Goal: Task Accomplishment & Management: Manage account settings

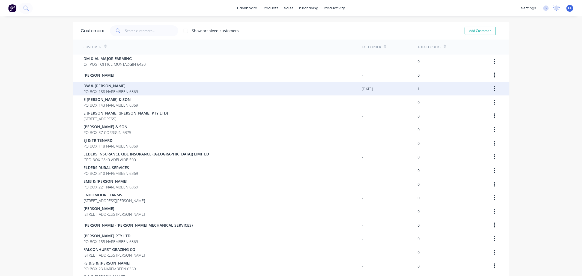
click at [91, 88] on span "DW & [PERSON_NAME]" at bounding box center [111, 86] width 55 height 6
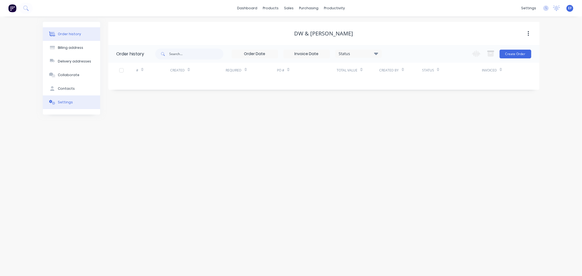
click at [68, 106] on button "Settings" at bounding box center [71, 103] width 57 height 14
click at [64, 102] on div "Settings" at bounding box center [65, 102] width 15 height 5
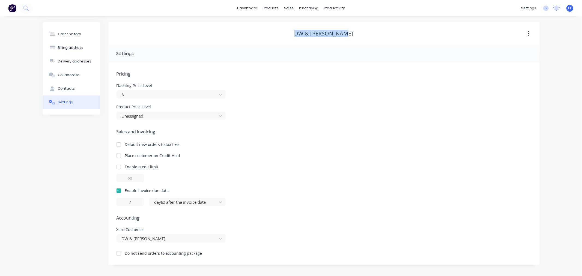
drag, startPoint x: 355, startPoint y: 34, endPoint x: 296, endPoint y: 34, distance: 58.4
click at [296, 34] on div "DW & [PERSON_NAME]" at bounding box center [323, 33] width 431 height 7
copy div "DW & [PERSON_NAME]"
click at [297, 42] on link "Customers" at bounding box center [318, 37] width 72 height 11
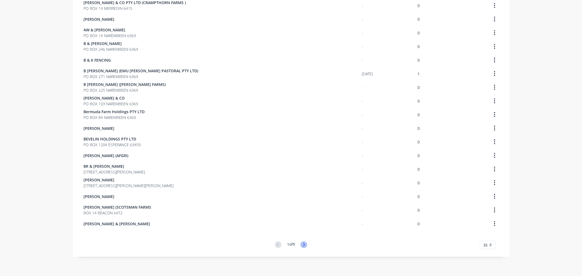
click at [301, 246] on icon at bounding box center [303, 245] width 7 height 7
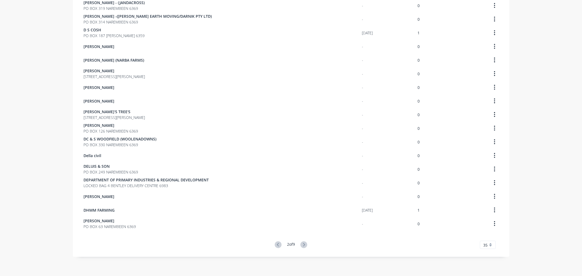
click at [301, 242] on icon at bounding box center [303, 245] width 7 height 7
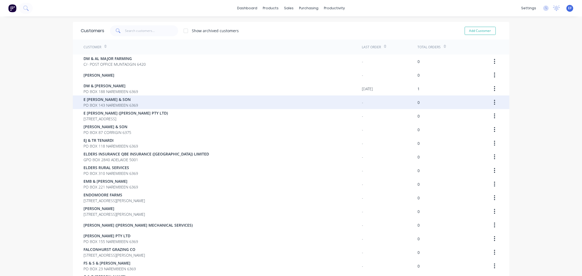
click at [92, 99] on span "E [PERSON_NAME] & SON" at bounding box center [111, 100] width 55 height 6
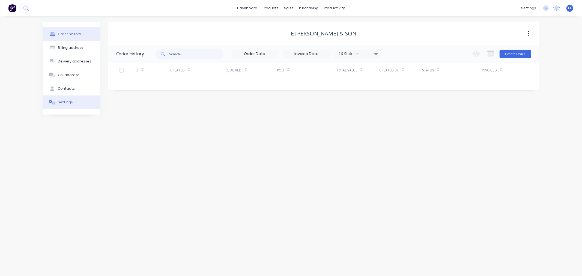
click at [65, 99] on button "Settings" at bounding box center [71, 103] width 57 height 14
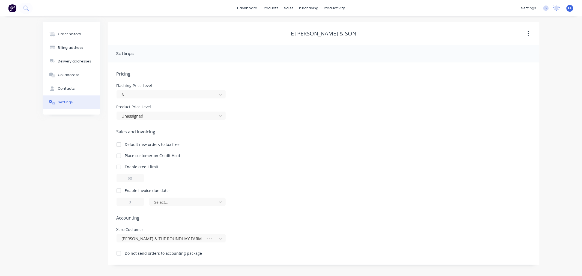
click at [118, 190] on div at bounding box center [118, 190] width 11 height 11
drag, startPoint x: 133, startPoint y: 201, endPoint x: 126, endPoint y: 201, distance: 7.4
click at [126, 201] on input "1" at bounding box center [130, 202] width 27 height 8
type input "7"
click at [162, 200] on div at bounding box center [184, 202] width 60 height 7
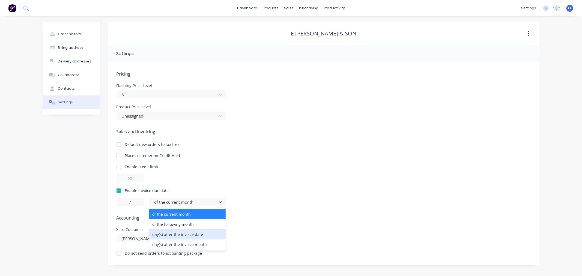
click at [173, 236] on div "day(s) after the invoice date" at bounding box center [187, 235] width 76 height 10
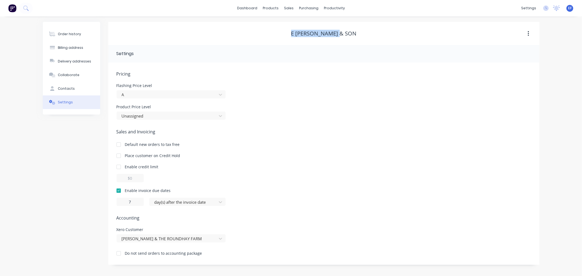
drag, startPoint x: 324, startPoint y: 32, endPoint x: 293, endPoint y: 31, distance: 31.1
click at [293, 31] on div "E [PERSON_NAME] & SON" at bounding box center [323, 33] width 431 height 7
copy div "E [PERSON_NAME] & SON"
click at [294, 42] on link "Customers" at bounding box center [318, 37] width 72 height 11
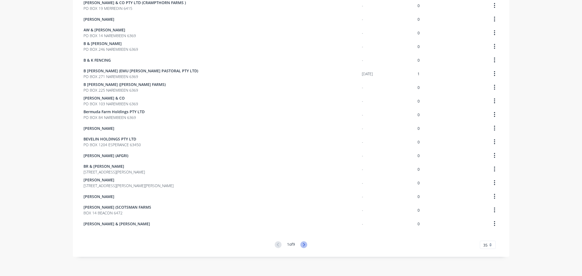
click at [300, 244] on icon at bounding box center [303, 245] width 7 height 7
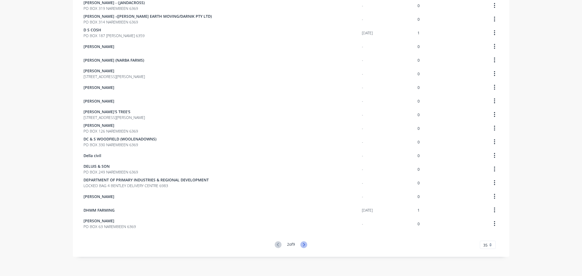
click at [301, 245] on icon at bounding box center [303, 245] width 7 height 7
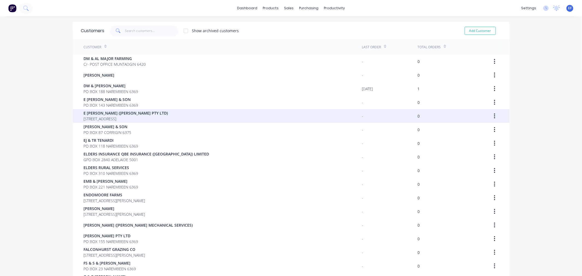
click at [89, 116] on span "[STREET_ADDRESS]" at bounding box center [126, 119] width 84 height 6
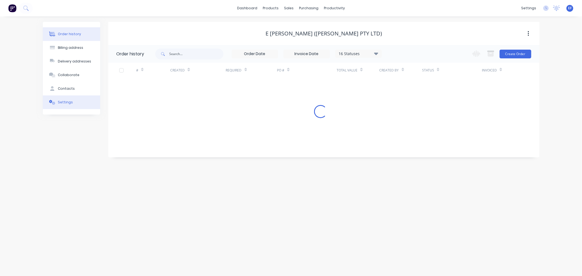
click at [75, 104] on button "Settings" at bounding box center [71, 103] width 57 height 14
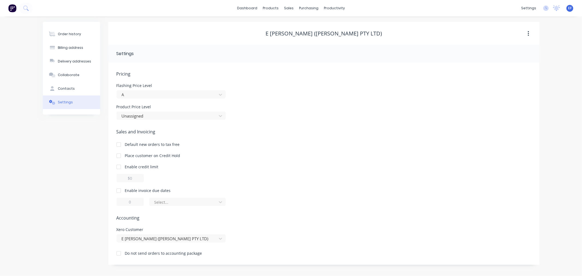
click at [119, 189] on div at bounding box center [118, 190] width 11 height 11
drag, startPoint x: 133, startPoint y: 202, endPoint x: 122, endPoint y: 201, distance: 11.2
click at [122, 201] on input "1" at bounding box center [130, 202] width 27 height 8
type input "7"
click at [166, 205] on div at bounding box center [184, 202] width 60 height 7
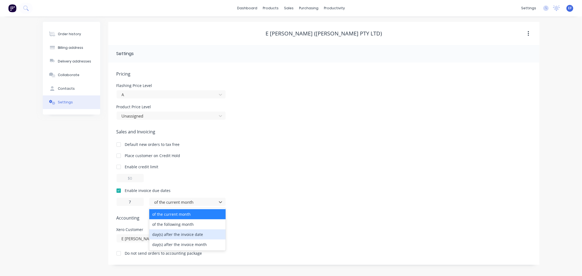
click at [173, 235] on div "day(s) after the invoice date" at bounding box center [187, 235] width 76 height 10
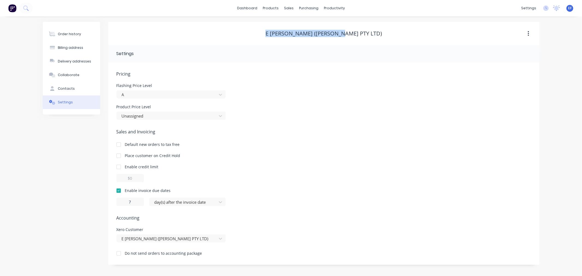
drag, startPoint x: 373, startPoint y: 34, endPoint x: 279, endPoint y: 33, distance: 93.3
click at [279, 33] on div "E [PERSON_NAME] ([PERSON_NAME] PTY LTD)" at bounding box center [323, 33] width 431 height 7
copy div "E [PERSON_NAME] ([PERSON_NAME] PTY LTD)"
click at [300, 37] on div "Customers" at bounding box center [308, 37] width 20 height 5
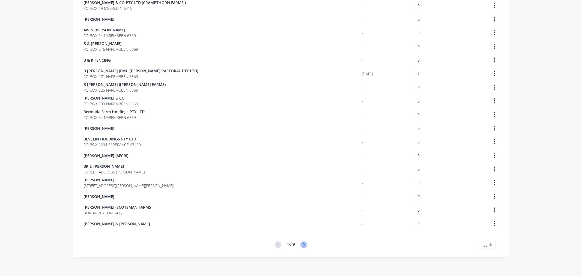
click at [300, 244] on icon at bounding box center [303, 245] width 7 height 7
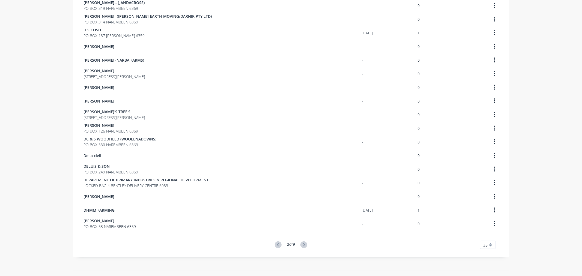
click at [301, 244] on icon at bounding box center [303, 245] width 7 height 7
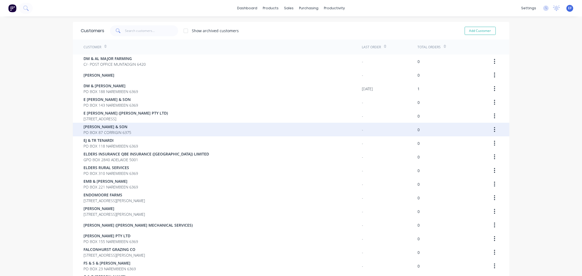
click at [89, 135] on div "[PERSON_NAME] & SON PO BOX 87 CORRIGIN 6375" at bounding box center [223, 130] width 278 height 14
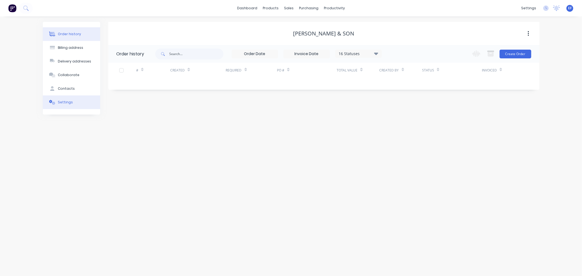
click at [51, 105] on icon at bounding box center [52, 102] width 6 height 5
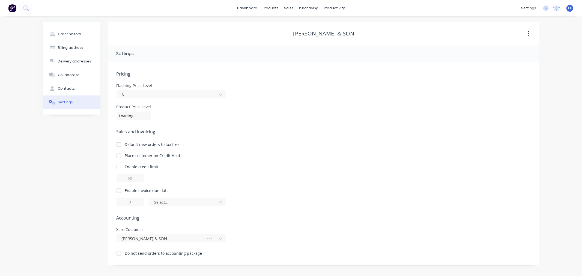
click at [118, 187] on div at bounding box center [118, 190] width 11 height 11
click at [119, 193] on div at bounding box center [118, 190] width 11 height 11
type input "1"
click at [116, 190] on div at bounding box center [118, 190] width 11 height 11
click at [131, 201] on input "1" at bounding box center [130, 202] width 27 height 8
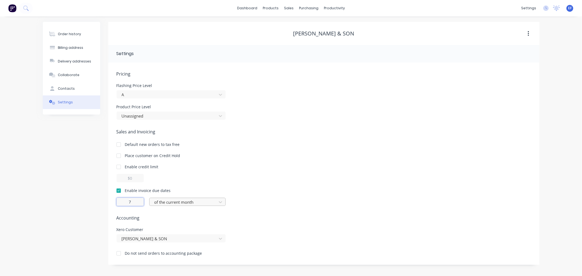
type input "7"
click at [165, 204] on div at bounding box center [184, 202] width 60 height 7
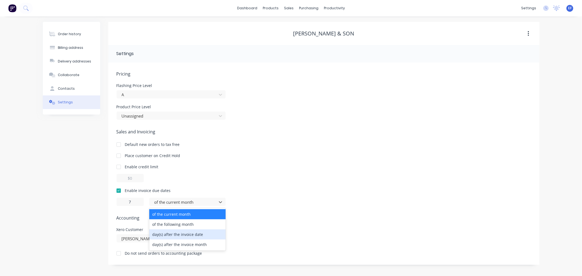
click at [167, 235] on div "day(s) after the invoice date" at bounding box center [187, 235] width 76 height 10
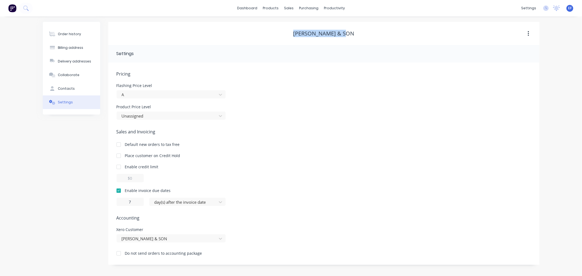
drag, startPoint x: 295, startPoint y: 33, endPoint x: 358, endPoint y: 30, distance: 63.4
click at [358, 30] on div "[PERSON_NAME] & SON" at bounding box center [323, 33] width 431 height 7
copy div "[PERSON_NAME] & SON"
click at [295, 37] on div at bounding box center [292, 37] width 8 height 5
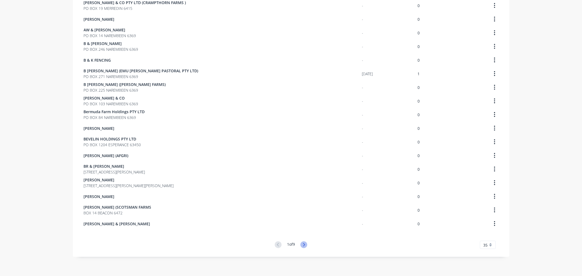
click at [300, 245] on icon at bounding box center [303, 245] width 7 height 7
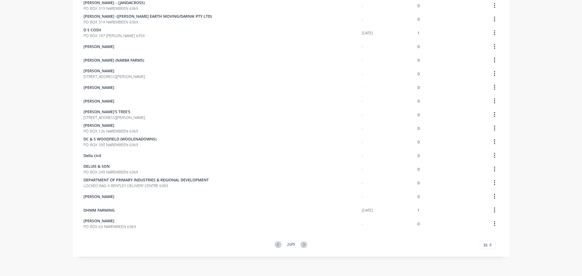
click at [300, 245] on icon at bounding box center [303, 245] width 7 height 7
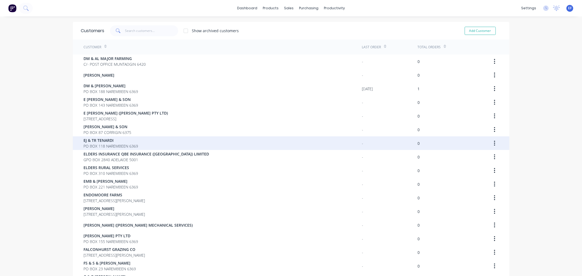
click at [93, 141] on span "EJ & TR TENARDI" at bounding box center [111, 141] width 55 height 6
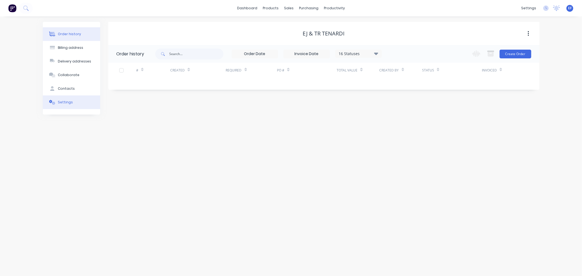
click at [70, 102] on div "Settings" at bounding box center [65, 102] width 15 height 5
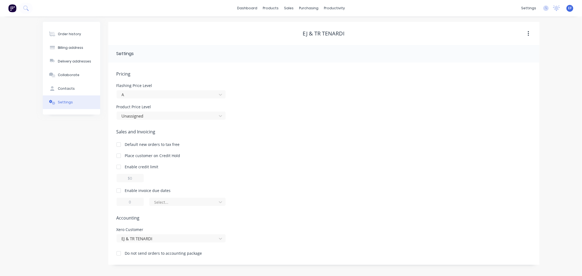
click at [120, 192] on div at bounding box center [118, 190] width 11 height 11
drag, startPoint x: 132, startPoint y: 203, endPoint x: 127, endPoint y: 201, distance: 4.8
click at [127, 202] on input "1" at bounding box center [130, 202] width 27 height 8
type input "7"
click at [175, 206] on div "Pricing Flashing Price Level A Product Price Level Unassigned Sales and Invoici…" at bounding box center [324, 168] width 415 height 194
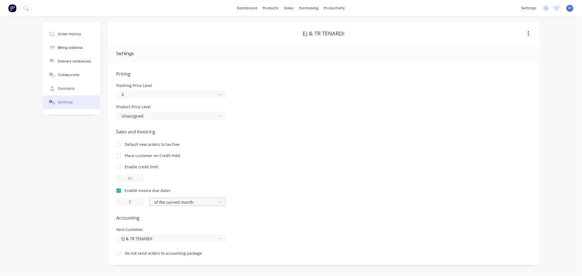
click at [178, 205] on div at bounding box center [184, 202] width 60 height 7
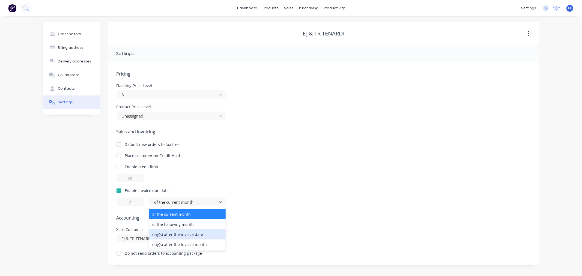
click at [175, 232] on div "day(s) after the invoice date" at bounding box center [187, 235] width 76 height 10
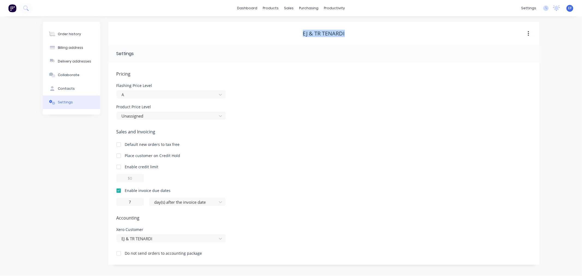
drag, startPoint x: 349, startPoint y: 32, endPoint x: 297, endPoint y: 35, distance: 51.7
click at [297, 35] on div "EJ & TR TENARDI" at bounding box center [323, 33] width 431 height 7
copy div "EJ & TR TENARDI"
click at [297, 35] on link "Customers" at bounding box center [318, 37] width 72 height 11
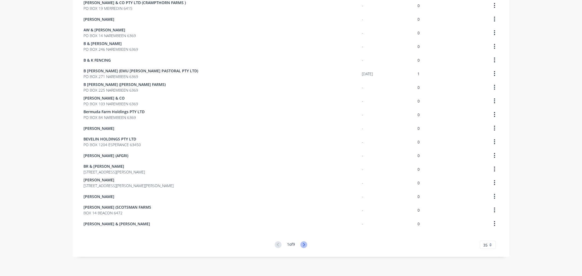
click at [305, 242] on icon at bounding box center [303, 245] width 7 height 7
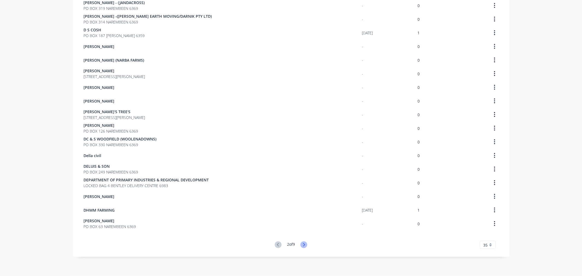
click at [303, 244] on icon at bounding box center [304, 244] width 2 height 3
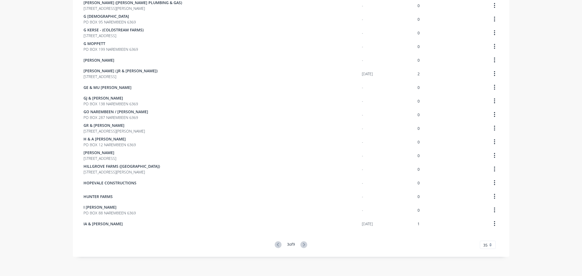
scroll to position [2, 0]
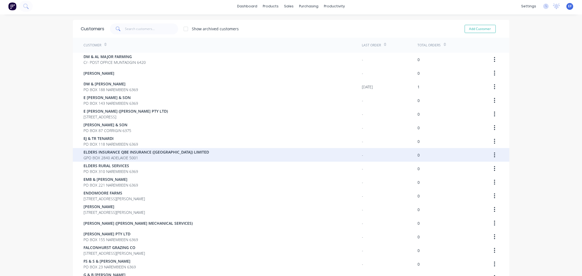
click at [117, 154] on span "ELDERS INSURANCE QBE INSURANCE ([GEOGRAPHIC_DATA]) LIMITED" at bounding box center [147, 152] width 126 height 6
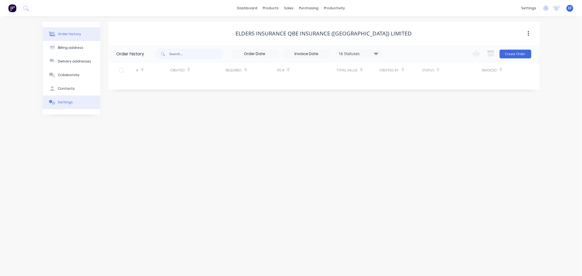
click at [69, 106] on button "Settings" at bounding box center [71, 103] width 57 height 14
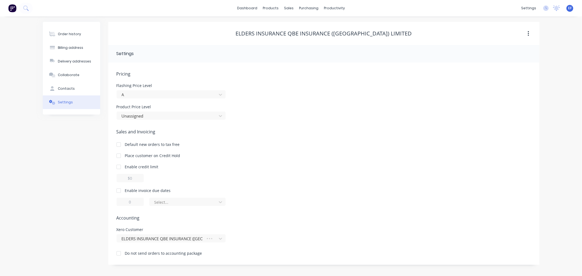
click at [120, 189] on div at bounding box center [118, 190] width 11 height 11
click at [129, 202] on input "1" at bounding box center [130, 202] width 27 height 8
type input "7"
click at [164, 201] on div at bounding box center [184, 202] width 60 height 7
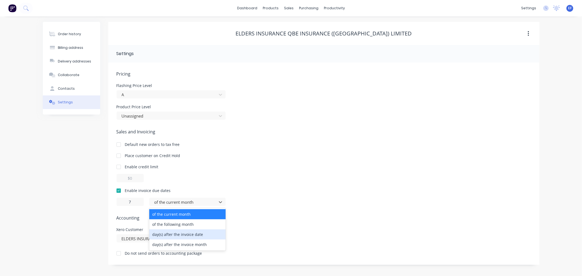
click at [168, 236] on div "day(s) after the invoice date" at bounding box center [187, 235] width 76 height 10
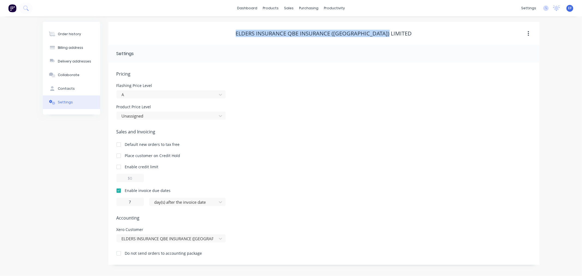
drag, startPoint x: 249, startPoint y: 33, endPoint x: 403, endPoint y: 31, distance: 153.9
click at [403, 31] on div "ELDERS INSURANCE QBE INSURANCE ([GEOGRAPHIC_DATA]) LIMITED" at bounding box center [323, 33] width 431 height 7
copy div "ELDERS INSURANCE QBE INSURANCE ([GEOGRAPHIC_DATA]) LIMITED"
click at [298, 35] on div "Customers" at bounding box center [308, 37] width 20 height 5
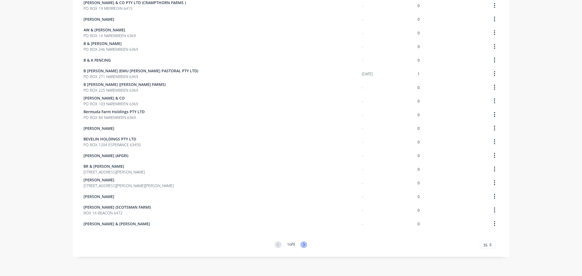
click at [302, 242] on icon at bounding box center [303, 245] width 7 height 7
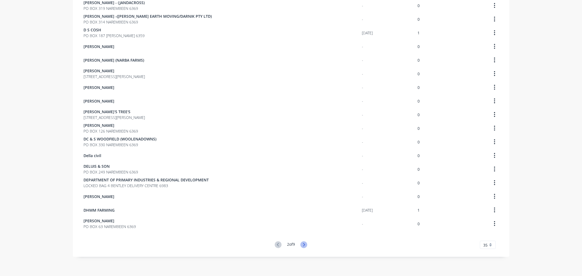
click at [301, 246] on icon at bounding box center [303, 245] width 7 height 7
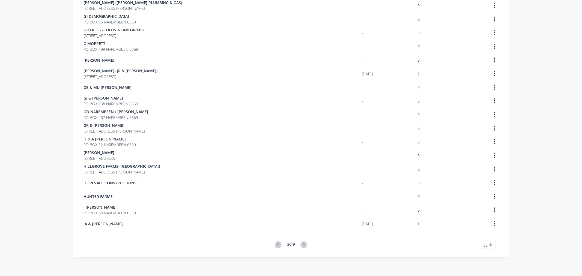
scroll to position [16, 0]
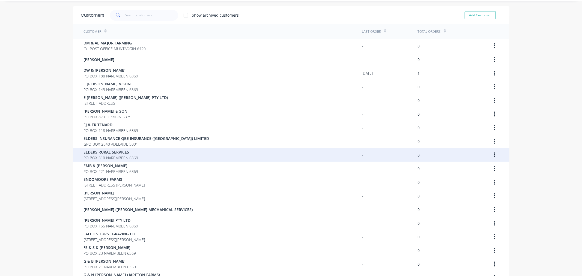
click at [114, 157] on span "PO BOX 310 NAREMBEEN 6369" at bounding box center [111, 158] width 55 height 6
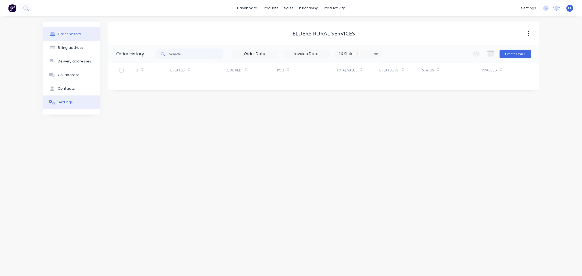
click at [62, 100] on div "Settings" at bounding box center [65, 102] width 15 height 5
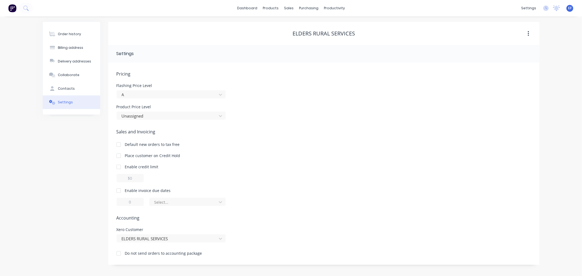
click at [119, 192] on div at bounding box center [118, 190] width 11 height 11
drag, startPoint x: 135, startPoint y: 201, endPoint x: 128, endPoint y: 201, distance: 7.4
click at [128, 201] on input "1" at bounding box center [130, 202] width 27 height 8
type input "7"
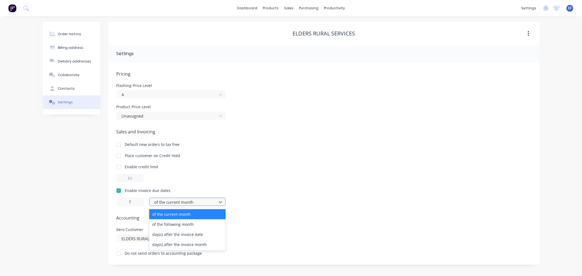
click at [162, 199] on div at bounding box center [184, 202] width 60 height 7
click at [172, 236] on div "day(s) after the invoice date" at bounding box center [187, 235] width 76 height 10
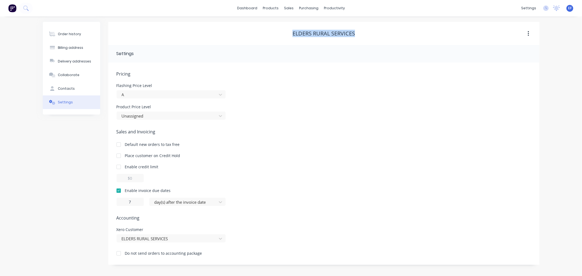
drag, startPoint x: 295, startPoint y: 35, endPoint x: 291, endPoint y: 33, distance: 4.5
click at [291, 33] on div "ELDERS RURAL SERVICES" at bounding box center [323, 33] width 431 height 7
copy div "ELDERS RURAL SERVICES"
click at [297, 40] on link "Customers" at bounding box center [318, 37] width 72 height 11
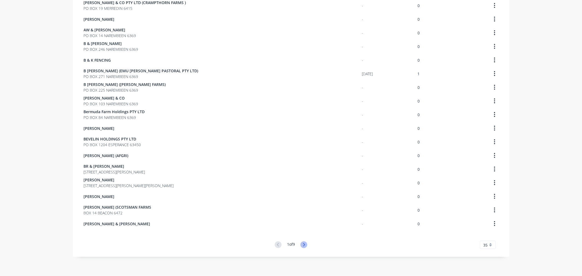
click at [303, 243] on icon at bounding box center [303, 245] width 7 height 7
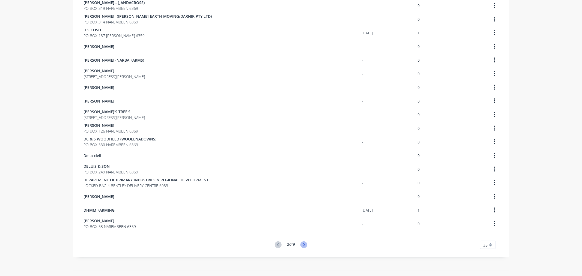
click at [302, 243] on icon at bounding box center [303, 245] width 7 height 7
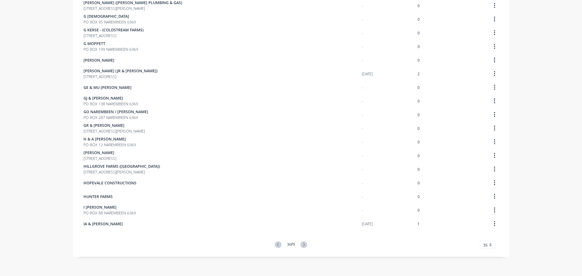
scroll to position [29, 0]
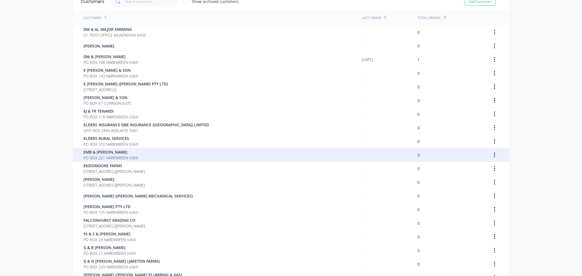
click at [137, 157] on div "EMB & [PERSON_NAME] PO BOX 221 NAREMBEEN 6369" at bounding box center [223, 155] width 278 height 14
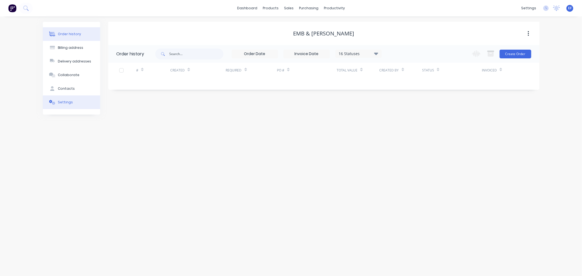
click at [57, 104] on button "Settings" at bounding box center [71, 103] width 57 height 14
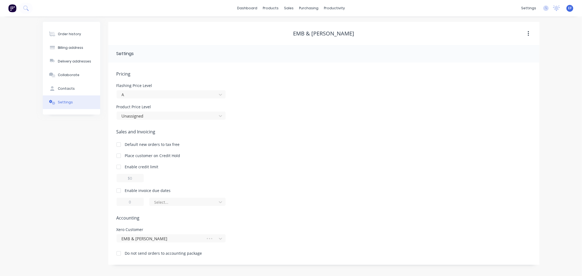
click at [120, 190] on div at bounding box center [118, 190] width 11 height 11
drag, startPoint x: 133, startPoint y: 200, endPoint x: 120, endPoint y: 199, distance: 13.1
click at [120, 199] on input "1" at bounding box center [130, 202] width 27 height 8
type input "7"
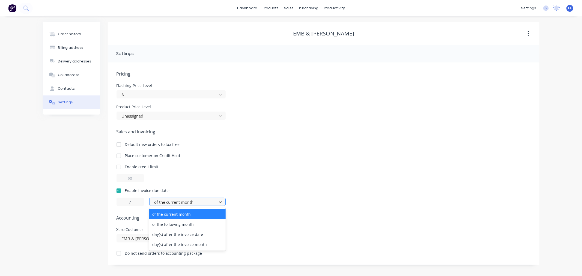
click at [185, 204] on div at bounding box center [184, 202] width 60 height 7
click at [187, 237] on div "day(s) after the invoice date" at bounding box center [187, 235] width 76 height 10
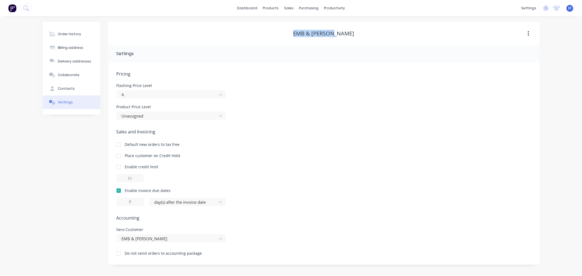
drag, startPoint x: 348, startPoint y: 30, endPoint x: 295, endPoint y: 32, distance: 53.5
click at [295, 32] on div "EMB & [PERSON_NAME]" at bounding box center [323, 33] width 431 height 7
copy div "EMB & [PERSON_NAME]"
click at [301, 39] on div "Customers" at bounding box center [308, 37] width 20 height 5
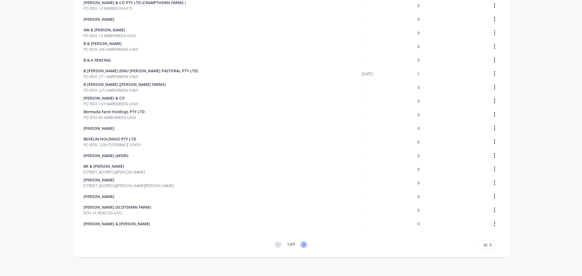
click at [302, 247] on icon at bounding box center [303, 245] width 7 height 7
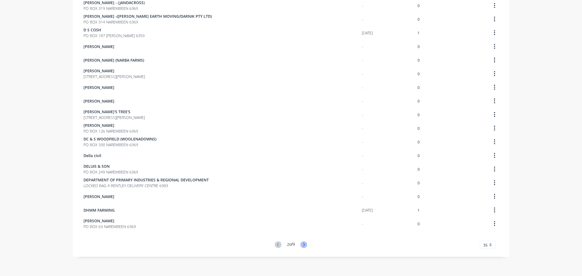
click at [302, 242] on icon at bounding box center [303, 245] width 7 height 7
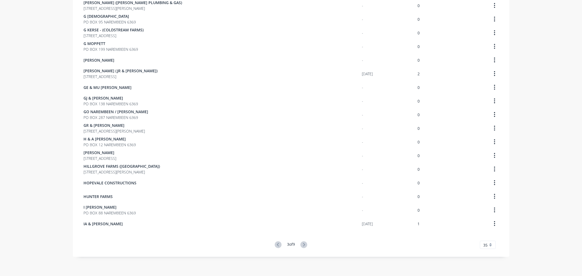
scroll to position [43, 0]
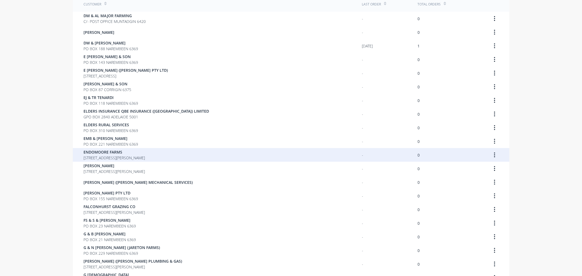
click at [122, 149] on span "ENDOMOORE FARMS" at bounding box center [114, 152] width 61 height 6
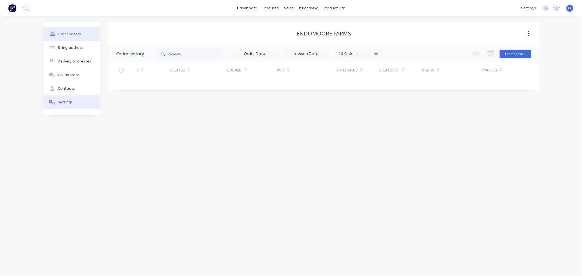
click at [58, 102] on div "Settings" at bounding box center [65, 102] width 15 height 5
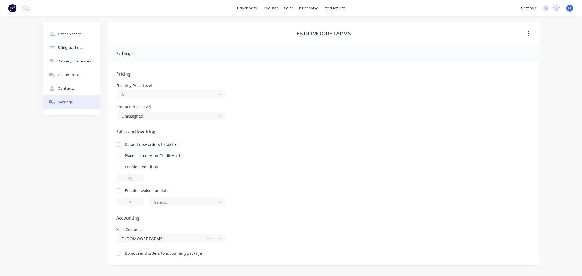
click at [118, 190] on div at bounding box center [118, 190] width 11 height 11
drag, startPoint x: 134, startPoint y: 201, endPoint x: 126, endPoint y: 201, distance: 7.9
click at [126, 201] on input "1" at bounding box center [130, 202] width 27 height 8
type input "7"
click at [193, 198] on div "of the current month" at bounding box center [183, 202] width 63 height 8
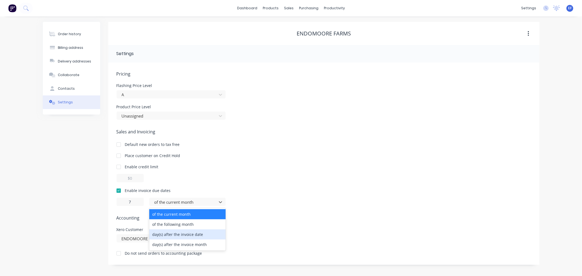
click at [189, 233] on div "day(s) after the invoice date" at bounding box center [187, 235] width 76 height 10
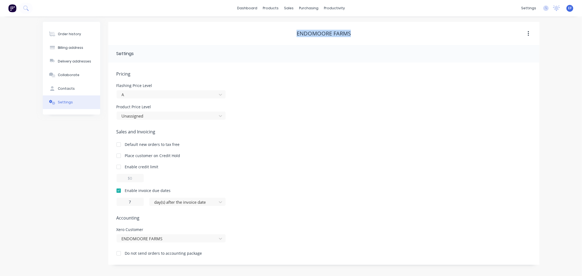
drag, startPoint x: 361, startPoint y: 36, endPoint x: 297, endPoint y: 36, distance: 63.3
click at [297, 36] on div "ENDOMOORE FARMS" at bounding box center [323, 33] width 431 height 7
copy div "ENDOMOORE FARMS"
click at [295, 36] on div at bounding box center [292, 37] width 8 height 5
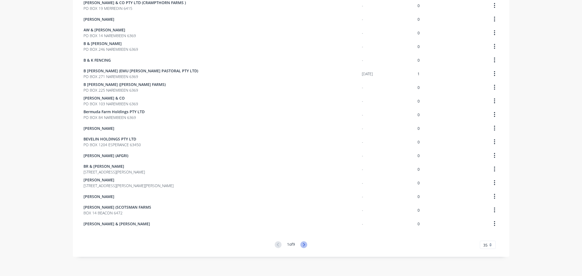
click at [303, 245] on icon at bounding box center [304, 244] width 2 height 3
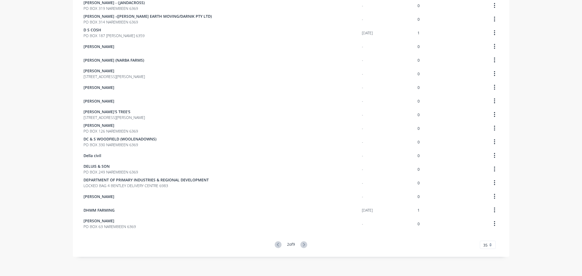
click at [303, 243] on icon at bounding box center [303, 245] width 7 height 7
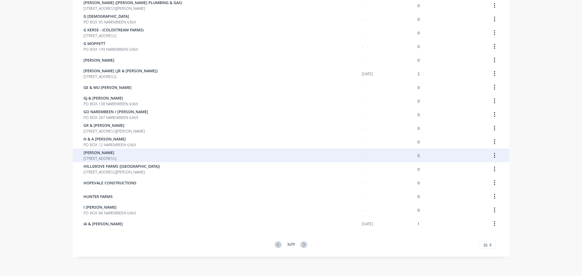
scroll to position [90, 0]
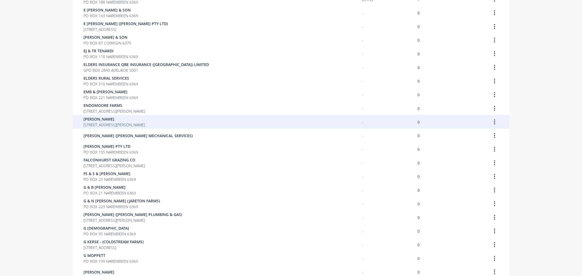
click at [99, 120] on span "[PERSON_NAME]" at bounding box center [114, 119] width 61 height 6
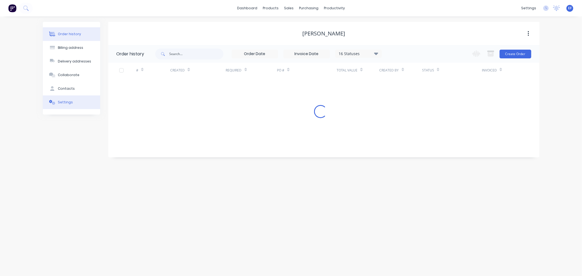
click at [62, 99] on button "Settings" at bounding box center [71, 103] width 57 height 14
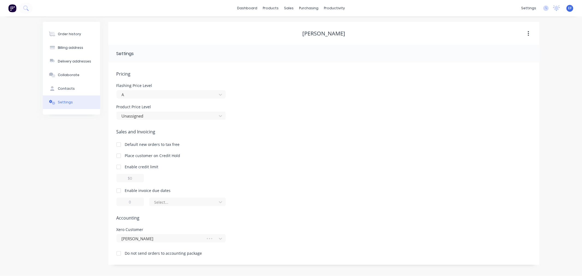
click at [120, 190] on div at bounding box center [118, 190] width 11 height 11
drag, startPoint x: 133, startPoint y: 201, endPoint x: 127, endPoint y: 202, distance: 6.6
click at [127, 202] on input "1" at bounding box center [130, 202] width 27 height 8
type input "7"
click at [156, 199] on div at bounding box center [184, 202] width 60 height 7
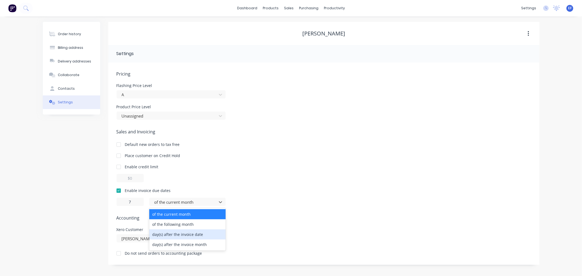
click at [163, 237] on div "day(s) after the invoice date" at bounding box center [187, 235] width 76 height 10
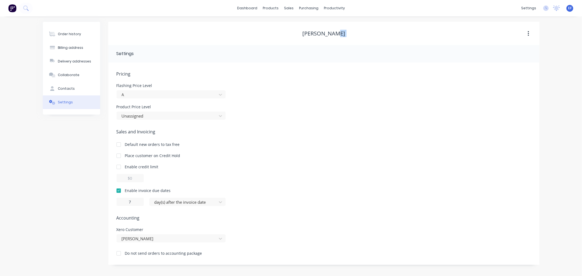
drag, startPoint x: 278, startPoint y: 28, endPoint x: 308, endPoint y: 29, distance: 29.2
click at [283, 28] on div "[PERSON_NAME]" at bounding box center [323, 33] width 431 height 23
drag, startPoint x: 307, startPoint y: 32, endPoint x: 350, endPoint y: 33, distance: 43.1
click at [350, 33] on div "[PERSON_NAME]" at bounding box center [323, 33] width 431 height 7
copy div "[PERSON_NAME]"
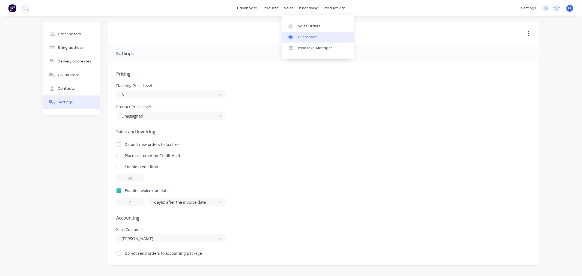
click at [295, 34] on link "Customers" at bounding box center [318, 37] width 72 height 11
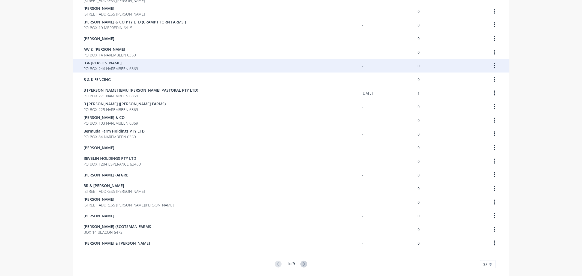
scroll to position [302, 0]
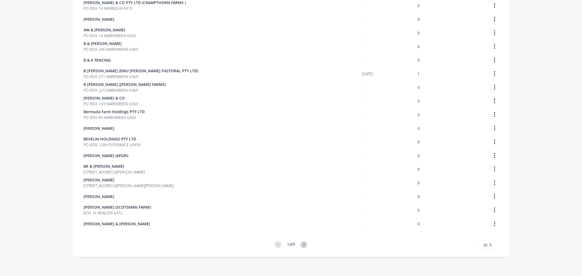
click at [300, 244] on icon at bounding box center [303, 245] width 7 height 7
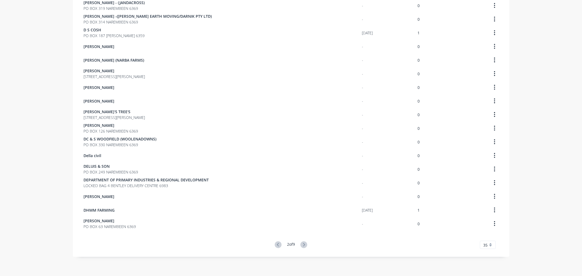
click at [301, 245] on icon at bounding box center [303, 245] width 7 height 7
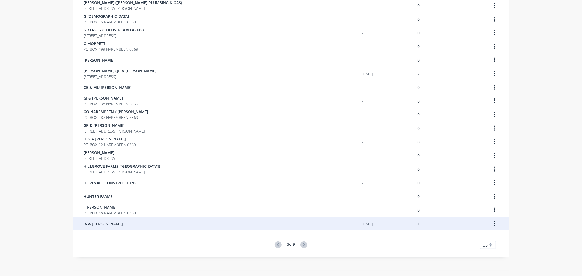
scroll to position [70, 0]
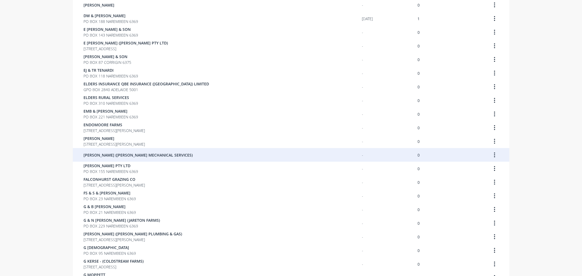
click at [110, 156] on span "[PERSON_NAME] ([PERSON_NAME] MECHANICAL SERVICES)" at bounding box center [138, 155] width 109 height 6
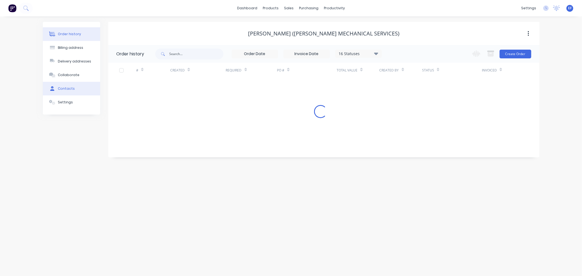
click at [56, 90] on button "Contacts" at bounding box center [71, 89] width 57 height 14
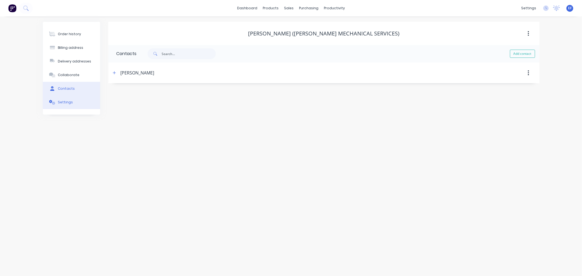
click at [59, 104] on div "Settings" at bounding box center [65, 102] width 15 height 5
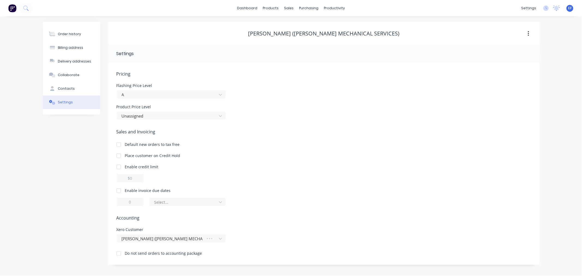
click at [118, 191] on div at bounding box center [118, 190] width 11 height 11
drag, startPoint x: 134, startPoint y: 201, endPoint x: 127, endPoint y: 201, distance: 6.8
click at [127, 201] on input "1" at bounding box center [130, 202] width 27 height 8
type input "7"
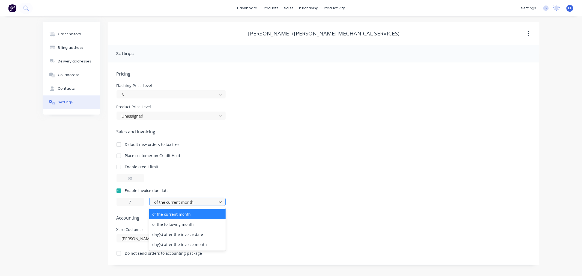
click at [161, 204] on div at bounding box center [184, 202] width 60 height 7
click at [176, 236] on div "day(s) after the invoice date" at bounding box center [187, 235] width 76 height 10
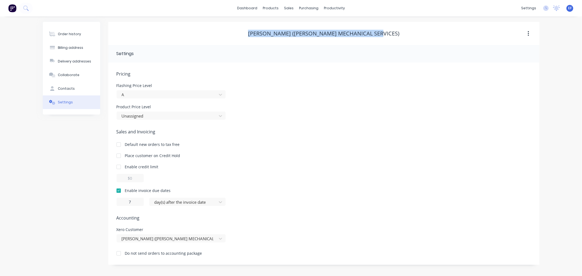
drag, startPoint x: 383, startPoint y: 33, endPoint x: 252, endPoint y: 34, distance: 130.5
click at [252, 34] on div "[PERSON_NAME] ([PERSON_NAME] MECHANICAL SERVICES)" at bounding box center [323, 33] width 431 height 7
click at [304, 38] on div "Customers" at bounding box center [308, 37] width 20 height 5
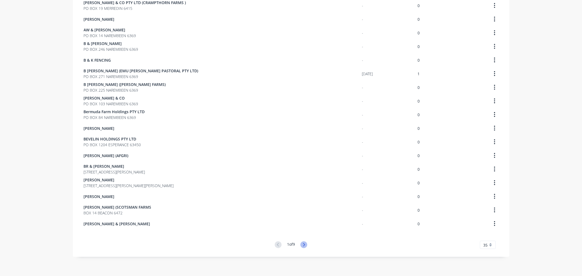
click at [300, 242] on icon at bounding box center [303, 245] width 7 height 7
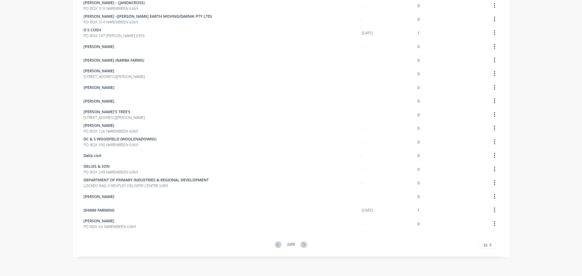
click at [302, 244] on icon at bounding box center [303, 245] width 7 height 7
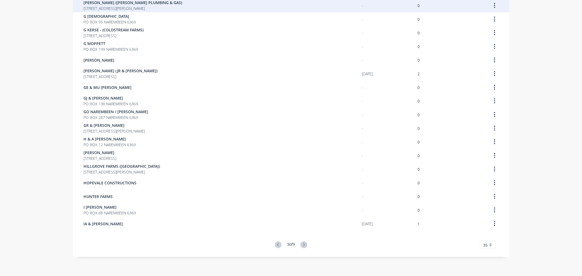
scroll to position [87, 0]
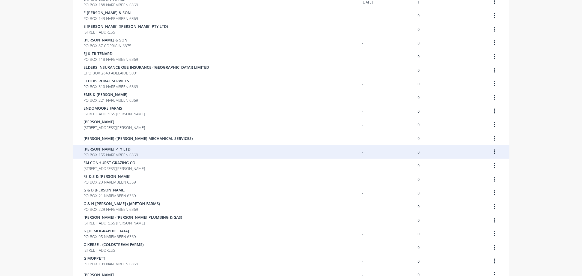
click at [113, 152] on span "PO BOX 155 NAREMBEEN 6369" at bounding box center [111, 155] width 55 height 6
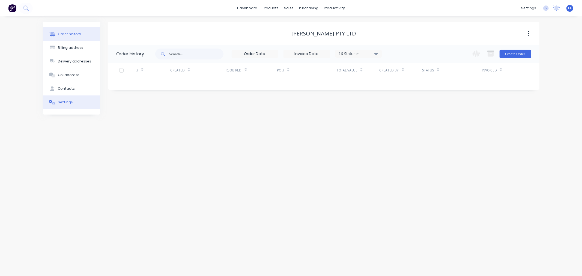
click at [63, 99] on button "Settings" at bounding box center [71, 103] width 57 height 14
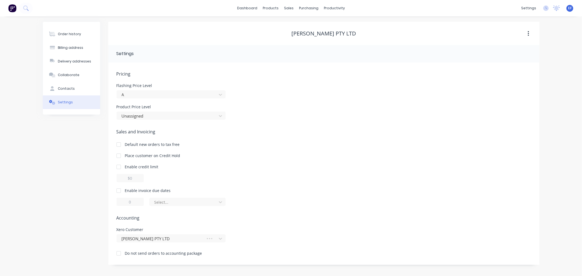
click at [119, 190] on div at bounding box center [118, 190] width 11 height 11
drag, startPoint x: 136, startPoint y: 203, endPoint x: 124, endPoint y: 203, distance: 11.5
click at [124, 203] on input "1" at bounding box center [130, 202] width 27 height 8
type input "7"
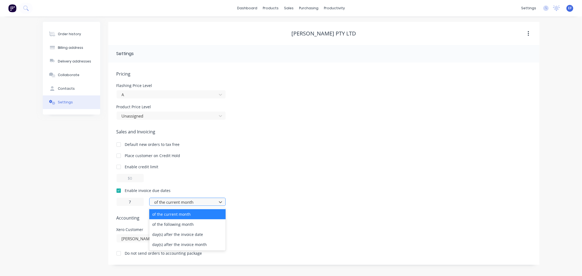
click at [177, 204] on div at bounding box center [184, 202] width 60 height 7
click at [178, 236] on div "day(s) after the invoice date" at bounding box center [187, 235] width 76 height 10
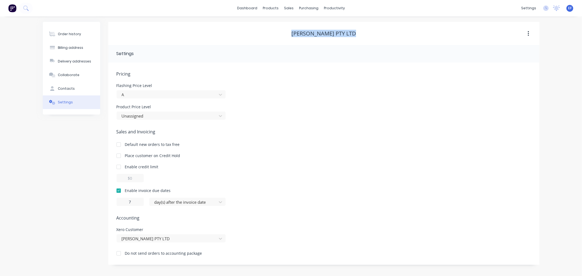
drag, startPoint x: 354, startPoint y: 34, endPoint x: 288, endPoint y: 31, distance: 66.1
click at [288, 31] on div "[PERSON_NAME] PTY LTD" at bounding box center [323, 33] width 431 height 7
click at [296, 36] on div at bounding box center [292, 37] width 8 height 5
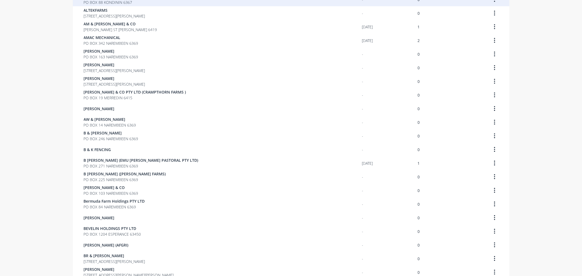
scroll to position [302, 0]
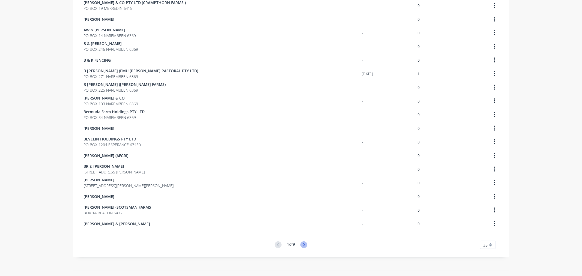
click at [302, 245] on icon at bounding box center [303, 245] width 7 height 7
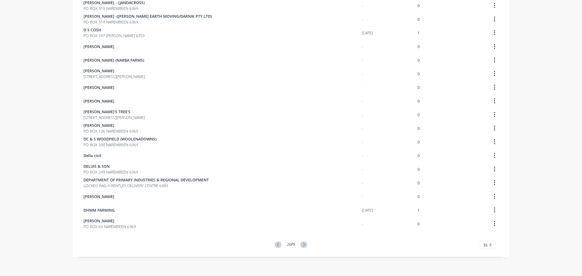
click at [305, 242] on div "2 of 9" at bounding box center [291, 245] width 32 height 7
drag, startPoint x: 302, startPoint y: 242, endPoint x: 303, endPoint y: 237, distance: 5.6
click at [302, 242] on icon at bounding box center [303, 245] width 7 height 7
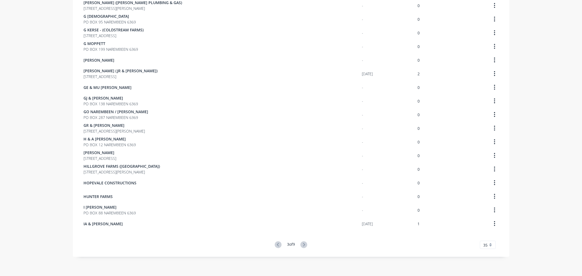
scroll to position [97, 0]
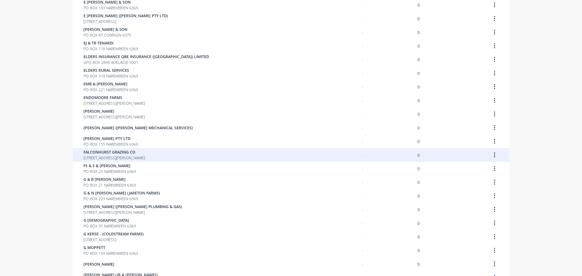
click at [127, 156] on span "[STREET_ADDRESS][PERSON_NAME]" at bounding box center [114, 158] width 61 height 6
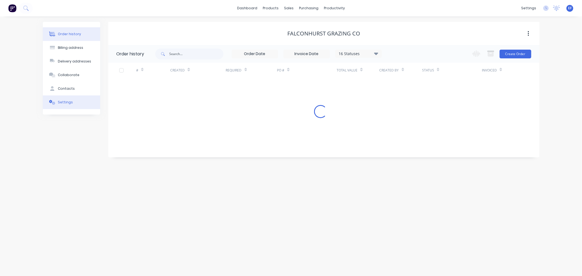
click at [59, 104] on div "Settings" at bounding box center [65, 102] width 15 height 5
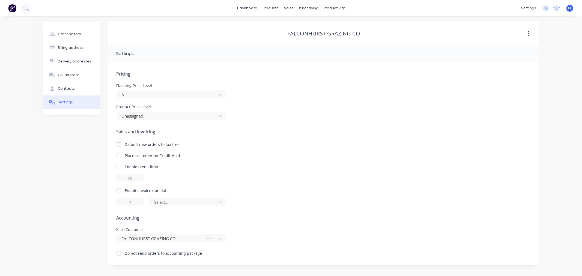
click at [119, 190] on div at bounding box center [118, 190] width 11 height 11
click at [118, 190] on div at bounding box center [118, 190] width 11 height 11
type input "1"
click at [121, 191] on div at bounding box center [118, 190] width 11 height 11
drag, startPoint x: 135, startPoint y: 200, endPoint x: 128, endPoint y: 201, distance: 6.3
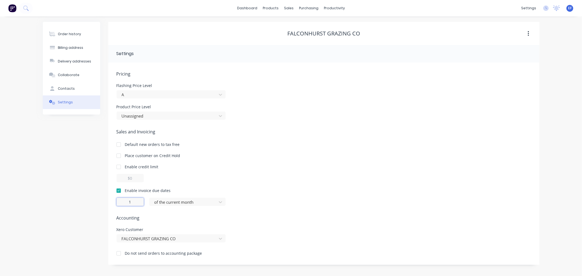
click at [128, 201] on input "1" at bounding box center [130, 202] width 27 height 8
type input "7"
click at [173, 199] on div at bounding box center [184, 202] width 60 height 7
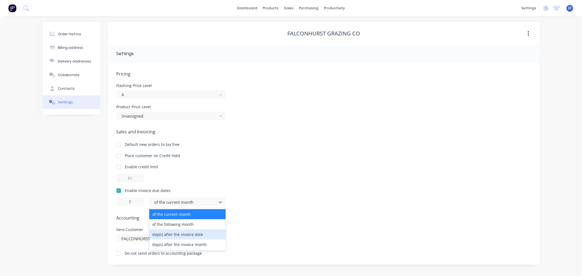
click at [176, 238] on div "day(s) after the invoice date" at bounding box center [187, 235] width 76 height 10
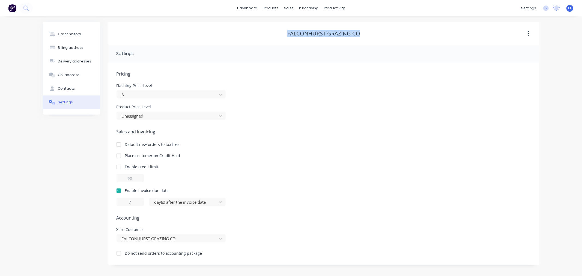
drag, startPoint x: 360, startPoint y: 32, endPoint x: 285, endPoint y: 27, distance: 75.0
click at [287, 33] on div "FALCONHURST GRAZING CO" at bounding box center [323, 33] width 431 height 7
click at [299, 36] on div "Customers" at bounding box center [308, 37] width 20 height 5
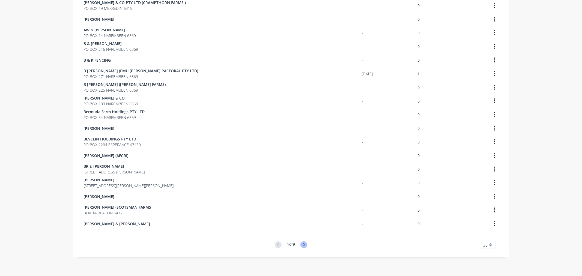
click at [305, 246] on icon at bounding box center [303, 245] width 7 height 7
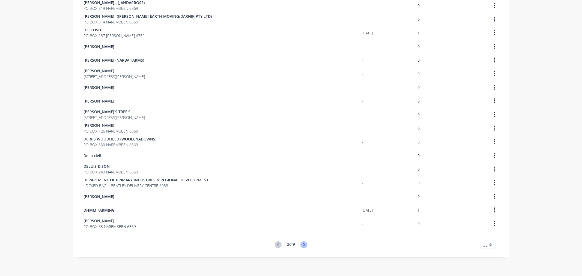
click at [304, 243] on icon at bounding box center [303, 245] width 7 height 7
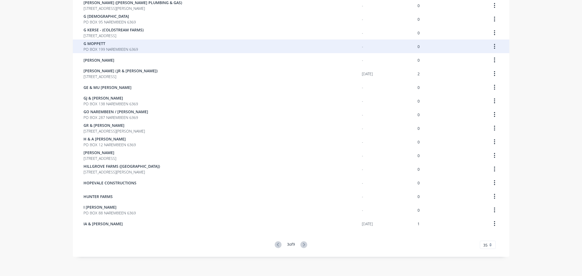
scroll to position [111, 0]
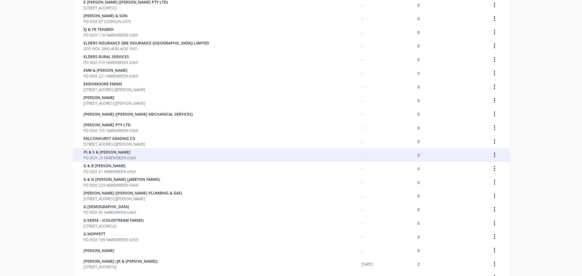
click at [121, 156] on span "PO BOX 23 NAREMBEEN 6369" at bounding box center [110, 158] width 52 height 6
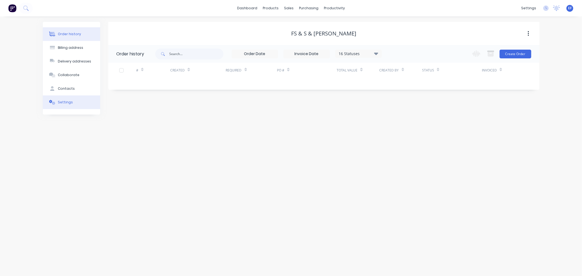
click at [65, 99] on button "Settings" at bounding box center [71, 103] width 57 height 14
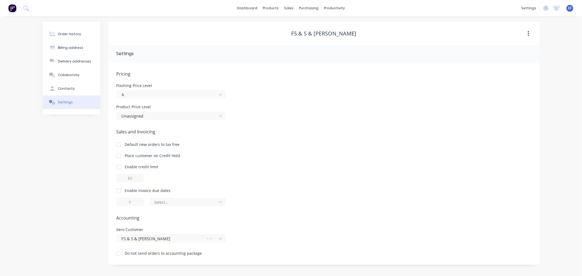
click at [118, 190] on div at bounding box center [118, 190] width 11 height 11
drag, startPoint x: 132, startPoint y: 202, endPoint x: 124, endPoint y: 202, distance: 8.2
click at [124, 203] on input "1" at bounding box center [130, 202] width 27 height 8
type input "7"
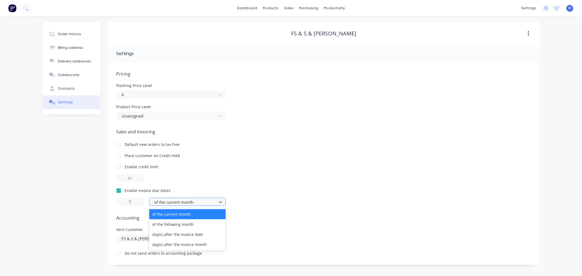
click at [161, 203] on div at bounding box center [184, 202] width 60 height 7
click at [163, 230] on div "day(s) after the invoice date" at bounding box center [187, 235] width 76 height 10
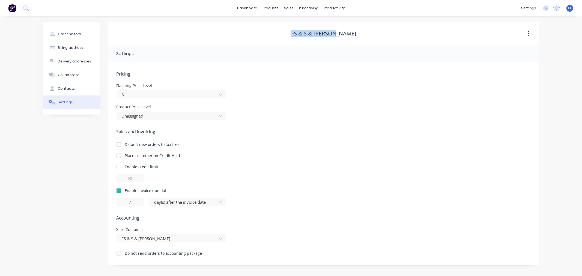
drag, startPoint x: 331, startPoint y: 33, endPoint x: 300, endPoint y: 31, distance: 30.7
click at [300, 31] on div "FS & S & [PERSON_NAME]" at bounding box center [323, 33] width 431 height 7
click at [301, 43] on link "Price Level Manager" at bounding box center [318, 48] width 72 height 11
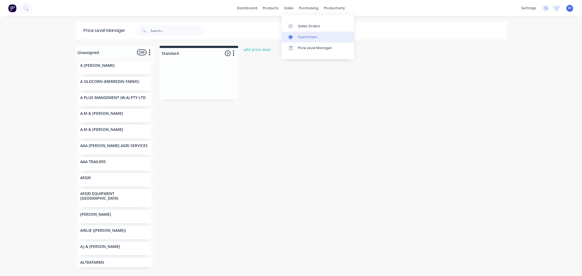
click at [301, 35] on div "Customers" at bounding box center [308, 37] width 20 height 5
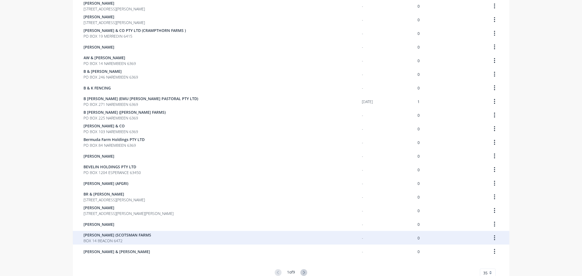
scroll to position [302, 0]
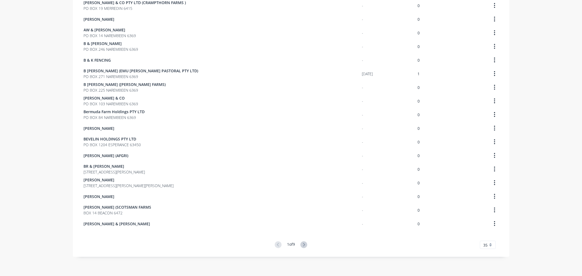
click at [298, 243] on div "1 of 9" at bounding box center [291, 245] width 32 height 7
click at [302, 244] on icon at bounding box center [303, 245] width 7 height 7
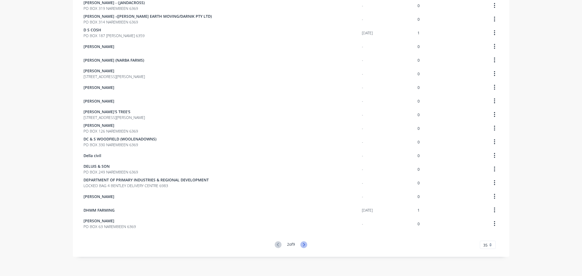
click at [302, 244] on icon at bounding box center [303, 245] width 7 height 7
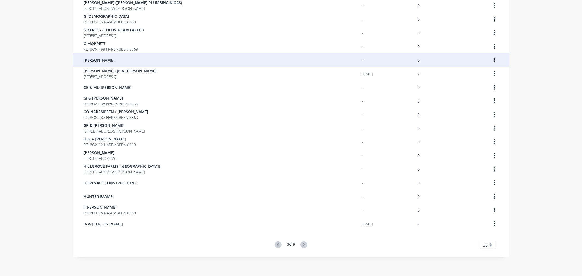
scroll to position [125, 0]
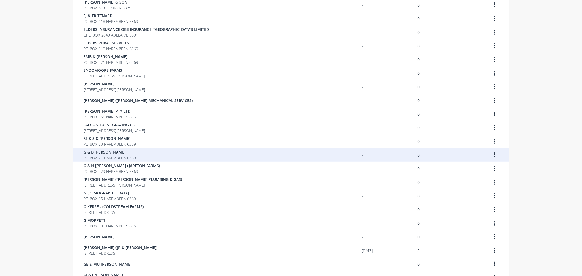
click at [88, 150] on span "G & B [PERSON_NAME]" at bounding box center [110, 152] width 52 height 6
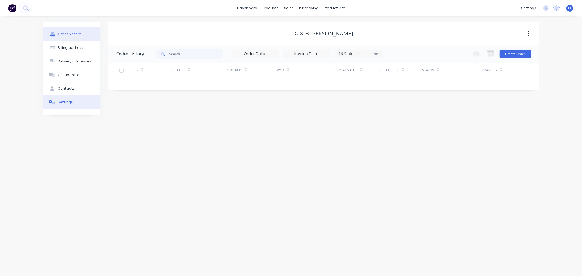
click at [72, 102] on button "Settings" at bounding box center [71, 103] width 57 height 14
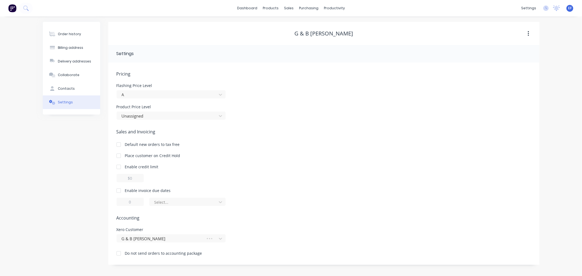
click at [117, 190] on div at bounding box center [118, 190] width 11 height 11
drag, startPoint x: 135, startPoint y: 202, endPoint x: 123, endPoint y: 202, distance: 11.7
click at [124, 203] on input "1" at bounding box center [130, 202] width 27 height 8
type input "7"
click at [183, 208] on div "Pricing Flashing Price Level A Product Price Level Unassigned Sales and Invoici…" at bounding box center [324, 168] width 415 height 194
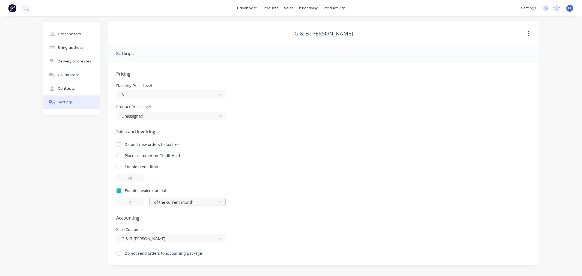
click at [187, 204] on div at bounding box center [184, 202] width 60 height 7
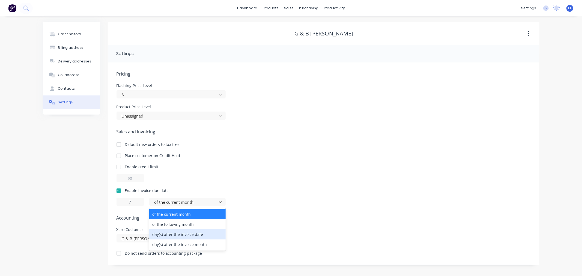
click at [177, 236] on div "day(s) after the invoice date" at bounding box center [187, 235] width 76 height 10
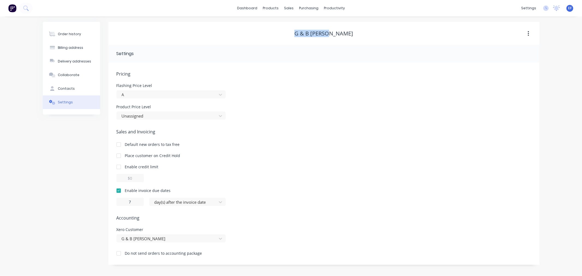
drag, startPoint x: 334, startPoint y: 33, endPoint x: 293, endPoint y: 32, distance: 41.2
click at [293, 32] on div "G & B [PERSON_NAME]" at bounding box center [323, 33] width 431 height 7
click at [296, 37] on div at bounding box center [292, 37] width 8 height 5
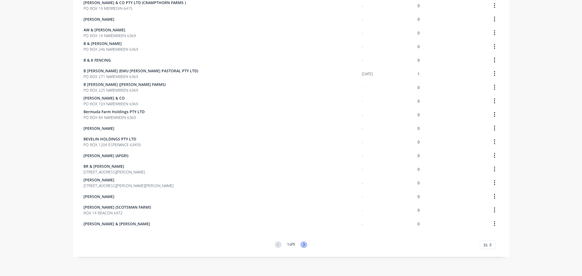
click at [301, 244] on icon at bounding box center [303, 245] width 7 height 7
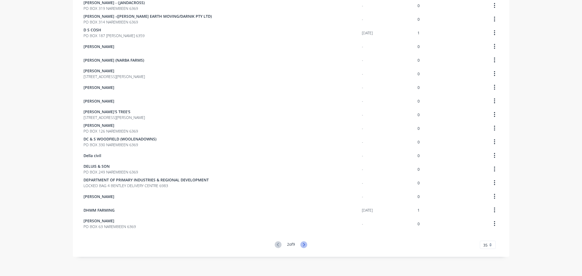
click at [301, 242] on icon at bounding box center [303, 245] width 7 height 7
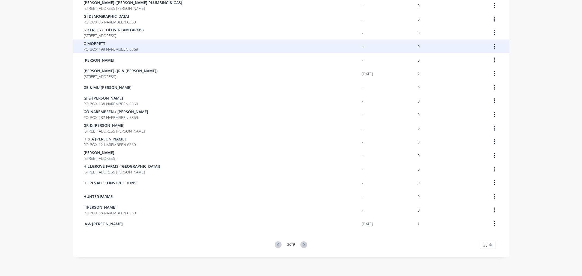
scroll to position [138, 0]
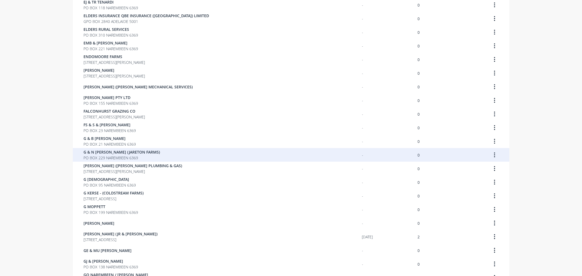
click at [120, 160] on div "G & [PERSON_NAME] ([GEOGRAPHIC_DATA]) PO BOX 229 NAREMBEEN 6369" at bounding box center [223, 155] width 278 height 14
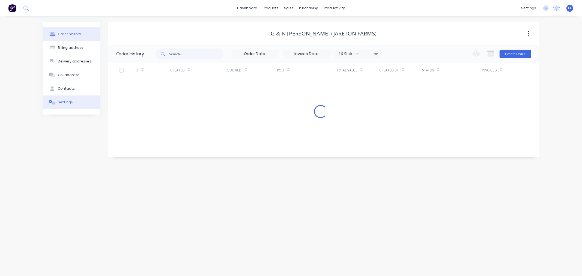
click at [63, 102] on div "Settings" at bounding box center [65, 102] width 15 height 5
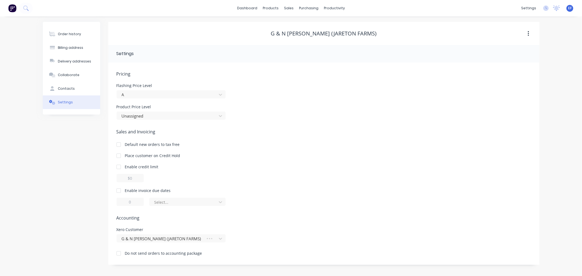
click at [116, 189] on div at bounding box center [118, 190] width 11 height 11
type input "1"
click at [118, 189] on div at bounding box center [118, 190] width 11 height 11
drag, startPoint x: 126, startPoint y: 201, endPoint x: 123, endPoint y: 201, distance: 3.3
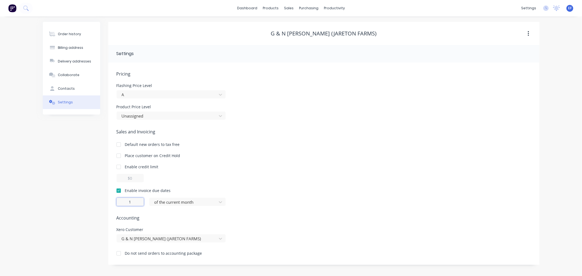
click at [123, 201] on input "1" at bounding box center [130, 202] width 27 height 8
type input "7"
click at [156, 202] on div at bounding box center [184, 202] width 60 height 7
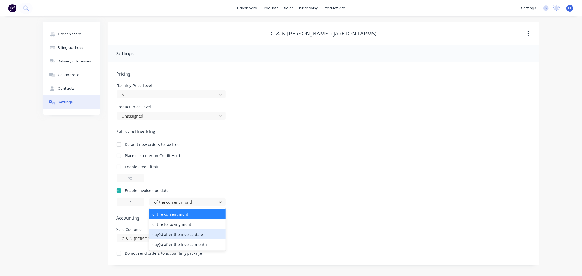
click at [157, 234] on div "day(s) after the invoice date" at bounding box center [187, 235] width 76 height 10
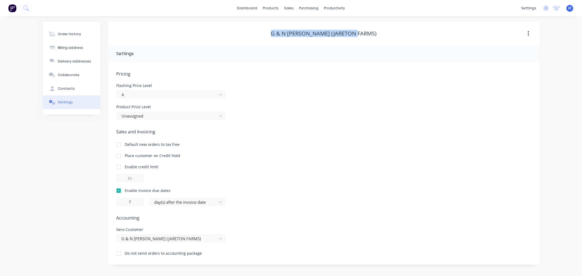
drag, startPoint x: 368, startPoint y: 33, endPoint x: 277, endPoint y: 34, distance: 90.6
click at [277, 34] on div "G & N [PERSON_NAME] (JARETON FARMS)" at bounding box center [323, 33] width 431 height 7
click at [299, 41] on link "Customers" at bounding box center [318, 37] width 72 height 11
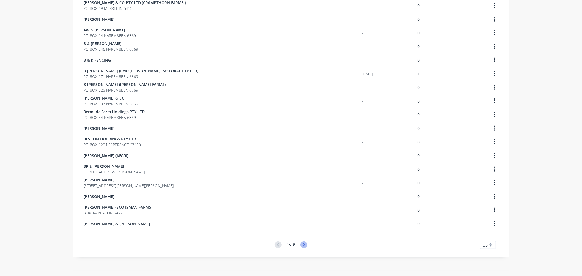
click at [302, 244] on icon at bounding box center [303, 245] width 7 height 7
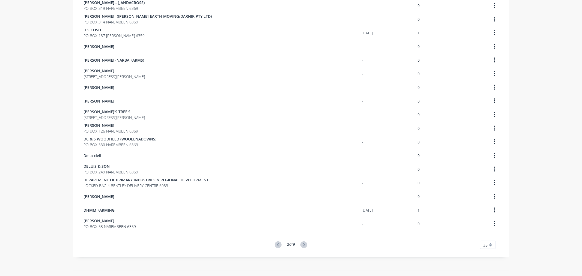
click at [302, 244] on icon at bounding box center [303, 245] width 7 height 7
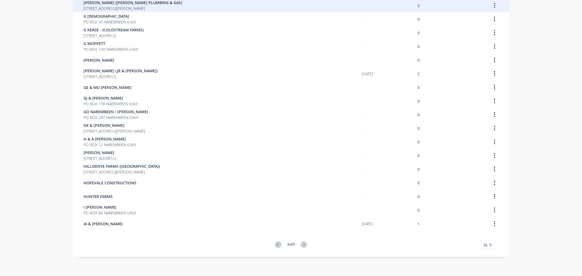
scroll to position [152, 0]
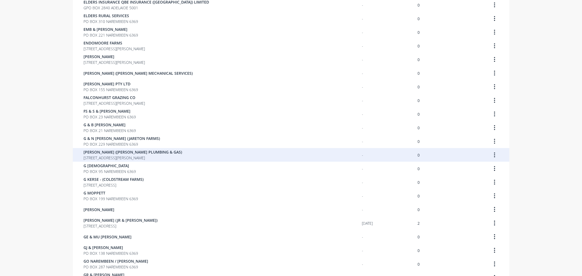
click at [131, 154] on span "[PERSON_NAME] ([PERSON_NAME] PLUMBING & GAS)" at bounding box center [133, 152] width 99 height 6
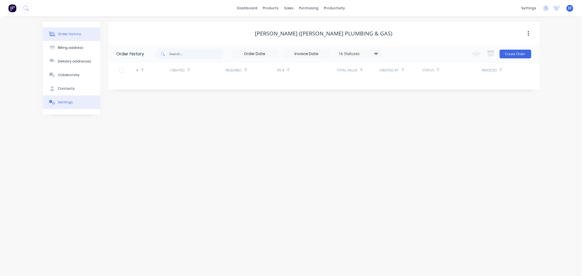
click at [71, 107] on button "Settings" at bounding box center [71, 103] width 57 height 14
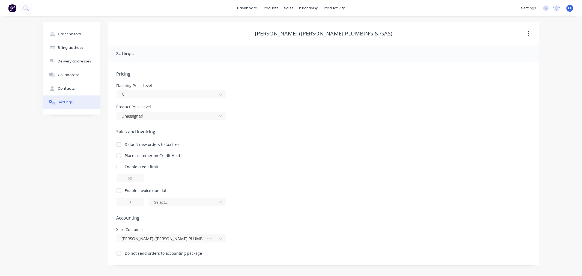
click at [118, 191] on div at bounding box center [118, 190] width 11 height 11
drag, startPoint x: 133, startPoint y: 201, endPoint x: 125, endPoint y: 197, distance: 9.0
click at [124, 201] on input "1" at bounding box center [130, 202] width 27 height 8
type input "7"
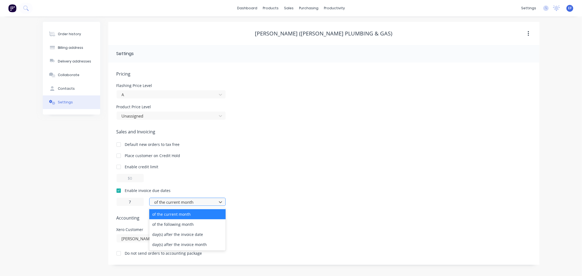
click at [159, 201] on div at bounding box center [184, 202] width 60 height 7
click at [165, 232] on div "day(s) after the invoice date" at bounding box center [187, 235] width 76 height 10
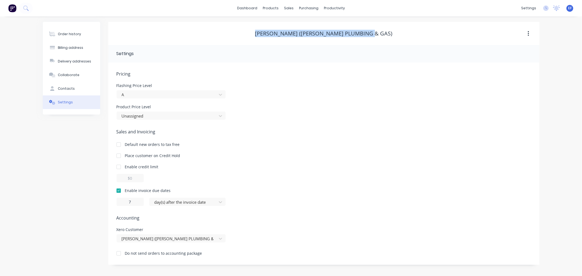
drag, startPoint x: 390, startPoint y: 32, endPoint x: 258, endPoint y: 33, distance: 131.3
click at [258, 33] on div "[PERSON_NAME] ([PERSON_NAME] PLUMBING & GAS)" at bounding box center [323, 33] width 431 height 7
click at [298, 39] on div "Customers" at bounding box center [308, 37] width 20 height 5
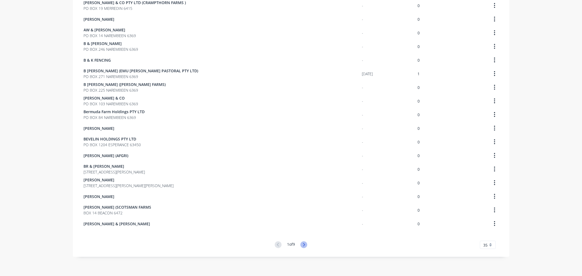
click at [300, 246] on icon at bounding box center [303, 245] width 7 height 7
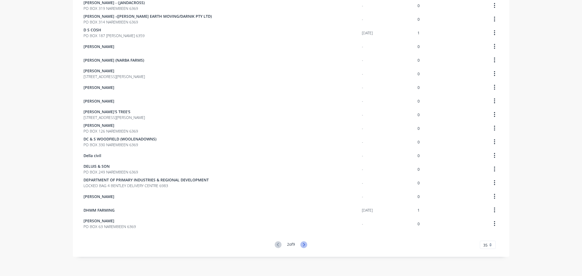
click at [303, 243] on icon at bounding box center [304, 244] width 2 height 3
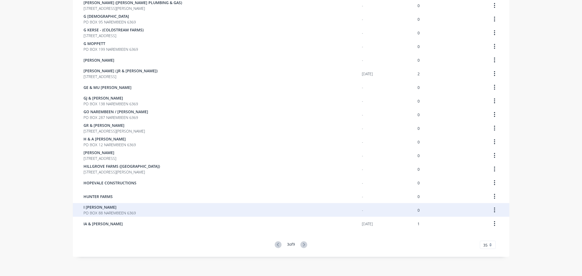
scroll to position [301, 0]
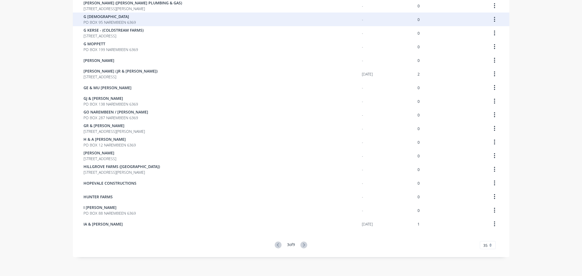
click at [108, 21] on span "PO BOX 95 NAREMBEEN 6369" at bounding box center [110, 22] width 52 height 6
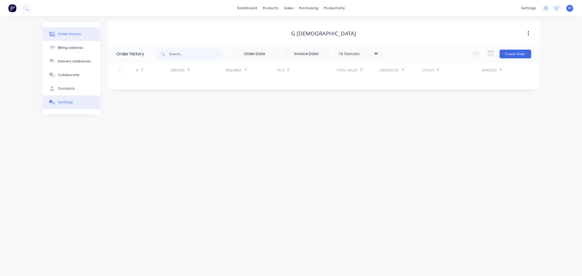
click at [72, 100] on button "Settings" at bounding box center [71, 103] width 57 height 14
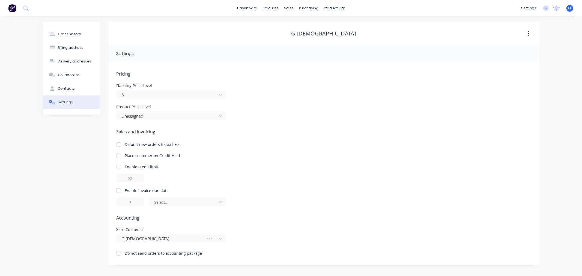
click at [121, 192] on div at bounding box center [118, 190] width 11 height 11
drag, startPoint x: 134, startPoint y: 201, endPoint x: 125, endPoint y: 201, distance: 9.0
click at [125, 201] on input "1" at bounding box center [130, 202] width 27 height 8
type input "7"
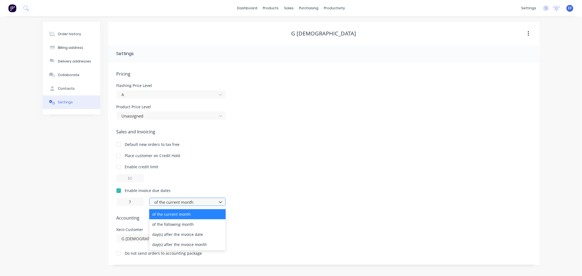
click at [157, 202] on div at bounding box center [184, 202] width 60 height 7
click at [168, 236] on div "day(s) after the invoice date" at bounding box center [187, 235] width 76 height 10
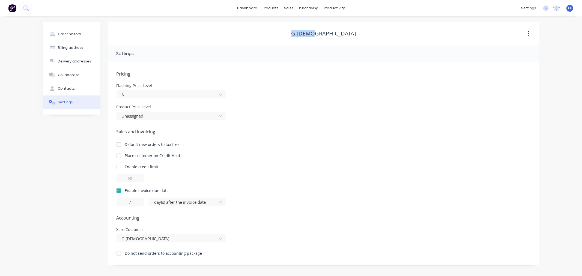
drag, startPoint x: 338, startPoint y: 31, endPoint x: 301, endPoint y: 33, distance: 36.6
click at [301, 33] on div "G [DEMOGRAPHIC_DATA]" at bounding box center [323, 33] width 431 height 7
click at [297, 41] on link "Customers" at bounding box center [318, 37] width 72 height 11
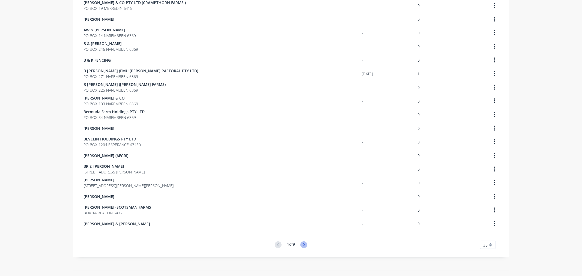
click at [302, 244] on icon at bounding box center [303, 245] width 7 height 7
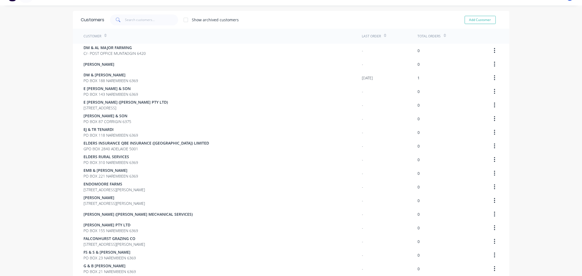
scroll to position [302, 0]
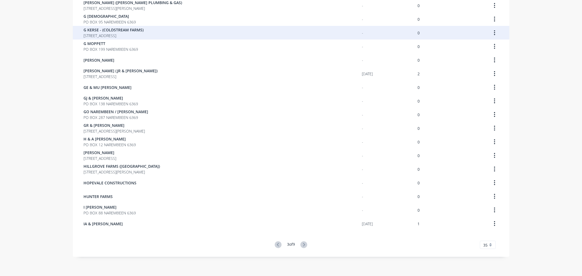
click at [104, 27] on span "G KERSE - (COLDSTREAM FARMS)" at bounding box center [114, 30] width 60 height 6
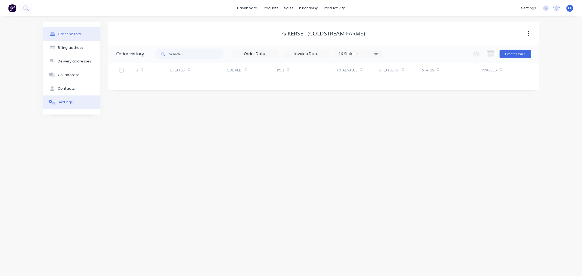
click at [68, 105] on button "Settings" at bounding box center [71, 103] width 57 height 14
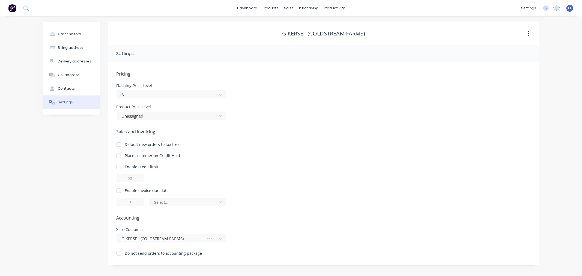
click at [120, 191] on div at bounding box center [118, 190] width 11 height 11
drag, startPoint x: 133, startPoint y: 201, endPoint x: 124, endPoint y: 202, distance: 9.3
click at [124, 202] on input "1" at bounding box center [130, 202] width 27 height 8
type input "7"
click at [164, 205] on div at bounding box center [184, 202] width 60 height 7
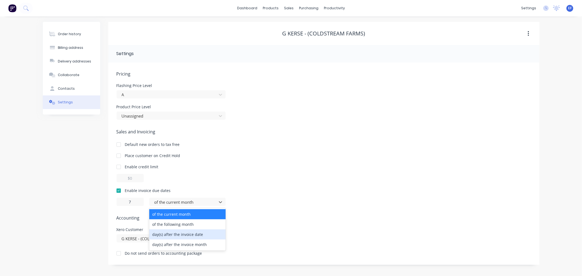
click at [171, 236] on div "day(s) after the invoice date" at bounding box center [187, 235] width 76 height 10
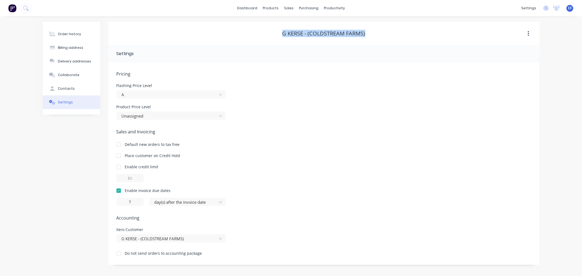
drag, startPoint x: 333, startPoint y: 35, endPoint x: 269, endPoint y: 35, distance: 64.4
click at [269, 35] on div "G KERSE - (COLDSTREAM FARMS)" at bounding box center [323, 33] width 431 height 7
click at [299, 35] on div "Customers" at bounding box center [308, 37] width 20 height 5
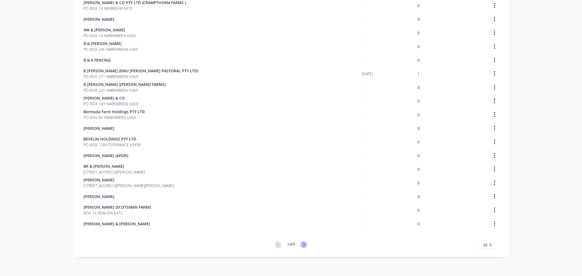
click at [304, 246] on icon at bounding box center [303, 245] width 7 height 7
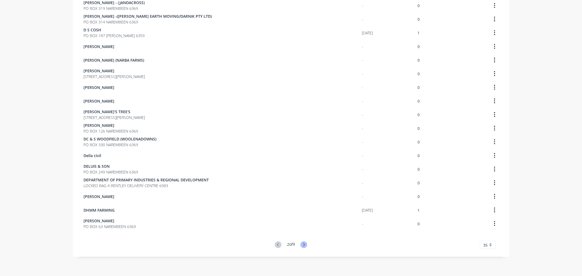
click at [303, 246] on icon at bounding box center [303, 245] width 7 height 7
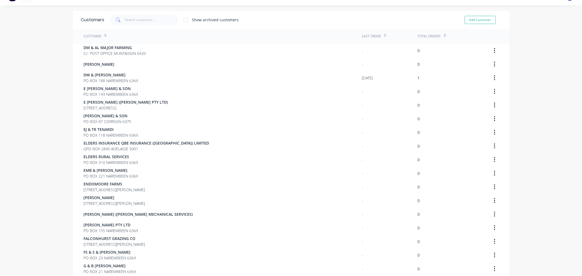
scroll to position [302, 0]
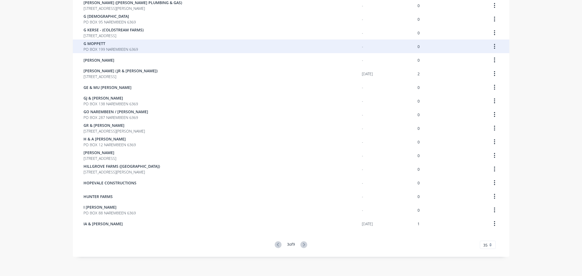
click at [138, 48] on div "G MOPPETT [STREET_ADDRESS]" at bounding box center [223, 47] width 278 height 14
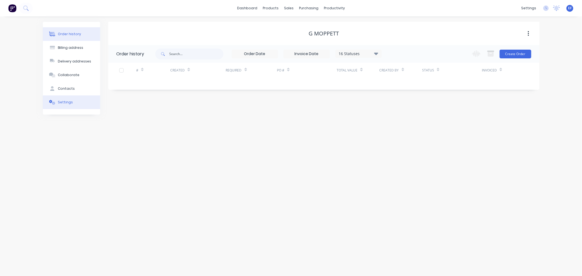
click at [55, 107] on button "Settings" at bounding box center [71, 103] width 57 height 14
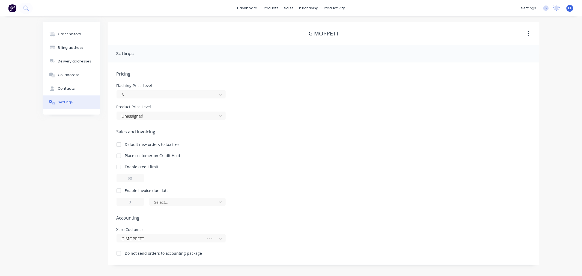
click at [118, 187] on div at bounding box center [118, 190] width 11 height 11
drag, startPoint x: 130, startPoint y: 201, endPoint x: 123, endPoint y: 202, distance: 7.7
click at [123, 202] on input "1" at bounding box center [130, 202] width 27 height 8
type input "7"
click at [156, 198] on div "of the current month" at bounding box center [187, 202] width 76 height 8
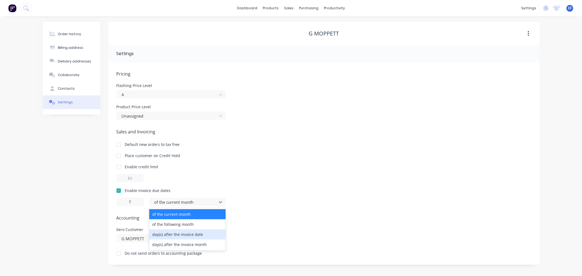
click at [164, 236] on div "day(s) after the invoice date" at bounding box center [187, 235] width 76 height 10
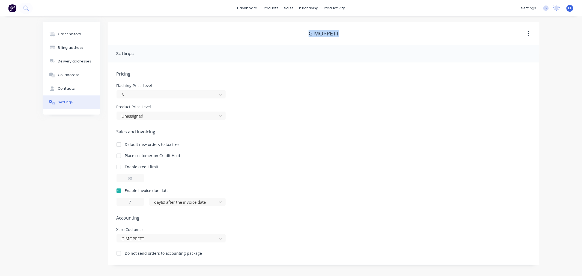
drag, startPoint x: 348, startPoint y: 33, endPoint x: 289, endPoint y: 36, distance: 59.3
click at [290, 36] on div "G MOPPETT" at bounding box center [323, 33] width 431 height 7
click at [305, 40] on link "Customers" at bounding box center [318, 37] width 72 height 11
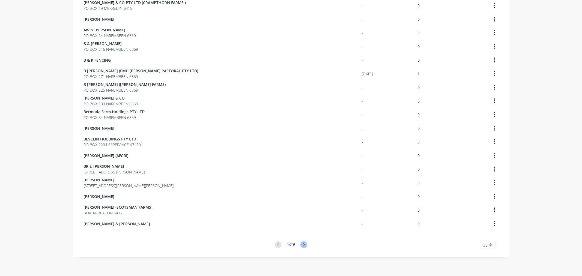
click at [303, 242] on icon at bounding box center [303, 245] width 7 height 7
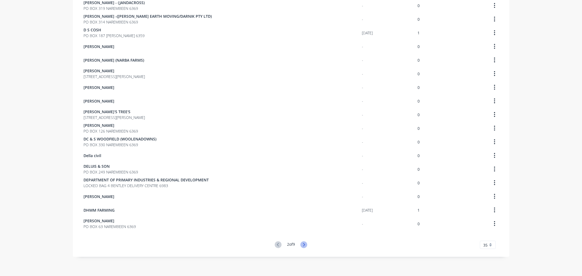
click at [301, 244] on icon at bounding box center [303, 245] width 7 height 7
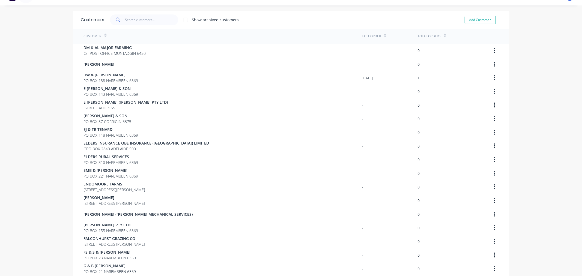
scroll to position [302, 0]
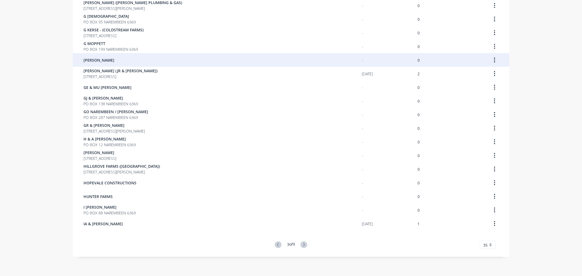
click at [97, 55] on div "[PERSON_NAME]" at bounding box center [223, 60] width 278 height 14
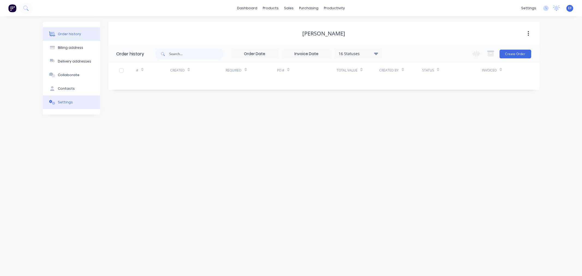
click at [83, 105] on button "Settings" at bounding box center [71, 103] width 57 height 14
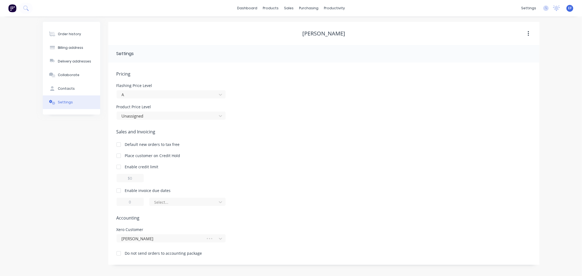
click at [120, 186] on div at bounding box center [118, 190] width 11 height 11
drag, startPoint x: 134, startPoint y: 202, endPoint x: 124, endPoint y: 202, distance: 10.7
click at [124, 202] on input "1" at bounding box center [130, 202] width 27 height 8
type input "7"
click at [163, 204] on div at bounding box center [184, 202] width 60 height 7
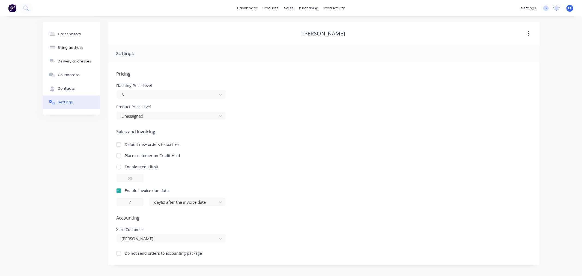
drag, startPoint x: 307, startPoint y: 33, endPoint x: 297, endPoint y: 33, distance: 10.4
click at [297, 33] on div "[PERSON_NAME]" at bounding box center [323, 33] width 431 height 7
click at [298, 39] on div "Customers" at bounding box center [308, 37] width 20 height 5
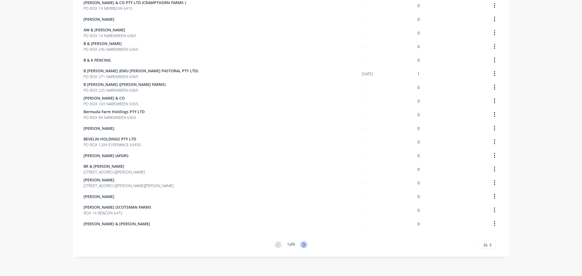
click at [301, 244] on icon at bounding box center [303, 245] width 7 height 7
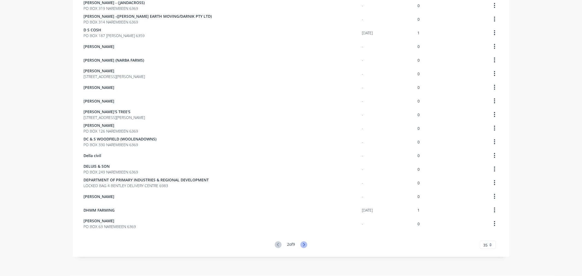
click at [302, 243] on icon at bounding box center [303, 245] width 7 height 7
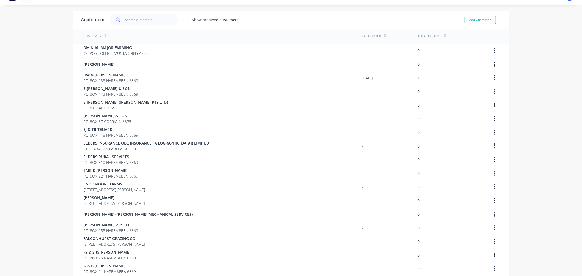
scroll to position [302, 0]
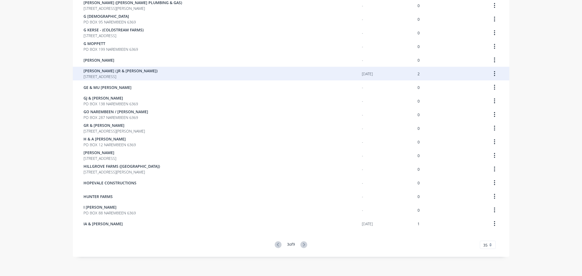
click at [96, 78] on span "[STREET_ADDRESS]" at bounding box center [121, 77] width 74 height 6
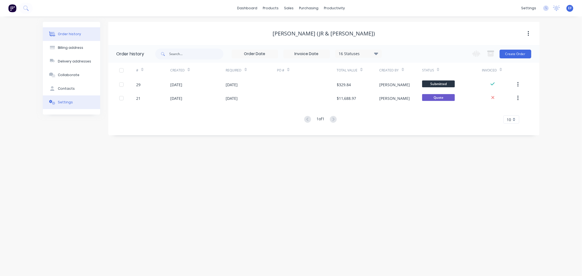
click at [84, 107] on button "Settings" at bounding box center [71, 103] width 57 height 14
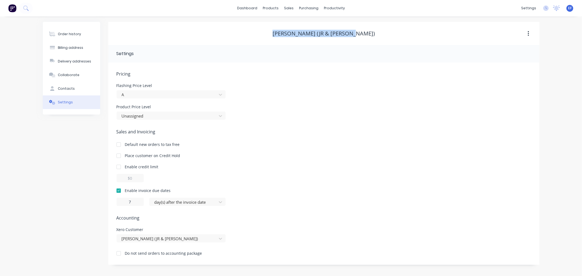
drag, startPoint x: 299, startPoint y: 36, endPoint x: 268, endPoint y: 34, distance: 31.5
click at [268, 34] on div "[PERSON_NAME] (JR & [PERSON_NAME])" at bounding box center [323, 33] width 431 height 7
click at [294, 37] on div at bounding box center [292, 37] width 8 height 5
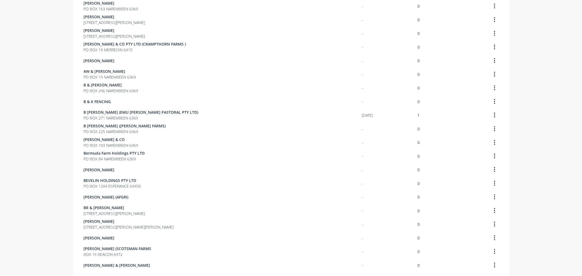
scroll to position [302, 0]
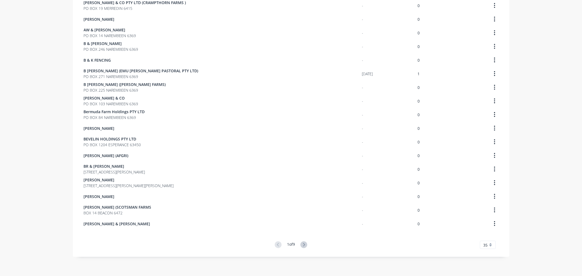
click at [296, 247] on div "1 of 9" at bounding box center [291, 245] width 32 height 7
click at [300, 243] on icon at bounding box center [303, 245] width 7 height 7
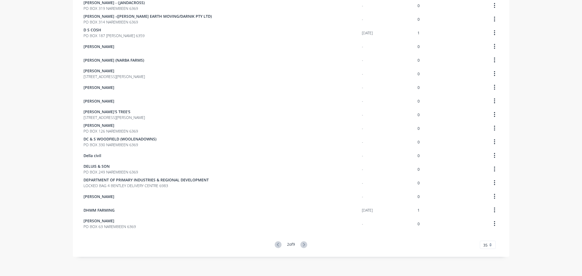
click at [301, 243] on icon at bounding box center [303, 245] width 7 height 7
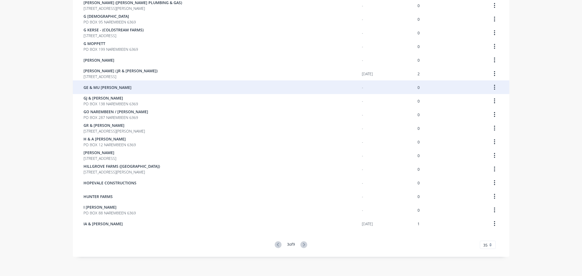
click at [99, 92] on div "GE & MU [PERSON_NAME]" at bounding box center [223, 88] width 278 height 14
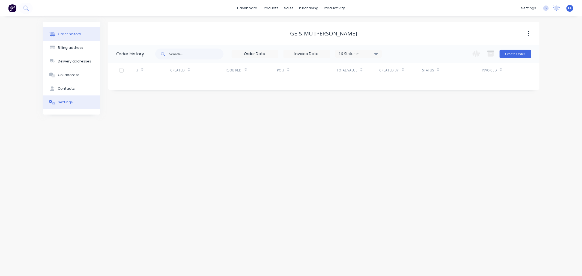
click at [56, 98] on button "Settings" at bounding box center [71, 103] width 57 height 14
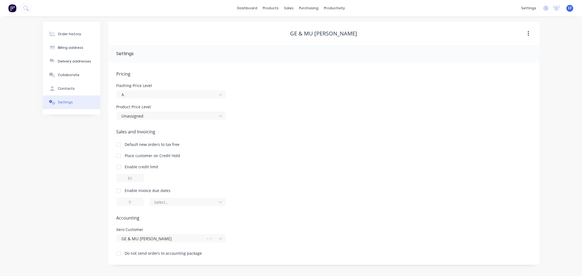
click at [115, 189] on div at bounding box center [118, 190] width 11 height 11
drag, startPoint x: 136, startPoint y: 201, endPoint x: 120, endPoint y: 202, distance: 15.6
click at [120, 202] on input "1" at bounding box center [130, 202] width 27 height 8
type input "7"
click at [160, 199] on div at bounding box center [184, 202] width 60 height 7
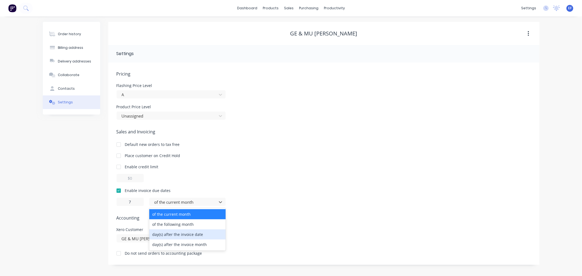
click at [171, 235] on div "day(s) after the invoice date" at bounding box center [187, 235] width 76 height 10
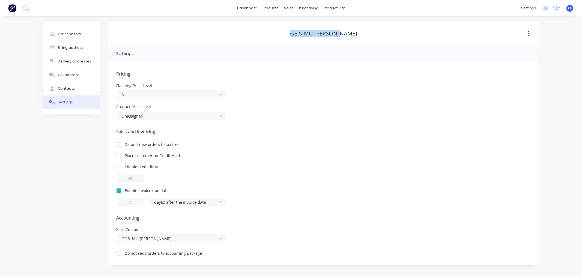
drag, startPoint x: 352, startPoint y: 35, endPoint x: 299, endPoint y: 35, distance: 52.7
click at [299, 35] on div "GE & MU [PERSON_NAME]" at bounding box center [323, 33] width 431 height 7
click at [296, 37] on div at bounding box center [292, 37] width 8 height 5
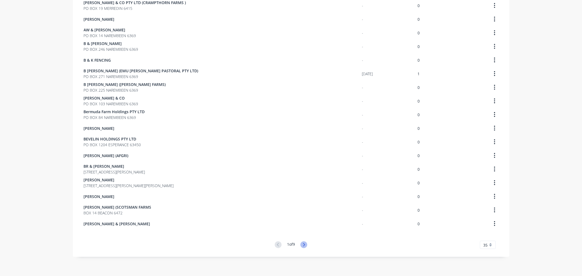
click at [302, 246] on icon at bounding box center [303, 245] width 7 height 7
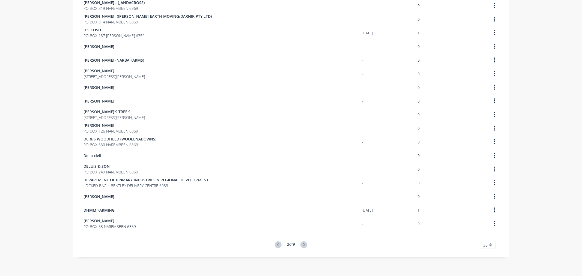
click at [303, 246] on icon at bounding box center [304, 244] width 2 height 3
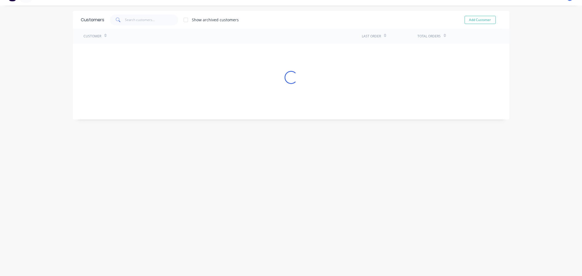
scroll to position [302, 0]
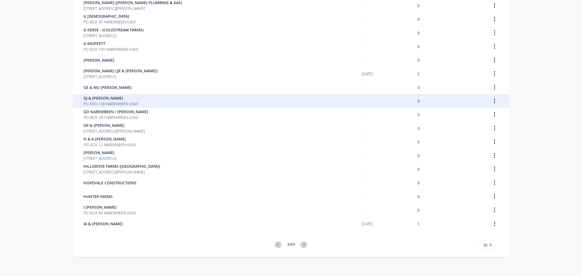
click at [132, 98] on span "GJ & [PERSON_NAME]" at bounding box center [111, 98] width 55 height 6
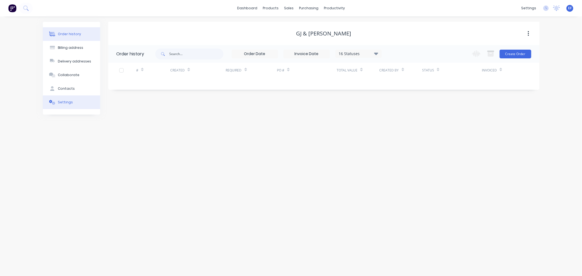
click at [88, 102] on button "Settings" at bounding box center [71, 103] width 57 height 14
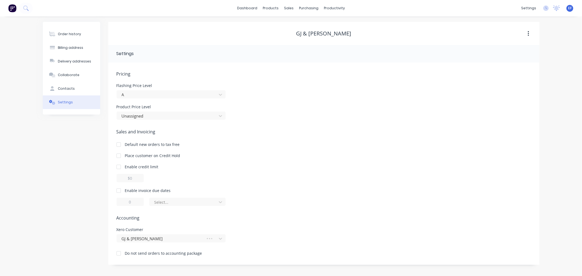
click at [121, 190] on div at bounding box center [118, 190] width 11 height 11
drag, startPoint x: 131, startPoint y: 202, endPoint x: 125, endPoint y: 203, distance: 6.3
click at [125, 203] on input "1" at bounding box center [130, 202] width 27 height 8
type input "7"
click at [162, 202] on div at bounding box center [184, 202] width 60 height 7
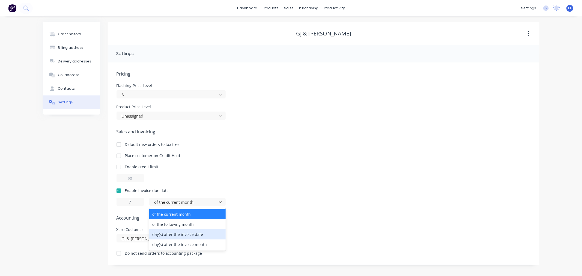
click at [166, 234] on div "day(s) after the invoice date" at bounding box center [187, 235] width 76 height 10
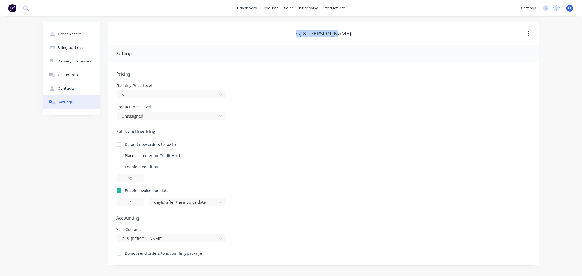
drag, startPoint x: 330, startPoint y: 34, endPoint x: 293, endPoint y: 33, distance: 36.3
click at [293, 33] on div "GJ & [PERSON_NAME]" at bounding box center [323, 33] width 431 height 7
click at [289, 37] on icon at bounding box center [290, 37] width 5 height 5
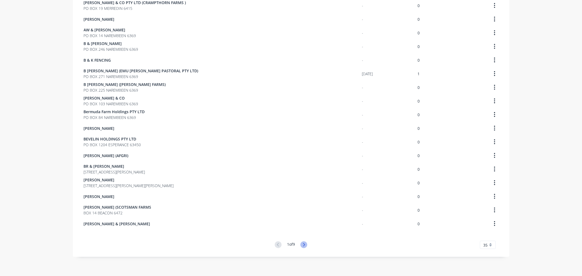
click at [303, 243] on icon at bounding box center [303, 245] width 7 height 7
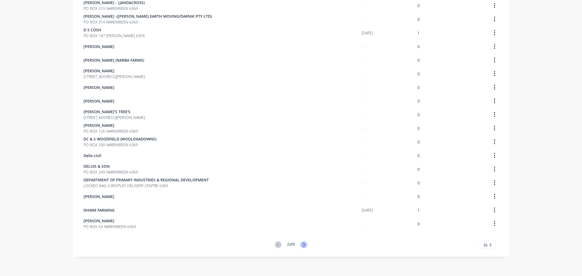
click at [302, 242] on icon at bounding box center [303, 245] width 7 height 7
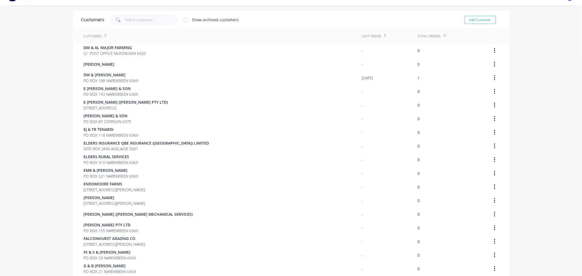
scroll to position [302, 0]
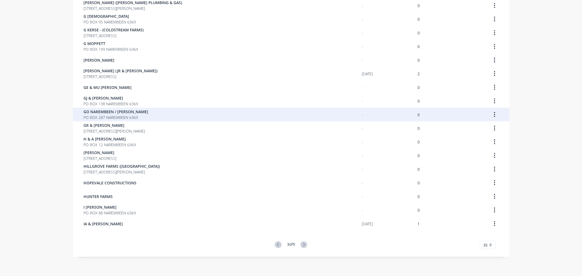
click at [143, 114] on div "GO NAREMBEEN / [PERSON_NAME] PO BOX 287 NAREMBEEN 6369" at bounding box center [223, 115] width 278 height 14
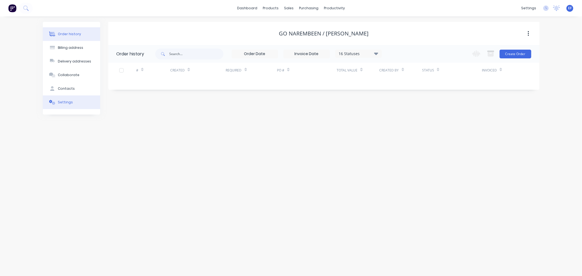
click at [77, 106] on button "Settings" at bounding box center [71, 103] width 57 height 14
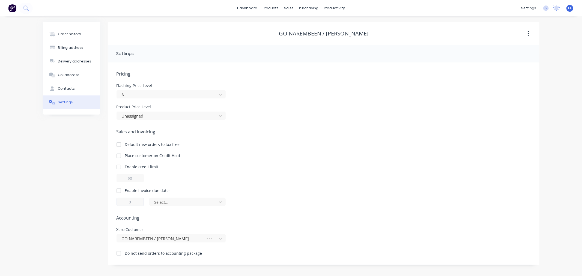
drag, startPoint x: 118, startPoint y: 190, endPoint x: 127, endPoint y: 202, distance: 16.0
click at [118, 190] on div at bounding box center [118, 190] width 11 height 11
drag, startPoint x: 131, startPoint y: 202, endPoint x: 126, endPoint y: 202, distance: 5.2
click at [126, 202] on input "1" at bounding box center [130, 202] width 27 height 8
type input "7"
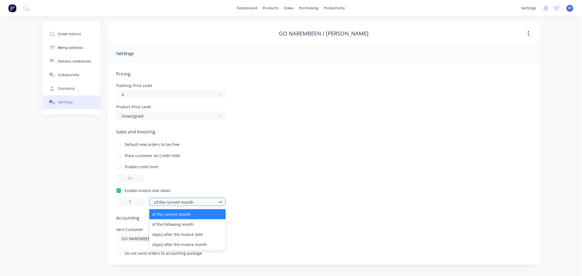
click at [178, 201] on div at bounding box center [184, 202] width 60 height 7
click at [172, 231] on div "day(s) after the invoice date" at bounding box center [187, 235] width 76 height 10
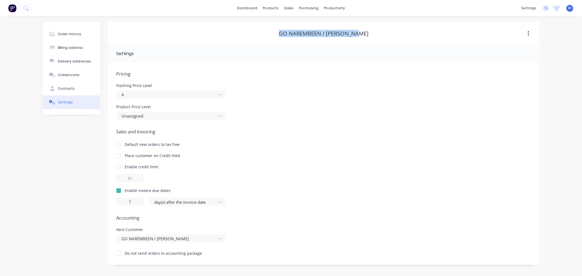
drag, startPoint x: 367, startPoint y: 36, endPoint x: 285, endPoint y: 33, distance: 82.2
click at [285, 34] on div "GO NAREMBEEN / [PERSON_NAME]" at bounding box center [323, 33] width 431 height 7
click at [293, 31] on link "Sales Orders" at bounding box center [318, 25] width 72 height 11
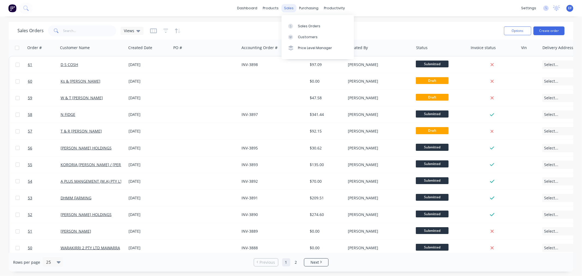
click at [285, 10] on div "sales" at bounding box center [288, 8] width 15 height 8
click at [294, 33] on link "Customers" at bounding box center [318, 37] width 72 height 11
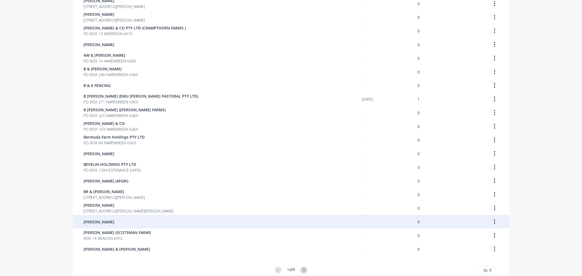
scroll to position [302, 0]
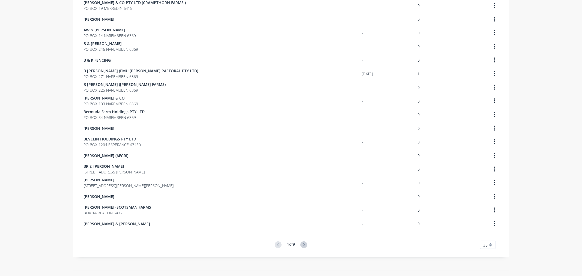
drag, startPoint x: 302, startPoint y: 238, endPoint x: 302, endPoint y: 243, distance: 4.9
click at [301, 243] on icon at bounding box center [303, 245] width 7 height 7
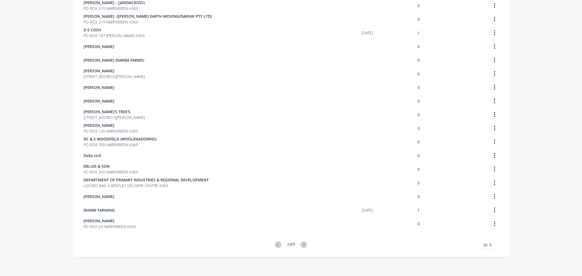
click at [302, 244] on icon at bounding box center [303, 245] width 7 height 7
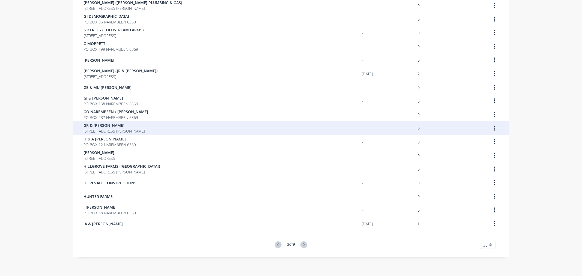
click at [79, 128] on div "GR & [PERSON_NAME] PO BOX 15 [PERSON_NAME] 6359 - 0" at bounding box center [291, 128] width 437 height 14
click at [84, 124] on span "GR & [PERSON_NAME]" at bounding box center [114, 126] width 61 height 6
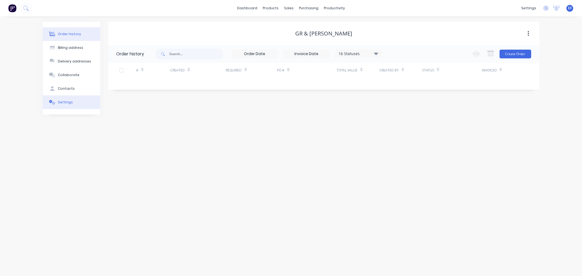
click at [71, 105] on button "Settings" at bounding box center [71, 103] width 57 height 14
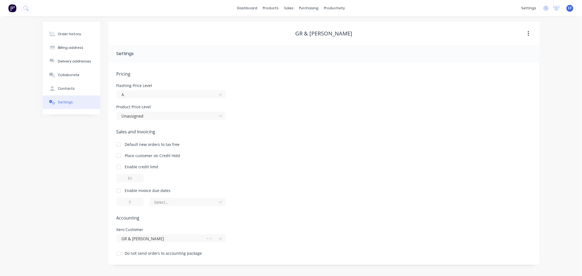
click at [124, 191] on div at bounding box center [118, 190] width 11 height 11
drag, startPoint x: 136, startPoint y: 203, endPoint x: 125, endPoint y: 202, distance: 11.2
click at [125, 202] on input "1" at bounding box center [130, 202] width 27 height 8
type input "7"
click at [166, 203] on div at bounding box center [184, 202] width 60 height 7
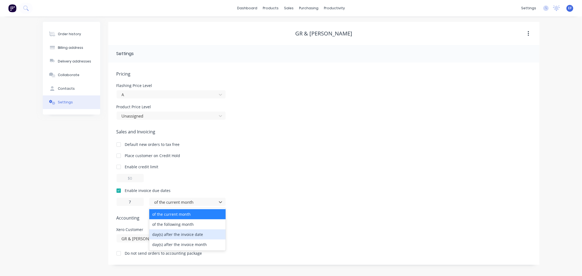
click at [172, 235] on div "day(s) after the invoice date" at bounding box center [187, 235] width 76 height 10
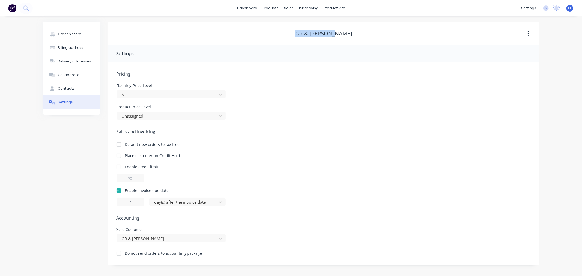
drag, startPoint x: 346, startPoint y: 36, endPoint x: 302, endPoint y: 34, distance: 43.7
click at [302, 34] on div "GR & [PERSON_NAME]" at bounding box center [323, 33] width 431 height 7
click at [295, 33] on link "Customers" at bounding box center [318, 37] width 72 height 11
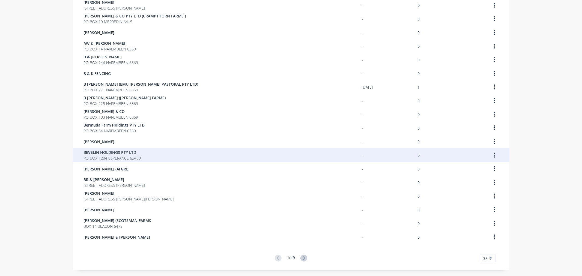
scroll to position [302, 0]
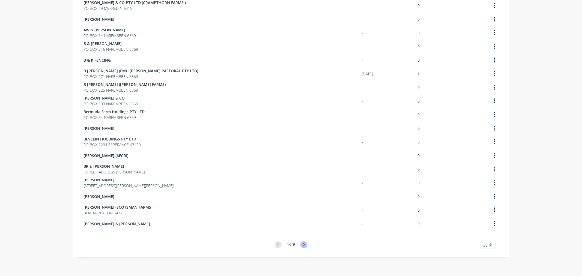
click at [301, 244] on icon at bounding box center [303, 245] width 7 height 7
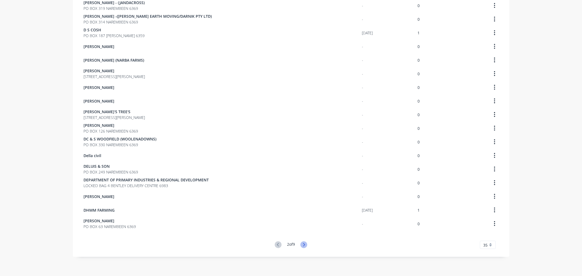
click at [302, 244] on icon at bounding box center [303, 245] width 7 height 7
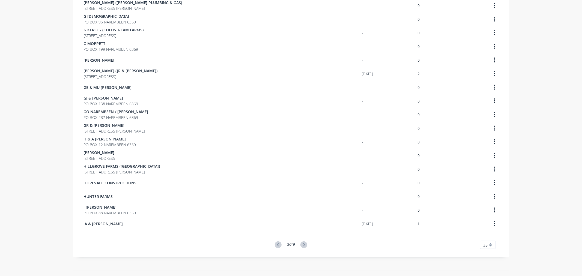
click at [302, 244] on icon at bounding box center [303, 245] width 7 height 7
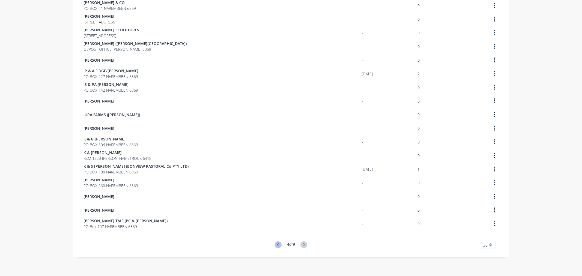
click at [278, 246] on icon at bounding box center [278, 245] width 7 height 7
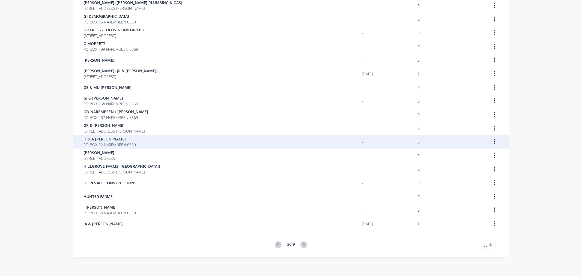
click at [103, 144] on span "PO BOX 12 NAREMBEEN 6369" at bounding box center [110, 145] width 52 height 6
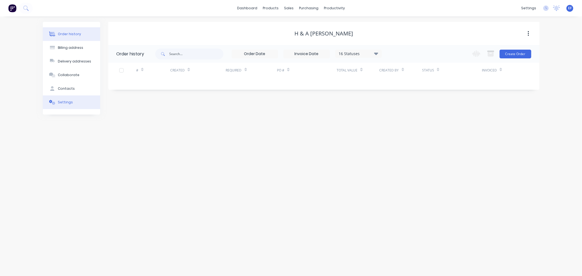
click at [70, 103] on div "Settings" at bounding box center [65, 102] width 15 height 5
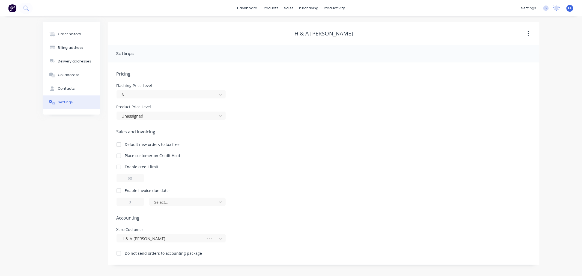
click at [121, 192] on div at bounding box center [118, 190] width 11 height 11
drag, startPoint x: 134, startPoint y: 203, endPoint x: 119, endPoint y: 201, distance: 15.6
click at [119, 202] on input "1" at bounding box center [130, 202] width 27 height 8
type input "7"
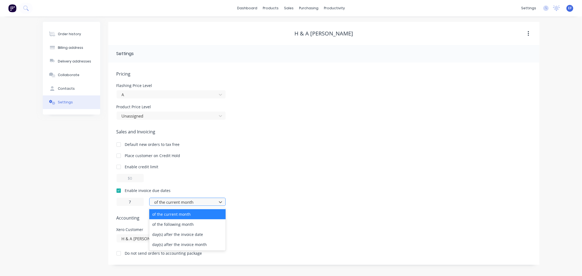
click at [156, 205] on div at bounding box center [184, 202] width 60 height 7
click at [165, 235] on div "day(s) after the invoice date" at bounding box center [187, 235] width 76 height 10
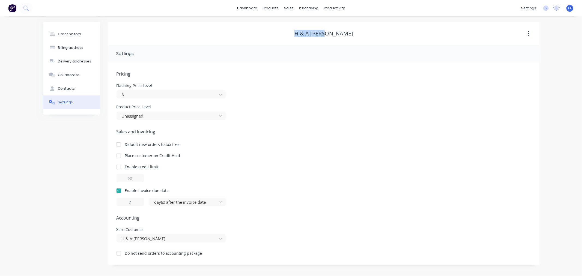
drag, startPoint x: 324, startPoint y: 34, endPoint x: 302, endPoint y: 33, distance: 21.3
click at [302, 33] on div "H & A [PERSON_NAME]" at bounding box center [323, 33] width 431 height 7
click at [296, 34] on link "Customers" at bounding box center [318, 37] width 72 height 11
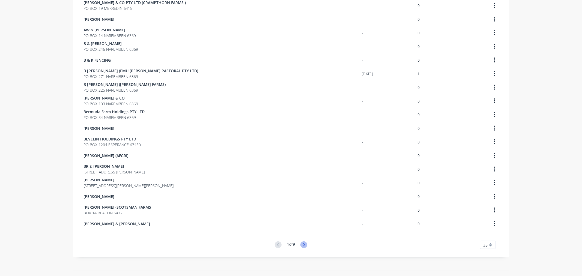
click at [305, 242] on icon at bounding box center [303, 245] width 7 height 7
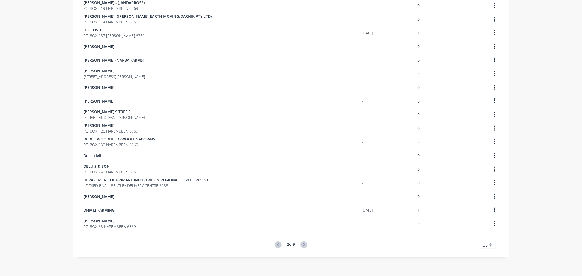
click at [304, 245] on icon at bounding box center [303, 245] width 7 height 7
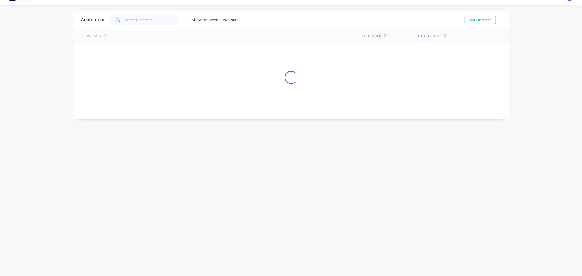
scroll to position [302, 0]
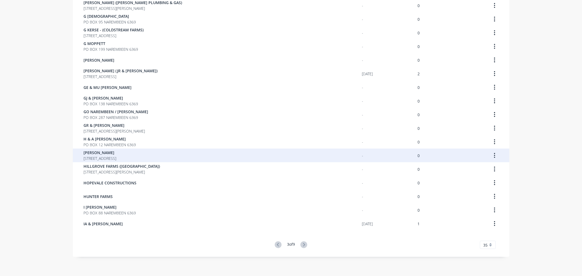
click at [115, 159] on span "[STREET_ADDRESS]" at bounding box center [100, 159] width 33 height 6
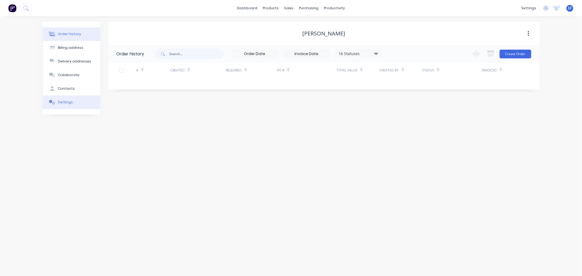
click at [58, 103] on button "Settings" at bounding box center [71, 103] width 57 height 14
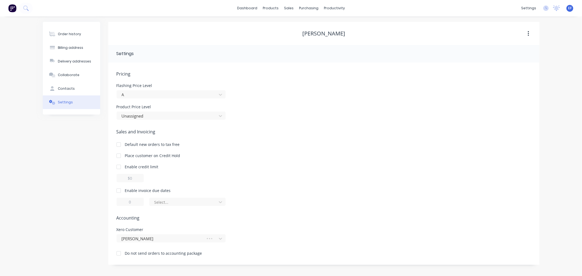
click at [115, 190] on div at bounding box center [118, 190] width 11 height 11
drag, startPoint x: 137, startPoint y: 203, endPoint x: 115, endPoint y: 195, distance: 22.9
click at [120, 203] on input "1" at bounding box center [130, 202] width 27 height 8
type input "7"
click at [212, 203] on div at bounding box center [184, 202] width 60 height 7
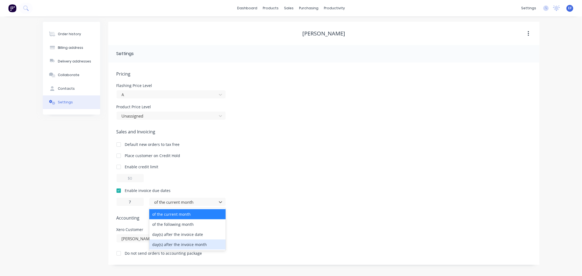
click at [193, 240] on div "day(s) after the invoice month" at bounding box center [187, 245] width 76 height 10
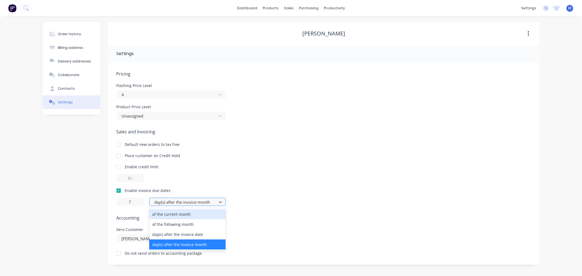
click at [197, 202] on div at bounding box center [184, 202] width 60 height 7
click at [191, 236] on div "day(s) after the invoice date" at bounding box center [187, 235] width 76 height 10
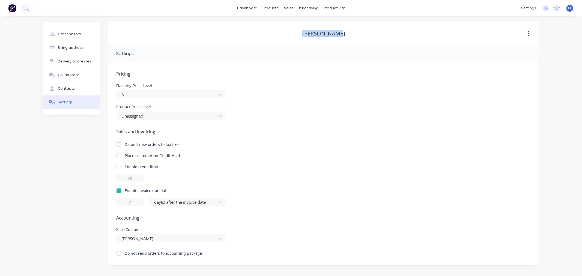
drag, startPoint x: 346, startPoint y: 32, endPoint x: 297, endPoint y: 31, distance: 49.1
click at [297, 31] on div "[PERSON_NAME]" at bounding box center [323, 33] width 431 height 7
click at [298, 37] on div "Customers" at bounding box center [308, 37] width 20 height 5
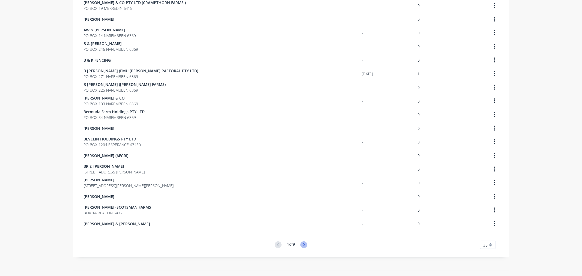
click at [300, 244] on icon at bounding box center [303, 245] width 7 height 7
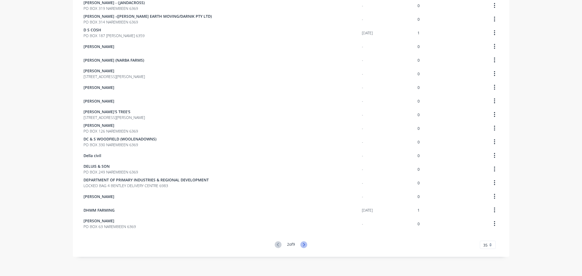
click at [303, 244] on icon at bounding box center [304, 244] width 2 height 3
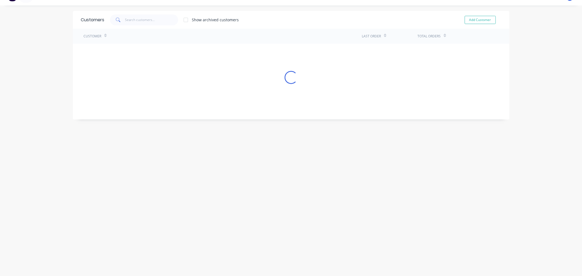
scroll to position [302, 0]
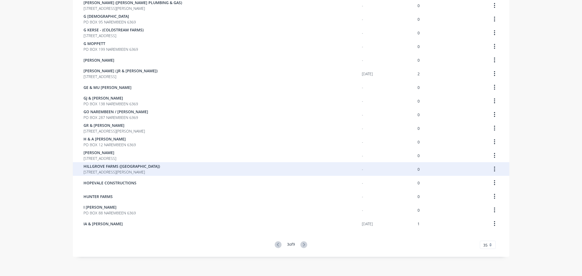
click at [118, 171] on span "[STREET_ADDRESS][PERSON_NAME]" at bounding box center [122, 172] width 76 height 6
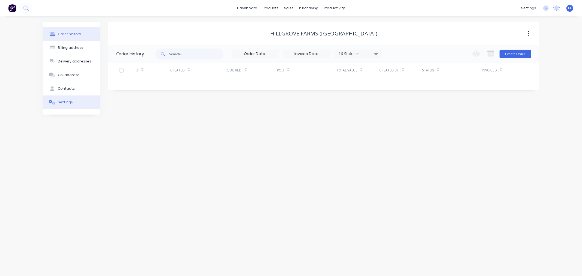
click at [74, 107] on button "Settings" at bounding box center [71, 103] width 57 height 14
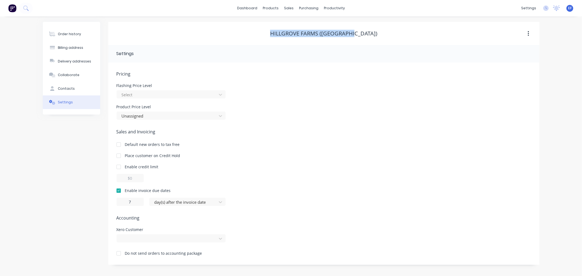
drag, startPoint x: 362, startPoint y: 32, endPoint x: 279, endPoint y: 32, distance: 82.7
click at [279, 32] on div "HILLGROVE FARMS ([GEOGRAPHIC_DATA])" at bounding box center [323, 33] width 431 height 7
click at [296, 38] on link "Customers" at bounding box center [318, 37] width 72 height 11
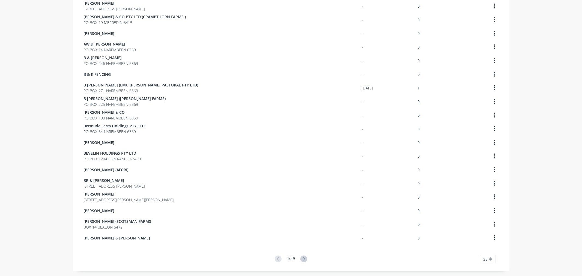
scroll to position [302, 0]
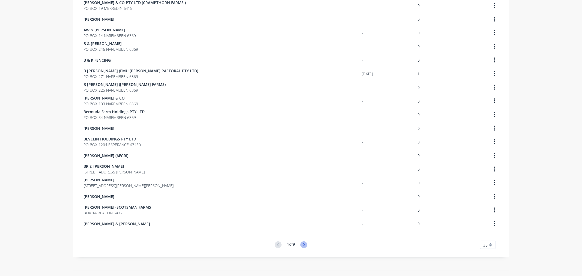
drag, startPoint x: 303, startPoint y: 246, endPoint x: 300, endPoint y: 244, distance: 3.3
click at [300, 244] on div "1 of 9 35 5 10 15 20 25 30 35" at bounding box center [291, 245] width 437 height 7
click at [300, 244] on icon at bounding box center [303, 245] width 7 height 7
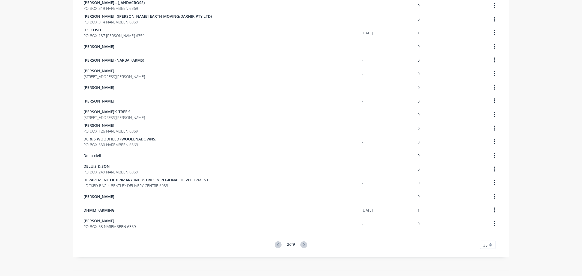
click at [301, 244] on icon at bounding box center [303, 245] width 7 height 7
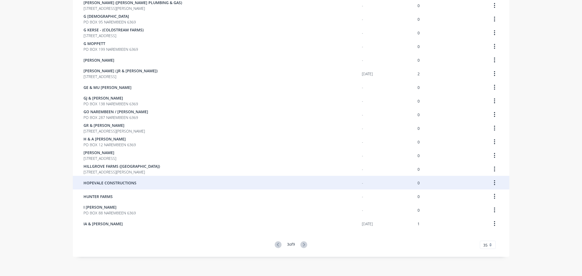
click at [110, 184] on span "HOPEVALE CONSTRUCTIONS" at bounding box center [110, 183] width 53 height 6
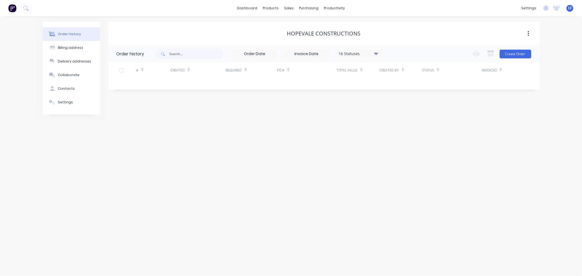
click at [74, 110] on div "Order history Billing address Delivery addresses Collaborate Contacts Settings" at bounding box center [71, 68] width 57 height 93
click at [62, 102] on div "Settings" at bounding box center [65, 102] width 15 height 5
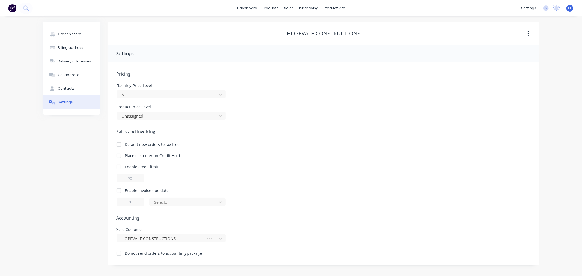
click at [116, 189] on div at bounding box center [118, 190] width 11 height 11
drag, startPoint x: 133, startPoint y: 203, endPoint x: 125, endPoint y: 202, distance: 8.2
click at [125, 202] on input "1" at bounding box center [130, 202] width 27 height 8
type input "7"
click at [178, 207] on div "Pricing Flashing Price Level A Product Price Level Unassigned Sales and Invoici…" at bounding box center [324, 168] width 415 height 194
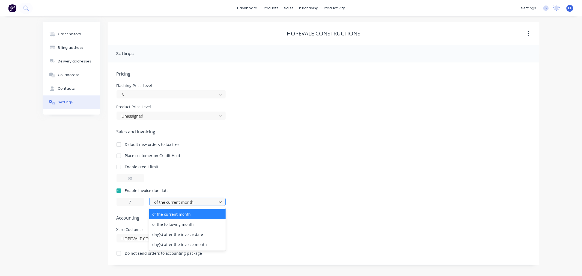
click at [180, 201] on div at bounding box center [184, 202] width 60 height 7
click at [179, 238] on div "day(s) after the invoice date" at bounding box center [187, 235] width 76 height 10
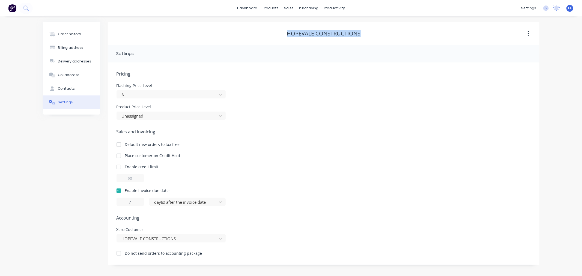
drag, startPoint x: 359, startPoint y: 33, endPoint x: 286, endPoint y: 36, distance: 73.2
click at [286, 36] on div "HOPEVALE CONSTRUCTIONS" at bounding box center [323, 33] width 431 height 7
click at [288, 15] on body "dashboard products sales purchasing productivity dashboard products Product Cat…" at bounding box center [291, 138] width 582 height 276
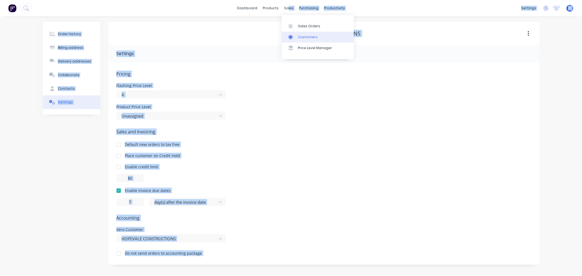
click at [295, 36] on div at bounding box center [292, 37] width 8 height 5
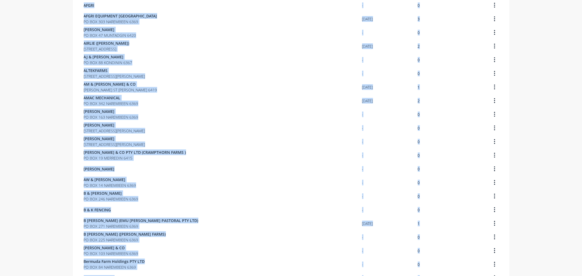
scroll to position [182, 0]
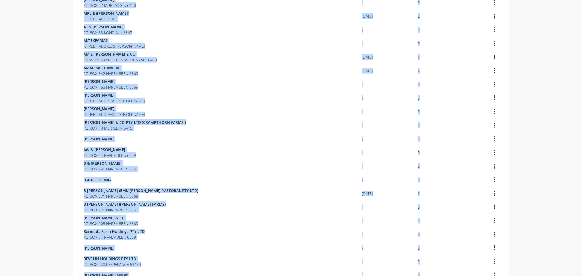
click at [553, 108] on div "dashboard products sales purchasing productivity dashboard products Product Cat…" at bounding box center [291, 138] width 582 height 276
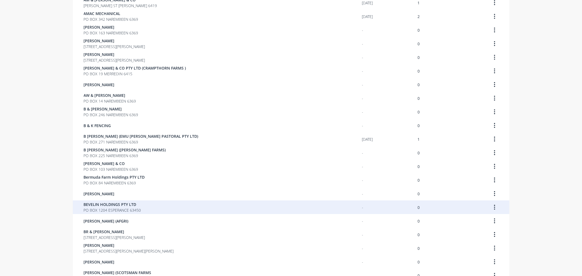
scroll to position [302, 0]
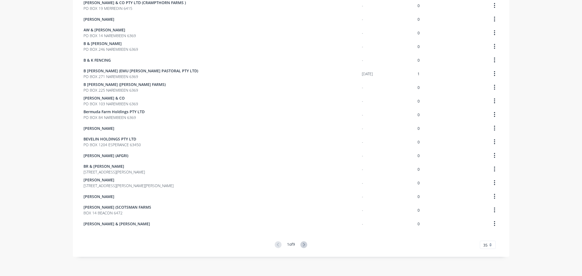
click at [306, 243] on div "1 of 9 35 5 10 15 20 25 30 35" at bounding box center [291, 245] width 437 height 7
click at [304, 245] on icon at bounding box center [303, 245] width 7 height 7
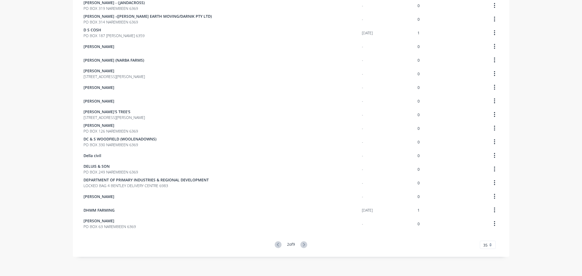
click at [302, 244] on icon at bounding box center [303, 245] width 7 height 7
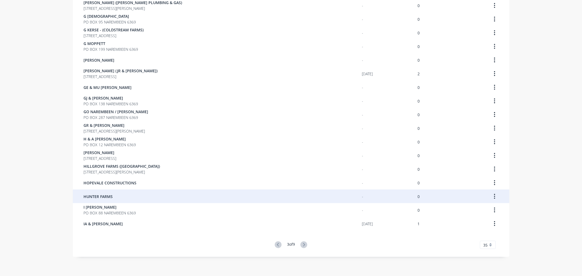
click at [102, 198] on span "HUNTER FARMS" at bounding box center [98, 197] width 29 height 6
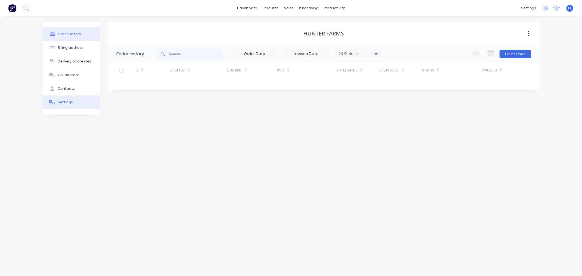
click at [68, 97] on button "Settings" at bounding box center [71, 103] width 57 height 14
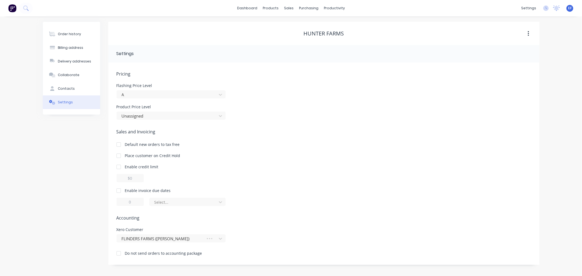
click at [122, 190] on div at bounding box center [118, 190] width 11 height 11
drag, startPoint x: 133, startPoint y: 202, endPoint x: 119, endPoint y: 196, distance: 15.1
click at [120, 201] on input "1" at bounding box center [130, 202] width 27 height 8
type input "7"
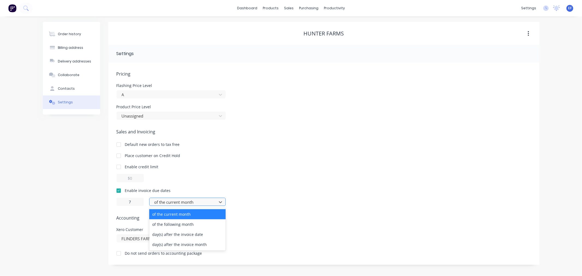
click at [163, 201] on div at bounding box center [184, 202] width 60 height 7
click at [170, 236] on div "day(s) after the invoice date" at bounding box center [187, 235] width 76 height 10
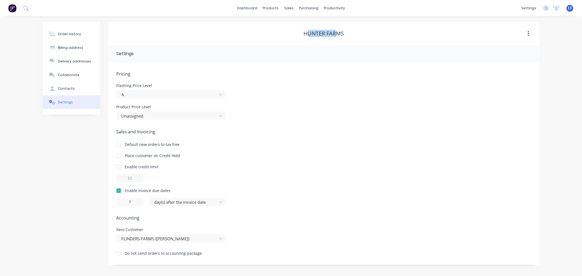
drag, startPoint x: 336, startPoint y: 31, endPoint x: 308, endPoint y: 33, distance: 27.4
click at [308, 33] on div "HUNTER FARMS" at bounding box center [324, 33] width 40 height 7
click at [361, 34] on div "HUNTER FARMS" at bounding box center [323, 33] width 431 height 7
drag, startPoint x: 350, startPoint y: 31, endPoint x: 299, endPoint y: 33, distance: 50.3
click at [299, 33] on div "HUNTER FARMS" at bounding box center [323, 33] width 431 height 7
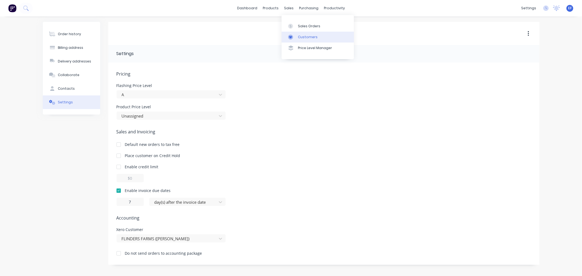
click at [291, 36] on icon at bounding box center [290, 37] width 5 height 5
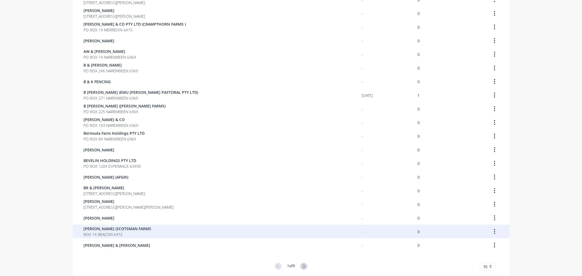
scroll to position [302, 0]
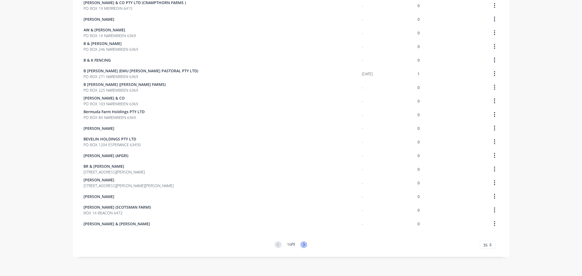
click at [303, 244] on icon at bounding box center [304, 244] width 2 height 3
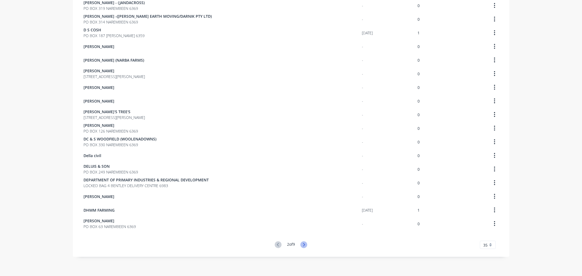
click at [303, 244] on icon at bounding box center [304, 244] width 2 height 3
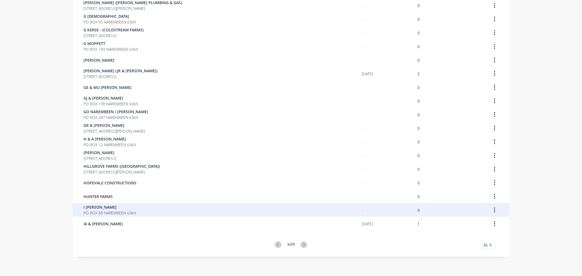
click at [115, 209] on span "I [PERSON_NAME]" at bounding box center [110, 207] width 52 height 6
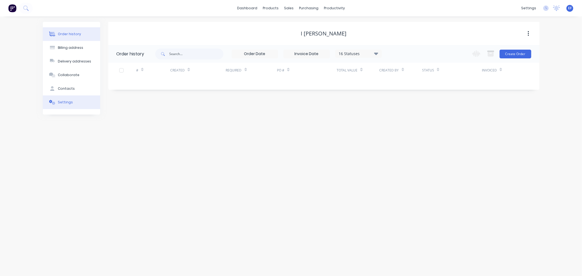
click at [66, 104] on div "Settings" at bounding box center [65, 102] width 15 height 5
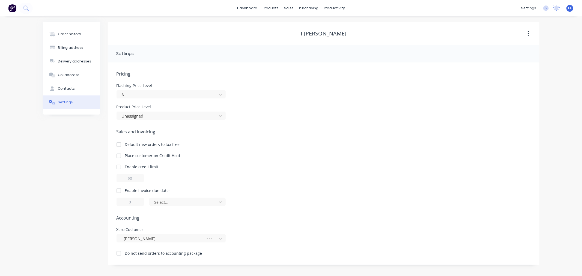
click at [118, 192] on div at bounding box center [118, 190] width 11 height 11
drag, startPoint x: 143, startPoint y: 204, endPoint x: 129, endPoint y: 203, distance: 14.8
click at [129, 203] on input "1" at bounding box center [130, 202] width 27 height 8
type input "7"
click at [177, 205] on div at bounding box center [184, 202] width 60 height 7
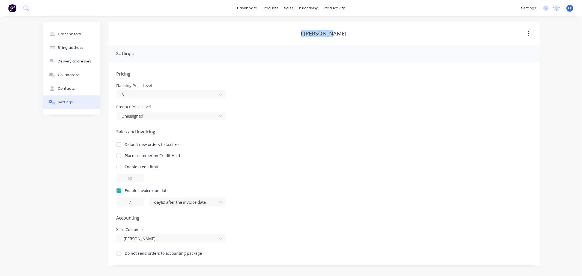
drag, startPoint x: 342, startPoint y: 33, endPoint x: 299, endPoint y: 34, distance: 42.3
click at [299, 34] on div "I [PERSON_NAME]" at bounding box center [323, 33] width 431 height 7
click at [297, 41] on link "Customers" at bounding box center [318, 37] width 72 height 11
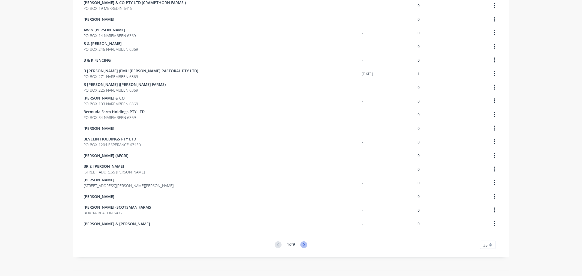
click at [302, 244] on icon at bounding box center [303, 245] width 7 height 7
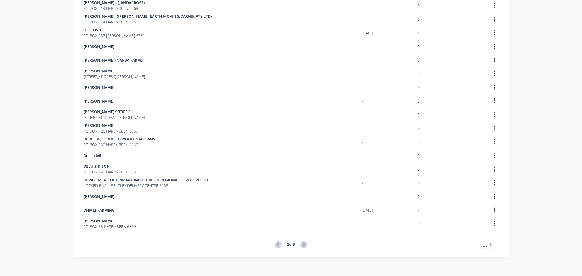
click at [302, 244] on icon at bounding box center [303, 245] width 7 height 7
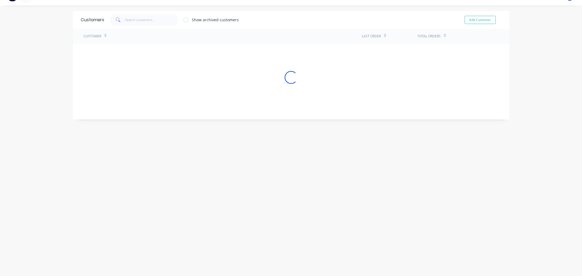
scroll to position [302, 0]
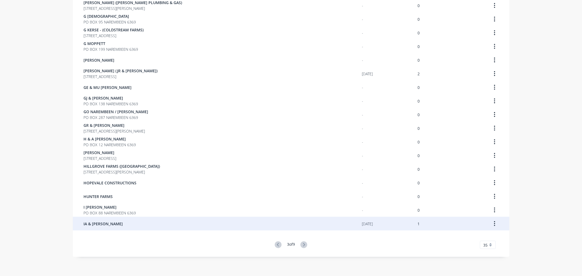
click at [100, 229] on div "IA & [PERSON_NAME]" at bounding box center [223, 224] width 278 height 14
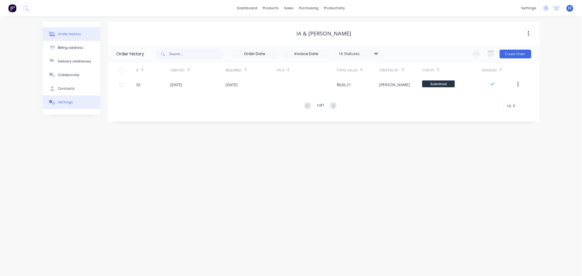
click at [69, 100] on div "Settings" at bounding box center [65, 102] width 15 height 5
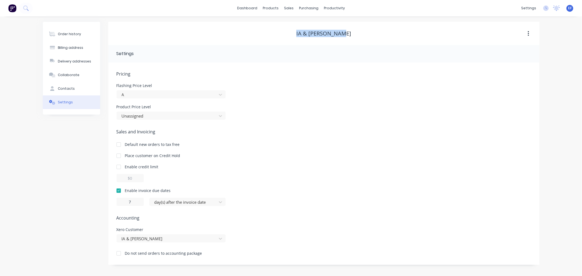
drag, startPoint x: 298, startPoint y: 32, endPoint x: 348, endPoint y: 35, distance: 49.5
click at [348, 35] on div "IA & [PERSON_NAME]" at bounding box center [323, 33] width 431 height 7
click at [292, 40] on link "Customers" at bounding box center [318, 37] width 72 height 11
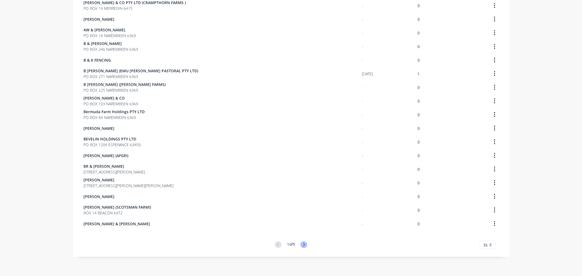
click at [305, 242] on icon at bounding box center [303, 245] width 7 height 7
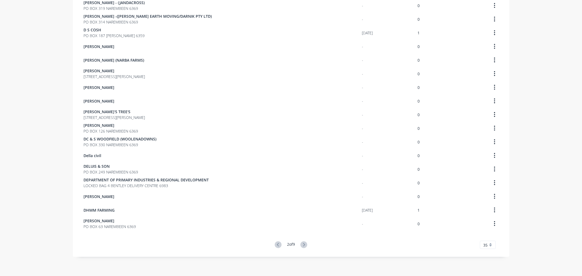
click at [304, 244] on icon at bounding box center [303, 245] width 7 height 7
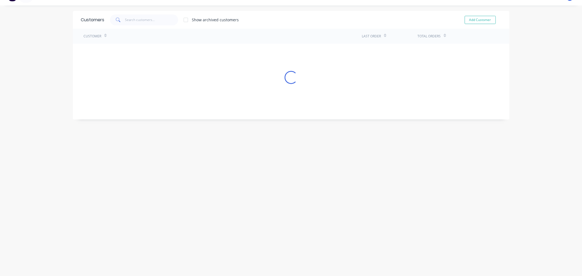
scroll to position [302, 0]
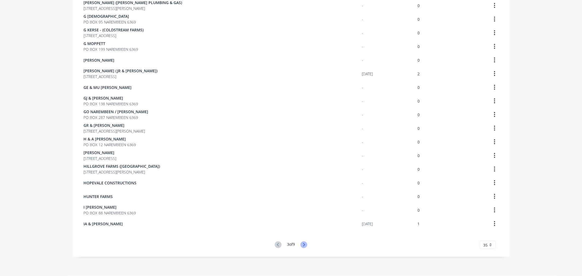
click at [304, 245] on icon at bounding box center [303, 245] width 7 height 7
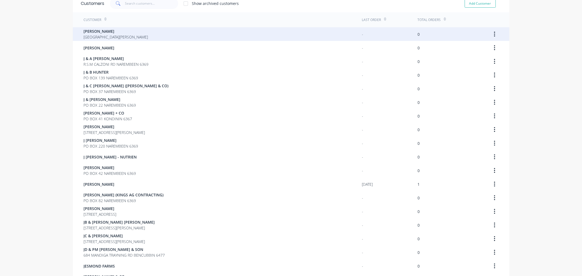
scroll to position [0, 0]
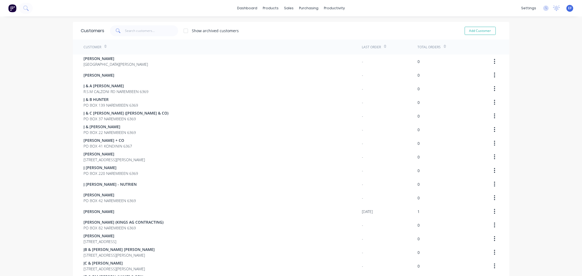
click at [91, 53] on div "Customer" at bounding box center [223, 47] width 278 height 15
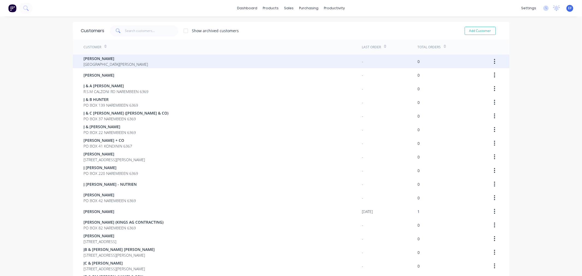
click at [88, 58] on span "[PERSON_NAME]" at bounding box center [116, 59] width 64 height 6
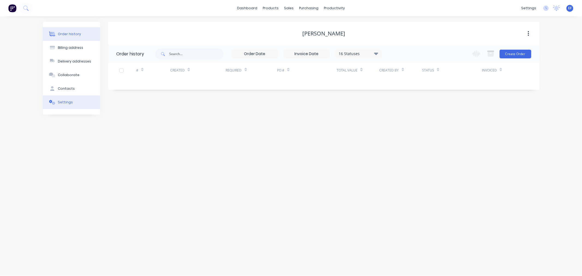
click at [64, 97] on button "Settings" at bounding box center [71, 103] width 57 height 14
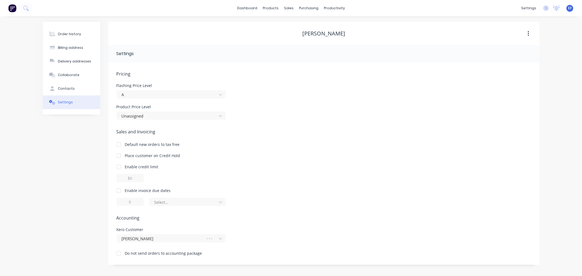
click at [116, 190] on div at bounding box center [118, 190] width 11 height 11
click at [127, 204] on input "1" at bounding box center [130, 202] width 27 height 8
type input "7"
click at [170, 204] on div at bounding box center [184, 202] width 60 height 7
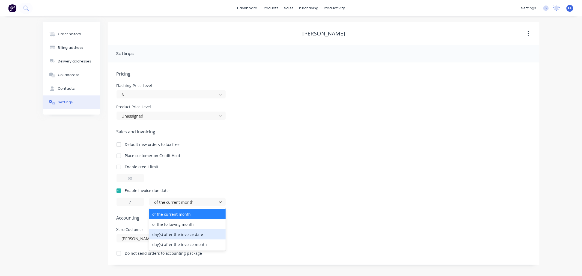
drag, startPoint x: 173, startPoint y: 235, endPoint x: 219, endPoint y: 160, distance: 87.6
click at [173, 235] on div "day(s) after the invoice date" at bounding box center [187, 235] width 76 height 10
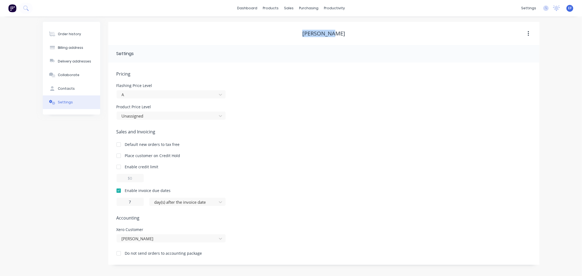
drag, startPoint x: 324, startPoint y: 37, endPoint x: 307, endPoint y: 35, distance: 17.6
click at [307, 35] on div "[PERSON_NAME]" at bounding box center [323, 33] width 431 height 7
click at [291, 34] on link "Customers" at bounding box center [318, 37] width 72 height 11
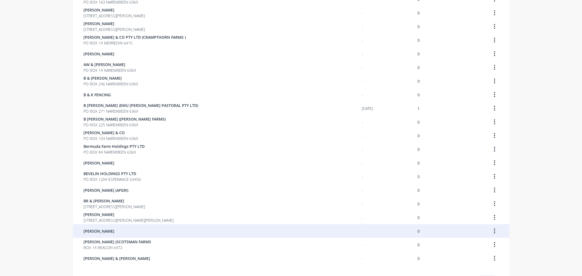
scroll to position [302, 0]
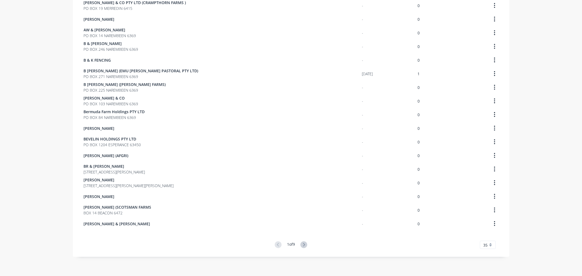
click at [303, 243] on icon at bounding box center [304, 244] width 2 height 3
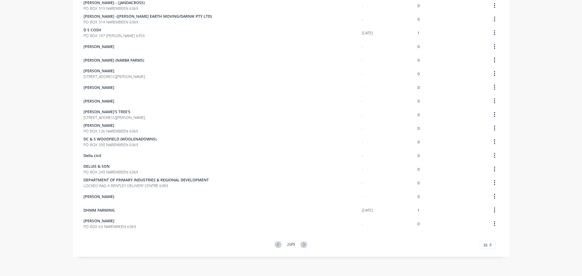
click at [303, 243] on icon at bounding box center [304, 244] width 2 height 3
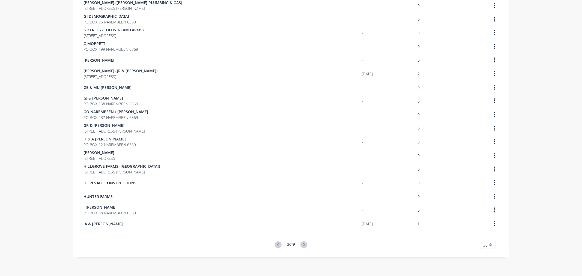
click at [303, 243] on icon at bounding box center [304, 244] width 2 height 3
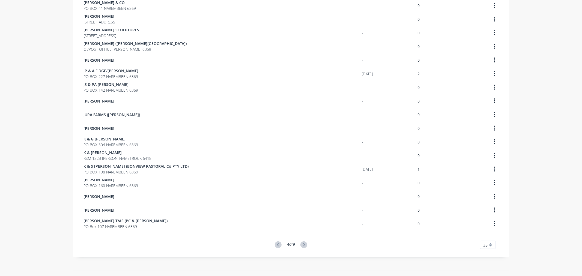
scroll to position [0, 0]
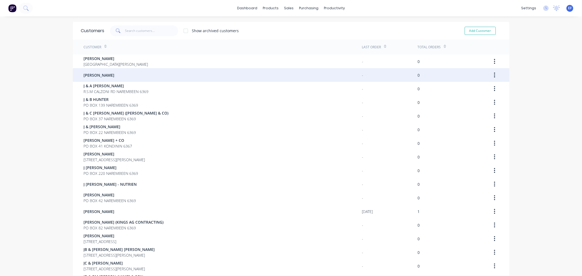
click at [122, 75] on div "[PERSON_NAME]" at bounding box center [223, 75] width 278 height 14
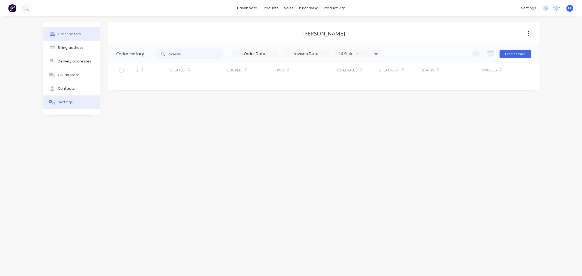
drag, startPoint x: 69, startPoint y: 101, endPoint x: 68, endPoint y: 104, distance: 3.1
click at [69, 102] on div "Settings" at bounding box center [65, 102] width 15 height 5
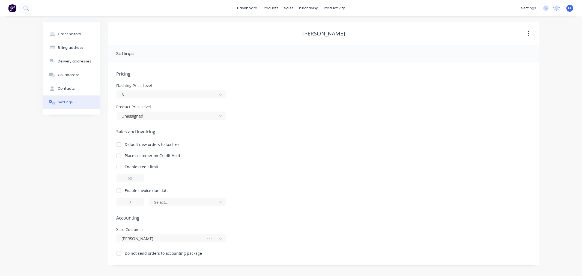
click at [119, 190] on div at bounding box center [118, 190] width 11 height 11
drag, startPoint x: 129, startPoint y: 201, endPoint x: 123, endPoint y: 201, distance: 5.8
click at [123, 201] on input "1" at bounding box center [130, 202] width 27 height 8
type input "7"
click at [165, 200] on div at bounding box center [184, 202] width 60 height 7
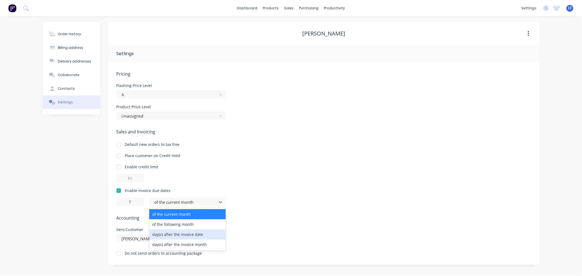
click at [175, 235] on div "day(s) after the invoice date" at bounding box center [187, 235] width 76 height 10
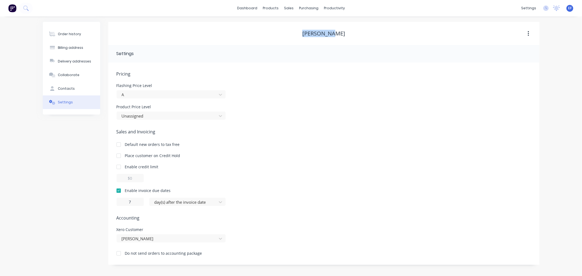
drag, startPoint x: 347, startPoint y: 33, endPoint x: 308, endPoint y: 33, distance: 39.6
click at [308, 33] on div "[PERSON_NAME]" at bounding box center [323, 33] width 431 height 7
click at [288, 36] on icon at bounding box center [290, 37] width 5 height 5
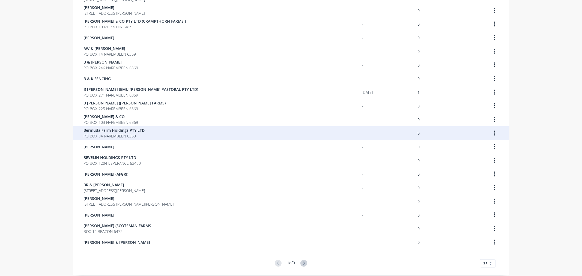
scroll to position [302, 0]
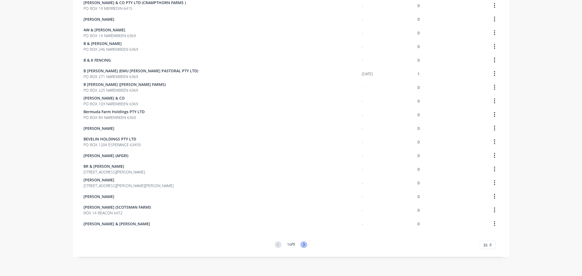
click at [303, 246] on icon at bounding box center [304, 244] width 2 height 3
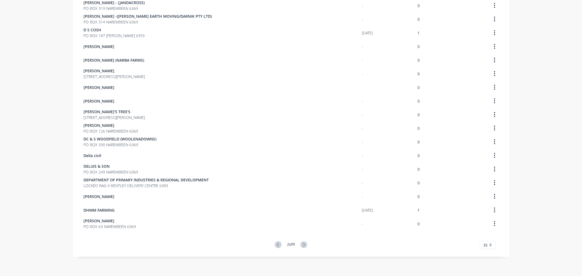
click at [303, 245] on icon at bounding box center [304, 244] width 2 height 3
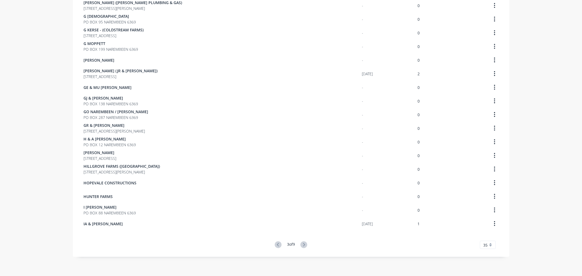
click at [303, 245] on icon at bounding box center [304, 244] width 2 height 3
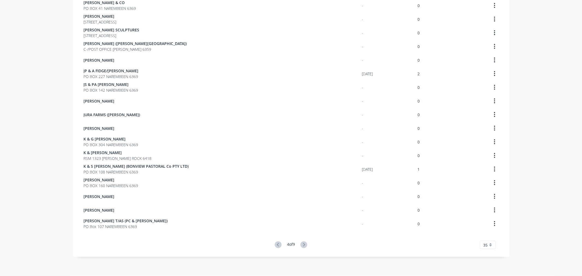
scroll to position [0, 0]
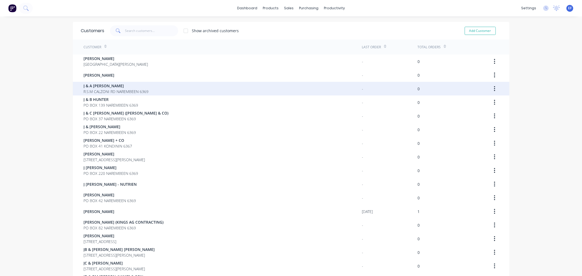
click at [116, 90] on span "R.S.M CALZONI RD NAREMBEEN 6369" at bounding box center [116, 92] width 65 height 6
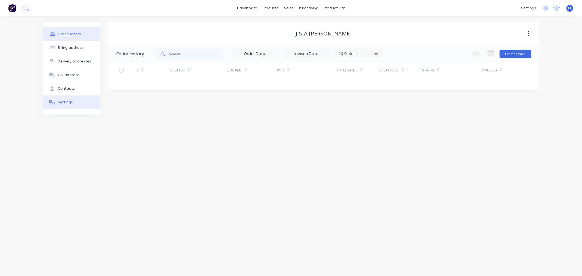
click at [65, 103] on div "Settings" at bounding box center [65, 102] width 15 height 5
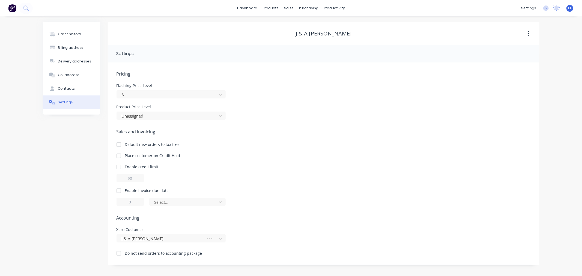
click at [118, 192] on div at bounding box center [118, 190] width 11 height 11
drag, startPoint x: 133, startPoint y: 202, endPoint x: 126, endPoint y: 202, distance: 7.1
click at [126, 202] on input "1" at bounding box center [130, 202] width 27 height 8
type input "7"
click at [163, 203] on div at bounding box center [184, 202] width 60 height 7
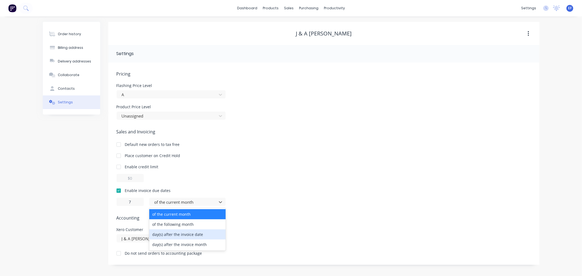
click at [180, 237] on div "day(s) after the invoice date" at bounding box center [187, 235] width 76 height 10
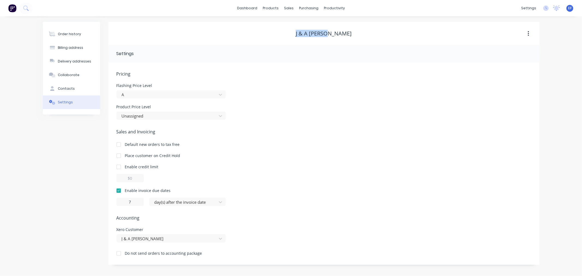
drag, startPoint x: 341, startPoint y: 35, endPoint x: 300, endPoint y: 36, distance: 40.4
click at [300, 36] on div "J & A [PERSON_NAME]" at bounding box center [323, 33] width 431 height 7
click at [293, 33] on link "Customers" at bounding box center [318, 37] width 72 height 11
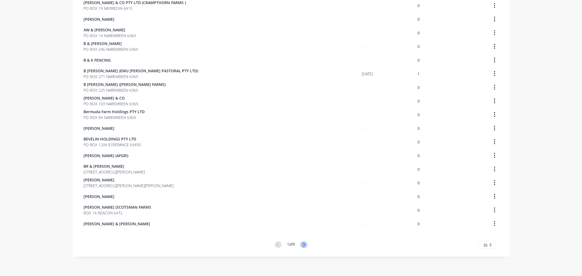
click at [303, 242] on icon at bounding box center [303, 245] width 7 height 7
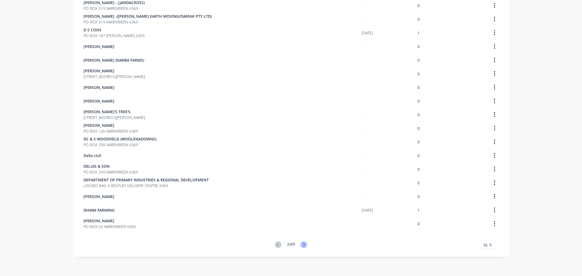
click at [302, 245] on icon at bounding box center [303, 245] width 7 height 7
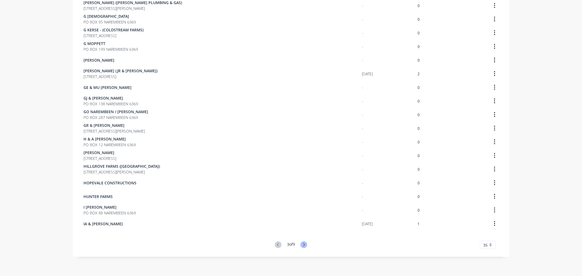
click at [302, 244] on icon at bounding box center [303, 245] width 7 height 7
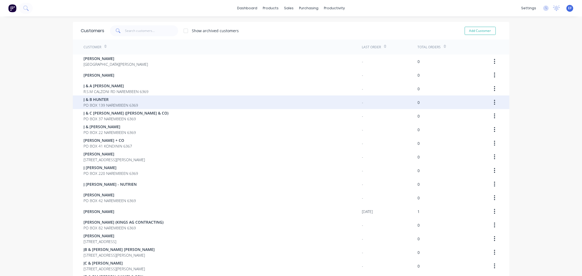
click at [118, 96] on div "J & B HUNTER PO BOX 139 NAREMBEEN 6369" at bounding box center [223, 103] width 278 height 14
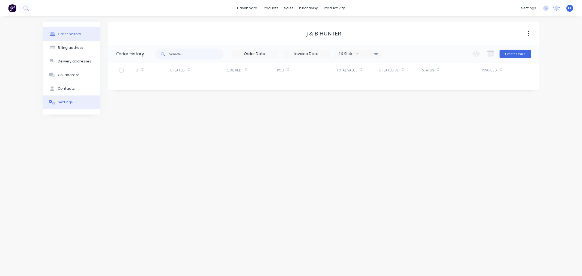
click at [65, 101] on div "Settings" at bounding box center [65, 102] width 15 height 5
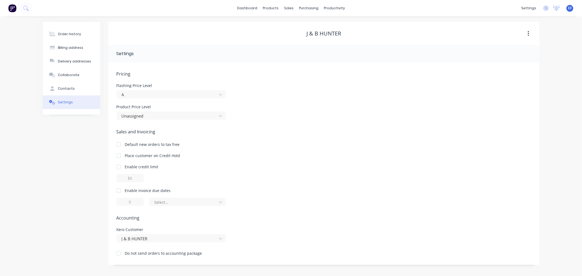
click at [117, 191] on div at bounding box center [118, 190] width 11 height 11
drag, startPoint x: 129, startPoint y: 204, endPoint x: 119, endPoint y: 204, distance: 9.6
click at [119, 204] on input "1" at bounding box center [130, 202] width 27 height 8
type input "7"
click at [165, 203] on div at bounding box center [184, 202] width 60 height 7
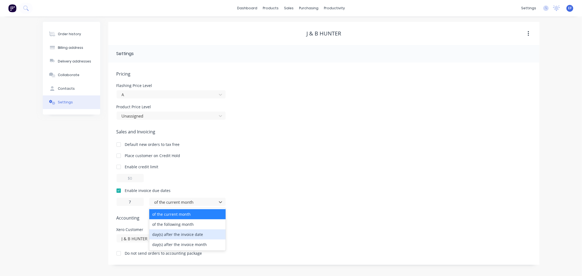
click at [171, 237] on div "day(s) after the invoice date" at bounding box center [187, 235] width 76 height 10
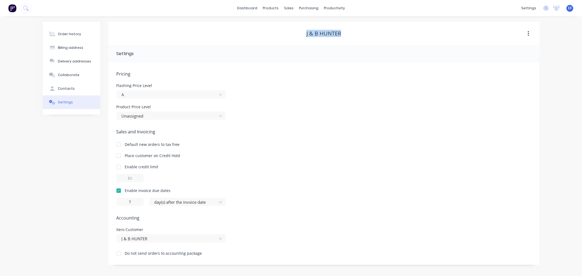
drag, startPoint x: 343, startPoint y: 31, endPoint x: 300, endPoint y: 31, distance: 42.8
click at [300, 31] on div "J & B HUNTER" at bounding box center [323, 33] width 431 height 7
click at [294, 36] on div at bounding box center [292, 37] width 8 height 5
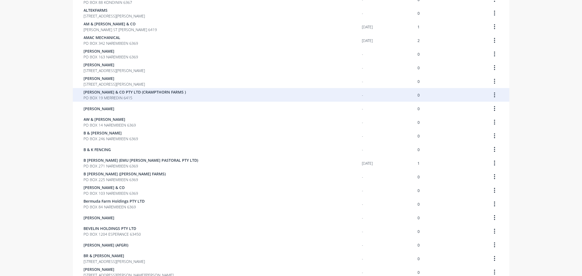
scroll to position [302, 0]
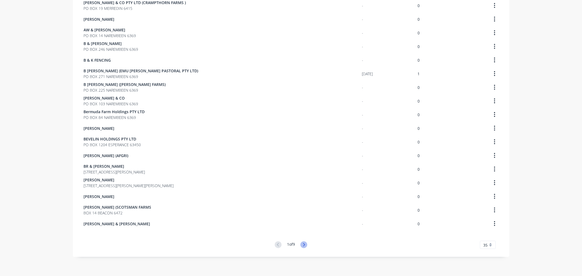
click at [302, 245] on icon at bounding box center [303, 245] width 7 height 7
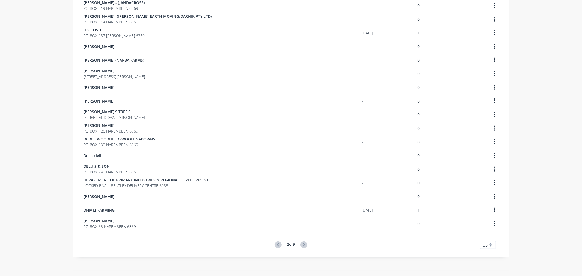
click at [302, 245] on icon at bounding box center [303, 245] width 7 height 7
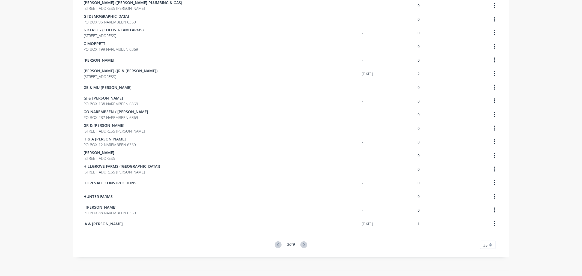
click at [302, 245] on icon at bounding box center [303, 245] width 7 height 7
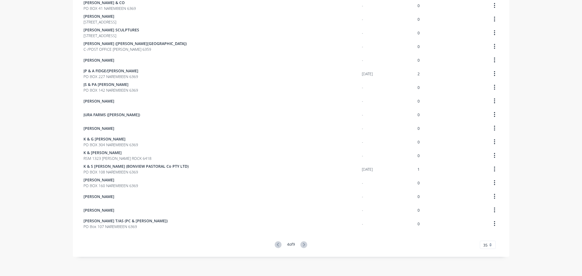
scroll to position [0, 0]
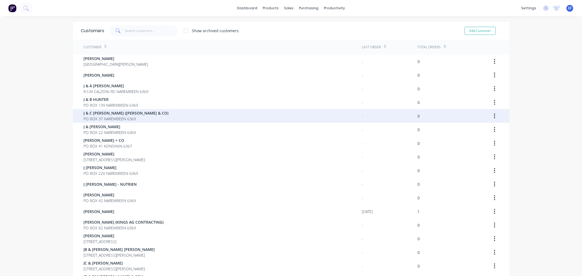
click at [147, 117] on div "J & C [PERSON_NAME] ([PERSON_NAME] & CO) PO BOX 37 NAREMBEEN 6369" at bounding box center [223, 116] width 278 height 14
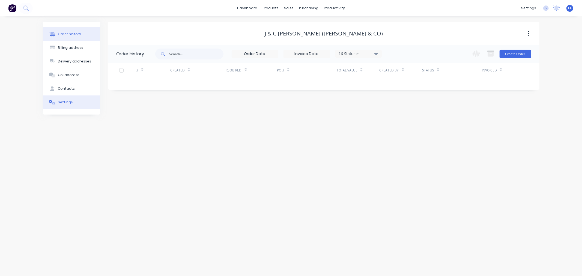
click at [76, 103] on button "Settings" at bounding box center [71, 103] width 57 height 14
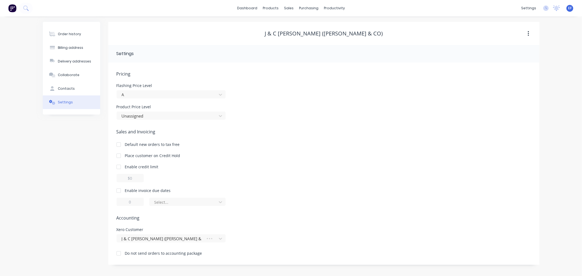
click at [121, 190] on div at bounding box center [118, 190] width 11 height 11
drag, startPoint x: 132, startPoint y: 202, endPoint x: 121, endPoint y: 203, distance: 10.9
click at [121, 203] on input "1" at bounding box center [130, 202] width 27 height 8
type input "7"
click at [164, 204] on div at bounding box center [184, 202] width 60 height 7
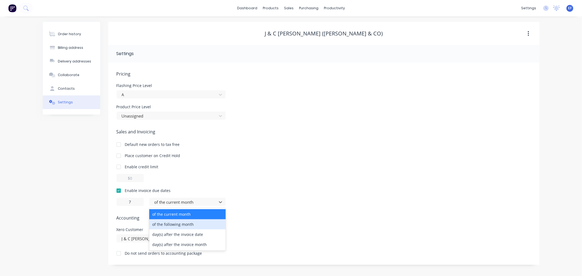
click at [163, 236] on div "day(s) after the invoice date" at bounding box center [187, 235] width 76 height 10
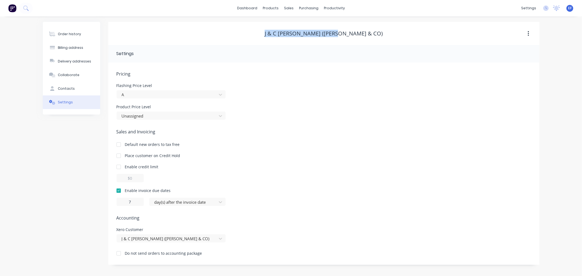
drag, startPoint x: 363, startPoint y: 35, endPoint x: 285, endPoint y: 33, distance: 77.8
click at [285, 33] on div "J & C [PERSON_NAME] ([PERSON_NAME] & CO)" at bounding box center [323, 33] width 431 height 7
click at [297, 35] on link "Customers" at bounding box center [318, 37] width 72 height 11
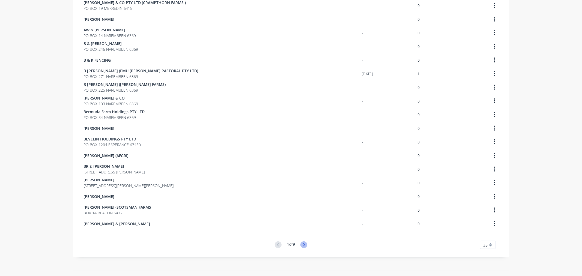
click at [304, 243] on icon at bounding box center [303, 245] width 7 height 7
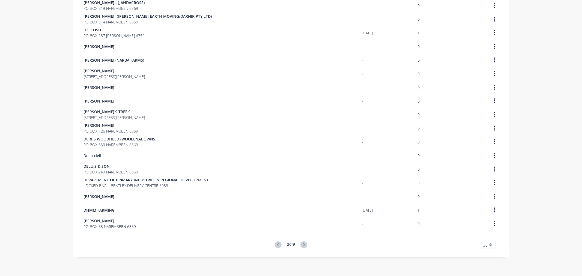
click at [303, 245] on icon at bounding box center [303, 245] width 7 height 7
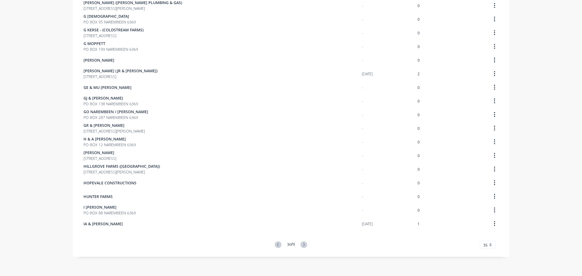
click at [303, 245] on icon at bounding box center [303, 245] width 7 height 7
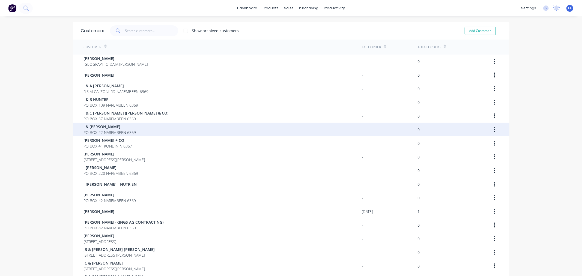
click at [102, 127] on span "J & [PERSON_NAME]" at bounding box center [110, 127] width 52 height 6
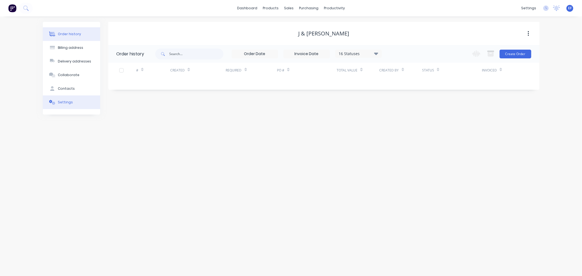
click at [87, 108] on button "Settings" at bounding box center [71, 103] width 57 height 14
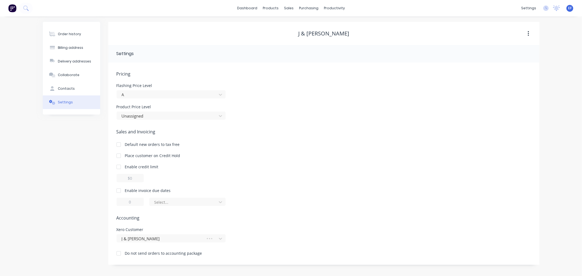
click at [119, 190] on div at bounding box center [118, 190] width 11 height 11
drag, startPoint x: 134, startPoint y: 202, endPoint x: 126, endPoint y: 202, distance: 8.7
click at [126, 202] on input "1" at bounding box center [130, 202] width 27 height 8
type input "7"
click at [174, 201] on div at bounding box center [184, 202] width 60 height 7
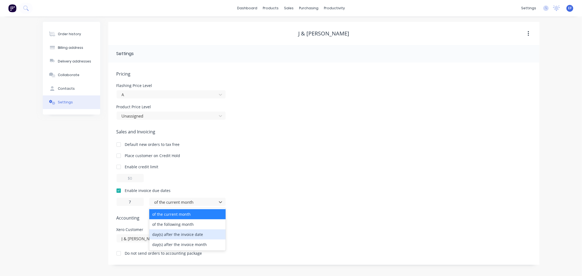
click at [178, 236] on div "day(s) after the invoice date" at bounding box center [187, 235] width 76 height 10
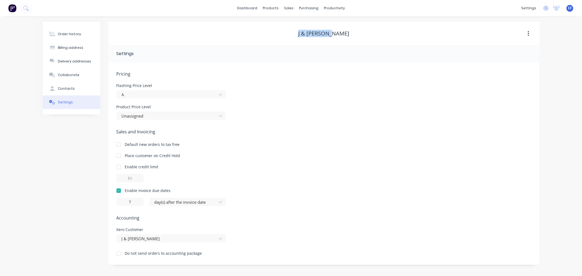
drag, startPoint x: 344, startPoint y: 31, endPoint x: 295, endPoint y: 32, distance: 49.1
click at [295, 32] on div "J & [PERSON_NAME]" at bounding box center [323, 33] width 431 height 7
click at [297, 36] on link "Customers" at bounding box center [318, 37] width 72 height 11
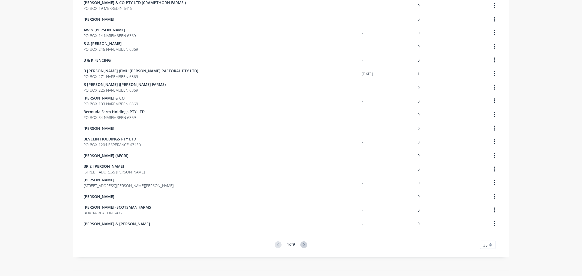
click at [303, 243] on icon at bounding box center [303, 245] width 7 height 7
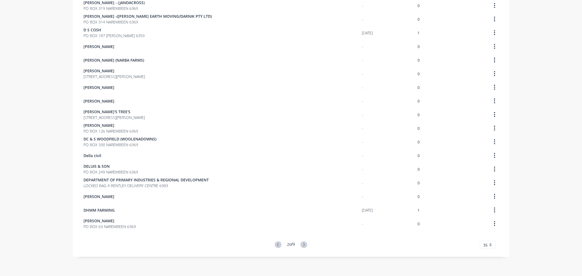
click at [302, 245] on icon at bounding box center [303, 245] width 7 height 7
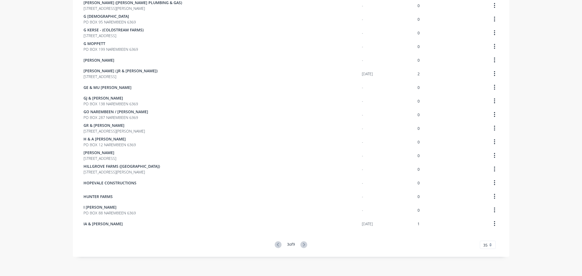
click at [302, 245] on icon at bounding box center [303, 245] width 7 height 7
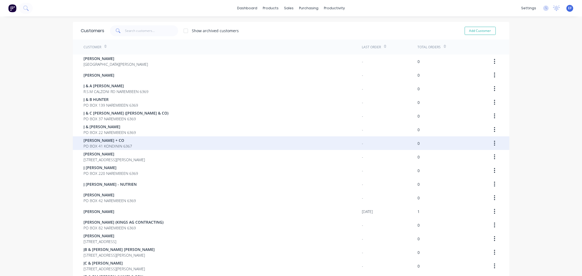
click at [111, 141] on span "[PERSON_NAME] + CO" at bounding box center [108, 141] width 49 height 6
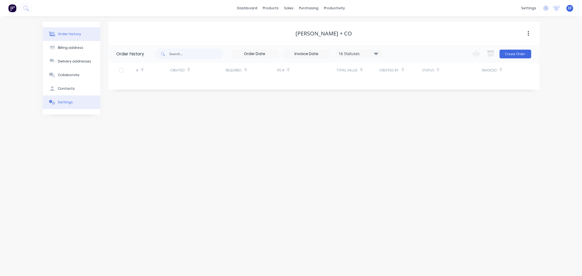
click at [75, 103] on button "Settings" at bounding box center [71, 103] width 57 height 14
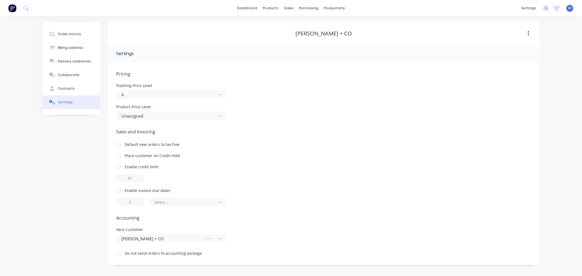
click at [119, 189] on div at bounding box center [118, 190] width 11 height 11
drag, startPoint x: 132, startPoint y: 203, endPoint x: 120, endPoint y: 202, distance: 11.7
click at [120, 202] on input "1" at bounding box center [130, 202] width 27 height 8
type input "7"
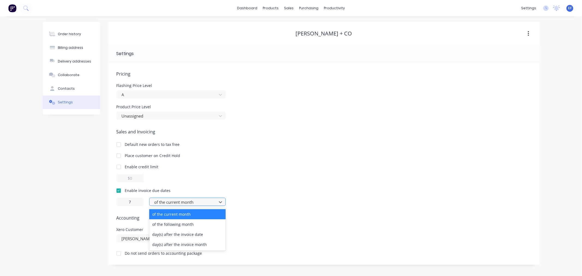
click at [159, 203] on div at bounding box center [184, 202] width 60 height 7
click at [159, 236] on div "day(s) after the invoice date" at bounding box center [187, 235] width 76 height 10
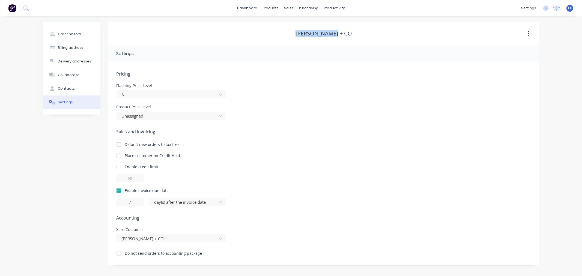
drag, startPoint x: 349, startPoint y: 35, endPoint x: 275, endPoint y: 30, distance: 73.8
click at [275, 30] on div "[PERSON_NAME] + CO" at bounding box center [323, 33] width 431 height 7
click at [302, 38] on div "Customers" at bounding box center [308, 37] width 20 height 5
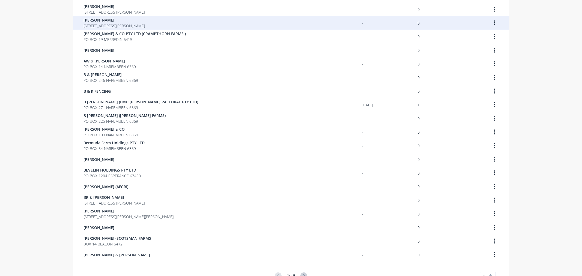
scroll to position [302, 0]
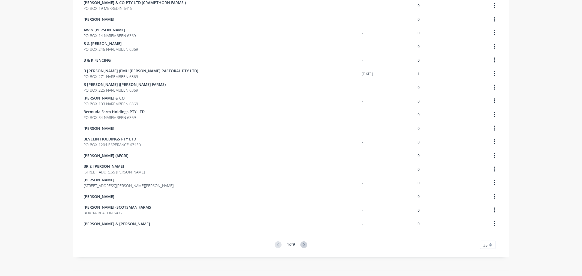
click at [298, 242] on div "1 of 9" at bounding box center [291, 245] width 32 height 7
click at [301, 244] on icon at bounding box center [303, 245] width 7 height 7
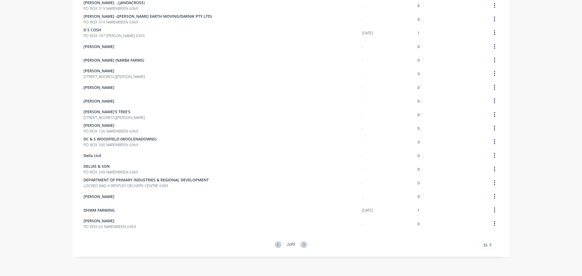
click at [302, 245] on icon at bounding box center [303, 245] width 7 height 7
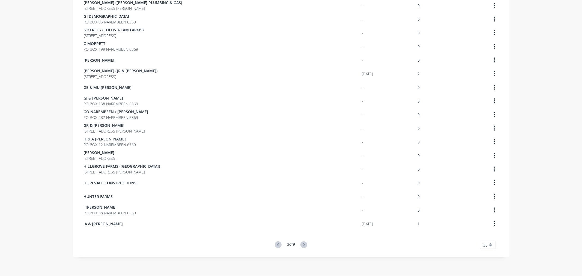
click at [302, 245] on icon at bounding box center [303, 245] width 7 height 7
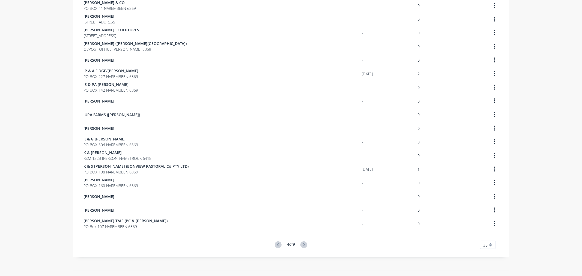
scroll to position [2, 0]
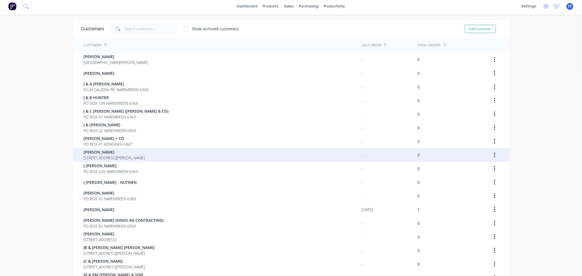
click at [115, 156] on span "[STREET_ADDRESS][PERSON_NAME]" at bounding box center [114, 158] width 61 height 6
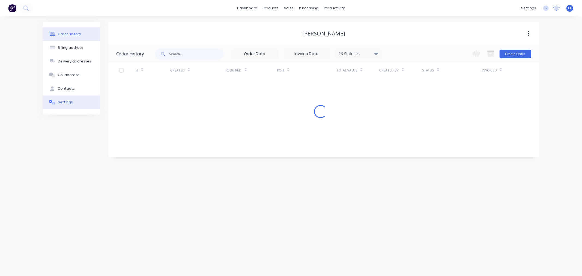
click at [72, 103] on button "Settings" at bounding box center [71, 103] width 57 height 14
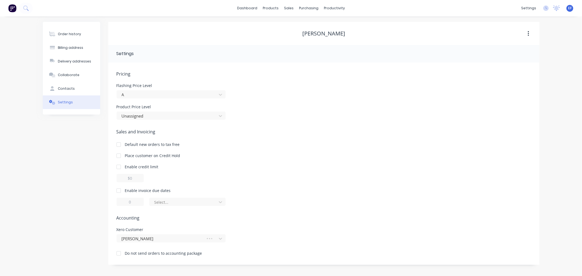
click at [120, 192] on div at bounding box center [118, 190] width 11 height 11
drag, startPoint x: 135, startPoint y: 201, endPoint x: 123, endPoint y: 201, distance: 11.5
click at [123, 201] on input "1" at bounding box center [130, 202] width 27 height 8
type input "7"
click at [173, 203] on div at bounding box center [184, 202] width 60 height 7
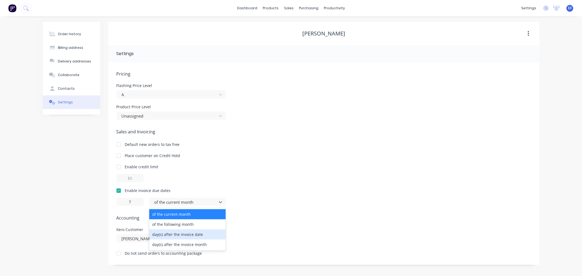
click at [174, 237] on div "day(s) after the invoice date" at bounding box center [187, 235] width 76 height 10
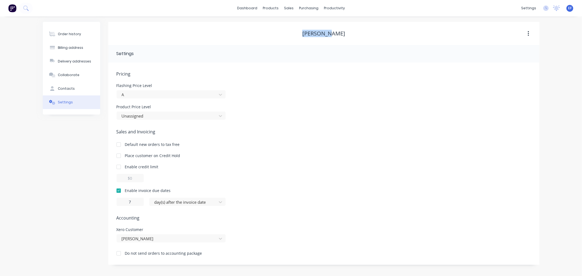
drag, startPoint x: 343, startPoint y: 35, endPoint x: 284, endPoint y: 31, distance: 59.1
click at [284, 31] on div "[PERSON_NAME]" at bounding box center [323, 33] width 431 height 7
click at [296, 36] on div at bounding box center [292, 37] width 8 height 5
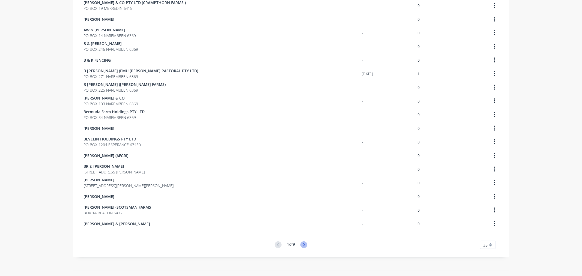
click at [301, 243] on icon at bounding box center [303, 245] width 7 height 7
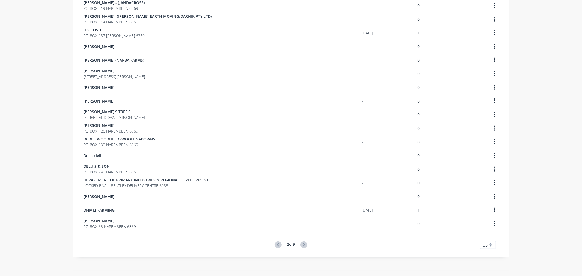
click at [300, 243] on icon at bounding box center [303, 245] width 7 height 7
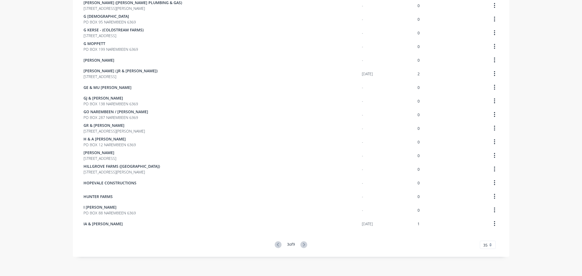
click at [301, 243] on icon at bounding box center [303, 245] width 7 height 7
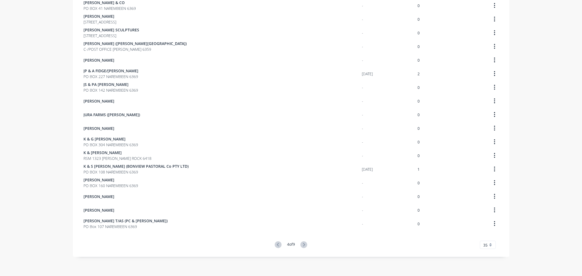
scroll to position [16, 0]
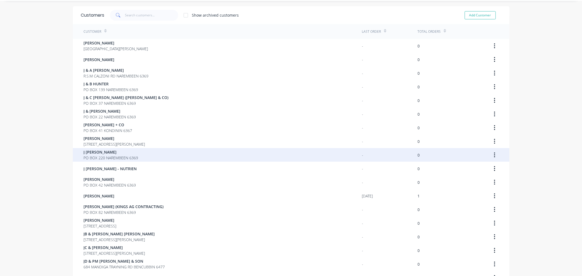
click at [112, 159] on span "PO BOX 220 NAREMBEEN 6369" at bounding box center [111, 158] width 55 height 6
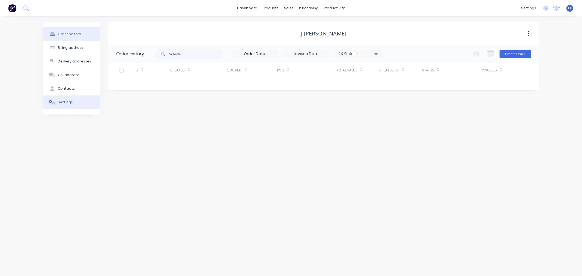
click at [70, 108] on button "Settings" at bounding box center [71, 103] width 57 height 14
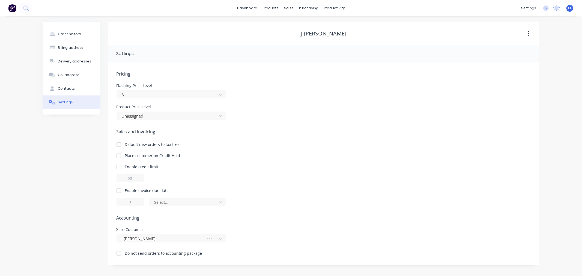
click at [121, 190] on div at bounding box center [118, 190] width 11 height 11
click at [116, 201] on div "Pricing Flashing Price Level A Product Price Level Unassigned Sales and Invoici…" at bounding box center [323, 163] width 431 height 202
type input "7"
click at [162, 206] on div "Pricing Flashing Price Level A Product Price Level Unassigned Sales and Invoici…" at bounding box center [324, 168] width 415 height 194
click at [169, 203] on div at bounding box center [184, 202] width 60 height 7
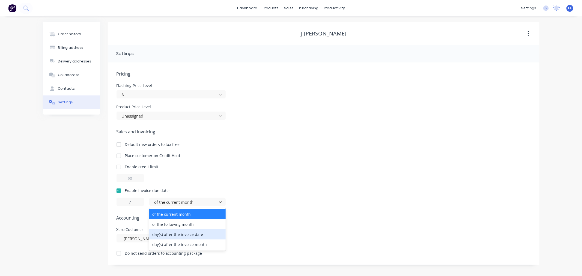
click at [169, 231] on div "day(s) after the invoice date" at bounding box center [187, 235] width 76 height 10
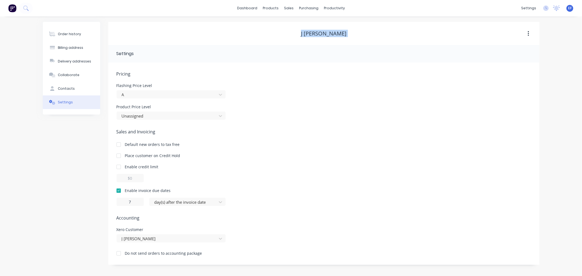
drag, startPoint x: 342, startPoint y: 29, endPoint x: 296, endPoint y: 32, distance: 46.5
click at [296, 32] on div "J [PERSON_NAME]" at bounding box center [323, 34] width 431 height 10
click at [293, 37] on icon at bounding box center [290, 37] width 5 height 5
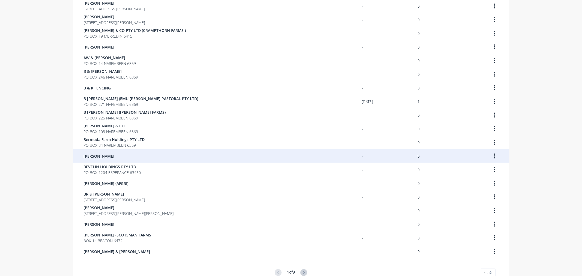
scroll to position [302, 0]
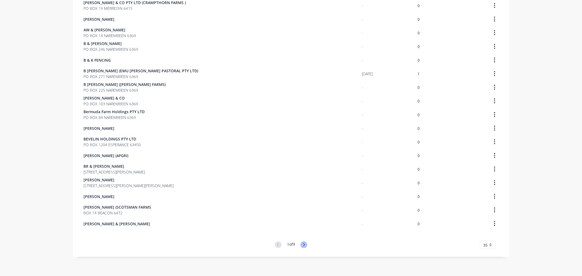
click at [302, 246] on icon at bounding box center [303, 245] width 7 height 7
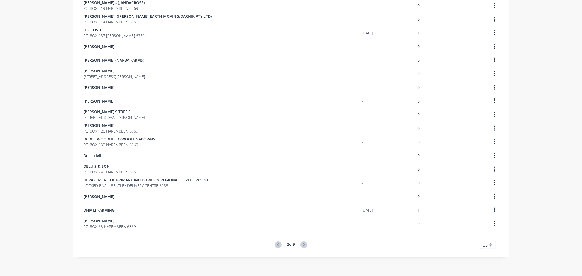
click at [302, 245] on icon at bounding box center [303, 245] width 7 height 7
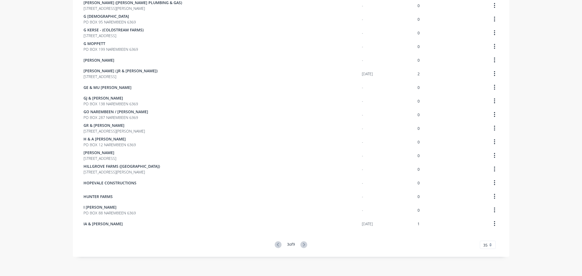
click at [302, 245] on icon at bounding box center [303, 245] width 7 height 7
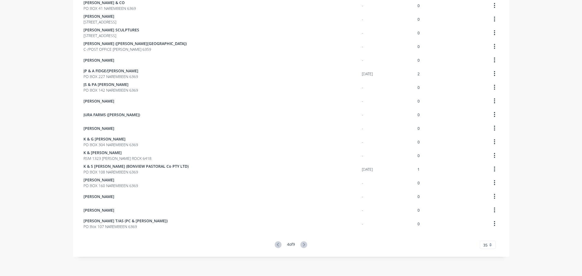
scroll to position [29, 0]
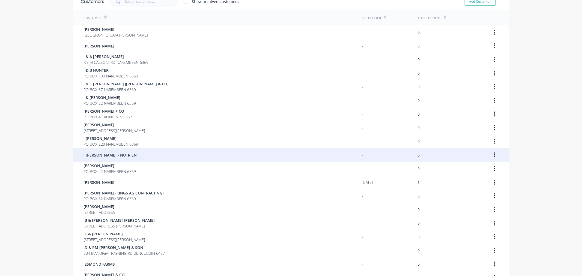
click at [110, 155] on span "J [PERSON_NAME] - NUTRIEN" at bounding box center [110, 155] width 53 height 6
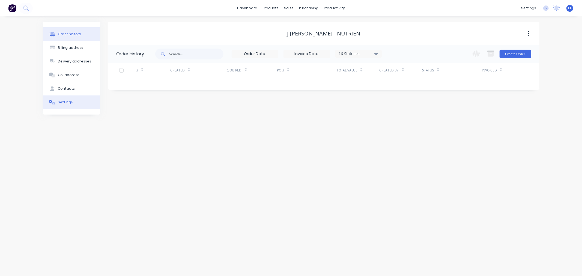
click at [58, 105] on button "Settings" at bounding box center [71, 103] width 57 height 14
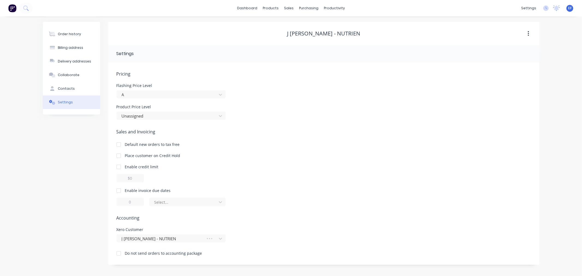
click at [115, 189] on div at bounding box center [118, 190] width 11 height 11
drag, startPoint x: 138, startPoint y: 203, endPoint x: 118, endPoint y: 204, distance: 19.7
click at [118, 204] on input "1" at bounding box center [130, 202] width 27 height 8
type input "7"
click at [174, 198] on div "of the current month" at bounding box center [183, 202] width 63 height 8
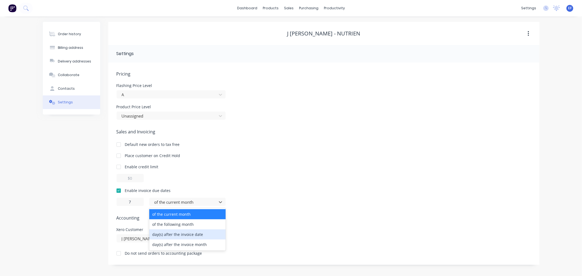
click at [168, 236] on div "day(s) after the invoice date" at bounding box center [187, 235] width 76 height 10
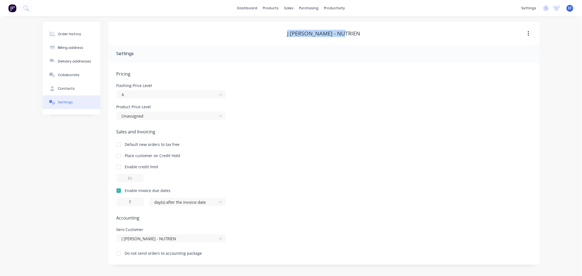
drag, startPoint x: 353, startPoint y: 35, endPoint x: 288, endPoint y: 33, distance: 65.0
click at [288, 33] on div "J [PERSON_NAME] - NUTRIEN" at bounding box center [323, 33] width 431 height 7
click at [286, 6] on div "sales" at bounding box center [288, 8] width 15 height 8
click at [295, 37] on div at bounding box center [292, 37] width 8 height 5
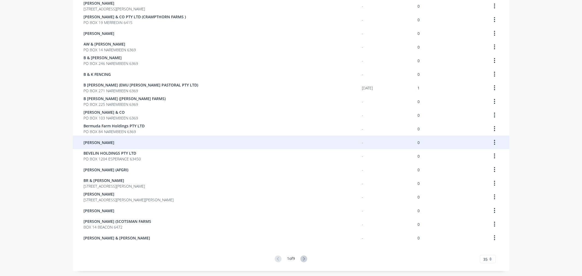
scroll to position [302, 0]
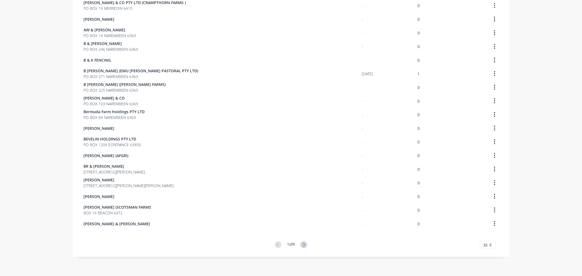
drag, startPoint x: 300, startPoint y: 243, endPoint x: 299, endPoint y: 241, distance: 3.1
click at [300, 244] on icon at bounding box center [303, 245] width 7 height 7
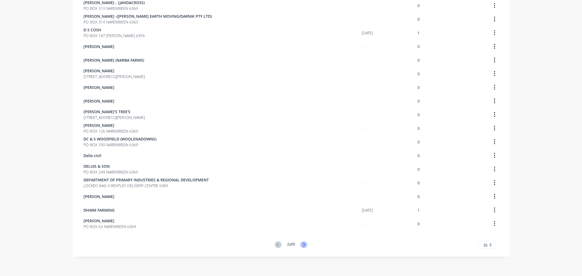
click at [302, 242] on icon at bounding box center [303, 245] width 7 height 7
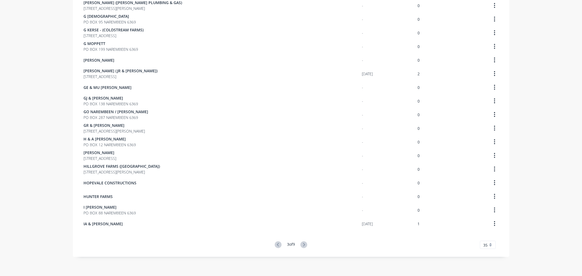
click at [300, 242] on icon at bounding box center [303, 245] width 7 height 7
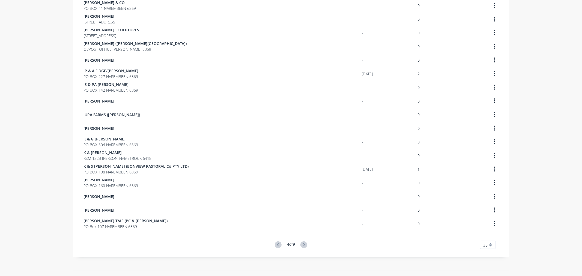
scroll to position [46, 0]
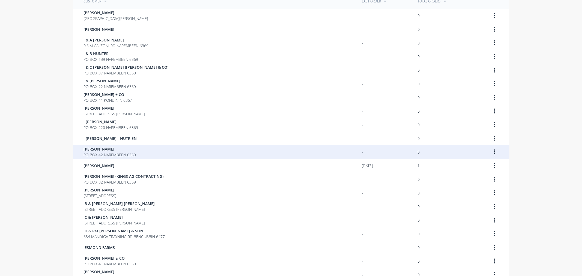
click at [113, 155] on span "PO BOX 42 NAREMBEEN 6369" at bounding box center [110, 155] width 52 height 6
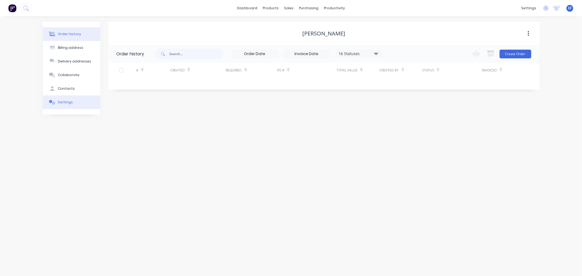
click at [62, 103] on div "Settings" at bounding box center [65, 102] width 15 height 5
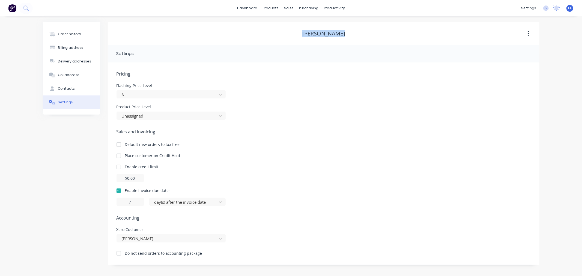
drag, startPoint x: 344, startPoint y: 33, endPoint x: 301, endPoint y: 33, distance: 43.1
click at [301, 33] on div "[PERSON_NAME]" at bounding box center [323, 33] width 431 height 7
click at [297, 36] on link "Customers" at bounding box center [318, 37] width 72 height 11
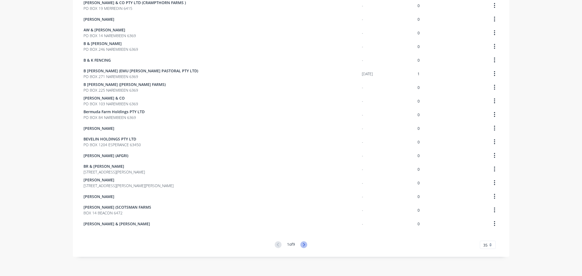
click at [300, 246] on icon at bounding box center [303, 245] width 7 height 7
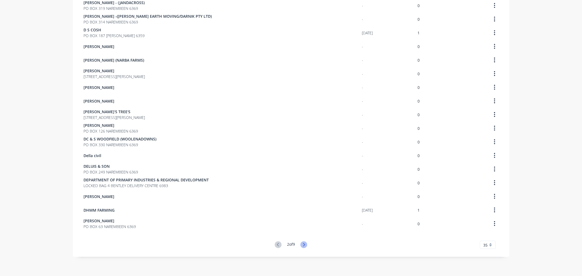
click at [302, 245] on icon at bounding box center [303, 245] width 7 height 7
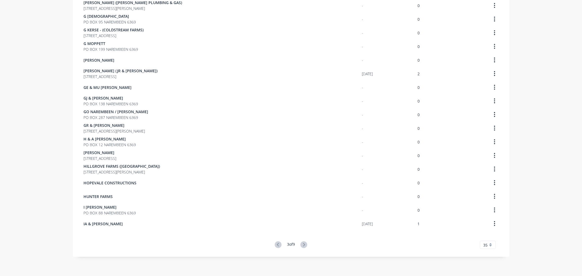
click at [302, 245] on icon at bounding box center [303, 245] width 7 height 7
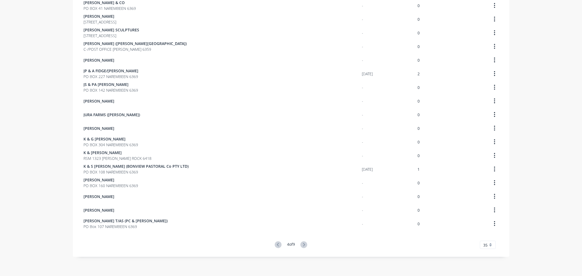
scroll to position [56, 0]
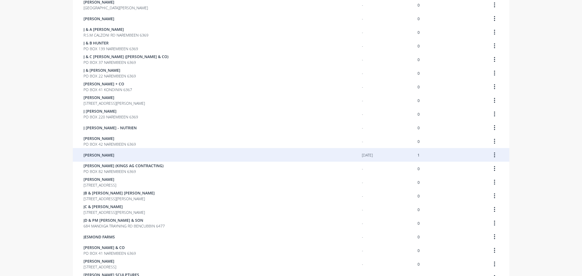
click at [114, 157] on div "[PERSON_NAME]" at bounding box center [223, 155] width 278 height 14
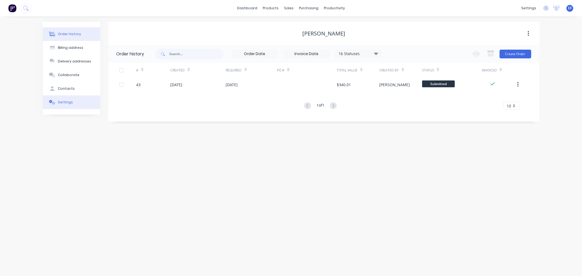
click at [62, 99] on button "Settings" at bounding box center [71, 103] width 57 height 14
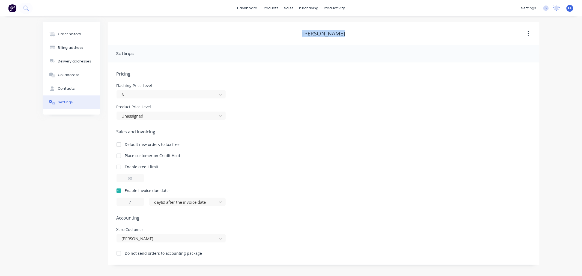
drag, startPoint x: 350, startPoint y: 34, endPoint x: 285, endPoint y: 33, distance: 65.8
click at [285, 33] on div "[PERSON_NAME]" at bounding box center [323, 33] width 431 height 7
click at [296, 33] on link "Customers" at bounding box center [318, 37] width 72 height 11
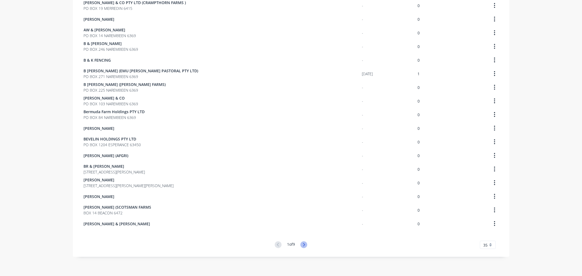
click at [302, 244] on icon at bounding box center [303, 245] width 7 height 7
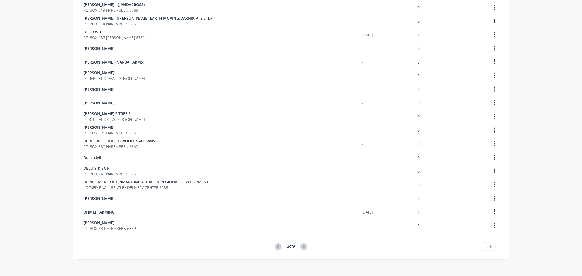
click at [302, 244] on icon at bounding box center [303, 246] width 7 height 7
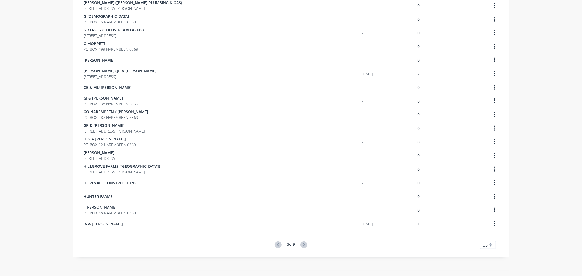
click at [302, 244] on icon at bounding box center [303, 245] width 7 height 7
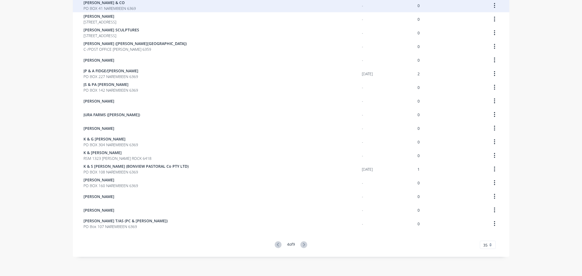
scroll to position [73, 0]
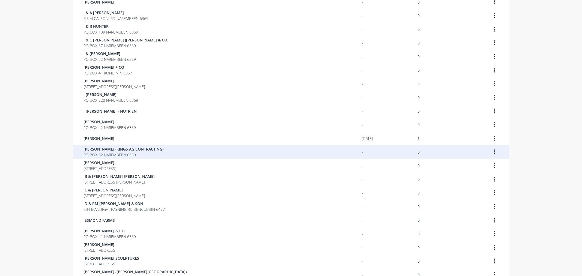
click at [97, 153] on span "PO BOX 82 NAREMBEEN 6369" at bounding box center [124, 155] width 80 height 6
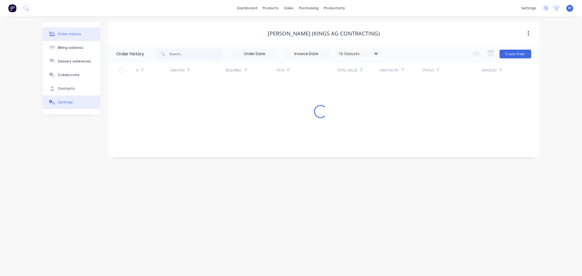
click at [58, 99] on button "Settings" at bounding box center [71, 103] width 57 height 14
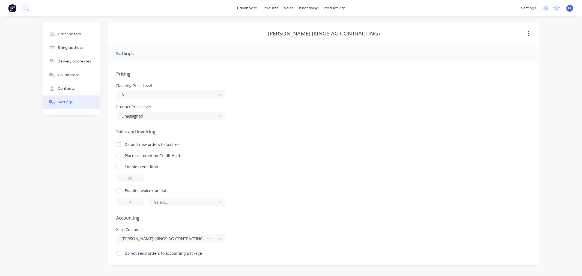
click at [118, 188] on div at bounding box center [118, 190] width 11 height 11
click at [121, 203] on input "1" at bounding box center [130, 202] width 27 height 8
type input "7"
click at [164, 205] on div at bounding box center [184, 202] width 60 height 7
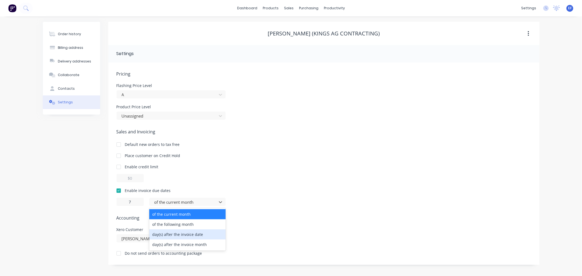
click at [165, 232] on div "day(s) after the invoice date" at bounding box center [187, 235] width 76 height 10
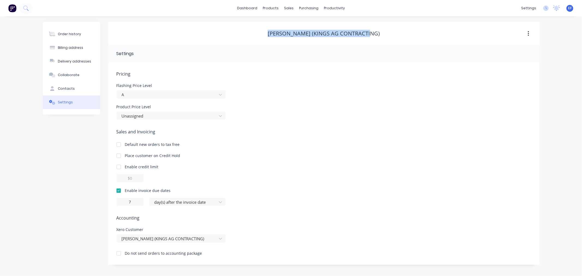
drag, startPoint x: 373, startPoint y: 31, endPoint x: 272, endPoint y: 32, distance: 101.8
click at [272, 32] on div "[PERSON_NAME] (KINGS AG CONTRACTING)" at bounding box center [323, 33] width 431 height 7
drag, startPoint x: 291, startPoint y: 5, endPoint x: 295, endPoint y: 22, distance: 17.5
click at [293, 19] on body "dashboard products sales purchasing productivity dashboard products Product Cat…" at bounding box center [291, 138] width 582 height 276
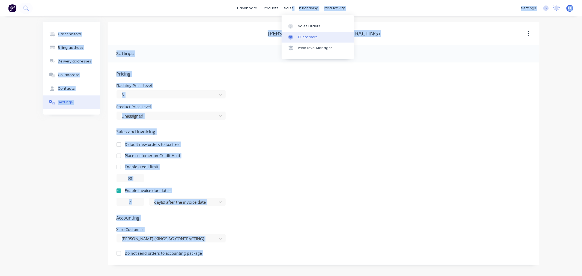
click at [299, 35] on div "Customers" at bounding box center [308, 37] width 20 height 5
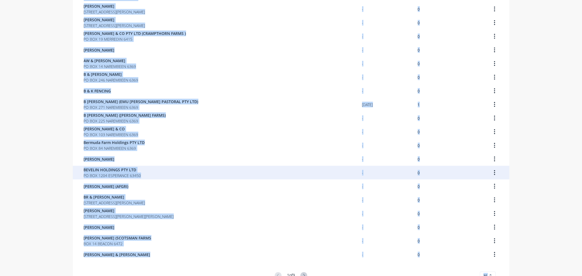
scroll to position [302, 0]
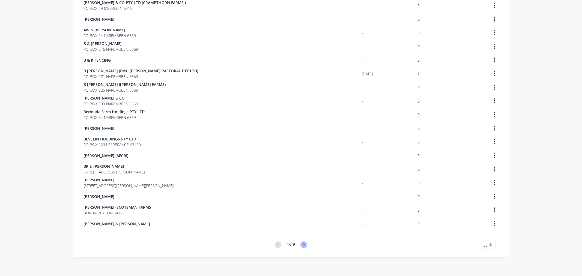
click at [304, 246] on icon at bounding box center [303, 245] width 7 height 7
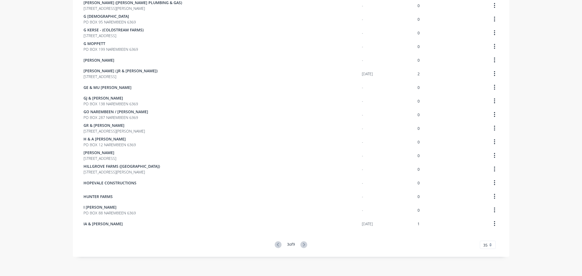
click at [303, 246] on icon at bounding box center [303, 245] width 7 height 7
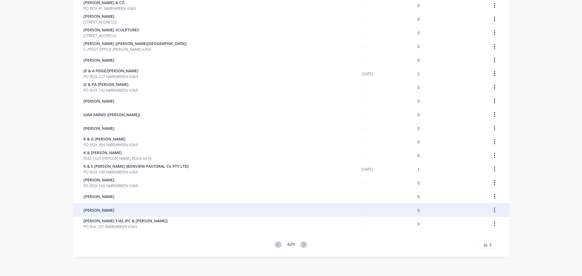
scroll to position [84, 0]
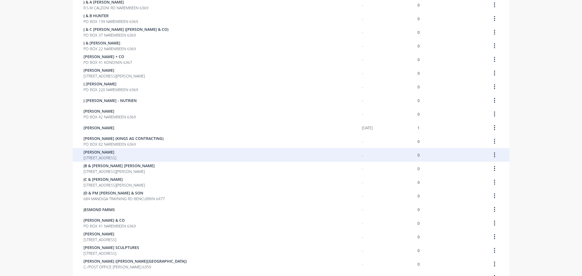
click at [115, 151] on span "[PERSON_NAME]" at bounding box center [100, 152] width 33 height 6
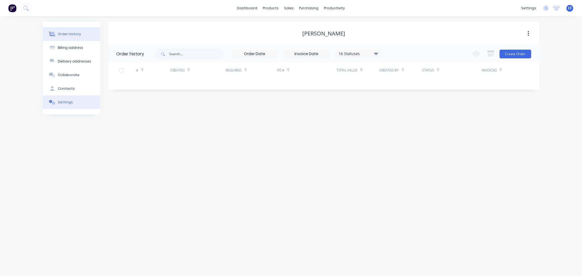
click at [68, 99] on button "Settings" at bounding box center [71, 103] width 57 height 14
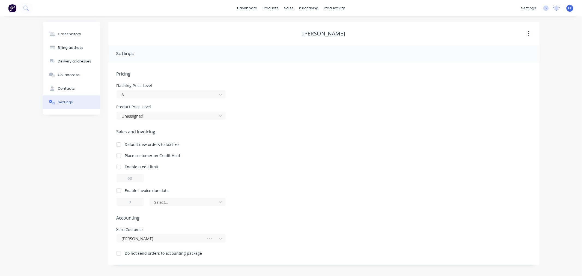
click at [120, 189] on div at bounding box center [118, 190] width 11 height 11
drag, startPoint x: 133, startPoint y: 201, endPoint x: 127, endPoint y: 203, distance: 6.4
click at [127, 203] on input "1" at bounding box center [130, 202] width 27 height 8
type input "7"
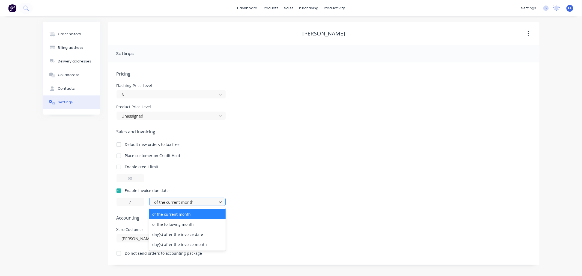
click at [182, 202] on div at bounding box center [184, 202] width 60 height 7
click at [171, 235] on div "day(s) after the invoice date" at bounding box center [187, 235] width 76 height 10
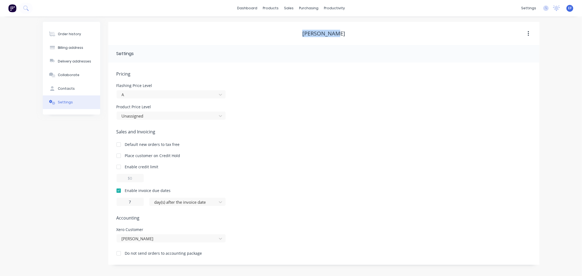
drag, startPoint x: 334, startPoint y: 34, endPoint x: 296, endPoint y: 35, distance: 37.7
click at [296, 35] on div "[PERSON_NAME]" at bounding box center [323, 33] width 431 height 7
click at [297, 33] on link "Customers" at bounding box center [318, 37] width 72 height 11
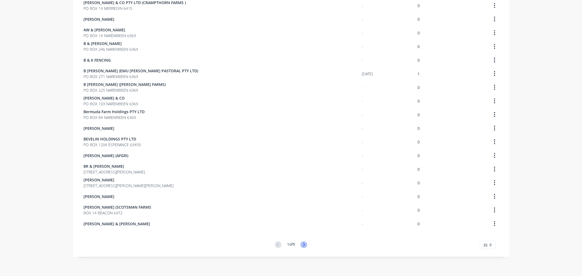
click at [300, 244] on icon at bounding box center [303, 245] width 7 height 7
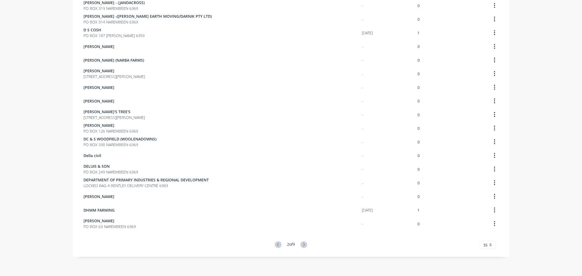
click at [300, 244] on icon at bounding box center [303, 245] width 7 height 7
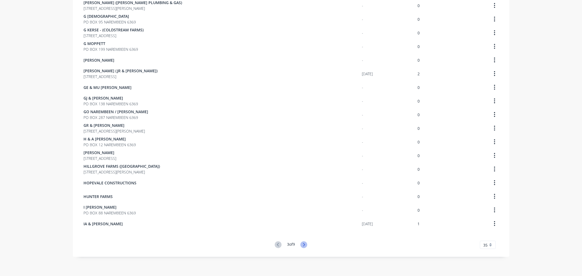
click at [301, 243] on icon at bounding box center [303, 245] width 7 height 7
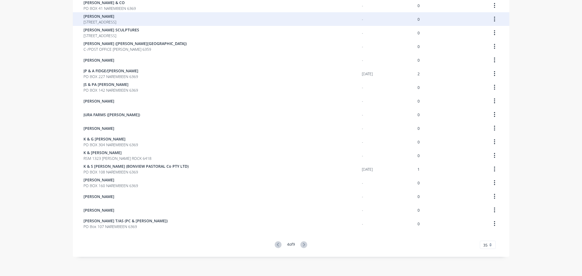
scroll to position [97, 0]
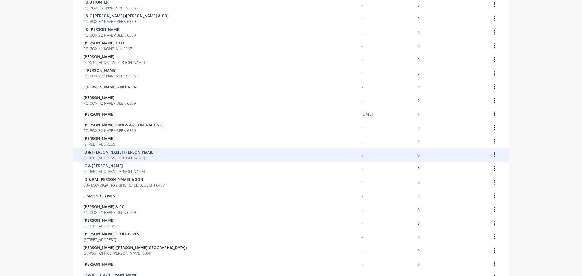
click at [161, 159] on div "JB & [PERSON_NAME] [PERSON_NAME] PO BOX 66 [PERSON_NAME] ROCK 6418" at bounding box center [223, 155] width 278 height 14
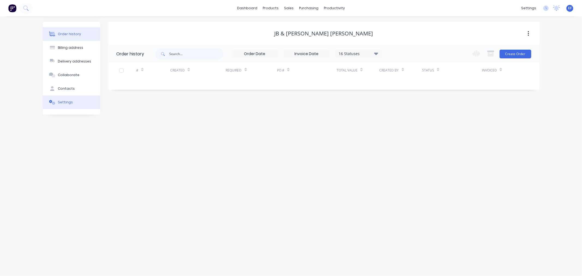
click at [52, 97] on button "Settings" at bounding box center [71, 103] width 57 height 14
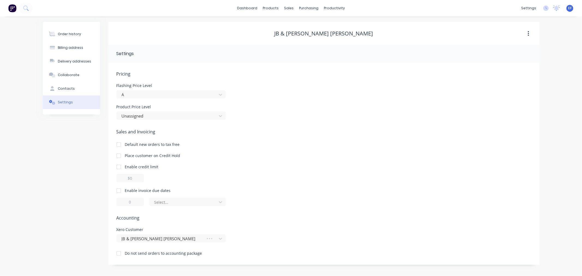
click at [127, 189] on div "Enable invoice due dates" at bounding box center [148, 191] width 46 height 6
click at [113, 192] on div "Pricing Flashing Price Level A Product Price Level Unassigned Sales and Invoici…" at bounding box center [323, 163] width 431 height 202
click at [118, 190] on div at bounding box center [118, 190] width 11 height 11
drag, startPoint x: 133, startPoint y: 202, endPoint x: 115, endPoint y: 202, distance: 17.7
click at [115, 202] on div "Pricing Flashing Price Level A Product Price Level Unassigned Sales and Invoici…" at bounding box center [323, 163] width 431 height 202
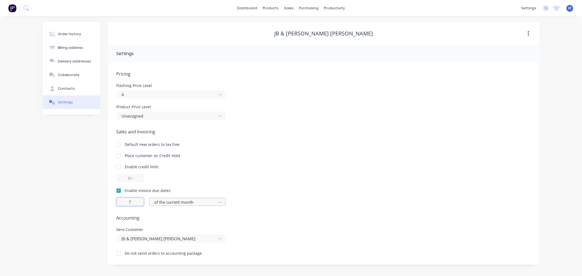
type input "7"
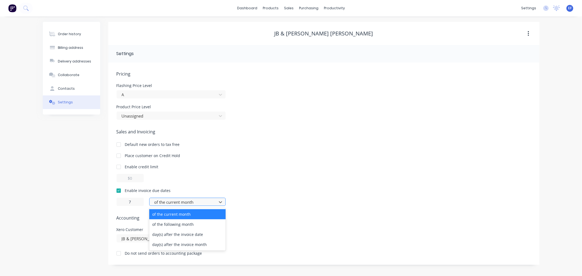
click at [209, 201] on div at bounding box center [184, 202] width 60 height 7
click at [184, 234] on div "day(s) after the invoice date" at bounding box center [187, 235] width 76 height 10
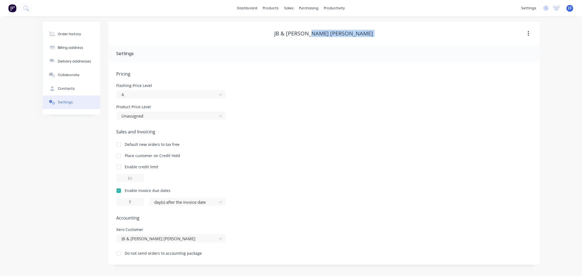
drag, startPoint x: 347, startPoint y: 32, endPoint x: 279, endPoint y: 29, distance: 67.7
click at [279, 29] on div "JB & [PERSON_NAME] [PERSON_NAME]" at bounding box center [323, 34] width 431 height 10
click at [332, 34] on div "JB & [PERSON_NAME] [PERSON_NAME]" at bounding box center [324, 33] width 99 height 7
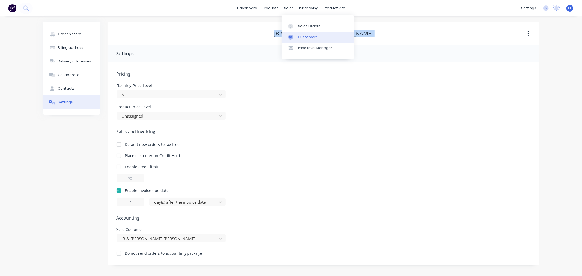
click at [299, 33] on link "Customers" at bounding box center [318, 37] width 72 height 11
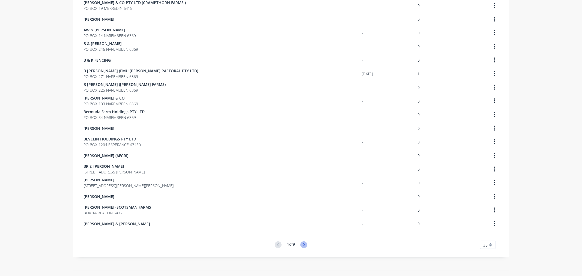
click at [304, 246] on icon at bounding box center [303, 245] width 7 height 7
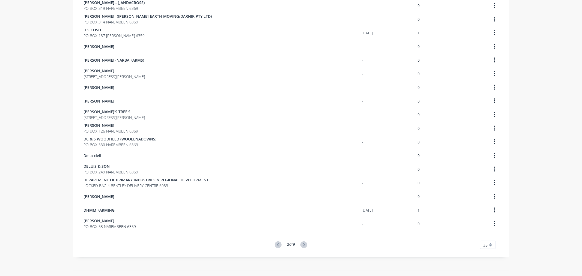
click at [304, 246] on icon at bounding box center [303, 245] width 7 height 7
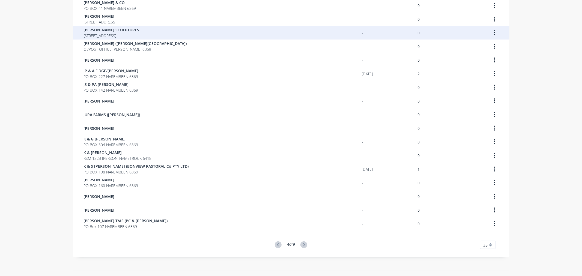
scroll to position [111, 0]
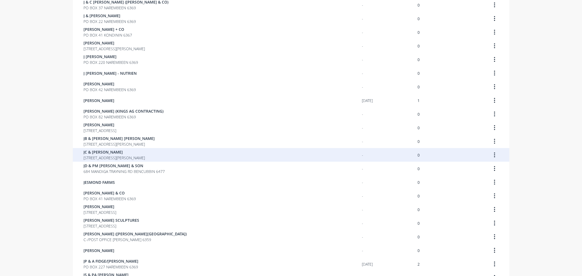
click at [129, 160] on span "[STREET_ADDRESS][PERSON_NAME]" at bounding box center [114, 158] width 61 height 6
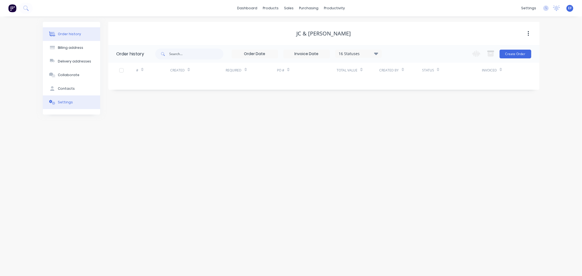
click at [67, 108] on button "Settings" at bounding box center [71, 103] width 57 height 14
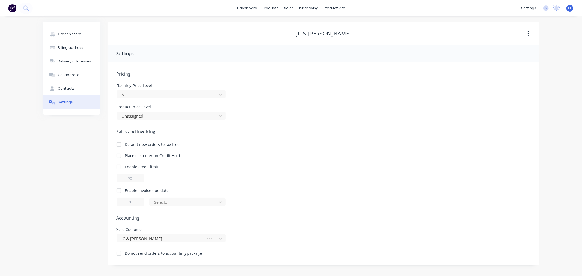
click at [121, 194] on div at bounding box center [118, 190] width 11 height 11
drag, startPoint x: 134, startPoint y: 205, endPoint x: 124, endPoint y: 202, distance: 10.1
click at [125, 204] on input "1" at bounding box center [130, 202] width 27 height 8
type input "7"
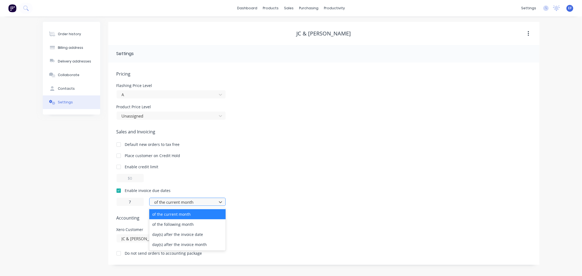
click at [175, 203] on div at bounding box center [184, 202] width 60 height 7
drag, startPoint x: 174, startPoint y: 231, endPoint x: 201, endPoint y: 202, distance: 40.2
click at [175, 237] on div "day(s) after the invoice date" at bounding box center [187, 235] width 76 height 10
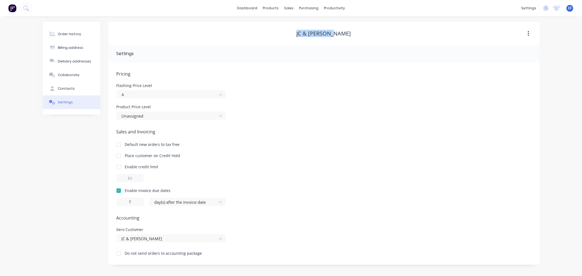
drag, startPoint x: 300, startPoint y: 32, endPoint x: 276, endPoint y: 32, distance: 24.3
click at [276, 32] on div "JC & [PERSON_NAME]" at bounding box center [323, 33] width 431 height 7
click at [295, 33] on link "Customers" at bounding box center [318, 37] width 72 height 11
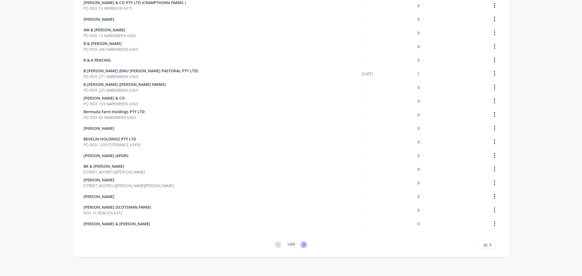
click at [301, 247] on icon at bounding box center [303, 245] width 7 height 7
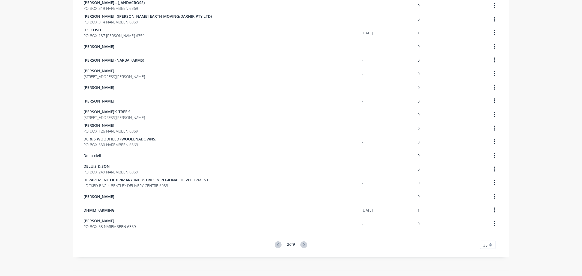
click at [302, 247] on icon at bounding box center [303, 245] width 7 height 7
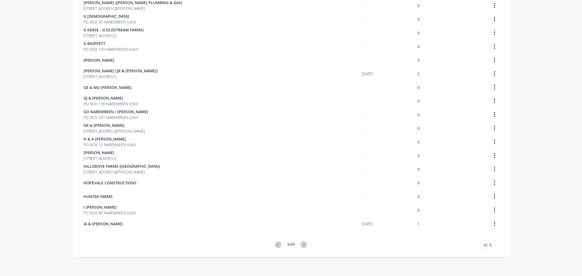
click at [302, 247] on icon at bounding box center [303, 245] width 7 height 7
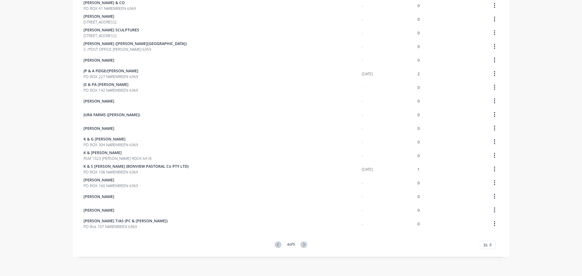
scroll to position [181, 0]
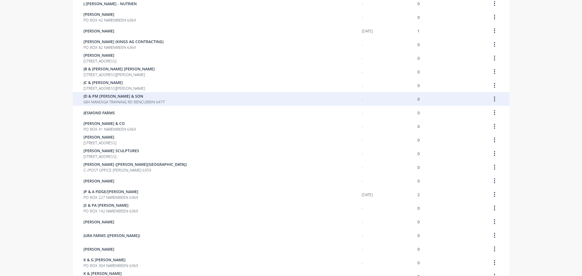
click at [92, 104] on span "684 MANDIGA TRAYNING RD BENCUBBIN 6477" at bounding box center [124, 102] width 81 height 6
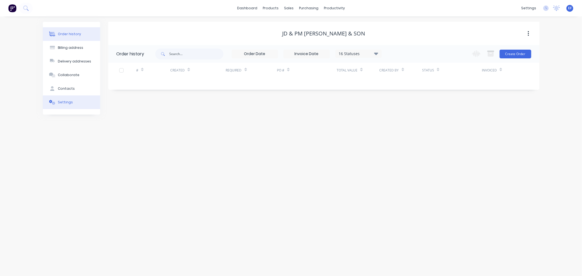
click at [66, 96] on button "Settings" at bounding box center [71, 103] width 57 height 14
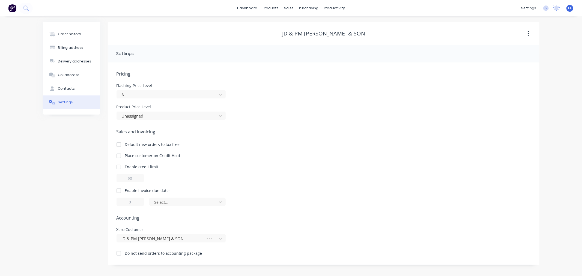
click at [115, 188] on div at bounding box center [118, 190] width 11 height 11
click at [116, 201] on div "Pricing Flashing Price Level A Product Price Level Unassigned Sales and Invoici…" at bounding box center [323, 163] width 431 height 202
type input "7"
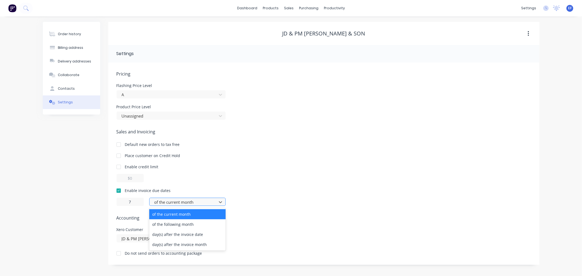
click at [170, 204] on div at bounding box center [184, 202] width 60 height 7
click at [171, 236] on div "day(s) after the invoice date" at bounding box center [187, 235] width 76 height 10
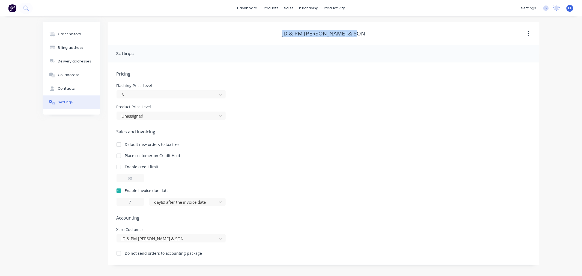
drag, startPoint x: 340, startPoint y: 33, endPoint x: 285, endPoint y: 30, distance: 54.9
click at [285, 30] on div "JD & PM [PERSON_NAME] & SON" at bounding box center [323, 33] width 431 height 7
click at [299, 36] on div "Customers" at bounding box center [308, 37] width 20 height 5
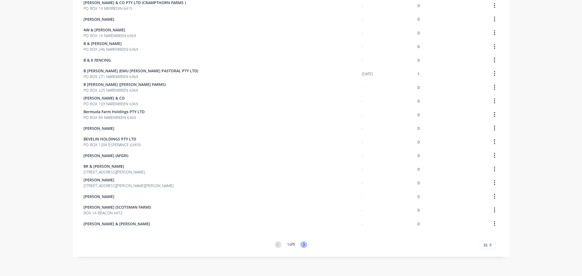
click at [302, 246] on icon at bounding box center [303, 245] width 7 height 7
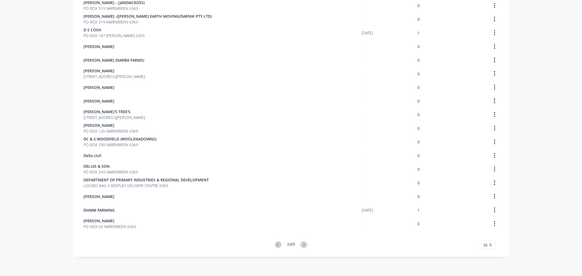
click at [303, 246] on icon at bounding box center [303, 245] width 7 height 7
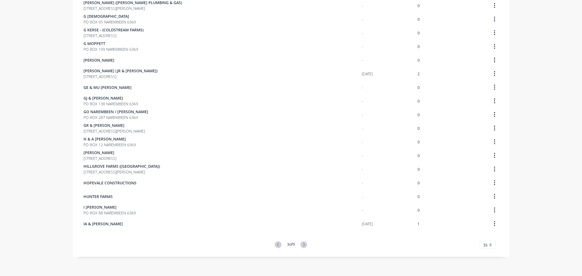
click at [303, 246] on icon at bounding box center [303, 245] width 7 height 7
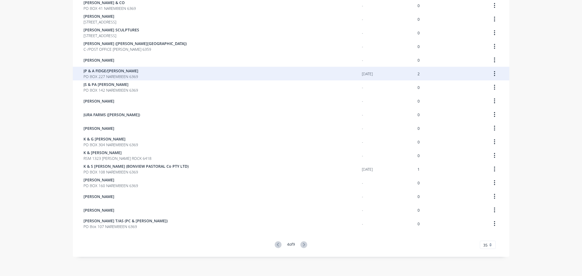
scroll to position [138, 0]
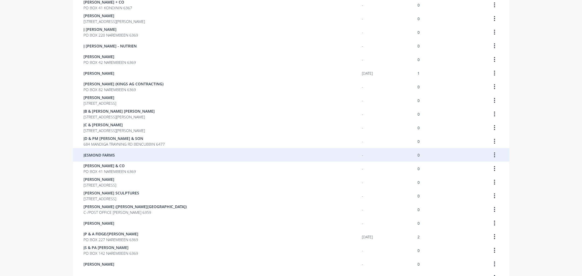
click at [124, 159] on div "JESMOND FARMS" at bounding box center [223, 155] width 278 height 14
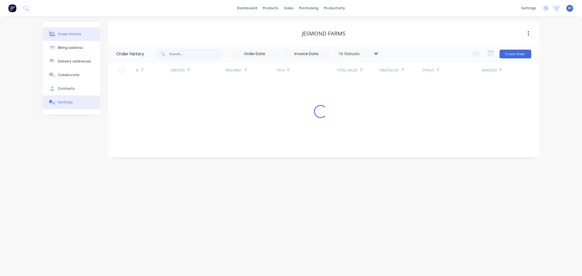
click at [66, 100] on div "Settings" at bounding box center [65, 102] width 15 height 5
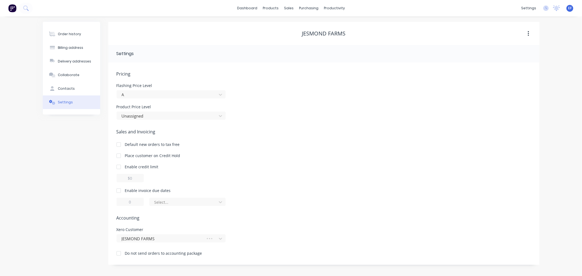
click at [119, 192] on div at bounding box center [118, 190] width 11 height 11
drag, startPoint x: 121, startPoint y: 199, endPoint x: 118, endPoint y: 199, distance: 3.3
click at [118, 199] on input "1" at bounding box center [130, 202] width 27 height 8
type input "7"
click at [173, 203] on div at bounding box center [184, 202] width 60 height 7
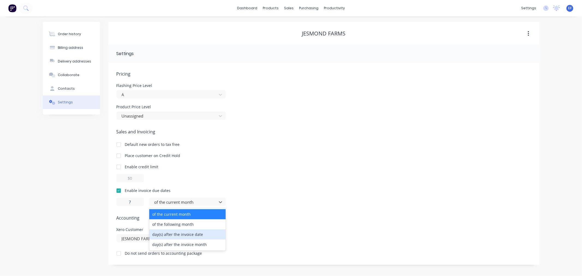
drag, startPoint x: 174, startPoint y: 233, endPoint x: 181, endPoint y: 219, distance: 15.6
click at [175, 233] on div "day(s) after the invoice date" at bounding box center [187, 235] width 76 height 10
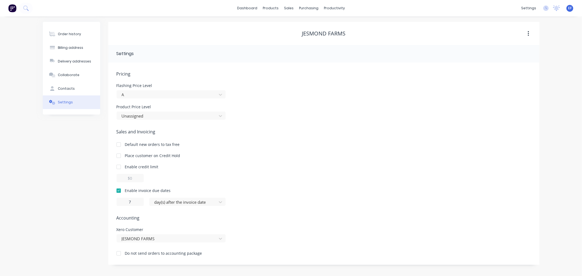
drag, startPoint x: 347, startPoint y: 31, endPoint x: 288, endPoint y: 27, distance: 58.8
click at [288, 27] on div "JESMOND FARMS" at bounding box center [323, 33] width 431 height 23
click at [339, 32] on div "JESMOND FARMS" at bounding box center [324, 33] width 44 height 7
drag, startPoint x: 351, startPoint y: 32, endPoint x: 295, endPoint y: 33, distance: 55.4
click at [295, 33] on div "JESMOND FARMS" at bounding box center [323, 33] width 431 height 7
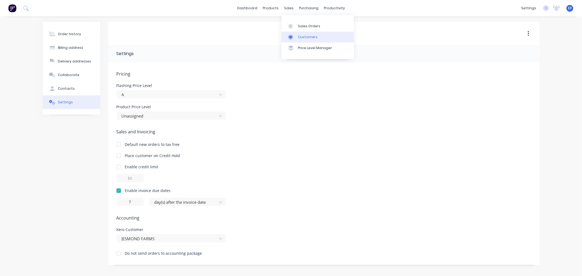
click at [292, 33] on link "Customers" at bounding box center [318, 37] width 72 height 11
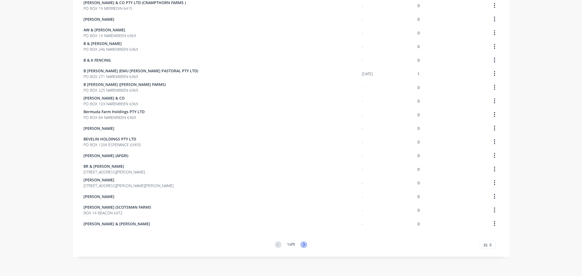
click at [301, 244] on icon at bounding box center [303, 245] width 7 height 7
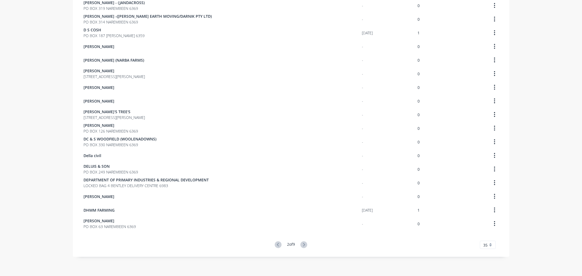
click at [301, 244] on icon at bounding box center [303, 245] width 7 height 7
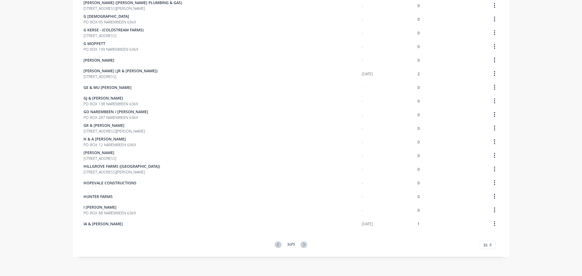
click at [301, 242] on icon at bounding box center [303, 245] width 7 height 7
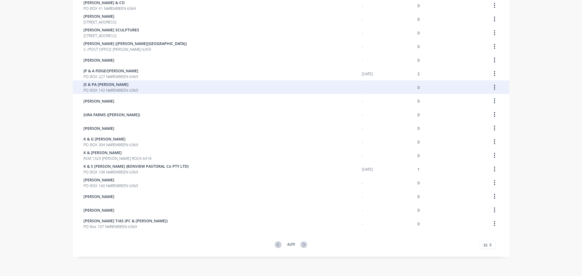
scroll to position [155, 0]
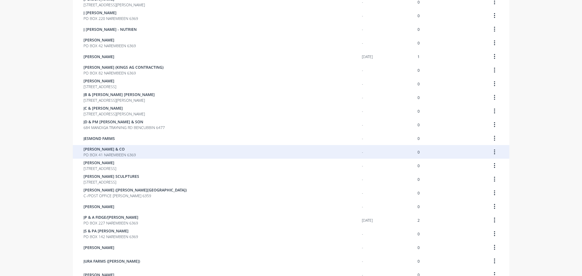
click at [145, 153] on div "[PERSON_NAME] & CO PO BOX 41 NAREMBEEN 6369" at bounding box center [223, 152] width 278 height 14
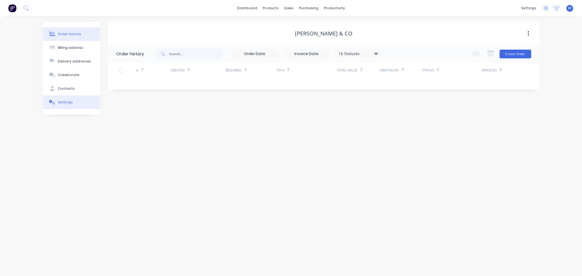
click at [59, 100] on div "Settings" at bounding box center [65, 102] width 15 height 5
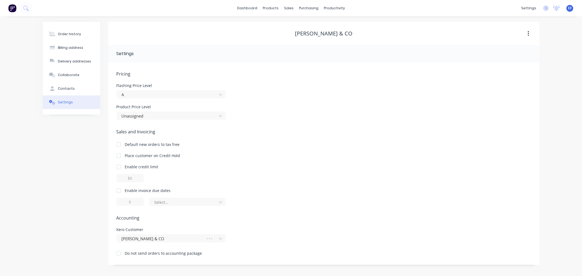
click at [119, 189] on div at bounding box center [118, 190] width 11 height 11
drag, startPoint x: 119, startPoint y: 204, endPoint x: 116, endPoint y: 204, distance: 3.0
click at [117, 204] on input "1" at bounding box center [130, 202] width 27 height 8
type input "7"
click at [164, 205] on div at bounding box center [184, 202] width 60 height 7
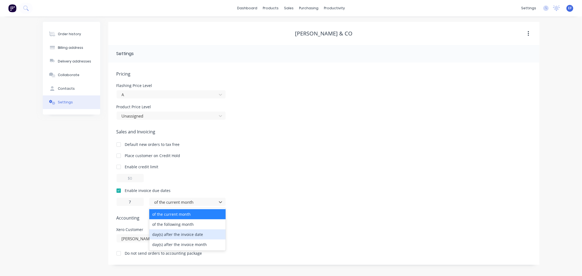
click at [166, 237] on div "day(s) after the invoice date" at bounding box center [187, 235] width 76 height 10
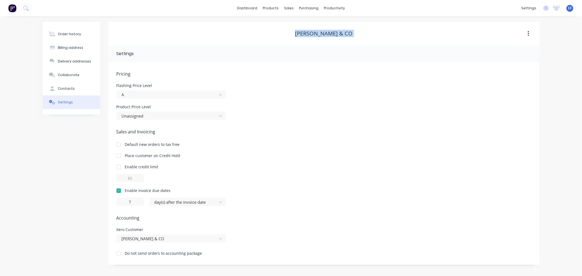
drag, startPoint x: 347, startPoint y: 30, endPoint x: 298, endPoint y: 33, distance: 48.9
click at [298, 33] on div "[PERSON_NAME] & CO" at bounding box center [323, 34] width 431 height 10
click at [293, 38] on icon at bounding box center [290, 37] width 5 height 5
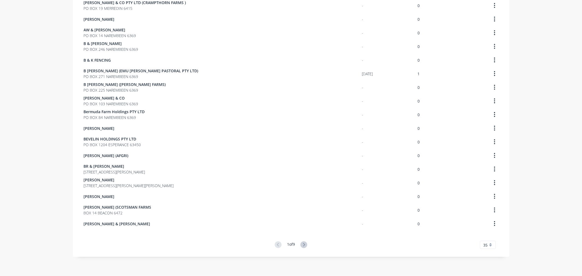
click at [305, 247] on button at bounding box center [303, 245] width 7 height 7
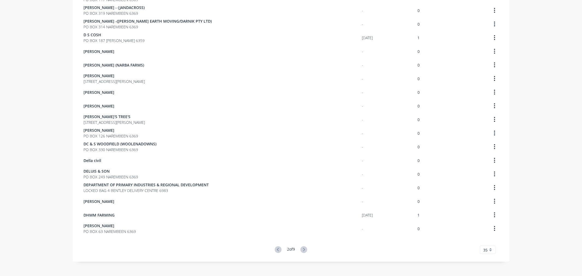
click at [302, 246] on icon at bounding box center [303, 249] width 7 height 7
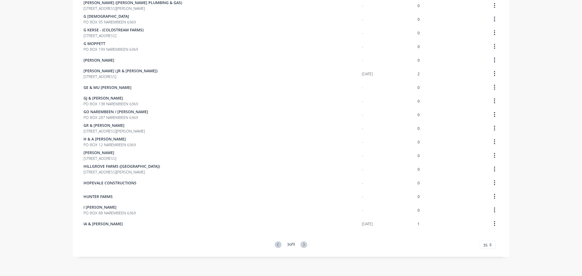
click at [302, 243] on icon at bounding box center [303, 245] width 7 height 7
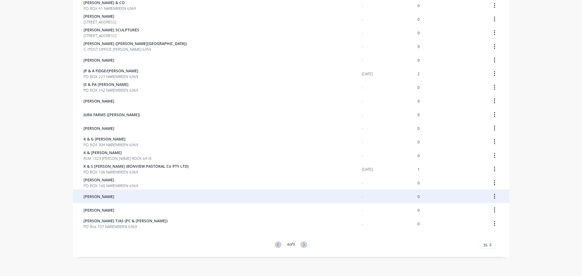
scroll to position [301, 0]
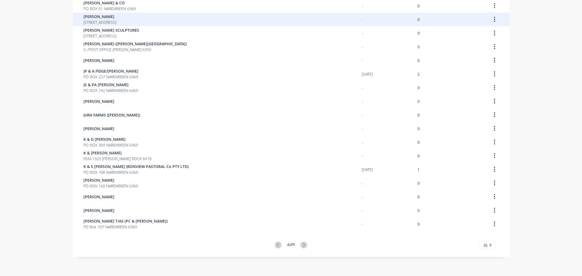
click at [109, 21] on span "[STREET_ADDRESS]" at bounding box center [100, 22] width 33 height 6
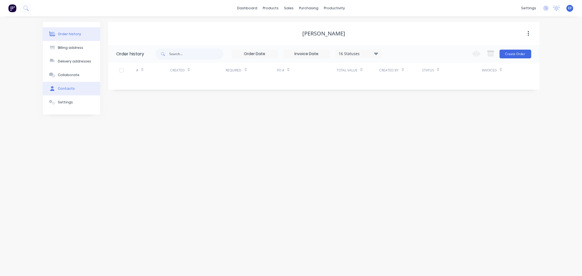
click at [57, 94] on button "Contacts" at bounding box center [71, 89] width 57 height 14
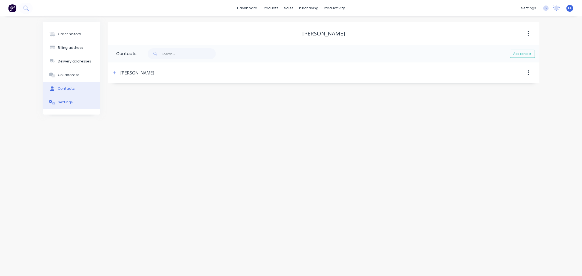
click at [56, 99] on button "Settings" at bounding box center [71, 103] width 57 height 14
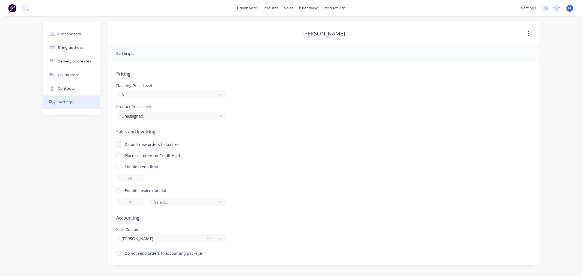
click at [117, 189] on div at bounding box center [118, 190] width 11 height 11
drag, startPoint x: 135, startPoint y: 203, endPoint x: 121, endPoint y: 204, distance: 13.6
click at [121, 204] on input "1" at bounding box center [130, 202] width 27 height 8
type input "7"
drag, startPoint x: 177, startPoint y: 199, endPoint x: 177, endPoint y: 207, distance: 7.7
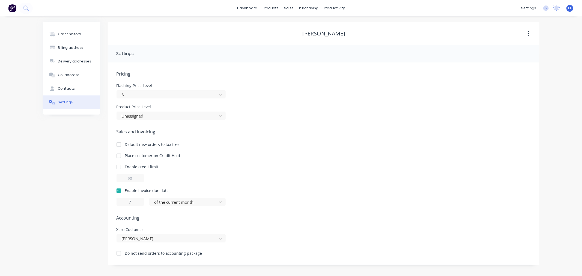
click at [177, 199] on div at bounding box center [184, 202] width 60 height 7
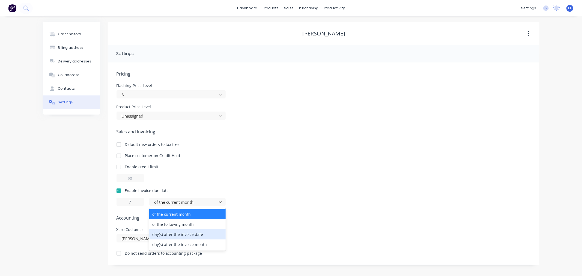
click at [178, 235] on div "day(s) after the invoice date" at bounding box center [187, 235] width 76 height 10
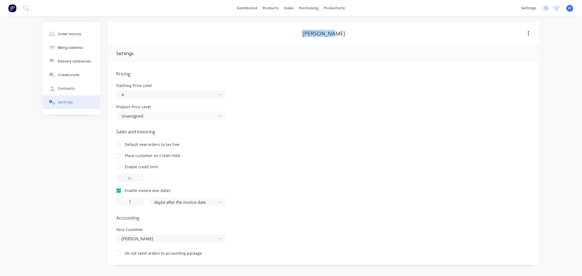
drag, startPoint x: 340, startPoint y: 32, endPoint x: 304, endPoint y: 32, distance: 36.6
click at [304, 32] on div "[PERSON_NAME]" at bounding box center [323, 33] width 431 height 7
click at [297, 37] on link "Customers" at bounding box center [318, 37] width 72 height 11
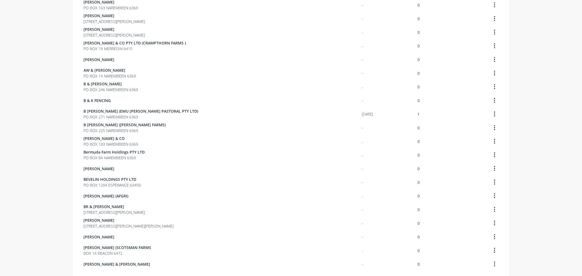
scroll to position [302, 0]
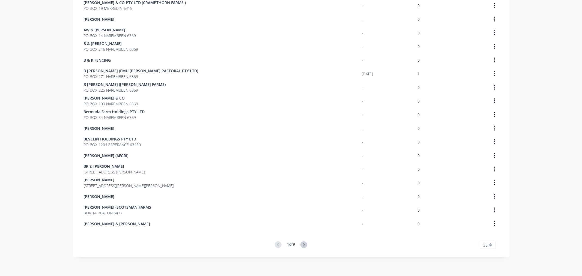
click at [305, 242] on div "1 of 9" at bounding box center [291, 245] width 32 height 7
click at [304, 243] on icon at bounding box center [303, 245] width 7 height 7
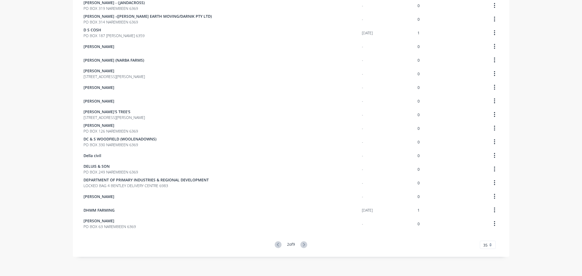
click at [304, 243] on icon at bounding box center [303, 245] width 7 height 7
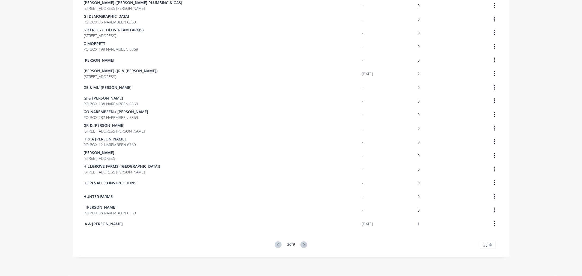
click at [304, 243] on icon at bounding box center [303, 245] width 7 height 7
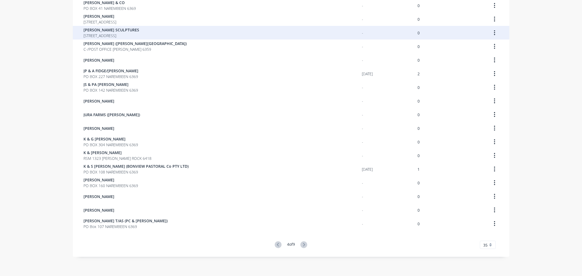
click at [116, 35] on span "[STREET_ADDRESS]" at bounding box center [112, 36] width 56 height 6
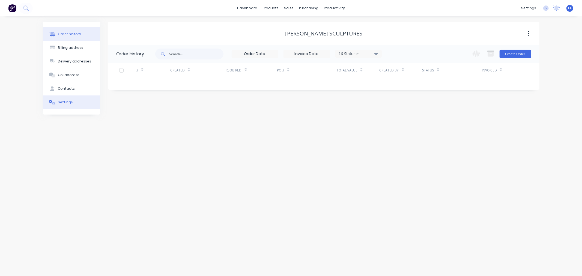
click at [59, 104] on div "Settings" at bounding box center [65, 102] width 15 height 5
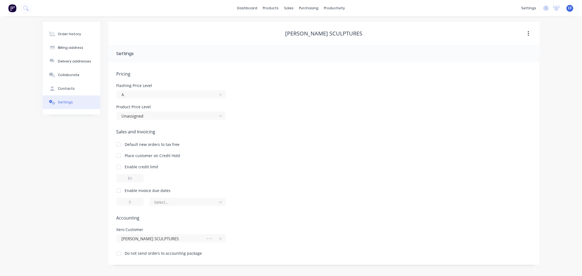
click at [117, 187] on div at bounding box center [118, 190] width 11 height 11
drag, startPoint x: 134, startPoint y: 203, endPoint x: 125, endPoint y: 206, distance: 9.4
click at [125, 207] on div "Pricing Flashing Price Level A Product Price Level Unassigned Sales and Invoici…" at bounding box center [324, 168] width 415 height 194
type input "7"
click at [176, 201] on div at bounding box center [184, 202] width 60 height 7
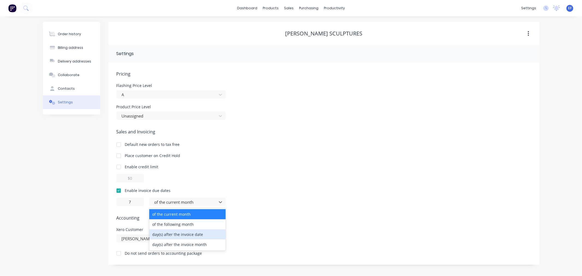
click at [168, 233] on div "day(s) after the invoice date" at bounding box center [187, 235] width 76 height 10
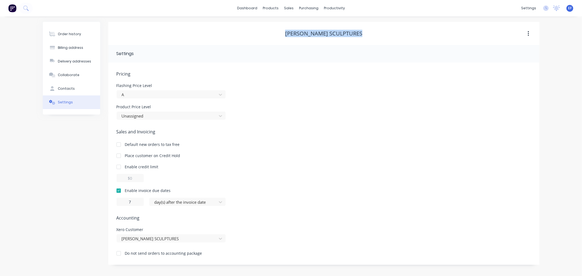
drag, startPoint x: 367, startPoint y: 33, endPoint x: 279, endPoint y: 31, distance: 88.7
click at [279, 31] on div "[PERSON_NAME] SCULPTURES" at bounding box center [323, 33] width 431 height 7
click at [291, 38] on icon at bounding box center [290, 37] width 3 height 2
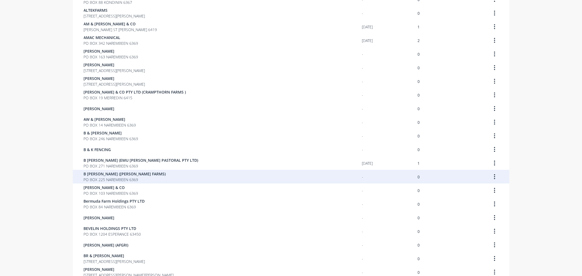
scroll to position [302, 0]
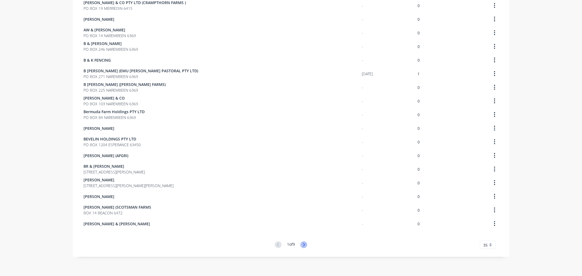
click at [300, 244] on icon at bounding box center [303, 245] width 7 height 7
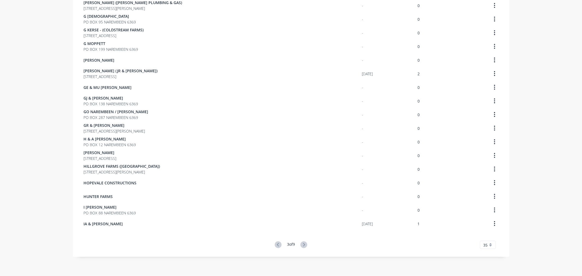
click at [300, 244] on icon at bounding box center [303, 245] width 7 height 7
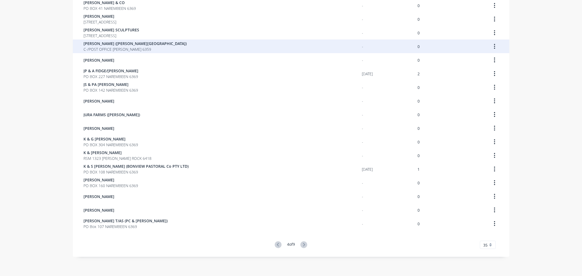
click at [140, 51] on span "C-/POST OFFICE [PERSON_NAME] 6359" at bounding box center [135, 49] width 103 height 6
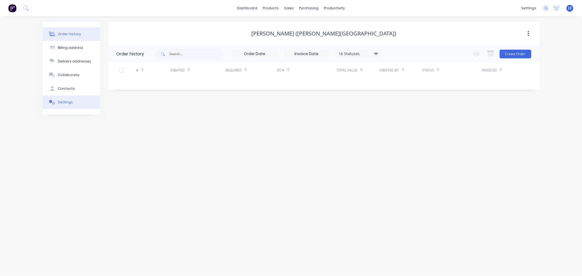
click at [83, 104] on button "Settings" at bounding box center [71, 103] width 57 height 14
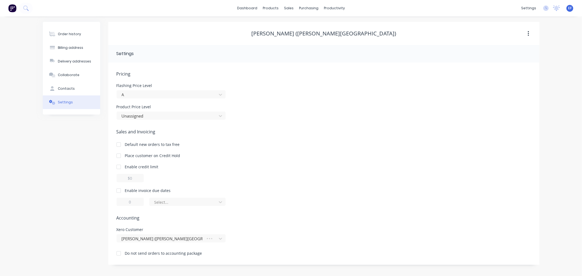
click at [121, 193] on div at bounding box center [118, 190] width 11 height 11
drag, startPoint x: 135, startPoint y: 204, endPoint x: 126, endPoint y: 205, distance: 9.3
click at [126, 205] on input "1" at bounding box center [130, 202] width 27 height 8
type input "7"
click at [159, 199] on div at bounding box center [184, 202] width 60 height 7
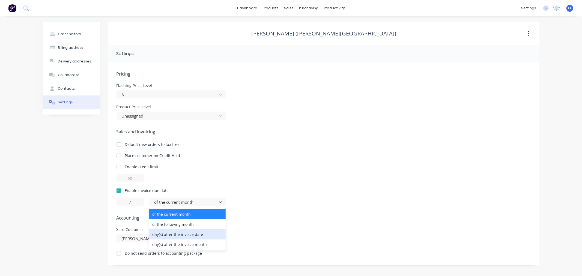
click at [171, 236] on div "day(s) after the invoice date" at bounding box center [187, 235] width 76 height 10
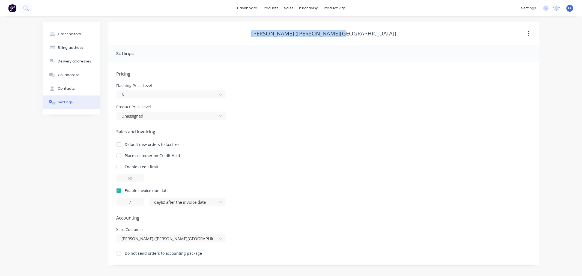
drag, startPoint x: 372, startPoint y: 32, endPoint x: 269, endPoint y: 33, distance: 102.6
click at [269, 33] on div "[PERSON_NAME] ([PERSON_NAME][GEOGRAPHIC_DATA])" at bounding box center [323, 33] width 431 height 7
click at [298, 35] on div "Customers" at bounding box center [308, 37] width 20 height 5
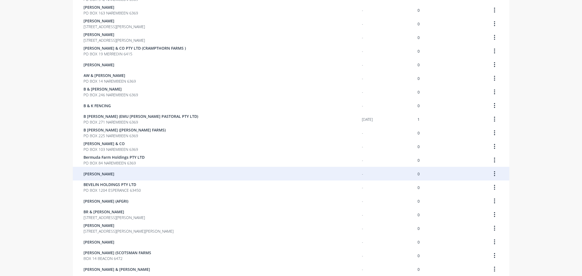
scroll to position [302, 0]
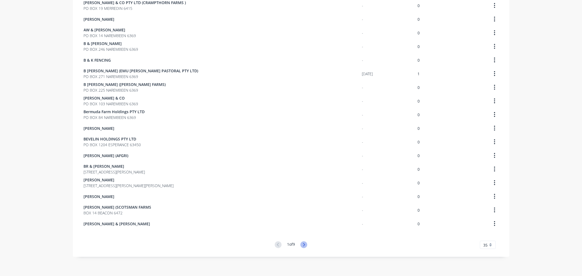
click at [302, 242] on icon at bounding box center [303, 245] width 7 height 7
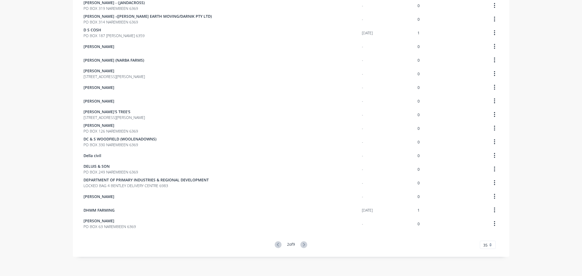
click at [303, 243] on icon at bounding box center [304, 244] width 2 height 3
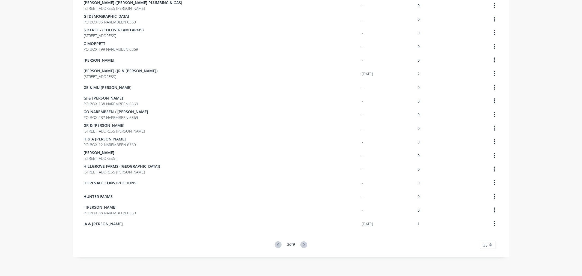
click at [303, 243] on icon at bounding box center [304, 244] width 2 height 3
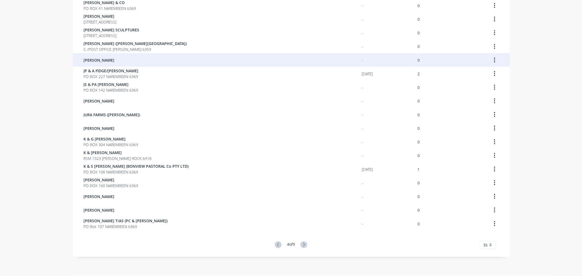
click at [93, 61] on span "[PERSON_NAME]" at bounding box center [99, 60] width 31 height 6
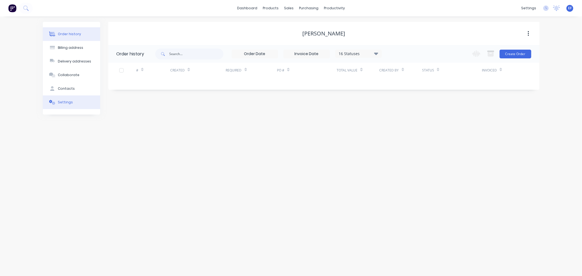
click at [72, 103] on button "Settings" at bounding box center [71, 103] width 57 height 14
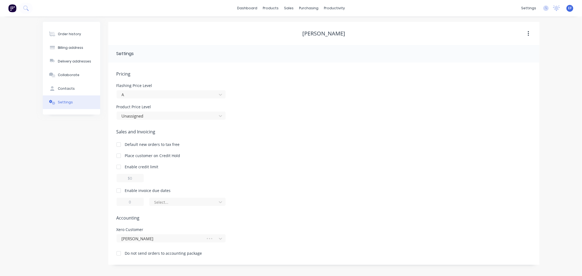
click at [117, 189] on div at bounding box center [118, 190] width 11 height 11
drag, startPoint x: 139, startPoint y: 201, endPoint x: 121, endPoint y: 202, distance: 17.8
click at [121, 202] on input "1" at bounding box center [130, 202] width 27 height 8
type input "7"
click at [165, 197] on div "Enable invoice due dates 7 of the current month" at bounding box center [324, 197] width 415 height 18
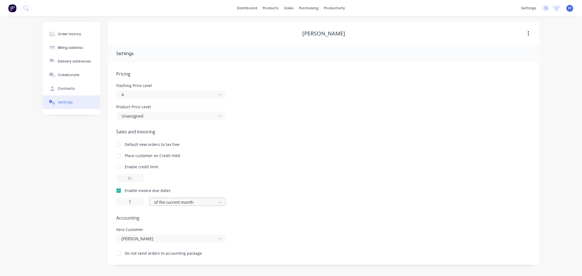
click at [166, 203] on div at bounding box center [184, 202] width 60 height 7
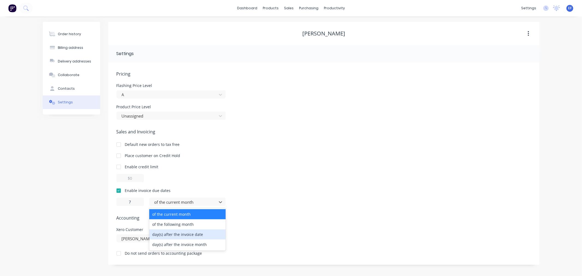
click at [173, 233] on div "day(s) after the invoice date" at bounding box center [187, 235] width 76 height 10
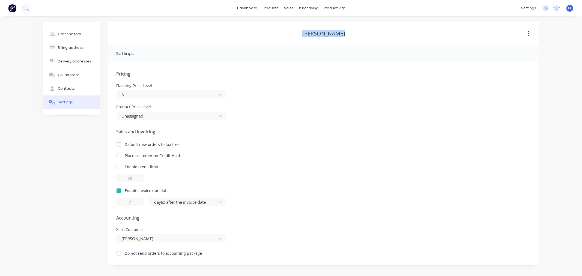
drag, startPoint x: 352, startPoint y: 34, endPoint x: 302, endPoint y: 32, distance: 49.7
click at [302, 32] on div "[PERSON_NAME]" at bounding box center [323, 33] width 431 height 7
click at [297, 37] on link "Customers" at bounding box center [318, 37] width 72 height 11
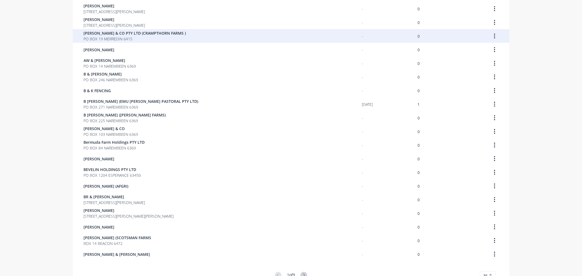
scroll to position [302, 0]
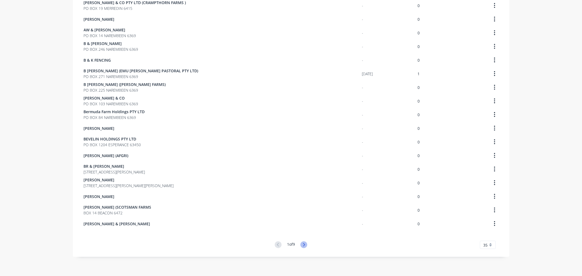
click at [300, 244] on icon at bounding box center [303, 245] width 7 height 7
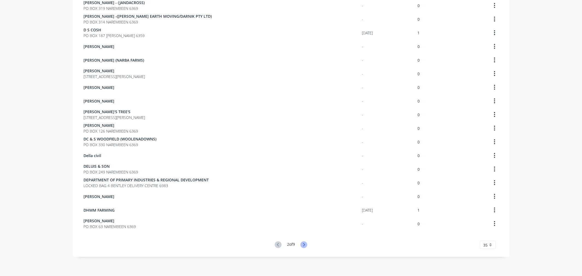
click at [301, 245] on icon at bounding box center [303, 245] width 7 height 7
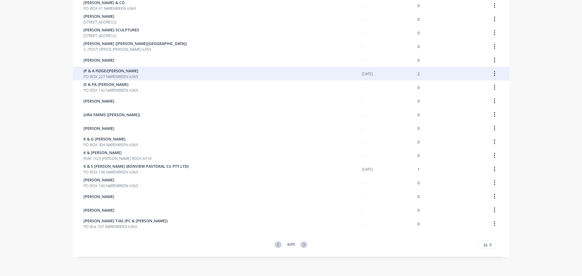
click at [122, 78] on span "PO BOX 227 NAREMBEEN 6369" at bounding box center [111, 77] width 55 height 6
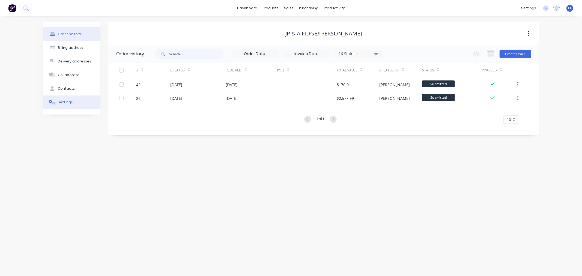
click at [81, 102] on button "Settings" at bounding box center [71, 103] width 57 height 14
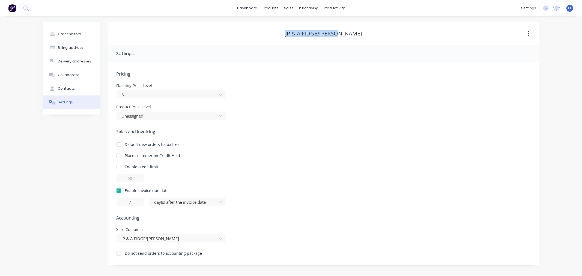
drag, startPoint x: 352, startPoint y: 32, endPoint x: 295, endPoint y: 33, distance: 57.6
click at [295, 33] on div "JP & A FIDGE/[PERSON_NAME]" at bounding box center [323, 33] width 431 height 7
click at [293, 40] on link "Customers" at bounding box center [318, 37] width 72 height 11
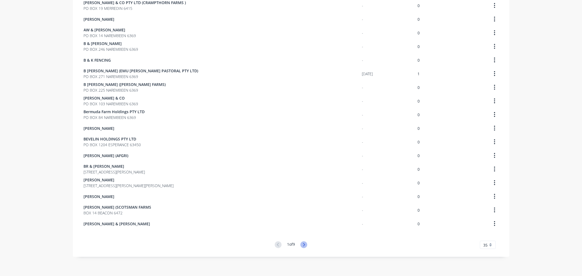
click at [302, 247] on icon at bounding box center [303, 245] width 7 height 7
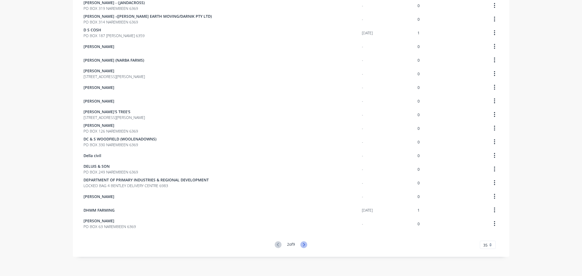
click at [301, 244] on icon at bounding box center [303, 245] width 7 height 7
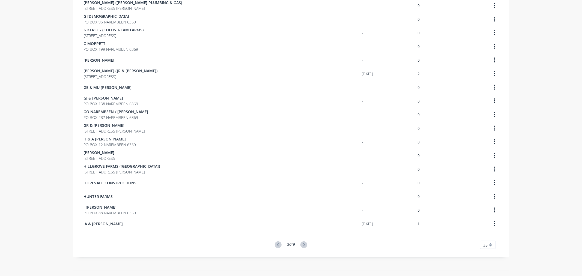
click at [301, 244] on icon at bounding box center [303, 245] width 7 height 7
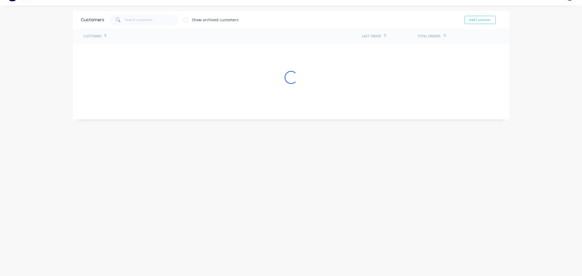
scroll to position [302, 0]
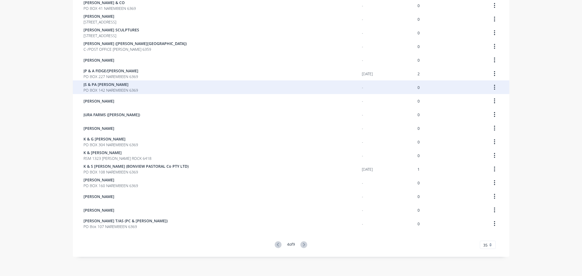
click at [142, 91] on div "JS & PA [PERSON_NAME] PO BOX 142 NAREMBEEN 6369" at bounding box center [223, 88] width 278 height 14
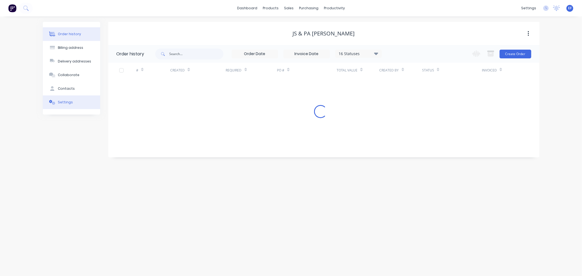
click at [72, 103] on button "Settings" at bounding box center [71, 103] width 57 height 14
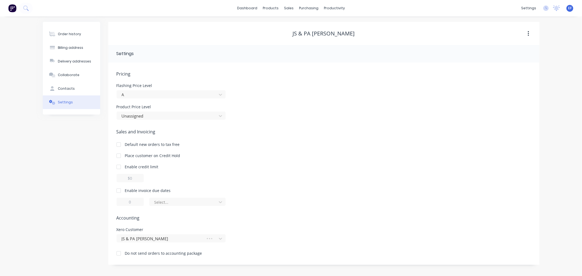
click at [120, 189] on div at bounding box center [118, 190] width 11 height 11
drag, startPoint x: 129, startPoint y: 204, endPoint x: 120, endPoint y: 204, distance: 9.0
click at [120, 204] on input "1" at bounding box center [130, 202] width 27 height 8
type input "7"
click at [165, 208] on div "Pricing Flashing Price Level A Product Price Level Unassigned Sales and Invoici…" at bounding box center [324, 168] width 415 height 194
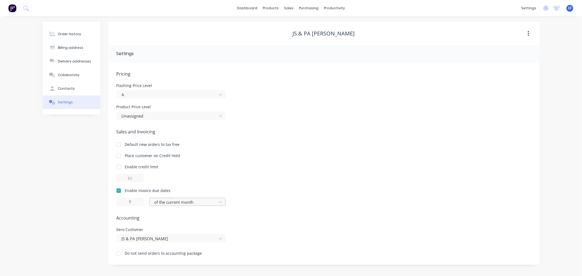
click at [171, 200] on div at bounding box center [184, 202] width 60 height 7
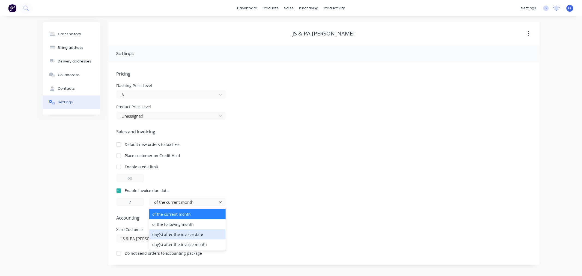
click at [171, 234] on div "day(s) after the invoice date" at bounding box center [187, 235] width 76 height 10
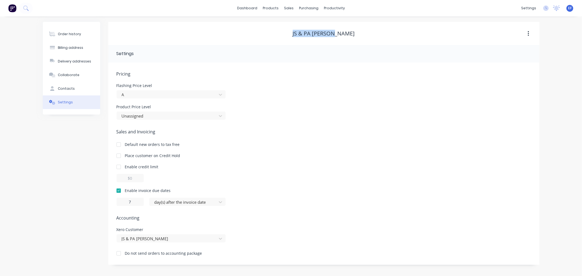
drag, startPoint x: 342, startPoint y: 34, endPoint x: 290, endPoint y: 31, distance: 52.2
click at [290, 31] on div "JS & PA [PERSON_NAME]" at bounding box center [323, 33] width 431 height 7
click at [296, 38] on div at bounding box center [292, 37] width 8 height 5
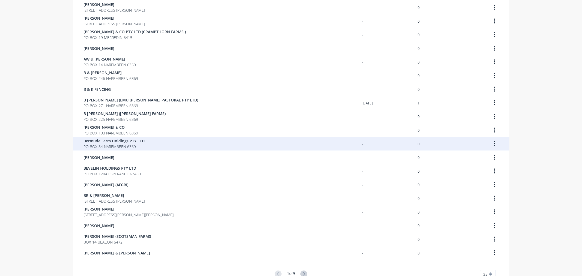
scroll to position [302, 0]
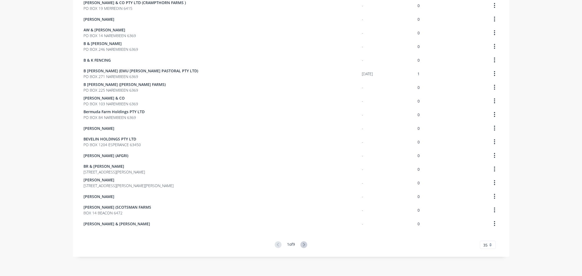
drag, startPoint x: 299, startPoint y: 243, endPoint x: 302, endPoint y: 245, distance: 3.7
click at [300, 244] on icon at bounding box center [303, 245] width 7 height 7
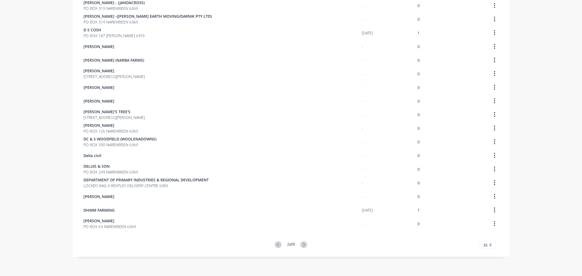
click at [303, 245] on icon at bounding box center [303, 245] width 7 height 7
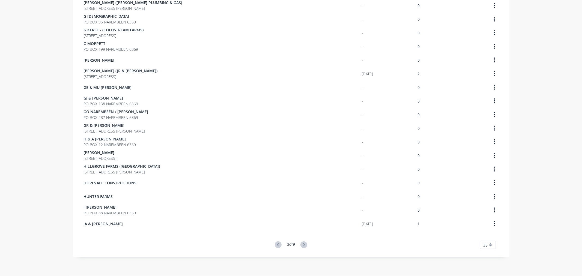
click at [303, 245] on icon at bounding box center [303, 245] width 7 height 7
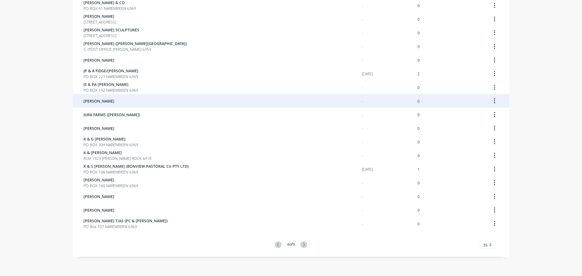
click at [102, 107] on div "[PERSON_NAME]" at bounding box center [223, 101] width 278 height 14
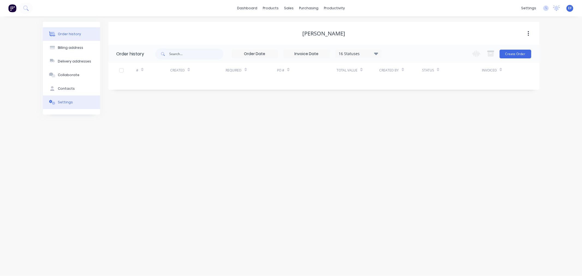
click at [83, 103] on button "Settings" at bounding box center [71, 103] width 57 height 14
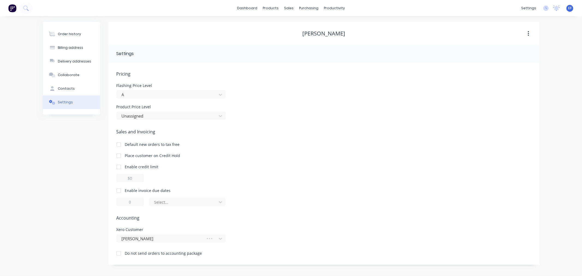
click at [122, 191] on div at bounding box center [118, 190] width 11 height 11
drag, startPoint x: 137, startPoint y: 203, endPoint x: 125, endPoint y: 203, distance: 12.3
click at [125, 203] on input "1" at bounding box center [130, 202] width 27 height 8
type input "7"
click at [173, 206] on div "of the current month" at bounding box center [183, 202] width 63 height 8
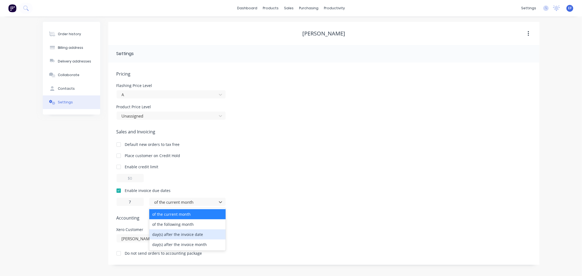
click at [173, 232] on div "day(s) after the invoice date" at bounding box center [187, 235] width 76 height 10
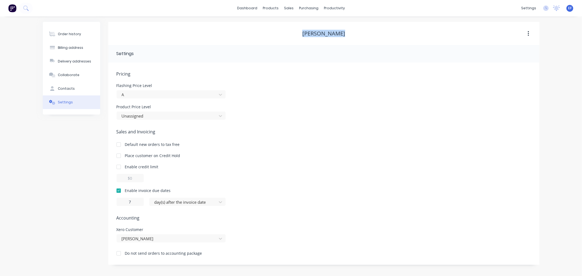
drag, startPoint x: 347, startPoint y: 34, endPoint x: 283, endPoint y: 31, distance: 64.5
click at [283, 31] on div "[PERSON_NAME]" at bounding box center [323, 33] width 431 height 7
click at [292, 34] on link "Customers" at bounding box center [318, 37] width 72 height 11
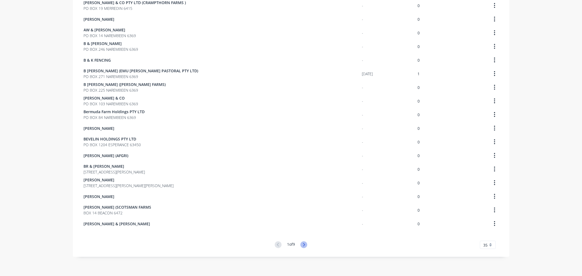
click at [303, 242] on icon at bounding box center [303, 245] width 7 height 7
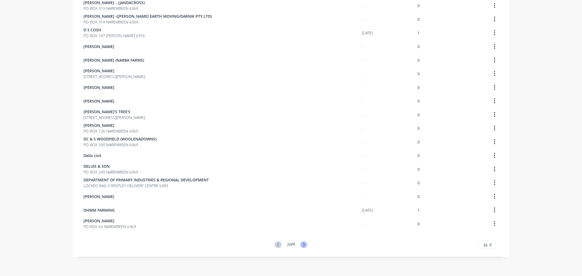
click at [301, 244] on icon at bounding box center [303, 245] width 7 height 7
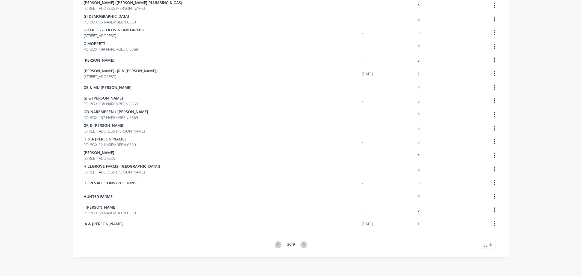
click at [301, 244] on icon at bounding box center [303, 245] width 7 height 7
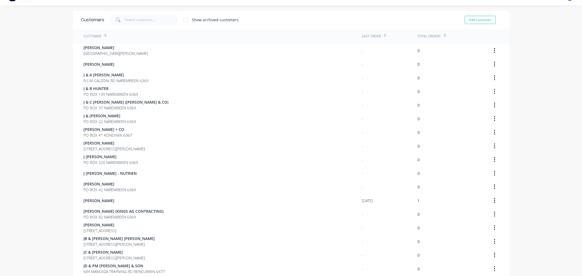
scroll to position [302, 0]
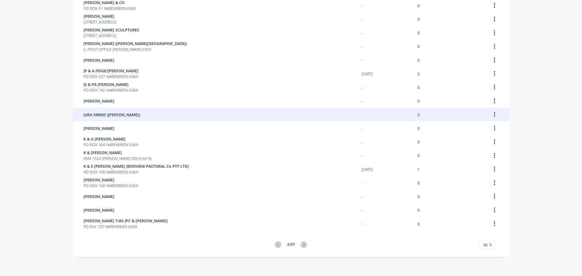
click at [128, 120] on div "JURA FARMS ([PERSON_NAME])" at bounding box center [223, 115] width 278 height 14
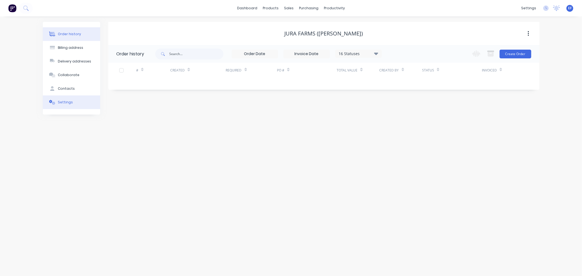
click at [74, 102] on button "Settings" at bounding box center [71, 103] width 57 height 14
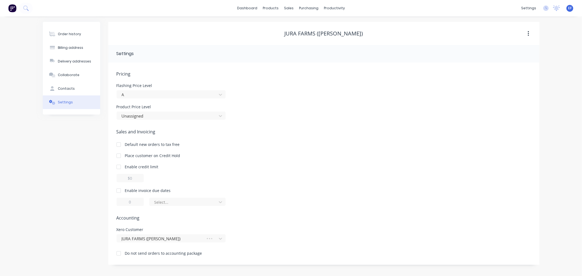
click at [123, 190] on div at bounding box center [118, 190] width 11 height 11
drag, startPoint x: 135, startPoint y: 201, endPoint x: 120, endPoint y: 202, distance: 15.3
click at [120, 202] on input "1" at bounding box center [130, 202] width 27 height 8
type input "7"
click at [167, 201] on div at bounding box center [184, 202] width 60 height 7
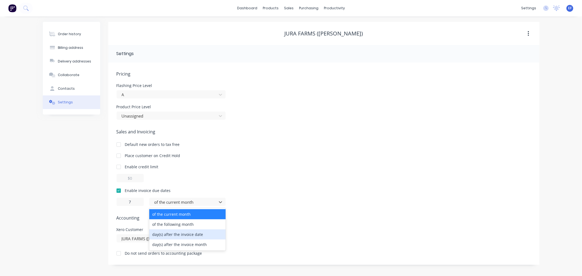
click at [166, 238] on div "day(s) after the invoice date" at bounding box center [187, 235] width 76 height 10
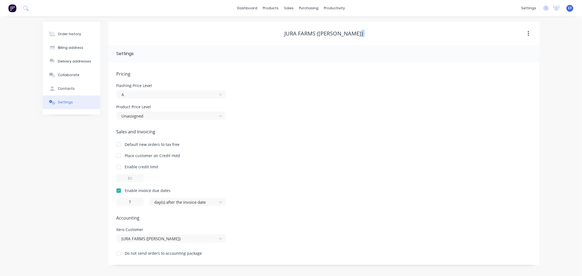
drag, startPoint x: 362, startPoint y: 33, endPoint x: 270, endPoint y: 29, distance: 91.8
click at [270, 29] on div "JURA FARMS ([PERSON_NAME])" at bounding box center [323, 34] width 431 height 10
drag, startPoint x: 283, startPoint y: 32, endPoint x: 367, endPoint y: 40, distance: 83.8
click at [367, 40] on div "JURA FARMS ([PERSON_NAME])" at bounding box center [323, 33] width 431 height 23
click at [299, 35] on div "Customers" at bounding box center [308, 37] width 20 height 5
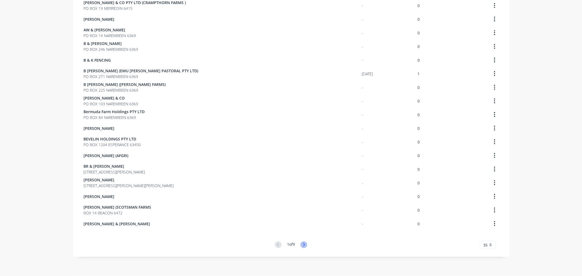
click at [303, 244] on icon at bounding box center [304, 244] width 2 height 3
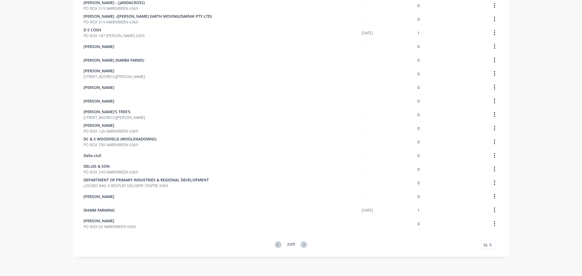
click at [303, 244] on icon at bounding box center [303, 245] width 7 height 7
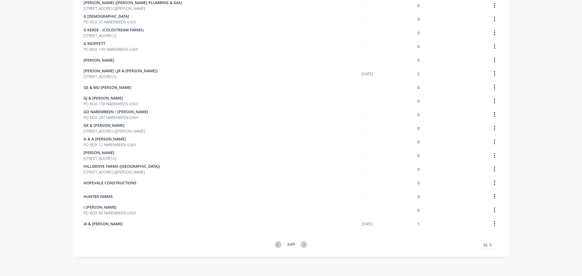
click at [303, 244] on icon at bounding box center [303, 245] width 7 height 7
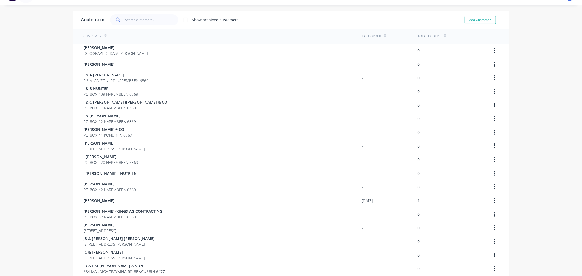
scroll to position [302, 0]
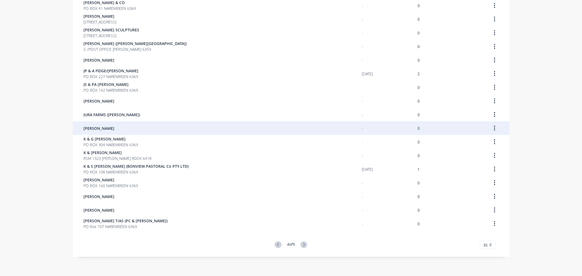
click at [80, 126] on div "[PERSON_NAME] - 0" at bounding box center [291, 128] width 437 height 14
click at [135, 129] on div "[PERSON_NAME]" at bounding box center [223, 128] width 278 height 14
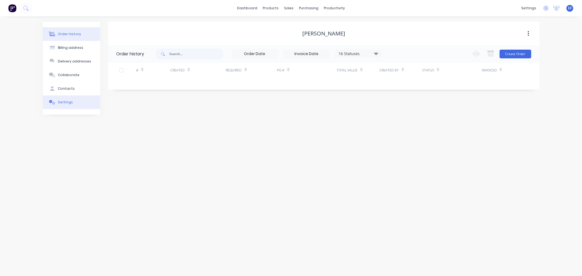
click at [58, 99] on button "Settings" at bounding box center [71, 103] width 57 height 14
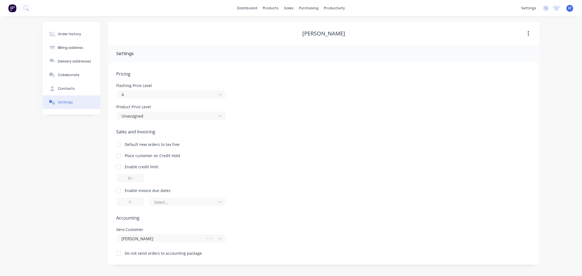
click at [121, 190] on div at bounding box center [118, 190] width 11 height 11
drag, startPoint x: 127, startPoint y: 201, endPoint x: 123, endPoint y: 201, distance: 4.1
click at [123, 201] on input "1" at bounding box center [130, 202] width 27 height 8
type input "7"
click at [179, 205] on div at bounding box center [184, 202] width 60 height 7
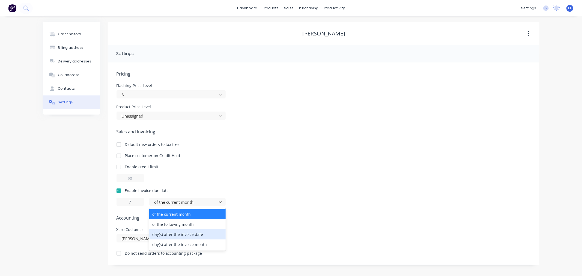
click at [192, 232] on div "day(s) after the invoice date" at bounding box center [187, 235] width 76 height 10
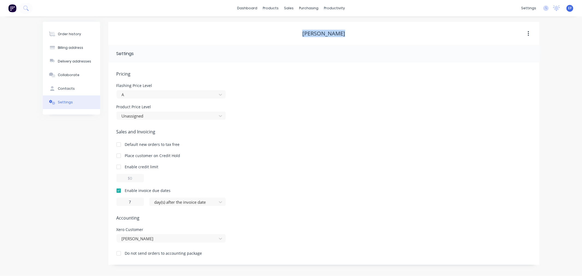
drag, startPoint x: 339, startPoint y: 34, endPoint x: 289, endPoint y: 31, distance: 49.7
click at [289, 31] on div "[PERSON_NAME]" at bounding box center [323, 33] width 431 height 7
click at [296, 35] on div at bounding box center [292, 37] width 8 height 5
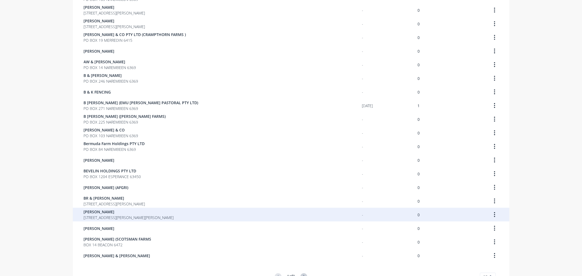
scroll to position [302, 0]
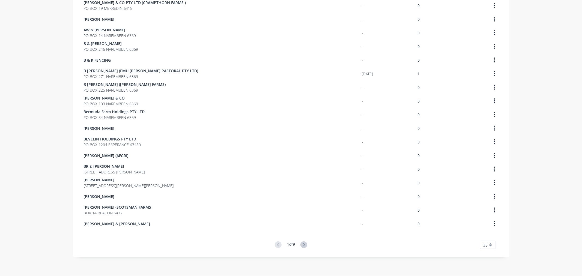
click at [303, 243] on icon at bounding box center [303, 245] width 7 height 7
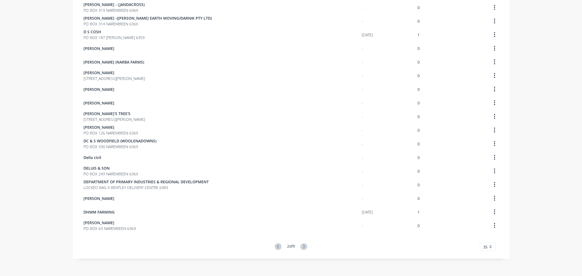
click at [303, 243] on icon at bounding box center [303, 246] width 7 height 7
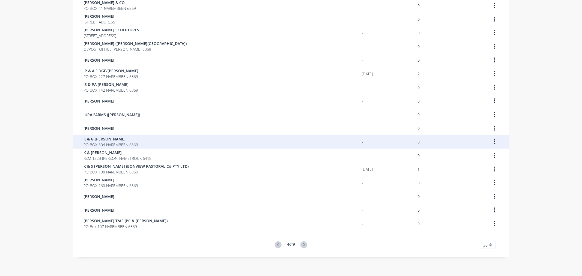
click at [96, 145] on span "PO BOX 304 NAREMBEEN 6369" at bounding box center [111, 145] width 55 height 6
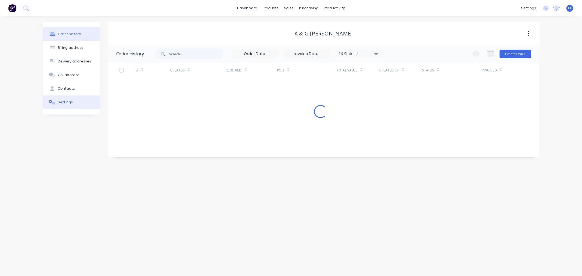
click at [50, 104] on icon at bounding box center [52, 102] width 6 height 5
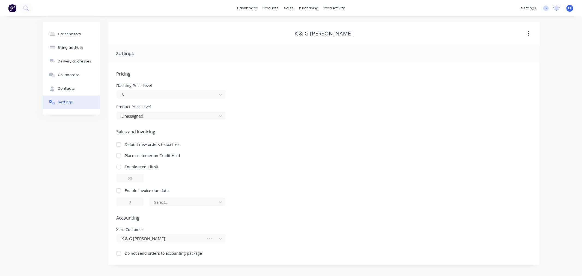
click at [123, 189] on div at bounding box center [118, 190] width 11 height 11
drag, startPoint x: 136, startPoint y: 202, endPoint x: 123, endPoint y: 202, distance: 12.6
click at [123, 202] on input "1" at bounding box center [130, 202] width 27 height 8
type input "7"
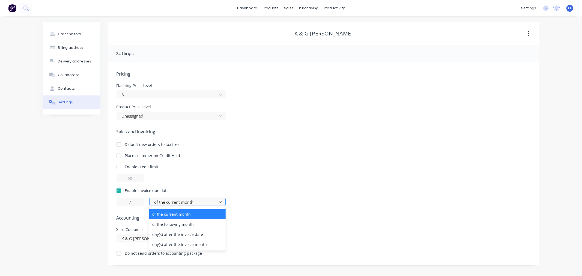
click at [175, 201] on div at bounding box center [184, 202] width 60 height 7
click at [176, 235] on div "day(s) after the invoice date" at bounding box center [187, 235] width 76 height 10
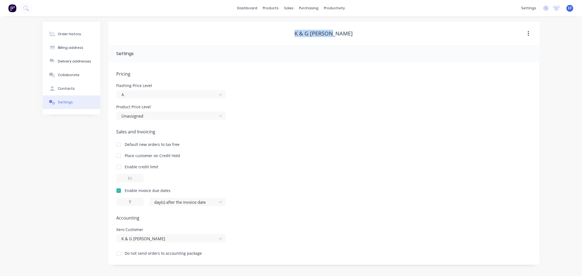
drag, startPoint x: 348, startPoint y: 32, endPoint x: 305, endPoint y: 29, distance: 43.2
click at [305, 30] on div "K & G [PERSON_NAME]" at bounding box center [323, 33] width 431 height 7
click at [300, 35] on div "Customers" at bounding box center [308, 37] width 20 height 5
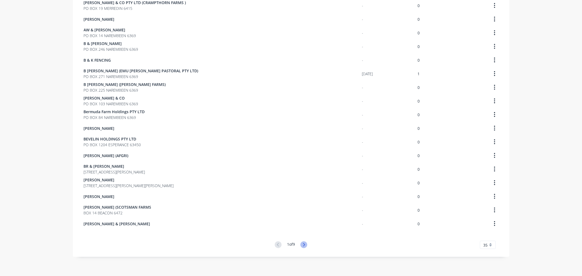
click at [303, 243] on icon at bounding box center [303, 245] width 7 height 7
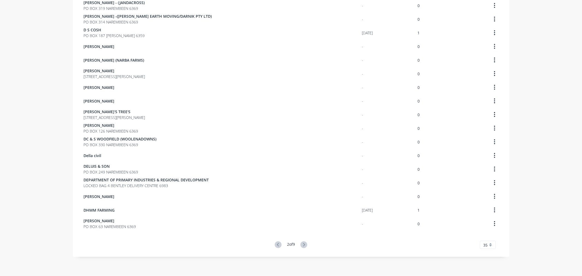
click at [303, 243] on icon at bounding box center [303, 245] width 7 height 7
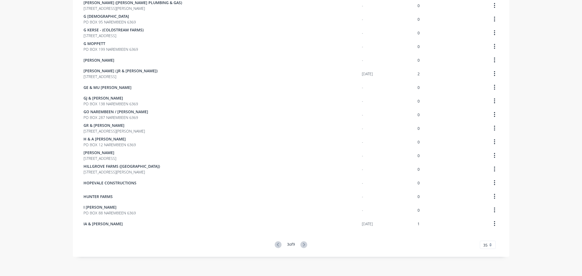
click at [303, 243] on icon at bounding box center [303, 245] width 7 height 7
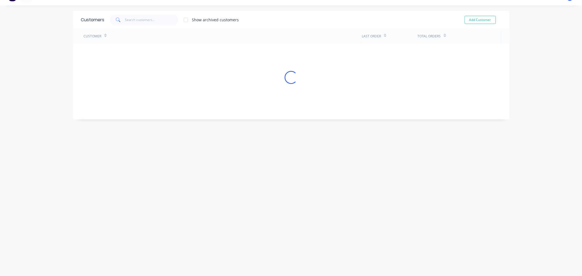
scroll to position [302, 0]
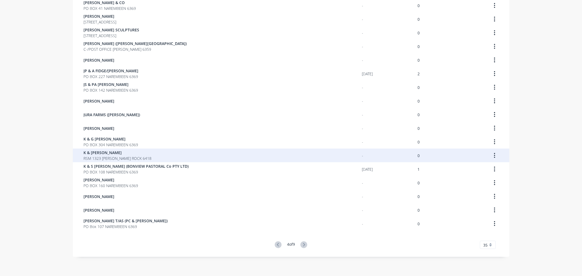
click at [114, 153] on span "K & [PERSON_NAME]" at bounding box center [118, 153] width 68 height 6
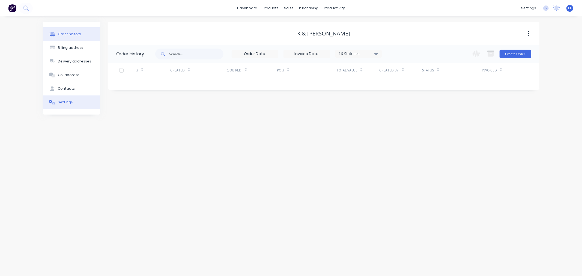
click at [49, 97] on button "Settings" at bounding box center [71, 103] width 57 height 14
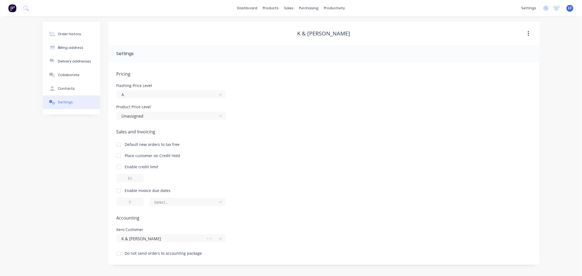
click at [120, 190] on div at bounding box center [118, 190] width 11 height 11
drag, startPoint x: 137, startPoint y: 200, endPoint x: 128, endPoint y: 200, distance: 9.0
click at [128, 200] on input "1" at bounding box center [130, 202] width 27 height 8
type input "7"
click at [161, 202] on div at bounding box center [184, 202] width 60 height 7
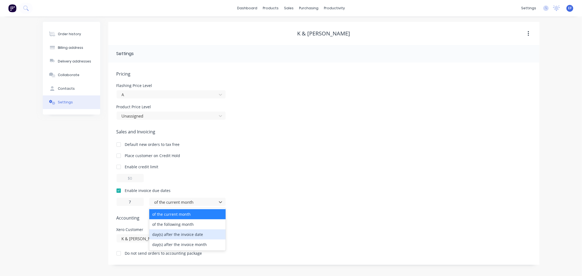
click at [164, 237] on div "day(s) after the invoice date" at bounding box center [187, 235] width 76 height 10
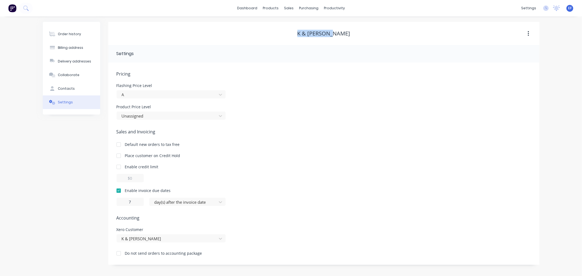
drag, startPoint x: 343, startPoint y: 34, endPoint x: 296, endPoint y: 33, distance: 47.2
click at [296, 33] on div "K & [PERSON_NAME]" at bounding box center [323, 33] width 431 height 7
click at [296, 35] on div at bounding box center [292, 37] width 8 height 5
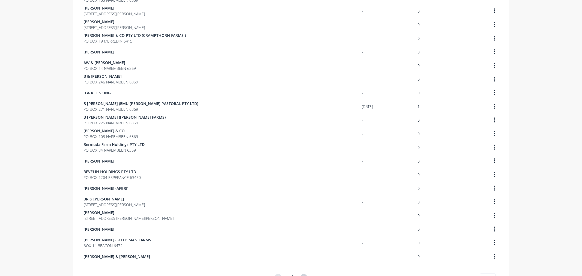
scroll to position [302, 0]
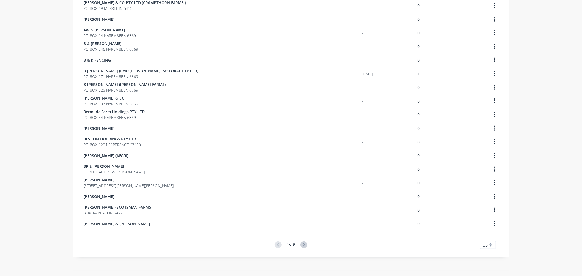
click at [305, 248] on div "1 of 9" at bounding box center [291, 245] width 32 height 7
click at [305, 242] on div "1 of 9" at bounding box center [291, 245] width 32 height 7
click at [303, 243] on icon at bounding box center [304, 244] width 2 height 3
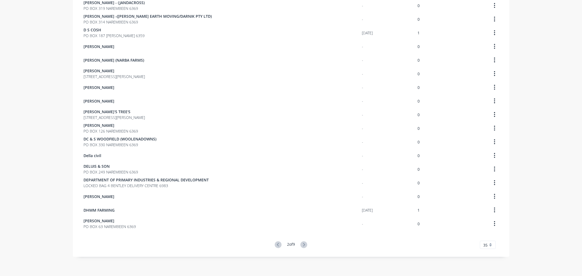
click at [303, 243] on icon at bounding box center [304, 244] width 2 height 3
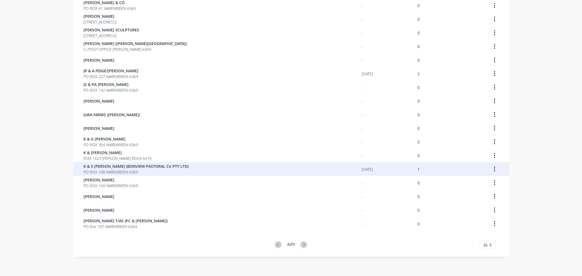
click at [132, 171] on span "PO BOX 108 NAREMBEEN 6369" at bounding box center [136, 172] width 105 height 6
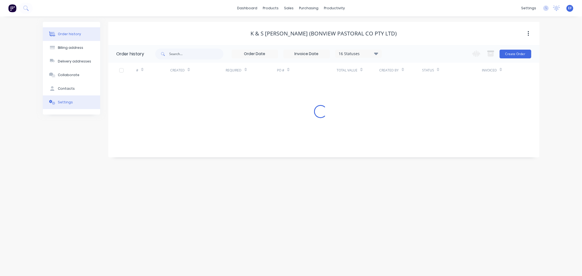
click at [68, 102] on div "Settings" at bounding box center [65, 102] width 15 height 5
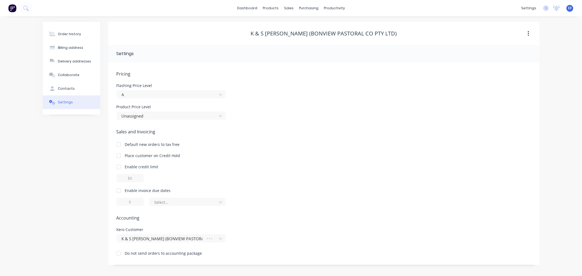
click at [118, 190] on div at bounding box center [118, 190] width 11 height 11
drag, startPoint x: 134, startPoint y: 199, endPoint x: 121, endPoint y: 204, distance: 13.5
click at [121, 204] on input "1" at bounding box center [130, 202] width 27 height 8
click at [177, 201] on div at bounding box center [184, 202] width 60 height 7
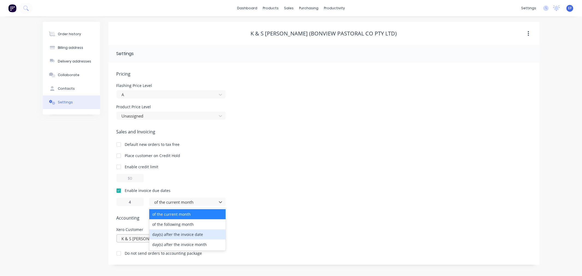
click at [171, 236] on div "day(s) after the invoice date" at bounding box center [187, 235] width 76 height 10
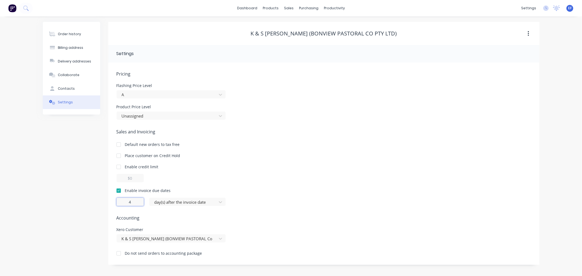
drag, startPoint x: 134, startPoint y: 203, endPoint x: 119, endPoint y: 202, distance: 15.6
click at [119, 202] on input "4" at bounding box center [130, 202] width 27 height 8
type input "7"
click at [250, 175] on div at bounding box center [324, 178] width 415 height 8
click at [323, 34] on div "K & S [PERSON_NAME] (BONVIEW PASTORAL Co PTY LTD)" at bounding box center [324, 33] width 146 height 7
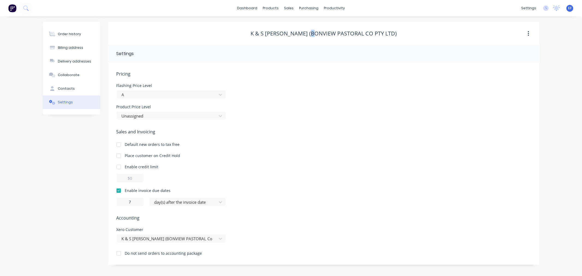
click at [323, 34] on div "K & S [PERSON_NAME] (BONVIEW PASTORAL Co PTY LTD)" at bounding box center [324, 33] width 146 height 7
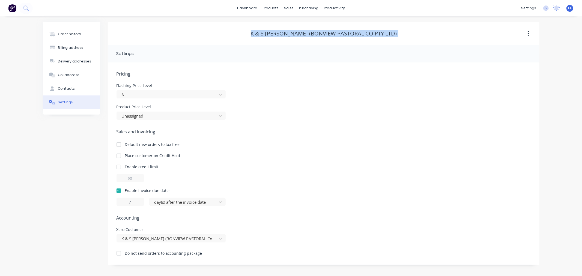
click at [323, 34] on div "K & S [PERSON_NAME] (BONVIEW PASTORAL Co PTY LTD)" at bounding box center [324, 33] width 146 height 7
click at [293, 34] on link "Customers" at bounding box center [318, 37] width 72 height 11
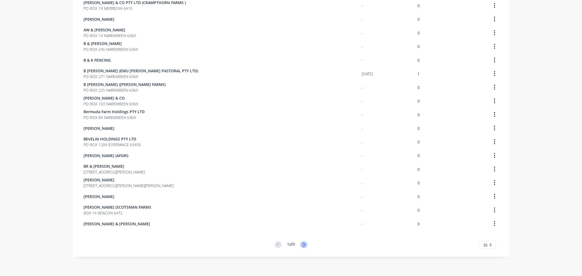
click at [305, 245] on icon at bounding box center [303, 245] width 7 height 7
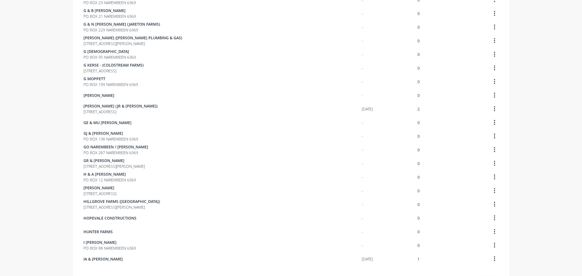
click at [305, 276] on icon at bounding box center [303, 280] width 7 height 7
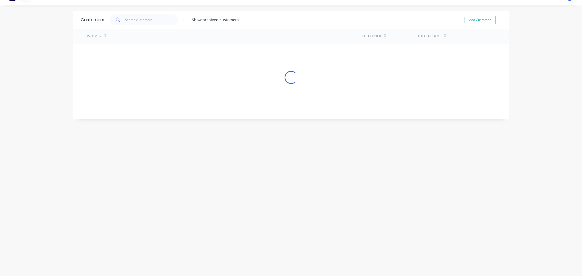
scroll to position [302, 0]
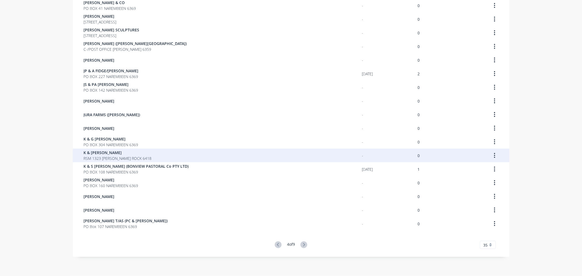
click at [127, 149] on div "K & K [PERSON_NAME] RSM 1323 [PERSON_NAME] ROCK 6418" at bounding box center [223, 156] width 278 height 14
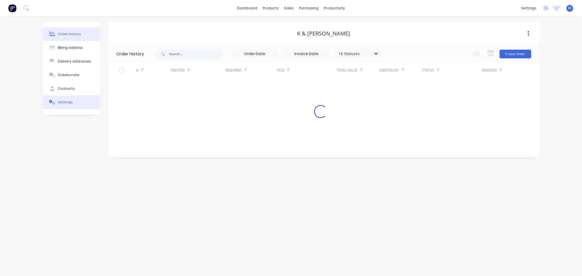
click at [65, 100] on div "Settings" at bounding box center [65, 102] width 15 height 5
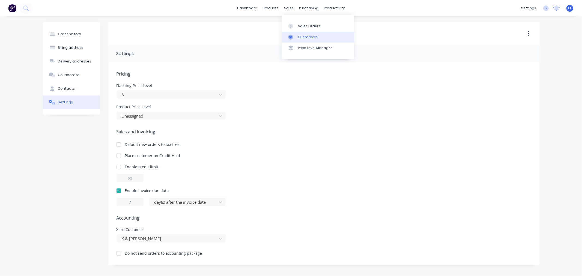
click at [294, 36] on div at bounding box center [292, 37] width 8 height 5
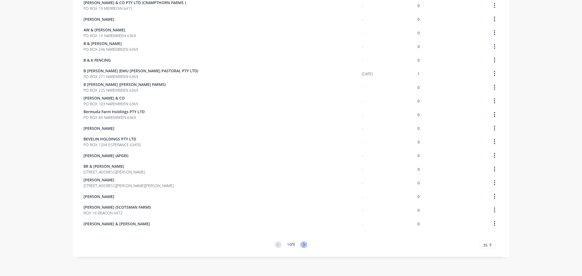
click at [305, 246] on icon at bounding box center [303, 245] width 7 height 7
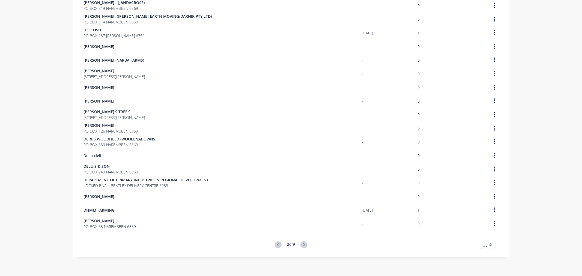
click at [305, 246] on icon at bounding box center [303, 245] width 7 height 7
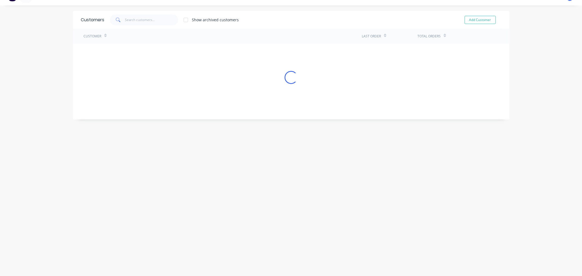
scroll to position [302, 0]
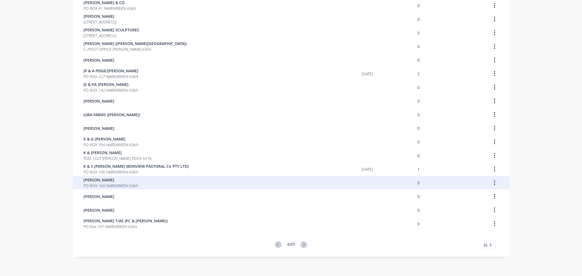
click at [121, 186] on span "PO BOX 160 NAREMBEEN 6369" at bounding box center [111, 186] width 55 height 6
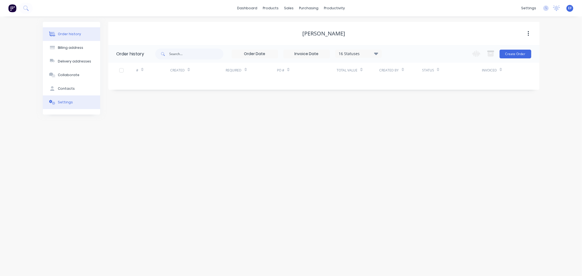
click at [44, 104] on button "Settings" at bounding box center [71, 103] width 57 height 14
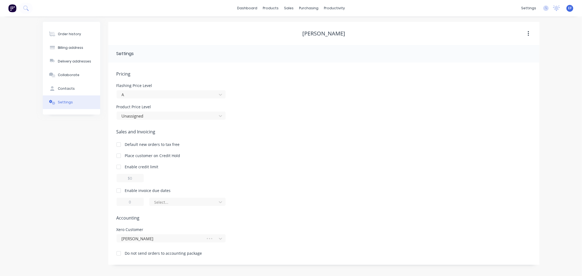
click at [122, 187] on div at bounding box center [118, 190] width 11 height 11
click at [128, 199] on input "1" at bounding box center [130, 202] width 27 height 8
drag, startPoint x: 130, startPoint y: 200, endPoint x: 121, endPoint y: 202, distance: 8.9
click at [122, 202] on input "1" at bounding box center [130, 202] width 27 height 8
type input "7"
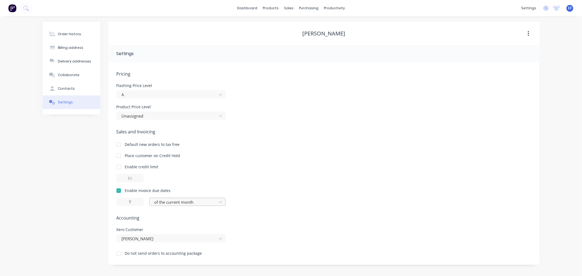
drag, startPoint x: 165, startPoint y: 200, endPoint x: 165, endPoint y: 205, distance: 4.7
click at [165, 201] on div at bounding box center [184, 202] width 60 height 7
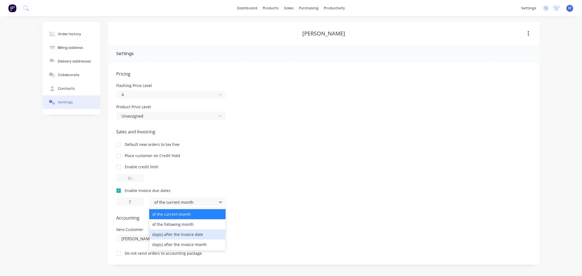
click at [167, 234] on div "day(s) after the invoice date" at bounding box center [187, 235] width 76 height 10
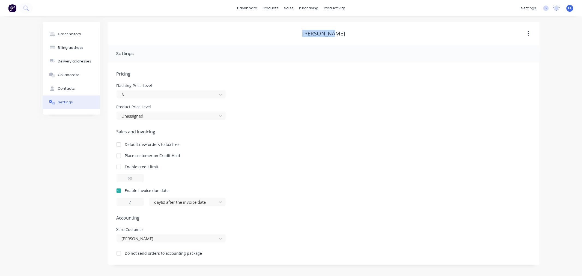
drag, startPoint x: 306, startPoint y: 31, endPoint x: 342, endPoint y: 33, distance: 36.1
click at [342, 33] on div "[PERSON_NAME]" at bounding box center [323, 33] width 431 height 7
click at [301, 34] on link "Customers" at bounding box center [318, 37] width 72 height 11
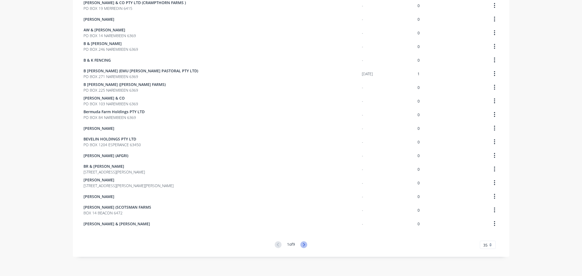
click at [304, 243] on icon at bounding box center [303, 245] width 7 height 7
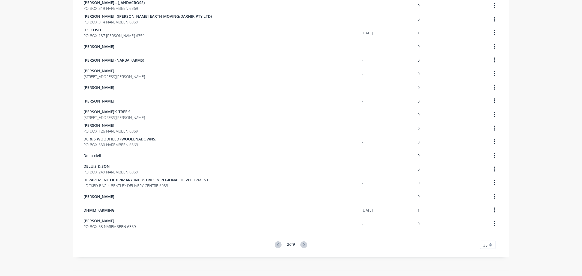
click at [304, 243] on icon at bounding box center [303, 245] width 7 height 7
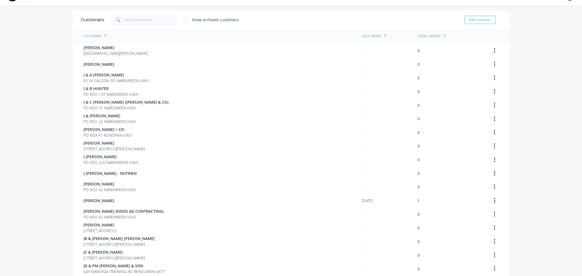
scroll to position [302, 0]
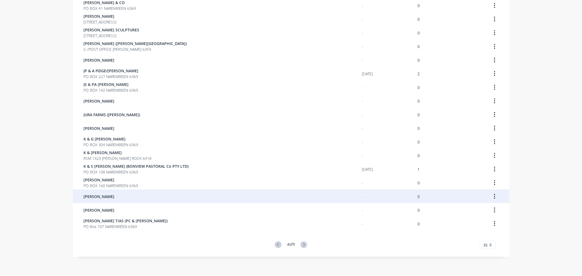
click at [111, 201] on div "[PERSON_NAME]" at bounding box center [223, 197] width 278 height 14
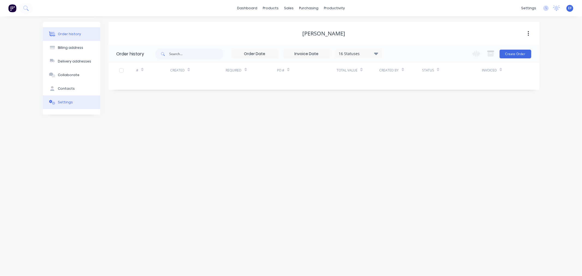
click at [49, 102] on div at bounding box center [52, 102] width 8 height 5
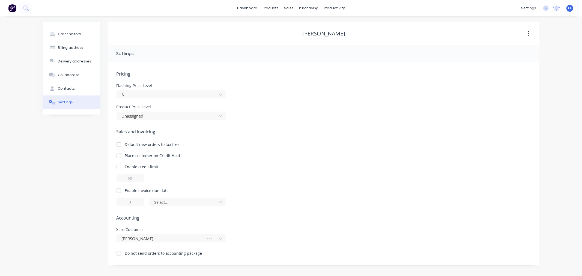
click at [120, 192] on div at bounding box center [118, 190] width 11 height 11
drag, startPoint x: 135, startPoint y: 203, endPoint x: 123, endPoint y: 202, distance: 12.3
click at [123, 202] on input "1" at bounding box center [130, 202] width 27 height 8
type input "7"
click at [158, 205] on div at bounding box center [184, 202] width 60 height 7
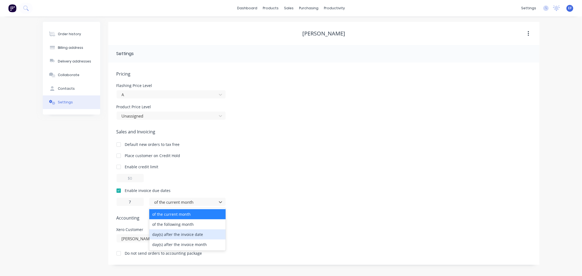
click at [169, 231] on div "day(s) after the invoice date" at bounding box center [187, 235] width 76 height 10
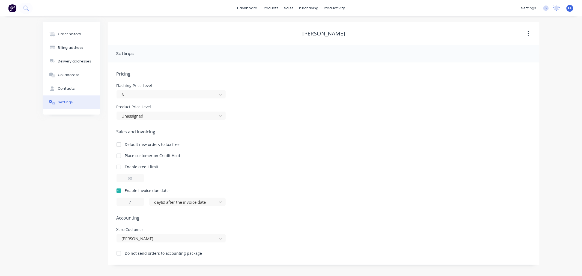
drag, startPoint x: 351, startPoint y: 33, endPoint x: 298, endPoint y: 37, distance: 52.8
click at [298, 37] on div "[PERSON_NAME]" at bounding box center [323, 34] width 431 height 10
click at [312, 34] on div "[PERSON_NAME]" at bounding box center [323, 33] width 43 height 7
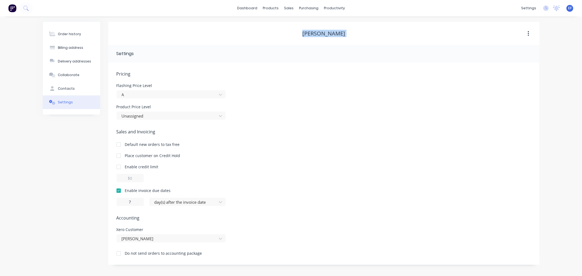
click at [312, 34] on div "[PERSON_NAME]" at bounding box center [323, 33] width 43 height 7
click at [296, 37] on div at bounding box center [292, 37] width 8 height 5
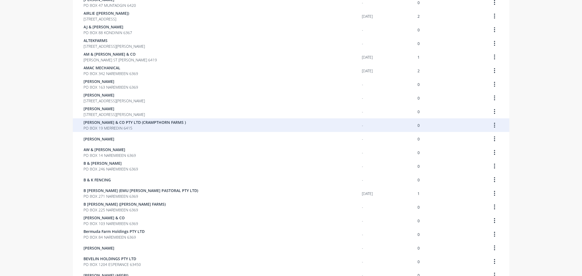
scroll to position [302, 0]
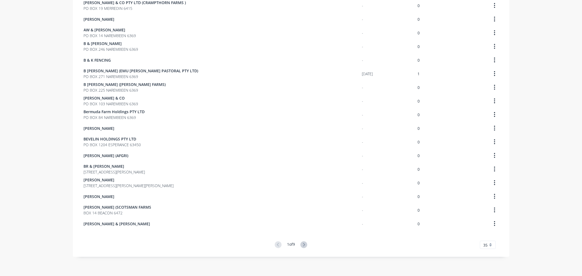
click at [307, 245] on div "1 of 9 35 5 10 15 20 25 30 35" at bounding box center [291, 245] width 437 height 7
click at [305, 245] on icon at bounding box center [303, 245] width 7 height 7
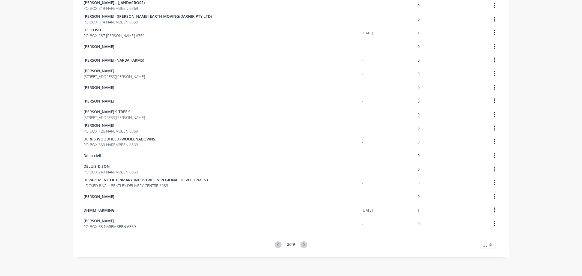
click at [303, 244] on icon at bounding box center [304, 244] width 2 height 3
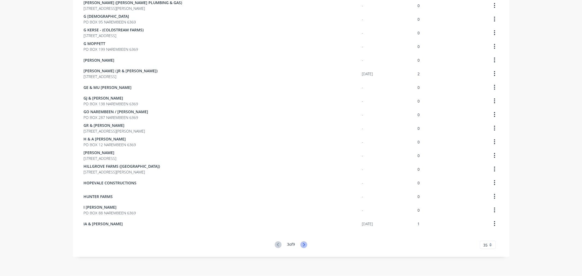
click at [303, 244] on icon at bounding box center [304, 244] width 2 height 3
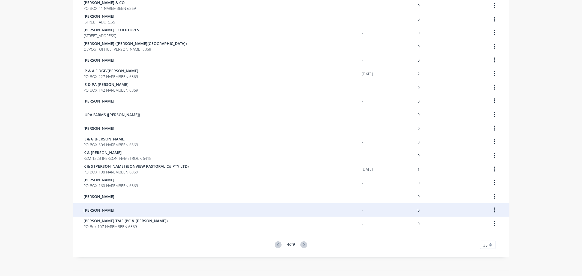
click at [129, 211] on div "[PERSON_NAME]" at bounding box center [223, 210] width 278 height 14
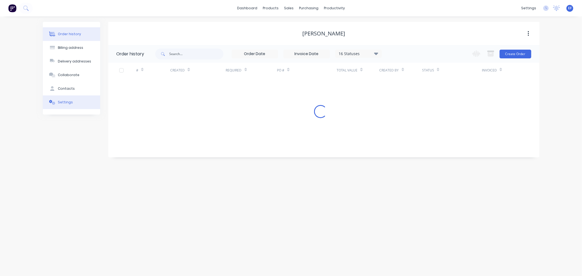
click at [68, 104] on div "Settings" at bounding box center [65, 102] width 15 height 5
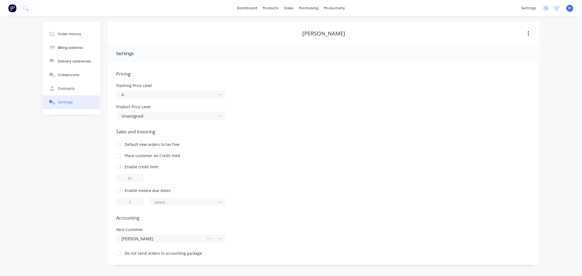
click at [121, 189] on div at bounding box center [118, 190] width 11 height 11
drag, startPoint x: 131, startPoint y: 202, endPoint x: 122, endPoint y: 201, distance: 9.1
click at [122, 201] on input "1" at bounding box center [130, 202] width 27 height 8
click at [167, 205] on div at bounding box center [184, 202] width 60 height 7
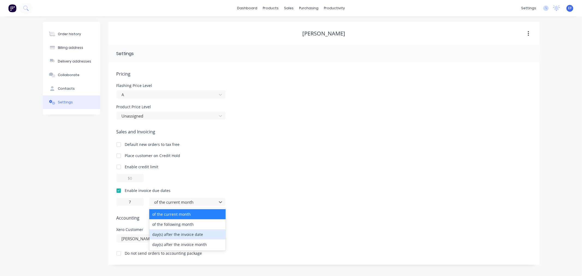
click at [169, 231] on div "day(s) after the invoice date" at bounding box center [187, 235] width 76 height 10
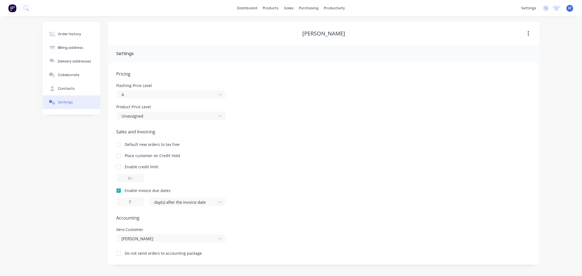
click at [298, 32] on div "[PERSON_NAME]" at bounding box center [323, 33] width 431 height 7
type input "0"
click at [292, 37] on icon at bounding box center [290, 37] width 3 height 2
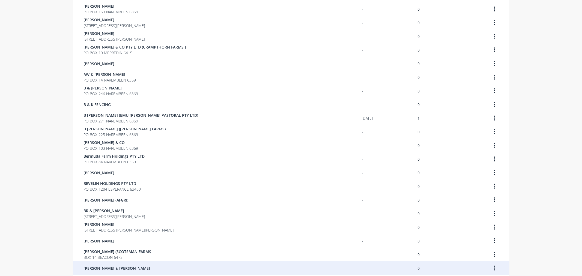
scroll to position [302, 0]
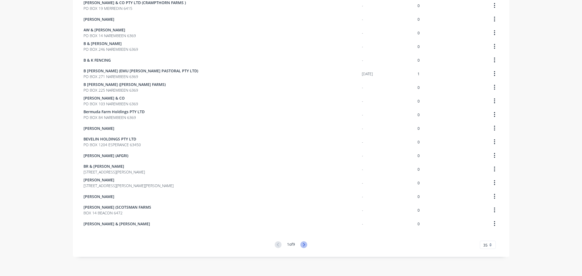
click at [301, 244] on icon at bounding box center [303, 245] width 7 height 7
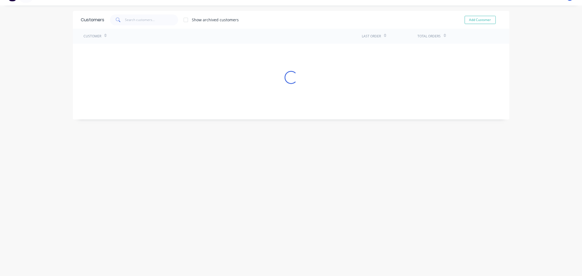
click at [301, 244] on div "Customers Show archived customers Add Customer Customer Last Order Total Orders…" at bounding box center [291, 141] width 437 height 260
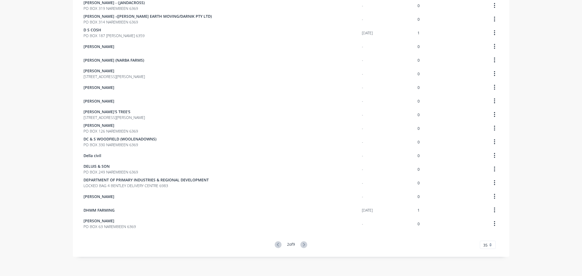
click at [301, 244] on icon at bounding box center [303, 245] width 7 height 7
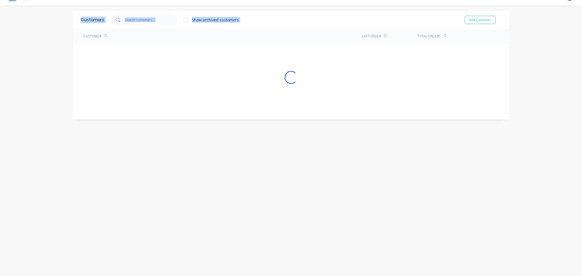
click at [301, 244] on div "Customers Show archived customers Add Customer Customer Last Order Total Orders…" at bounding box center [291, 141] width 437 height 260
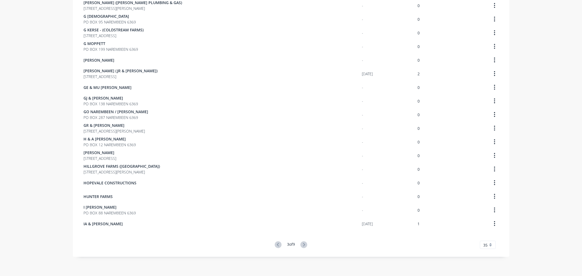
click at [301, 244] on icon at bounding box center [303, 245] width 7 height 7
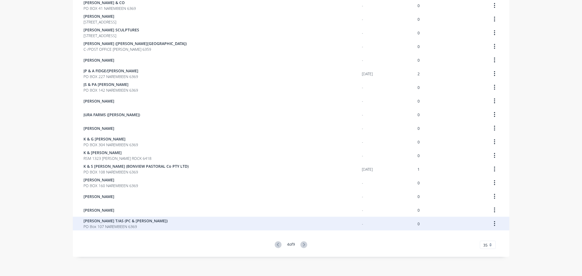
click at [131, 219] on span "[PERSON_NAME] T/AS (PC & [PERSON_NAME])" at bounding box center [126, 221] width 84 height 6
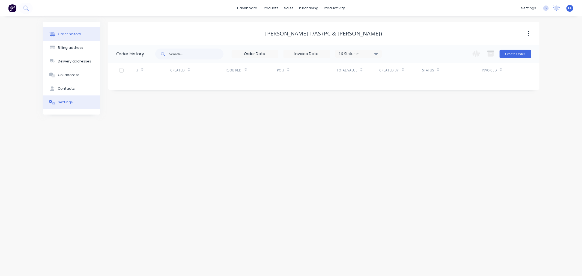
click at [58, 104] on div "Settings" at bounding box center [65, 102] width 15 height 5
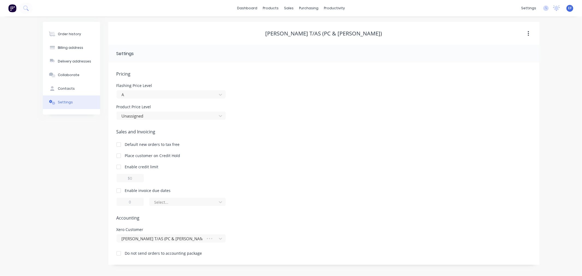
click at [118, 190] on div at bounding box center [118, 190] width 11 height 11
click at [124, 205] on input "1" at bounding box center [130, 202] width 27 height 8
type input "7"
click at [151, 197] on div "Enable invoice due dates 7 of the current month" at bounding box center [324, 197] width 415 height 18
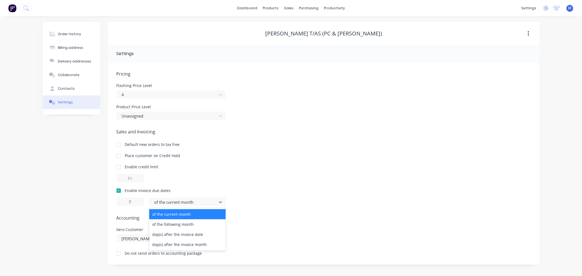
drag, startPoint x: 160, startPoint y: 200, endPoint x: 163, endPoint y: 209, distance: 9.3
click at [160, 201] on div at bounding box center [184, 202] width 60 height 7
click at [166, 233] on div "day(s) after the invoice date" at bounding box center [187, 235] width 76 height 10
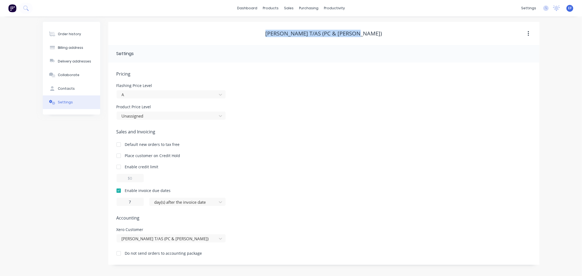
drag, startPoint x: 368, startPoint y: 35, endPoint x: 278, endPoint y: 33, distance: 89.3
click at [278, 33] on div "[PERSON_NAME] T/AS (PC & [PERSON_NAME])" at bounding box center [323, 33] width 431 height 7
click at [293, 40] on link "Customers" at bounding box center [318, 37] width 72 height 11
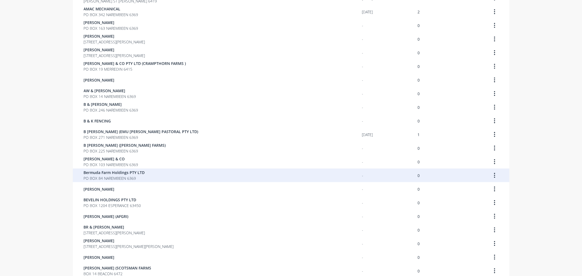
scroll to position [302, 0]
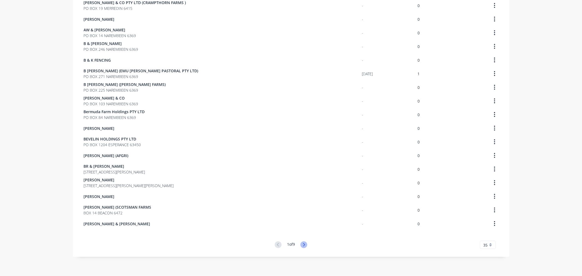
click at [303, 244] on icon at bounding box center [303, 245] width 7 height 7
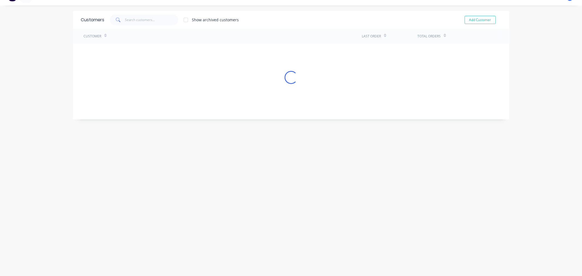
click
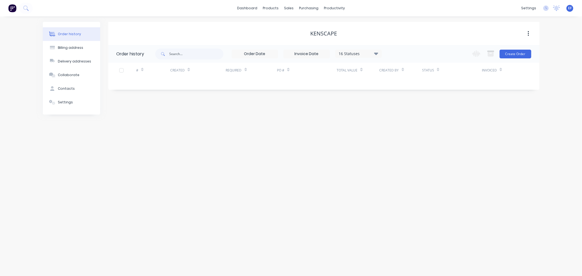
drag, startPoint x: 66, startPoint y: 102, endPoint x: 72, endPoint y: 122, distance: 21.3
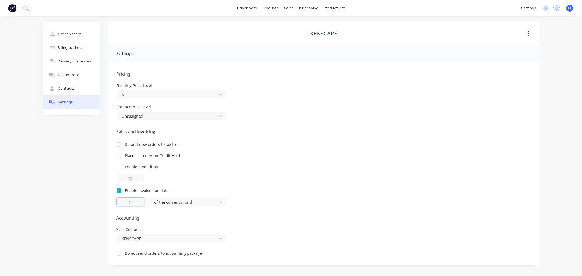
drag, startPoint x: 130, startPoint y: 201, endPoint x: 126, endPoint y: 201, distance: 4.6
type input "7"
drag, startPoint x: 344, startPoint y: 34, endPoint x: 306, endPoint y: 36, distance: 38.3
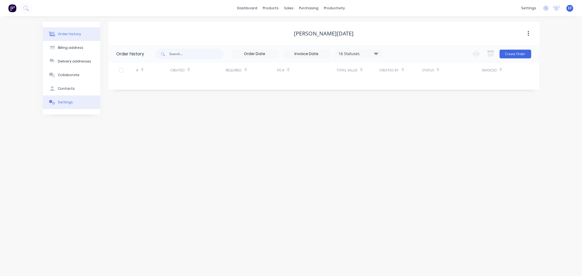
drag, startPoint x: 92, startPoint y: 102, endPoint x: 88, endPoint y: 102, distance: 3.5
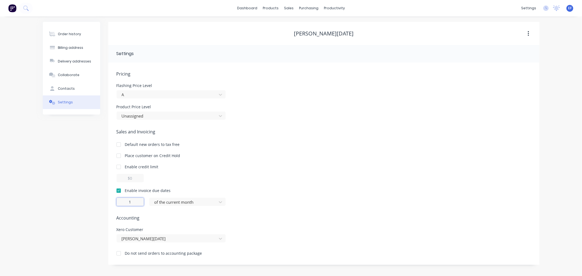
drag, startPoint x: 136, startPoint y: 203, endPoint x: 122, endPoint y: 202, distance: 13.9
type input "7"
drag, startPoint x: 359, startPoint y: 33, endPoint x: 290, endPoint y: 35, distance: 69.4
drag, startPoint x: 133, startPoint y: 203, endPoint x: 124, endPoint y: 201, distance: 8.8
type input "7"
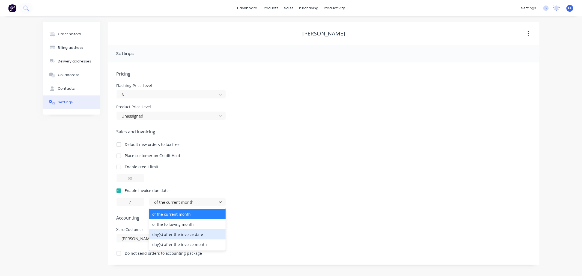
drag, startPoint x: 162, startPoint y: 231, endPoint x: 190, endPoint y: 183, distance: 54.8
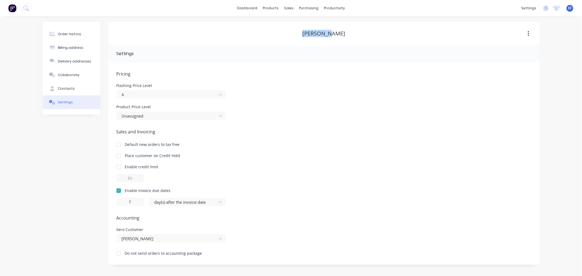
drag, startPoint x: 314, startPoint y: 33, endPoint x: 343, endPoint y: 34, distance: 28.7
drag, startPoint x: 118, startPoint y: 200, endPoint x: 113, endPoint y: 199, distance: 5.2
type input "7"
drag, startPoint x: 346, startPoint y: 35, endPoint x: 302, endPoint y: 37, distance: 44.0
drag, startPoint x: 133, startPoint y: 201, endPoint x: 116, endPoint y: 200, distance: 16.7
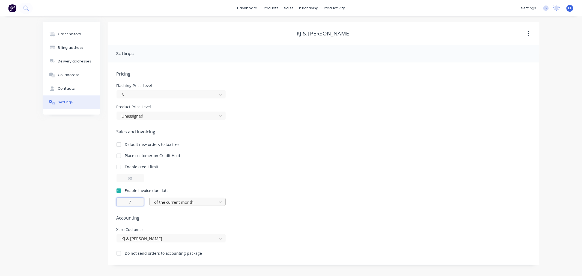
type input "7"
drag, startPoint x: 347, startPoint y: 34, endPoint x: 296, endPoint y: 34, distance: 51.0
drag, startPoint x: 135, startPoint y: 201, endPoint x: 122, endPoint y: 202, distance: 13.1
type input "7"
drag, startPoint x: 352, startPoint y: 34, endPoint x: 290, endPoint y: 36, distance: 62.5
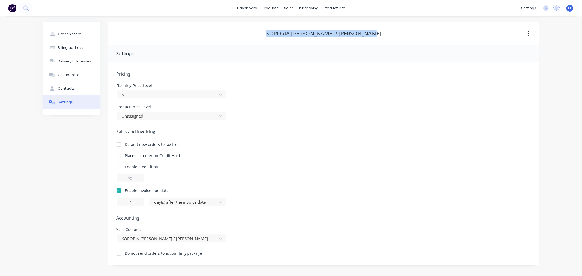
drag, startPoint x: 380, startPoint y: 34, endPoint x: 265, endPoint y: 31, distance: 115.8
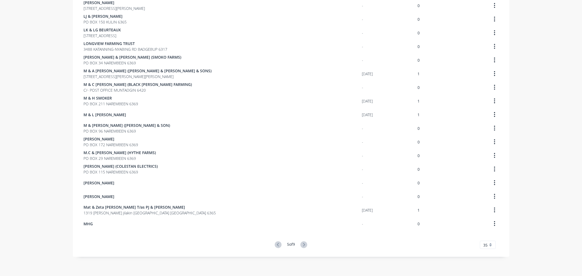
scroll to position [2, 0]
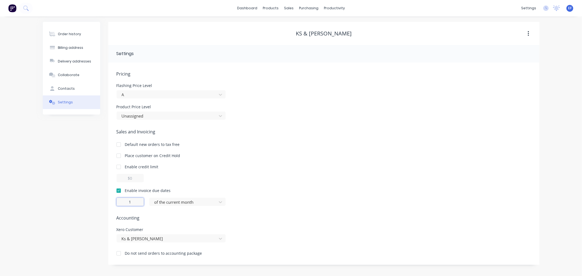
drag, startPoint x: 137, startPoint y: 203, endPoint x: 115, endPoint y: 201, distance: 21.9
type input "7"
drag, startPoint x: 348, startPoint y: 34, endPoint x: 307, endPoint y: 34, distance: 40.9
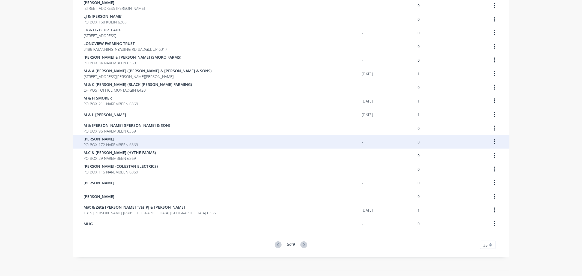
scroll to position [90, 0]
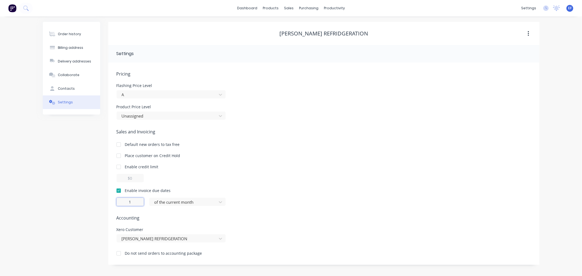
drag, startPoint x: 133, startPoint y: 201, endPoint x: 119, endPoint y: 201, distance: 14.2
type input "7"
drag, startPoint x: 358, startPoint y: 33, endPoint x: 279, endPoint y: 33, distance: 78.6
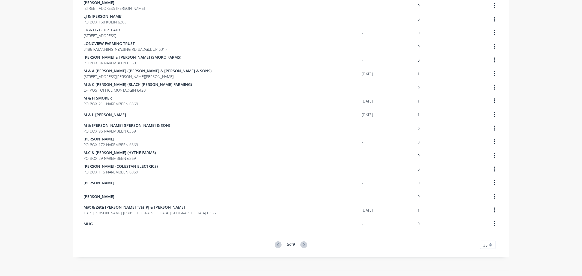
scroll to position [29, 0]
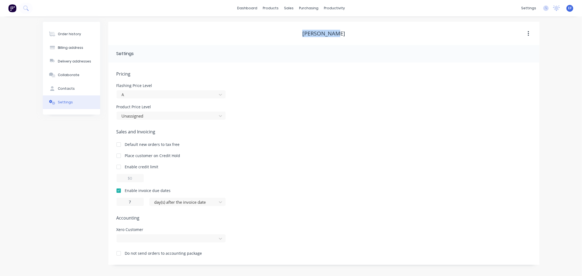
drag, startPoint x: 345, startPoint y: 33, endPoint x: 293, endPoint y: 32, distance: 51.3
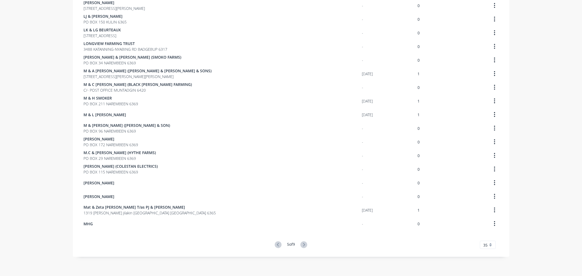
scroll to position [43, 0]
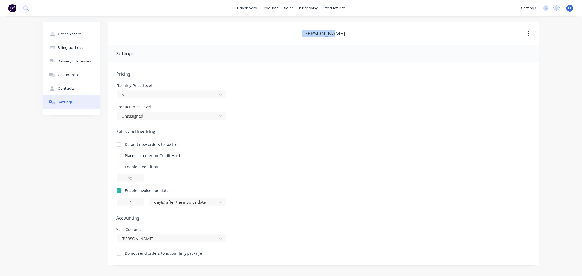
drag, startPoint x: 325, startPoint y: 34, endPoint x: 291, endPoint y: 33, distance: 33.6
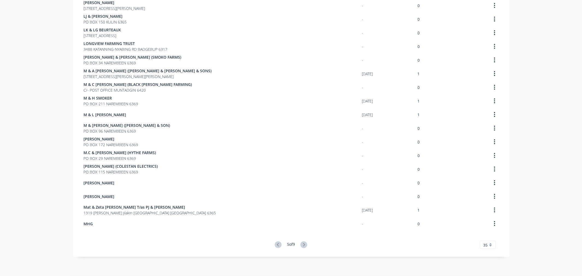
scroll to position [56, 0]
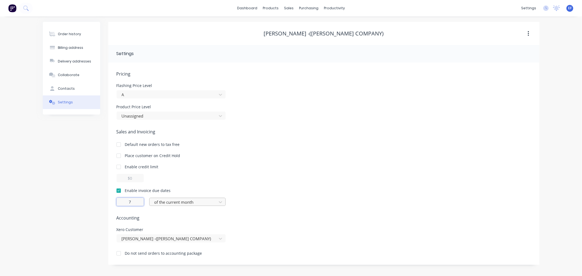
type input "7"
drag, startPoint x: 360, startPoint y: 35, endPoint x: 267, endPoint y: 33, distance: 93.6
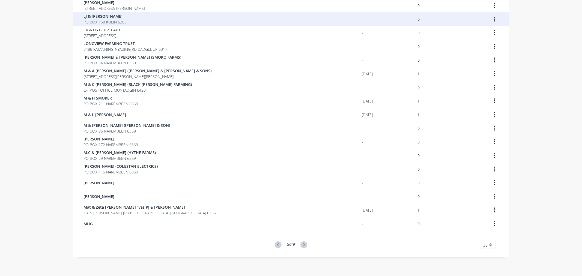
scroll to position [70, 0]
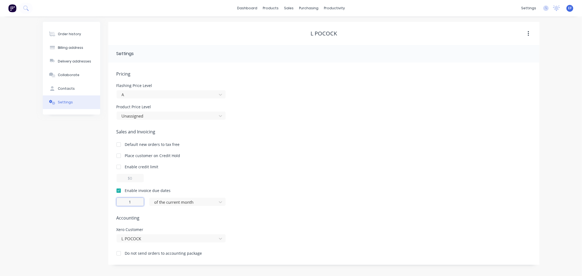
drag, startPoint x: 131, startPoint y: 204, endPoint x: 124, endPoint y: 204, distance: 7.4
type input "7"
drag, startPoint x: 336, startPoint y: 34, endPoint x: 301, endPoint y: 36, distance: 35.0
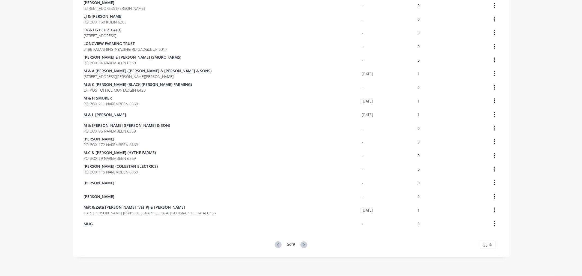
scroll to position [84, 0]
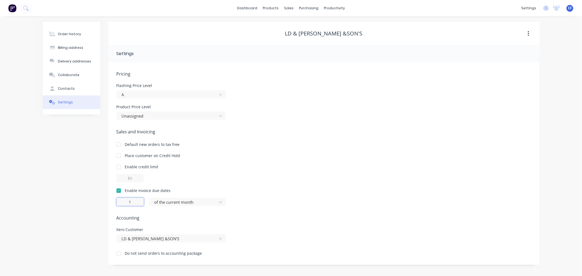
drag, startPoint x: 135, startPoint y: 202, endPoint x: 116, endPoint y: 201, distance: 18.6
type input "7"
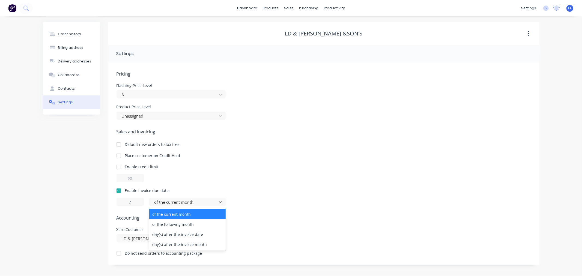
drag, startPoint x: 167, startPoint y: 203, endPoint x: 166, endPoint y: 217, distance: 13.7
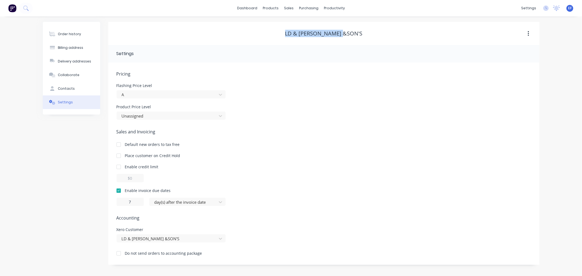
drag, startPoint x: 354, startPoint y: 32, endPoint x: 288, endPoint y: 34, distance: 65.5
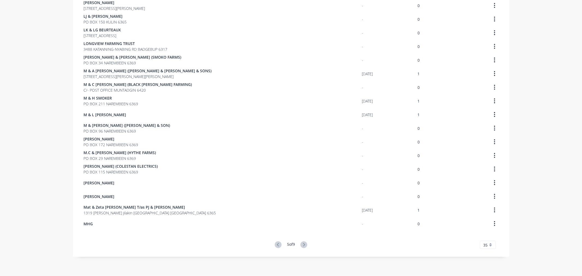
scroll to position [97, 0]
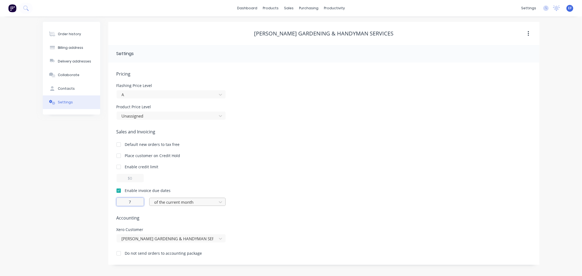
type input "7"
drag, startPoint x: 315, startPoint y: 36, endPoint x: 268, endPoint y: 32, distance: 47.6
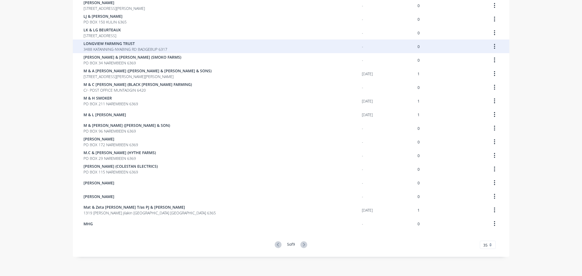
scroll to position [111, 0]
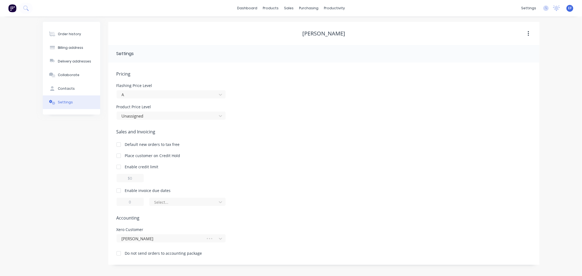
drag, startPoint x: 118, startPoint y: 189, endPoint x: 121, endPoint y: 192, distance: 3.9
drag, startPoint x: 132, startPoint y: 201, endPoint x: 122, endPoint y: 201, distance: 10.1
type input "7"
drag, startPoint x: 318, startPoint y: 33, endPoint x: 299, endPoint y: 33, distance: 18.6
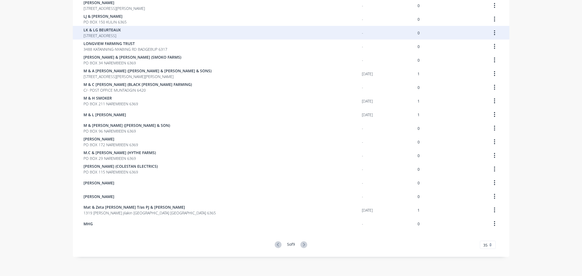
scroll to position [128, 0]
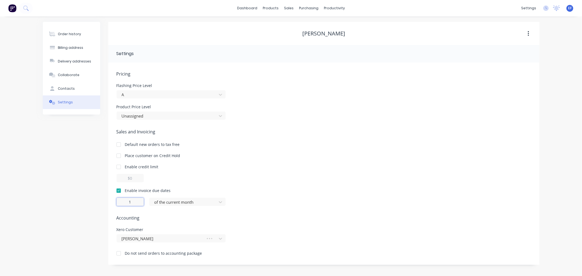
drag, startPoint x: 133, startPoint y: 202, endPoint x: 126, endPoint y: 203, distance: 6.8
type input "5"
type input "7"
drag, startPoint x: 348, startPoint y: 32, endPoint x: 303, endPoint y: 34, distance: 45.1
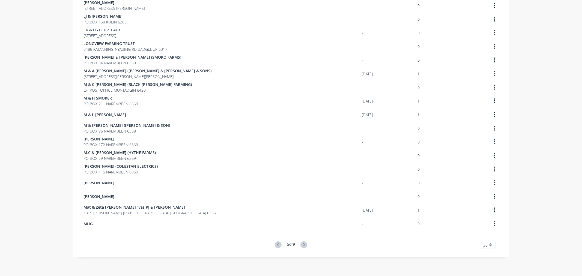
scroll to position [138, 0]
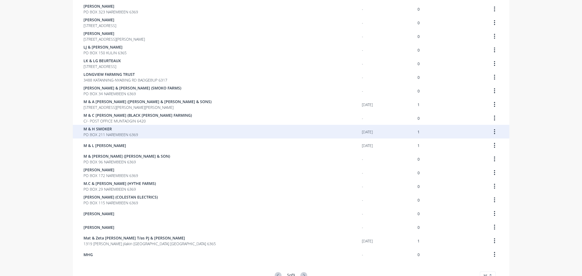
scroll to position [260, 0]
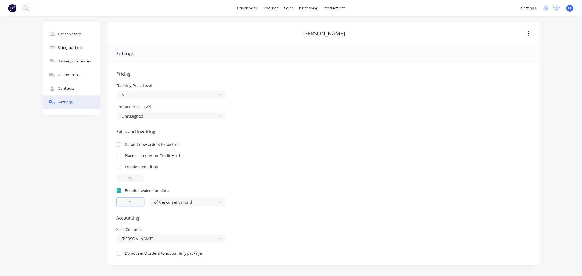
drag, startPoint x: 135, startPoint y: 201, endPoint x: 126, endPoint y: 201, distance: 8.5
type input "7"
drag, startPoint x: 335, startPoint y: 35, endPoint x: 279, endPoint y: 30, distance: 55.9
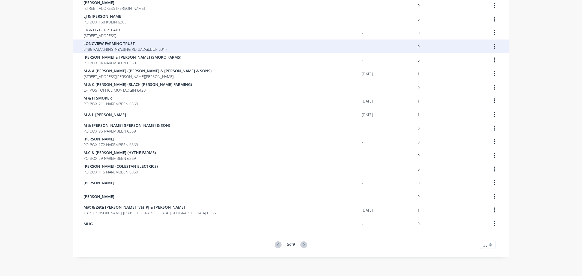
scroll to position [152, 0]
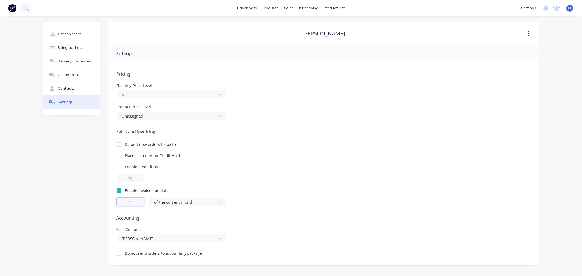
drag, startPoint x: 134, startPoint y: 203, endPoint x: 127, endPoint y: 202, distance: 6.3
type input "7"
drag, startPoint x: 337, startPoint y: 34, endPoint x: 294, endPoint y: 31, distance: 43.2
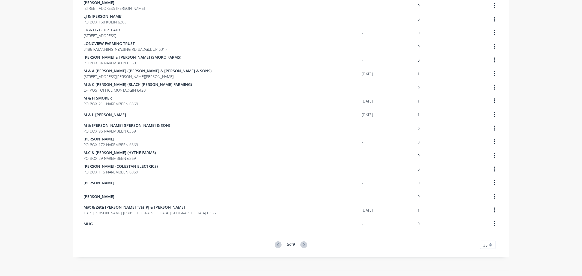
scroll to position [301, 0]
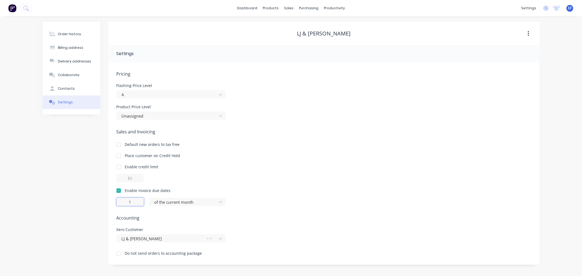
drag, startPoint x: 135, startPoint y: 201, endPoint x: 120, endPoint y: 202, distance: 15.4
type input "7"
drag, startPoint x: 343, startPoint y: 32, endPoint x: 294, endPoint y: 34, distance: 49.2
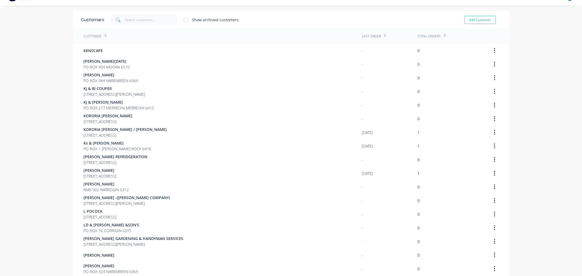
scroll to position [302, 0]
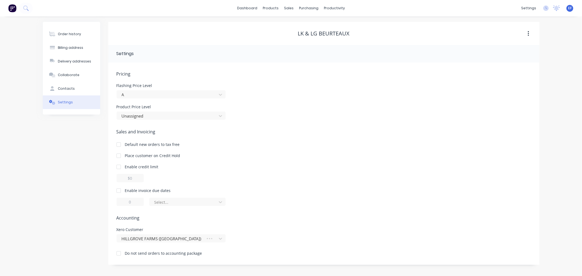
drag, startPoint x: 115, startPoint y: 187, endPoint x: 118, endPoint y: 188, distance: 3.3
type input "7"
drag, startPoint x: 351, startPoint y: 34, endPoint x: 285, endPoint y: 31, distance: 65.8
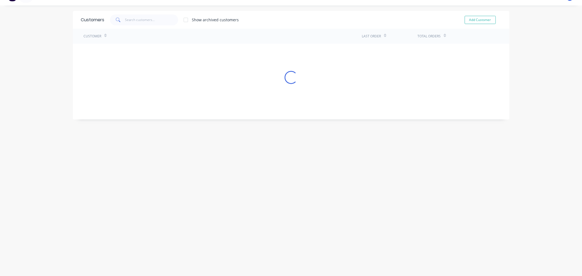
scroll to position [302, 0]
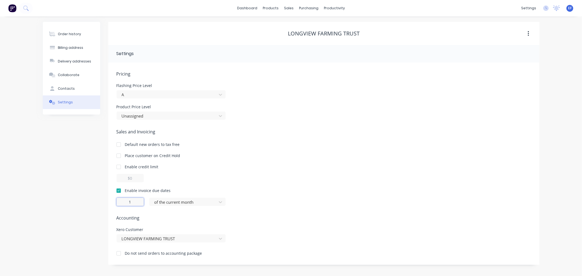
drag, startPoint x: 129, startPoint y: 201, endPoint x: 132, endPoint y: 200, distance: 3.9
type input "7"
drag, startPoint x: 363, startPoint y: 32, endPoint x: 285, endPoint y: 32, distance: 78.6
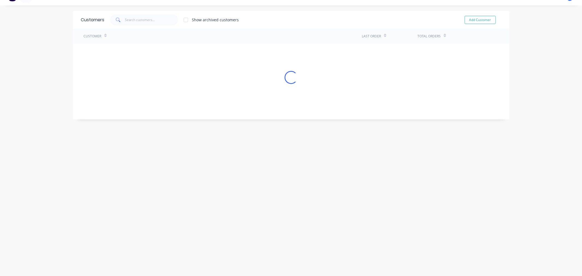
scroll to position [302, 0]
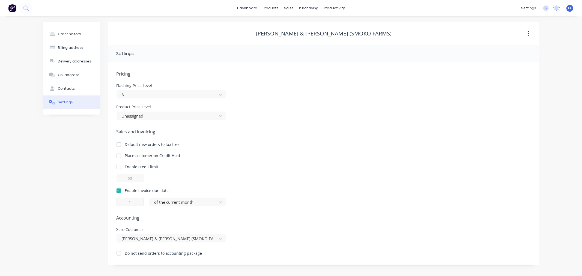
drag, startPoint x: 133, startPoint y: 198, endPoint x: 130, endPoint y: 200, distance: 4.1
drag, startPoint x: 133, startPoint y: 201, endPoint x: 120, endPoint y: 201, distance: 13.4
type input "7"
drag, startPoint x: 369, startPoint y: 34, endPoint x: 270, endPoint y: 33, distance: 98.5
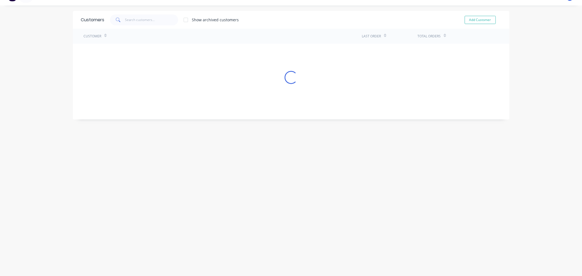
scroll to position [302, 0]
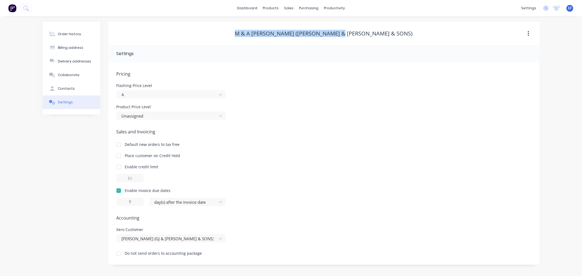
drag, startPoint x: 323, startPoint y: 33, endPoint x: 266, endPoint y: 30, distance: 56.9
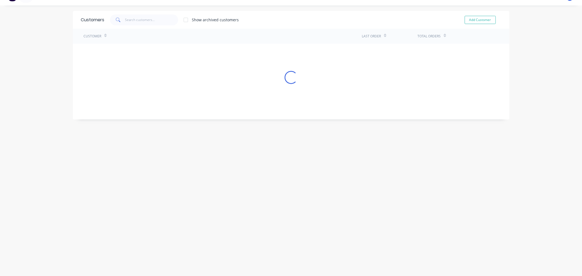
scroll to position [302, 0]
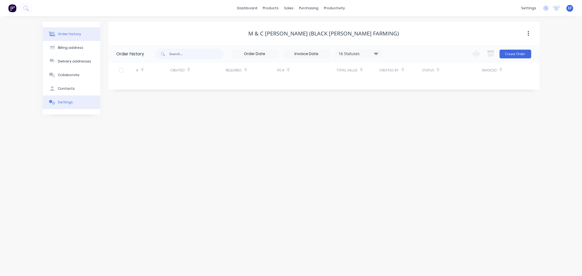
drag, startPoint x: 61, startPoint y: 105, endPoint x: 58, endPoint y: 106, distance: 3.1
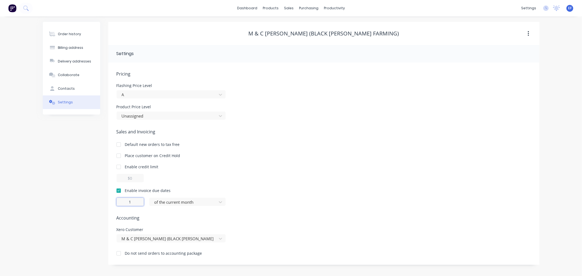
drag, startPoint x: 133, startPoint y: 200, endPoint x: 127, endPoint y: 201, distance: 5.7
type input "7"
drag, startPoint x: 368, startPoint y: 34, endPoint x: 261, endPoint y: 34, distance: 107.0
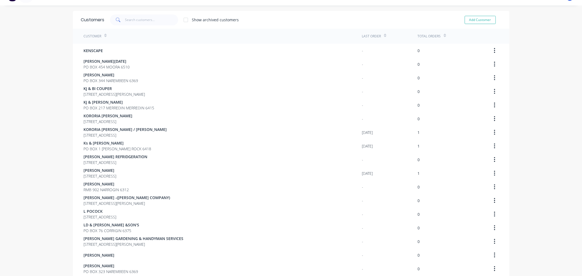
scroll to position [302, 0]
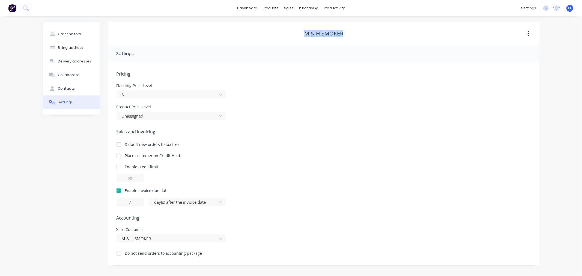
drag, startPoint x: 350, startPoint y: 33, endPoint x: 295, endPoint y: 33, distance: 55.1
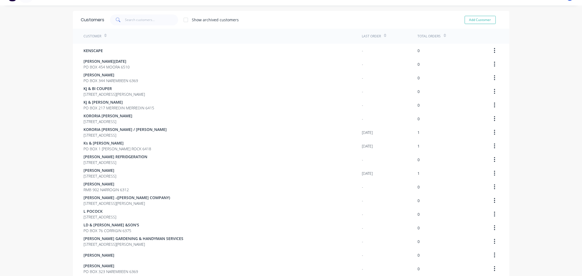
scroll to position [302, 0]
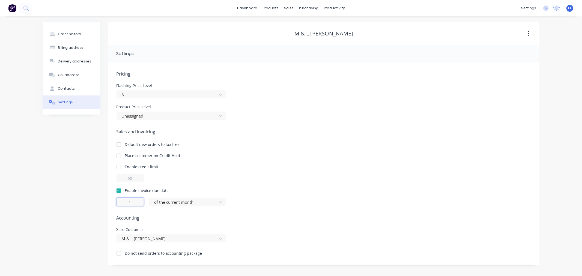
drag, startPoint x: 126, startPoint y: 201, endPoint x: 120, endPoint y: 200, distance: 6.3
type input "7"
drag, startPoint x: 354, startPoint y: 37, endPoint x: 292, endPoint y: 32, distance: 62.4
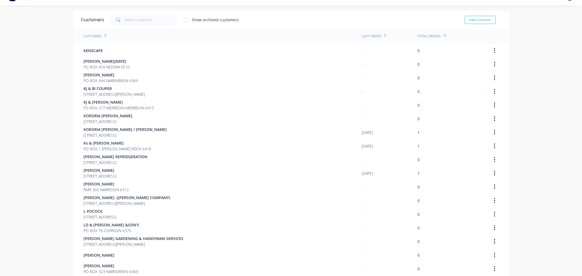
scroll to position [302, 0]
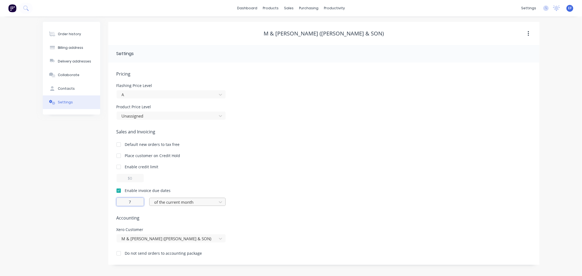
type input "7"
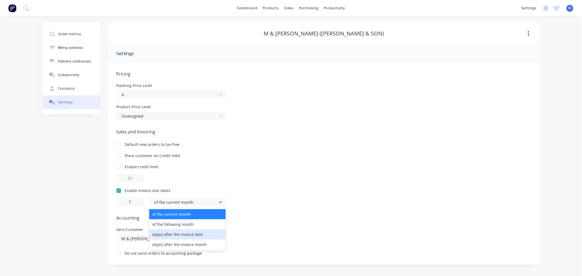
drag, startPoint x: 178, startPoint y: 235, endPoint x: 221, endPoint y: 192, distance: 60.2
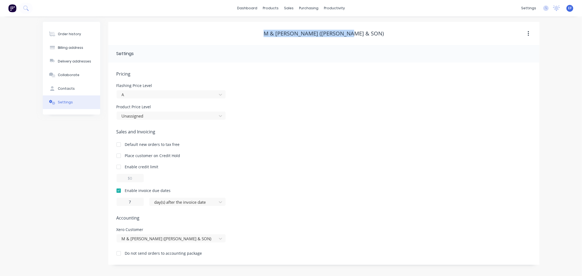
drag, startPoint x: 367, startPoint y: 34, endPoint x: 278, endPoint y: 35, distance: 88.7
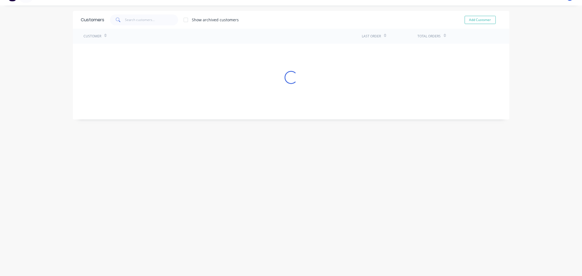
scroll to position [302, 0]
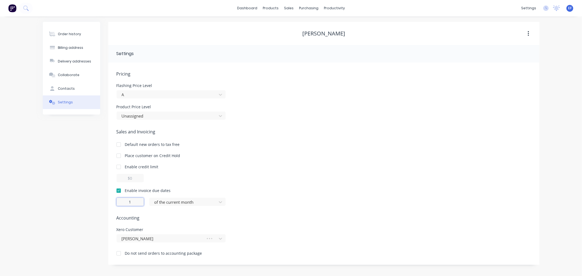
drag, startPoint x: 132, startPoint y: 202, endPoint x: 124, endPoint y: 201, distance: 7.7
type input "7"
drag, startPoint x: 324, startPoint y: 34, endPoint x: 287, endPoint y: 34, distance: 37.1
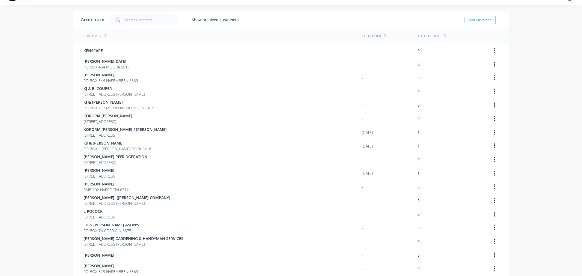
scroll to position [302, 0]
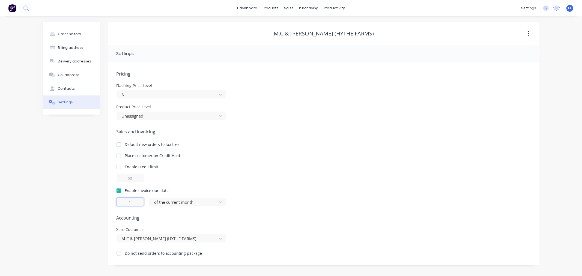
drag, startPoint x: 135, startPoint y: 201, endPoint x: 123, endPoint y: 200, distance: 11.5
type input "7"
drag, startPoint x: 370, startPoint y: 33, endPoint x: 282, endPoint y: 36, distance: 87.4
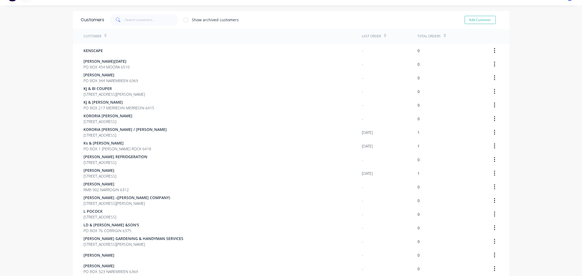
scroll to position [302, 0]
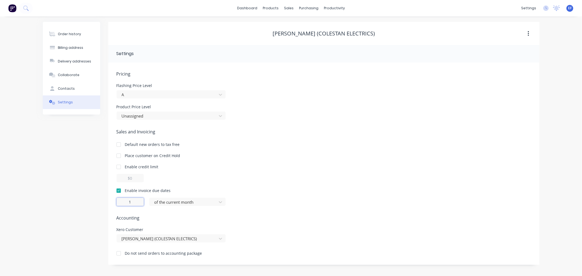
drag, startPoint x: 136, startPoint y: 200, endPoint x: 126, endPoint y: 200, distance: 10.9
type input "7"
drag, startPoint x: 371, startPoint y: 33, endPoint x: 277, endPoint y: 32, distance: 93.3
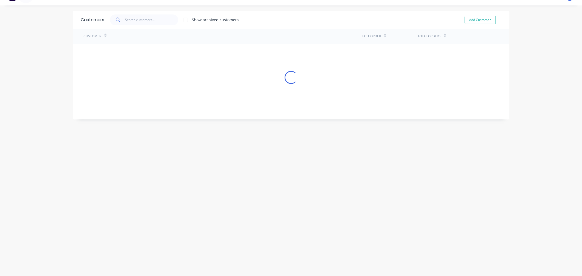
scroll to position [302, 0]
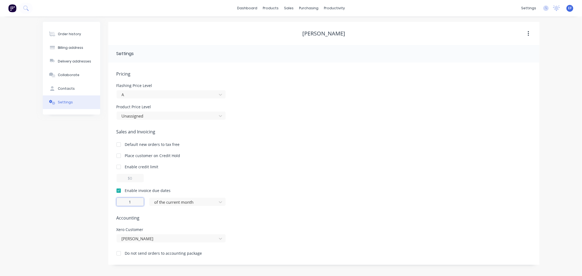
drag, startPoint x: 134, startPoint y: 203, endPoint x: 118, endPoint y: 203, distance: 16.1
type input "7"
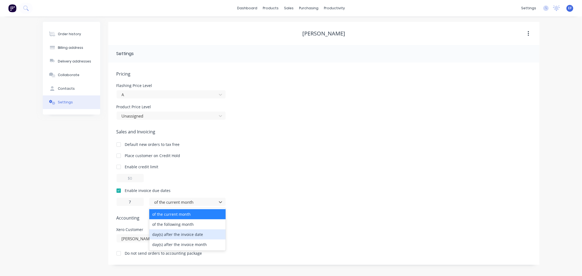
drag, startPoint x: 164, startPoint y: 236, endPoint x: 184, endPoint y: 221, distance: 24.8
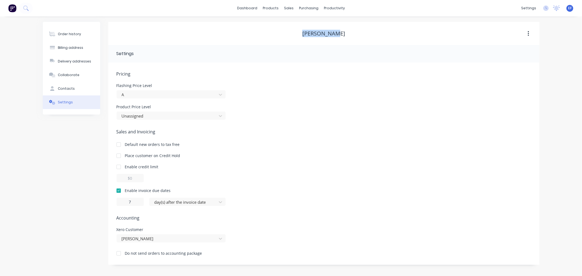
drag, startPoint x: 351, startPoint y: 34, endPoint x: 302, endPoint y: 35, distance: 49.4
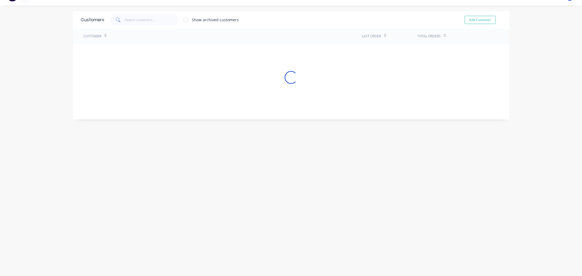
scroll to position [302, 0]
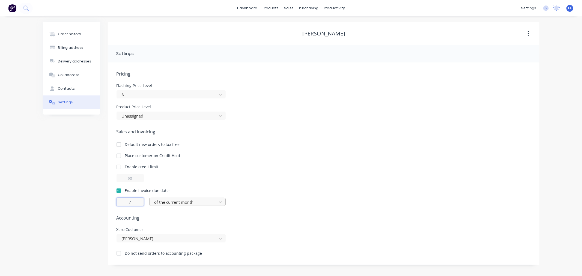
type input "7"
drag, startPoint x: 341, startPoint y: 35, endPoint x: 279, endPoint y: 35, distance: 62.0
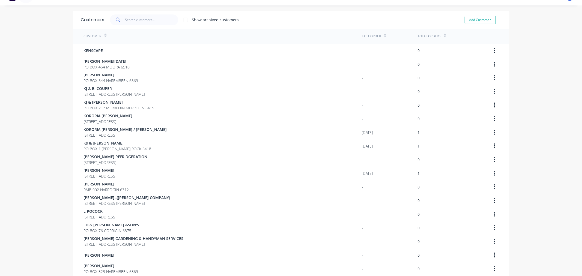
scroll to position [302, 0]
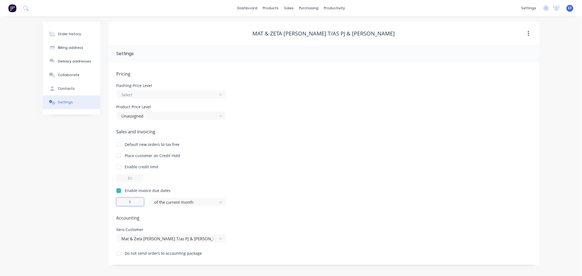
drag, startPoint x: 133, startPoint y: 202, endPoint x: 126, endPoint y: 201, distance: 7.4
type input "7"
drag, startPoint x: 176, startPoint y: 203, endPoint x: 173, endPoint y: 206, distance: 4.2
drag, startPoint x: 389, startPoint y: 33, endPoint x: 260, endPoint y: 34, distance: 129.9
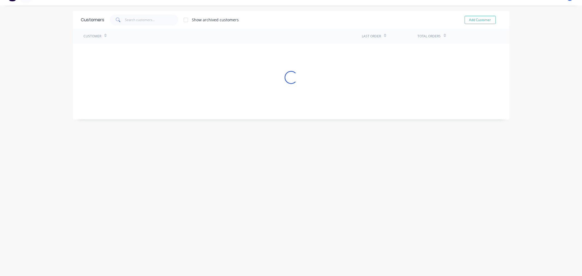
scroll to position [302, 0]
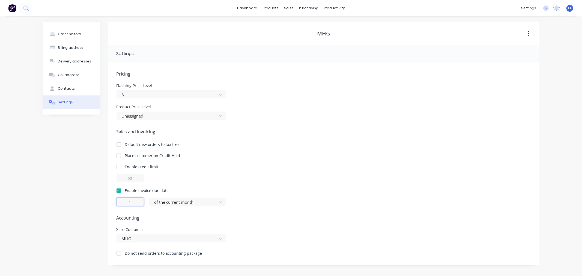
drag, startPoint x: 134, startPoint y: 201, endPoint x: 127, endPoint y: 199, distance: 7.9
type input "7"
drag, startPoint x: 173, startPoint y: 201, endPoint x: 171, endPoint y: 207, distance: 6.8
drag, startPoint x: 324, startPoint y: 33, endPoint x: 308, endPoint y: 35, distance: 16.5
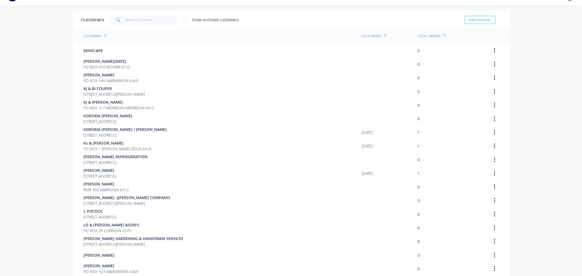
scroll to position [302, 0]
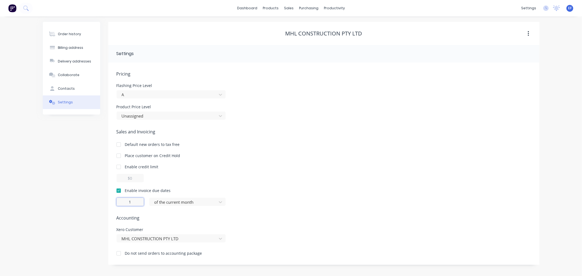
drag, startPoint x: 134, startPoint y: 203, endPoint x: 126, endPoint y: 203, distance: 8.5
type input "7"
drag, startPoint x: 369, startPoint y: 33, endPoint x: 284, endPoint y: 34, distance: 84.9
drag, startPoint x: 138, startPoint y: 202, endPoint x: 117, endPoint y: 198, distance: 21.1
type input "7"
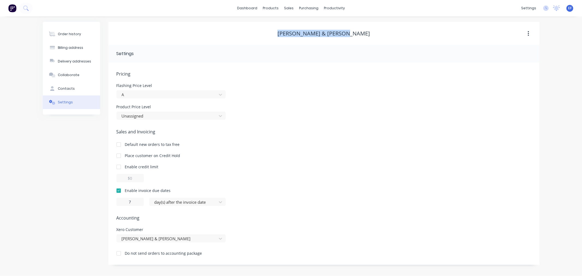
drag, startPoint x: 369, startPoint y: 34, endPoint x: 287, endPoint y: 35, distance: 81.9
drag, startPoint x: 136, startPoint y: 202, endPoint x: 115, endPoint y: 201, distance: 21.3
type input "7"
drag, startPoint x: 359, startPoint y: 33, endPoint x: 291, endPoint y: 33, distance: 68.0
drag, startPoint x: 133, startPoint y: 203, endPoint x: 129, endPoint y: 203, distance: 3.8
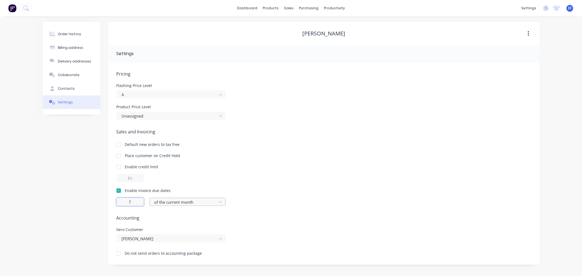
type input "7"
drag, startPoint x: 340, startPoint y: 36, endPoint x: 294, endPoint y: 34, distance: 46.2
